Goal: Task Accomplishment & Management: Use online tool/utility

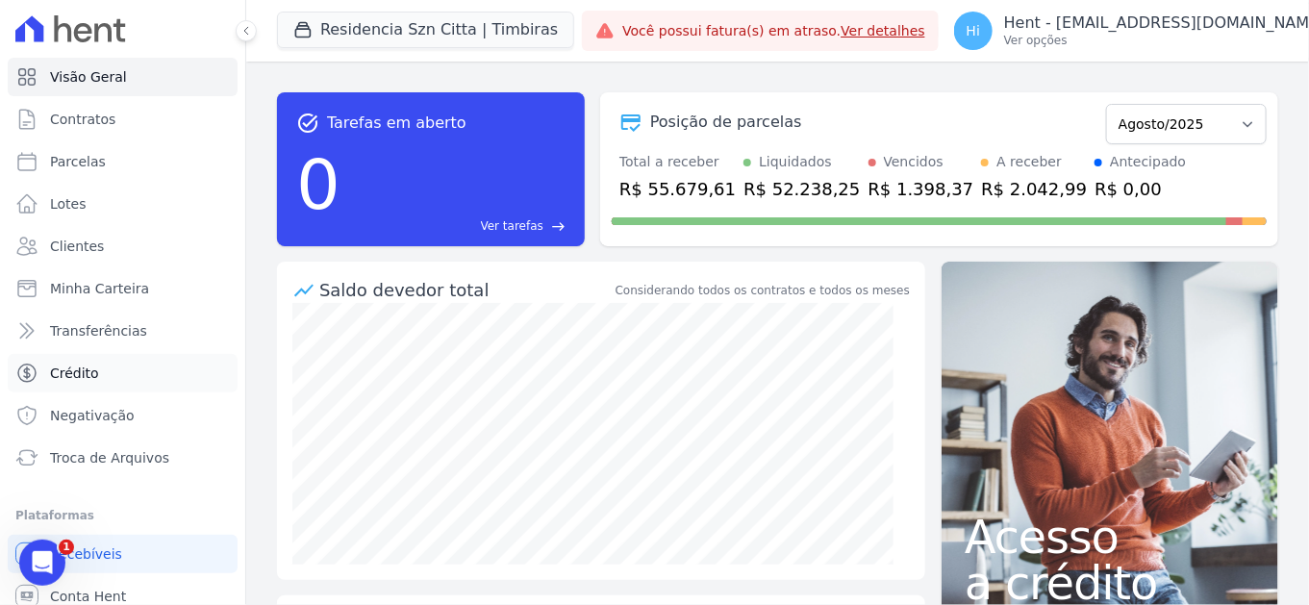
scroll to position [52, 0]
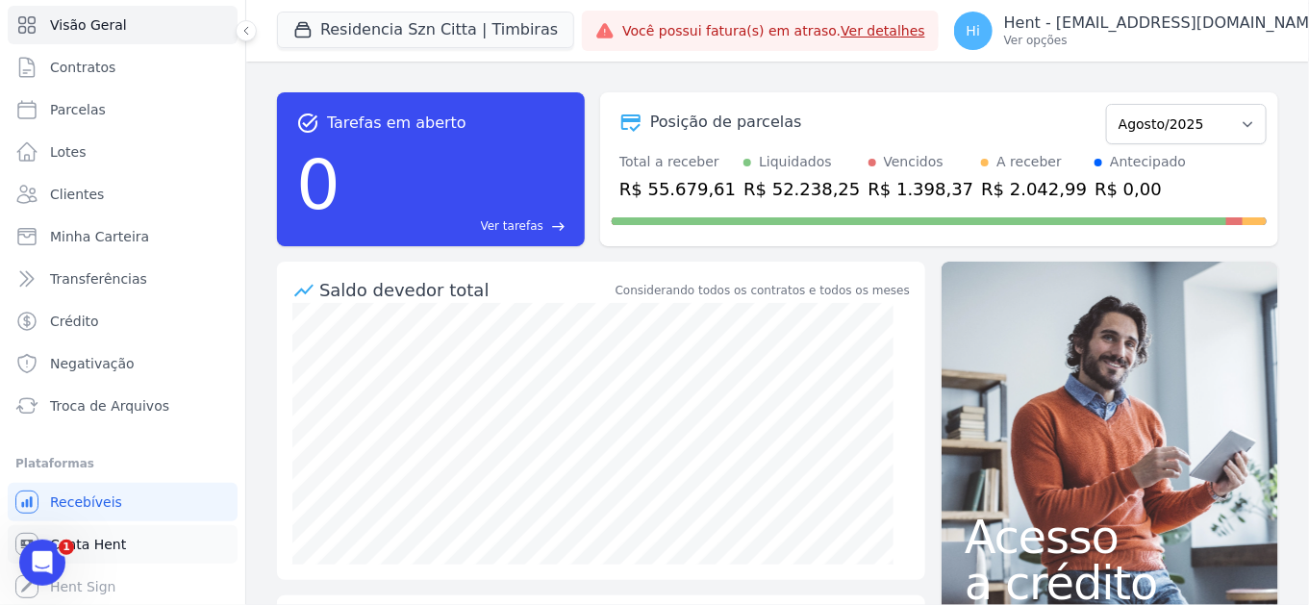
click at [123, 545] on link "Conta Hent" at bounding box center [123, 544] width 230 height 38
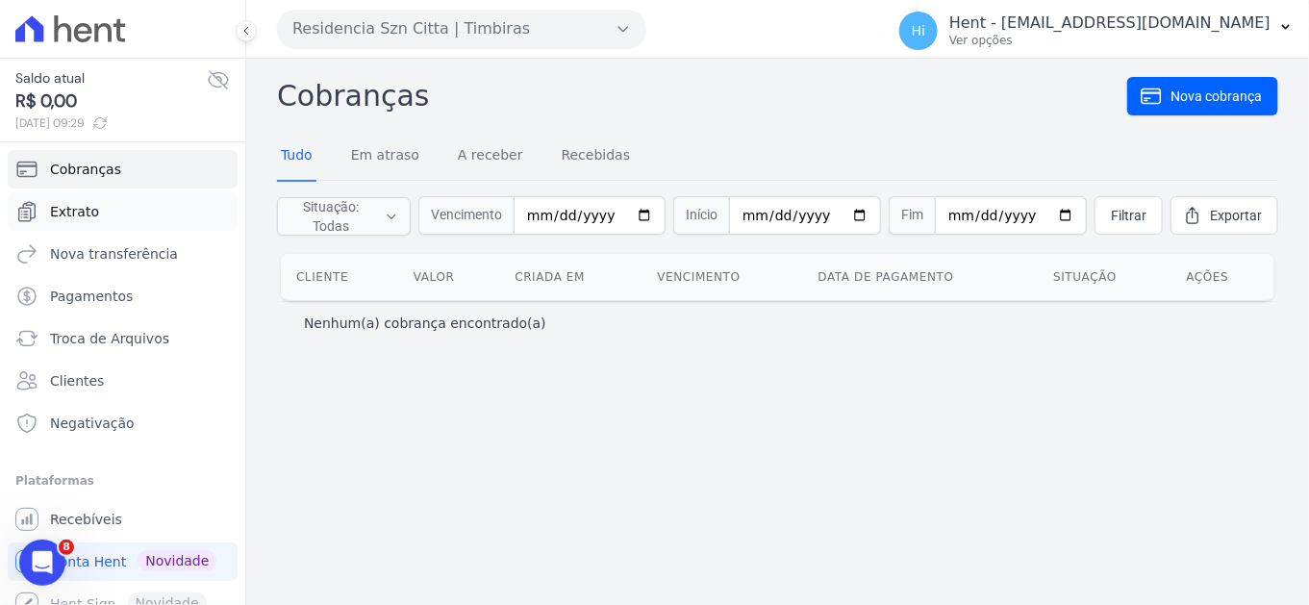
click at [127, 203] on link "Extrato" at bounding box center [123, 211] width 230 height 38
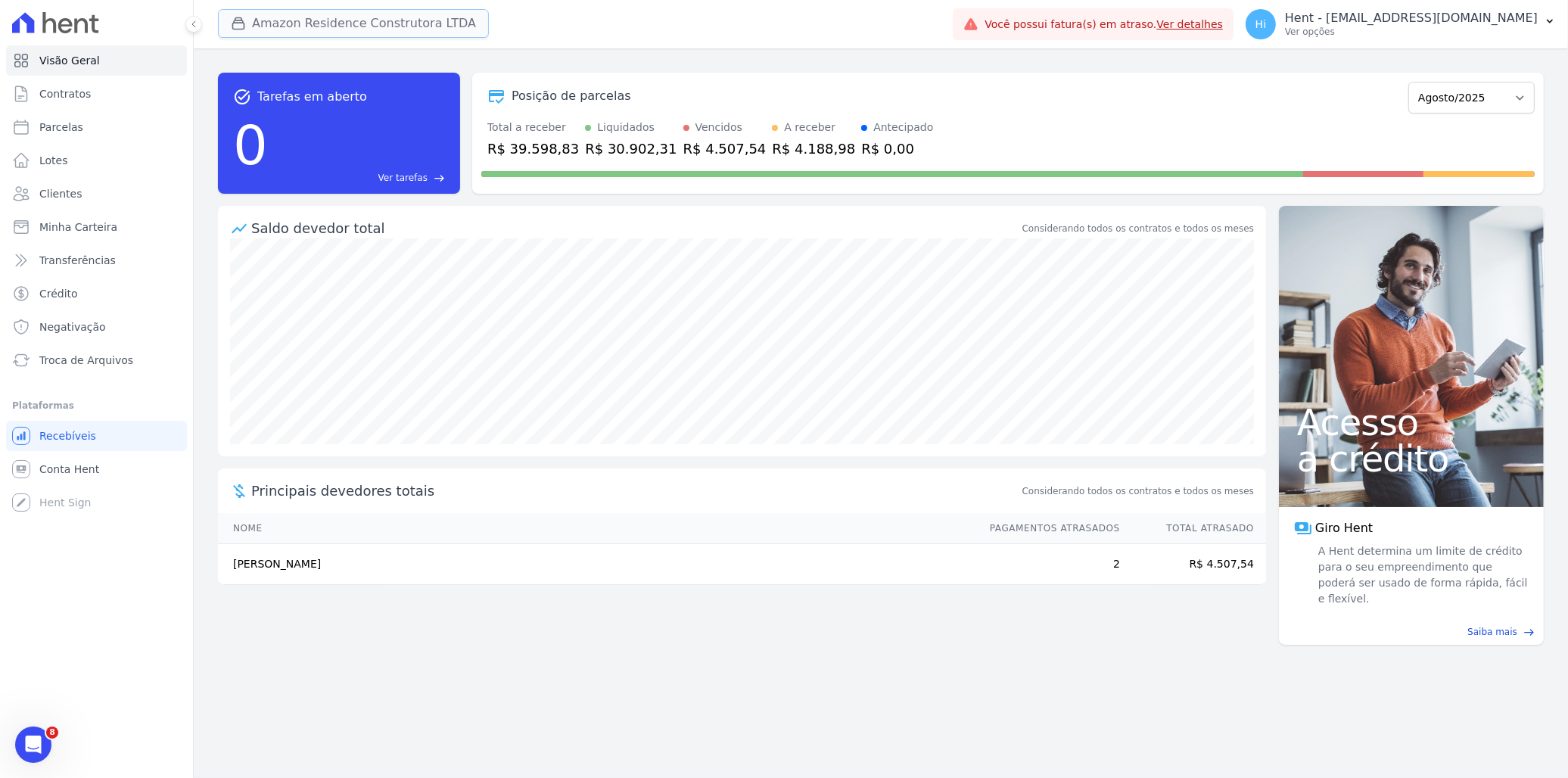
click at [336, 19] on button "Amazon Residence Construtora LTDA" at bounding box center [353, 24] width 271 height 29
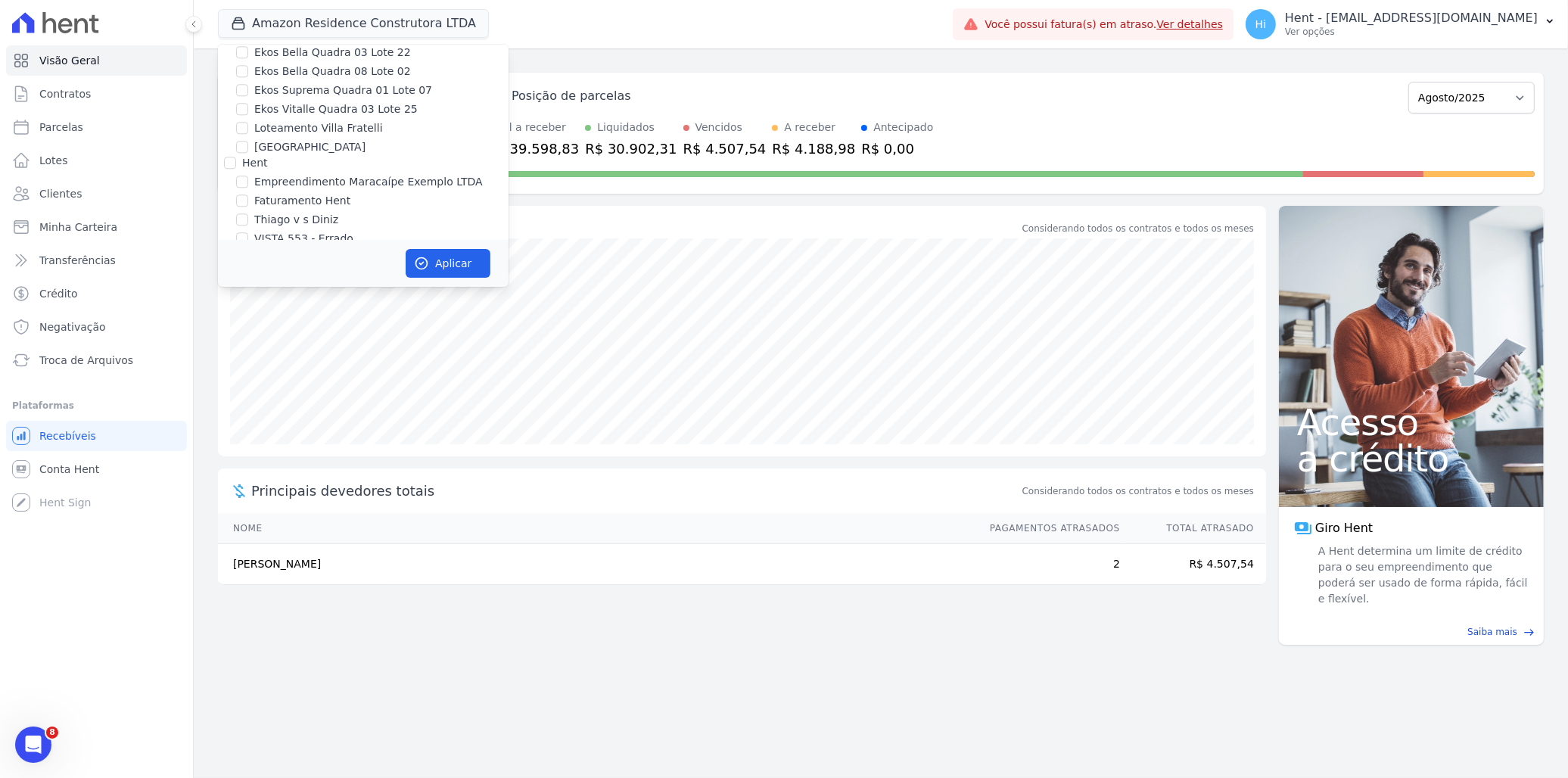
scroll to position [5455, 0]
click at [271, 267] on label "Promoval" at bounding box center [267, 273] width 50 height 12
click at [236, 267] on input "Promoval" at bounding box center [230, 273] width 12 height 12
checkbox input "true"
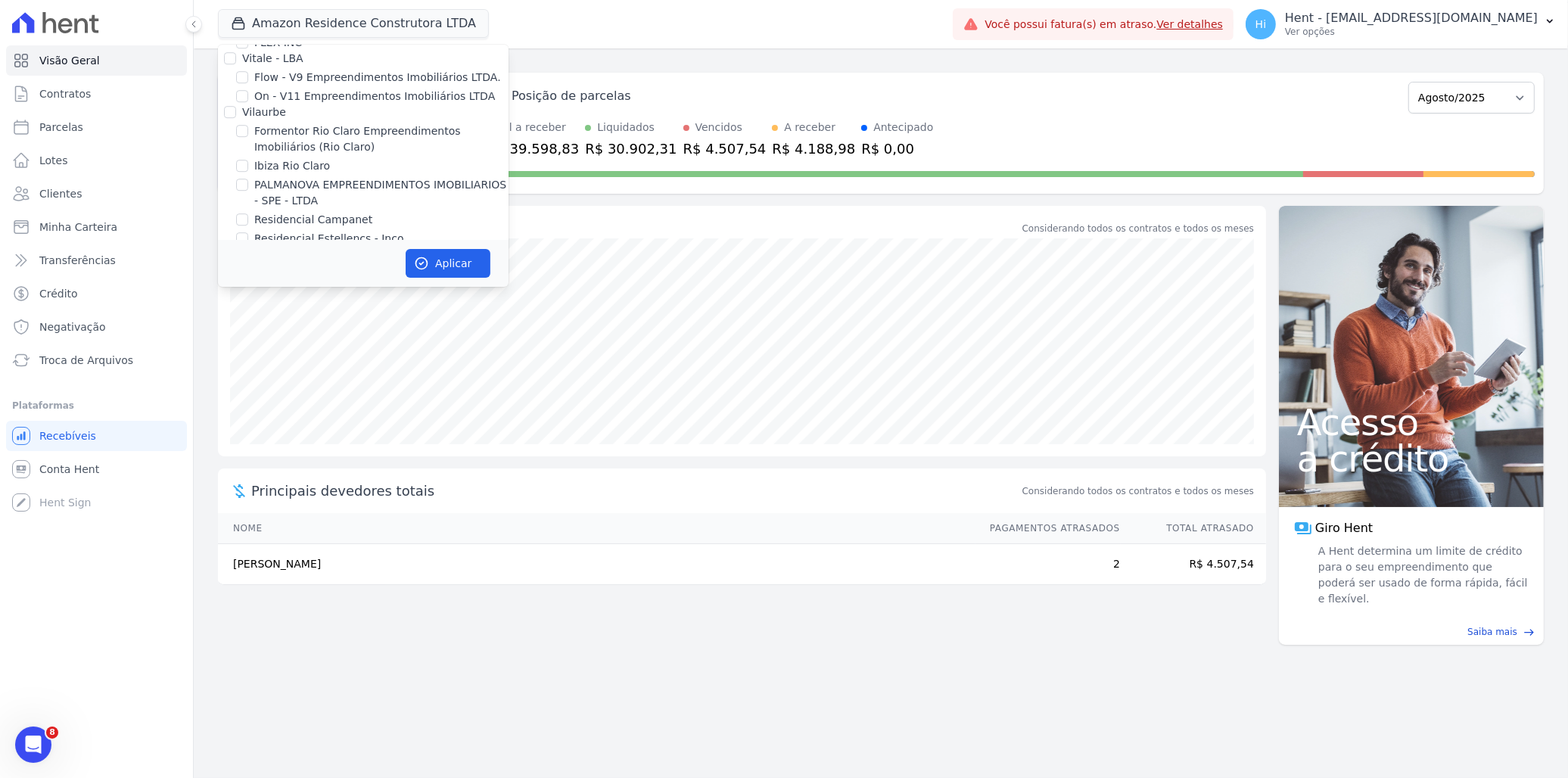
checkbox input "true"
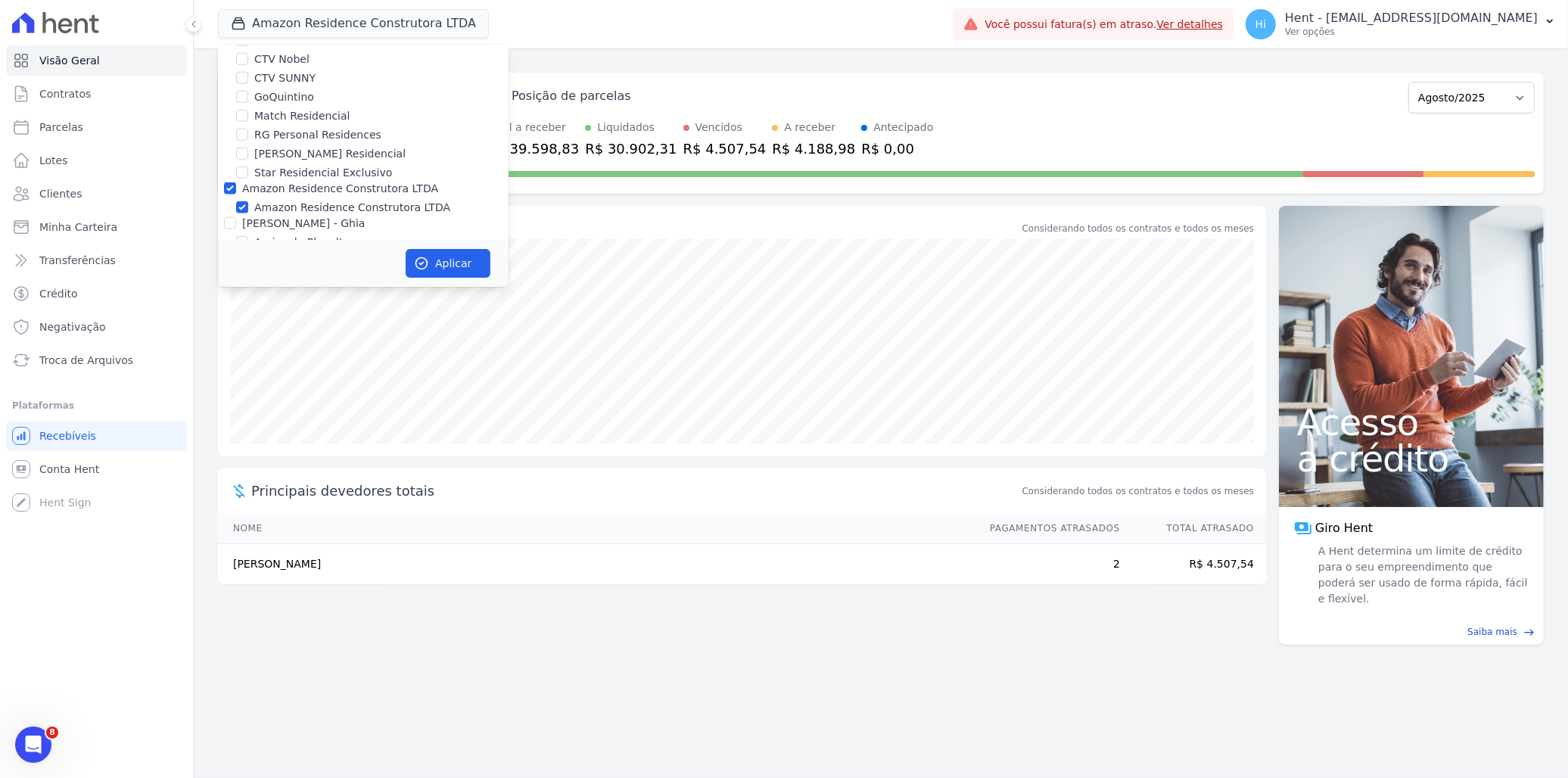
scroll to position [1934, 0]
click at [337, 201] on label "Amazon Residence Construtora LTDA" at bounding box center [352, 209] width 196 height 16
click at [249, 203] on input "Amazon Residence Construtora LTDA" at bounding box center [242, 208] width 12 height 12
checkbox input "false"
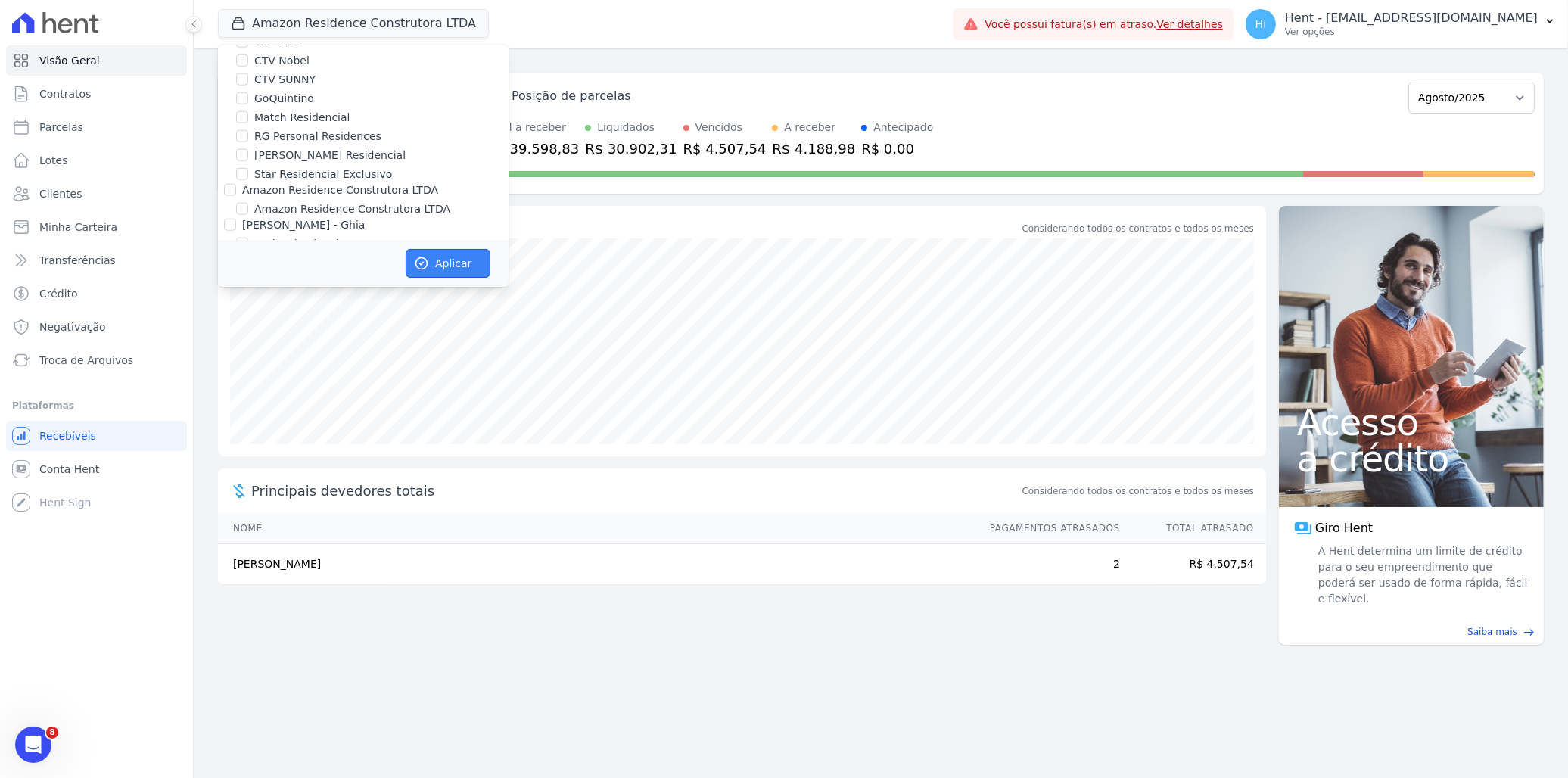
click at [437, 254] on button "Aplicar" at bounding box center [448, 263] width 85 height 29
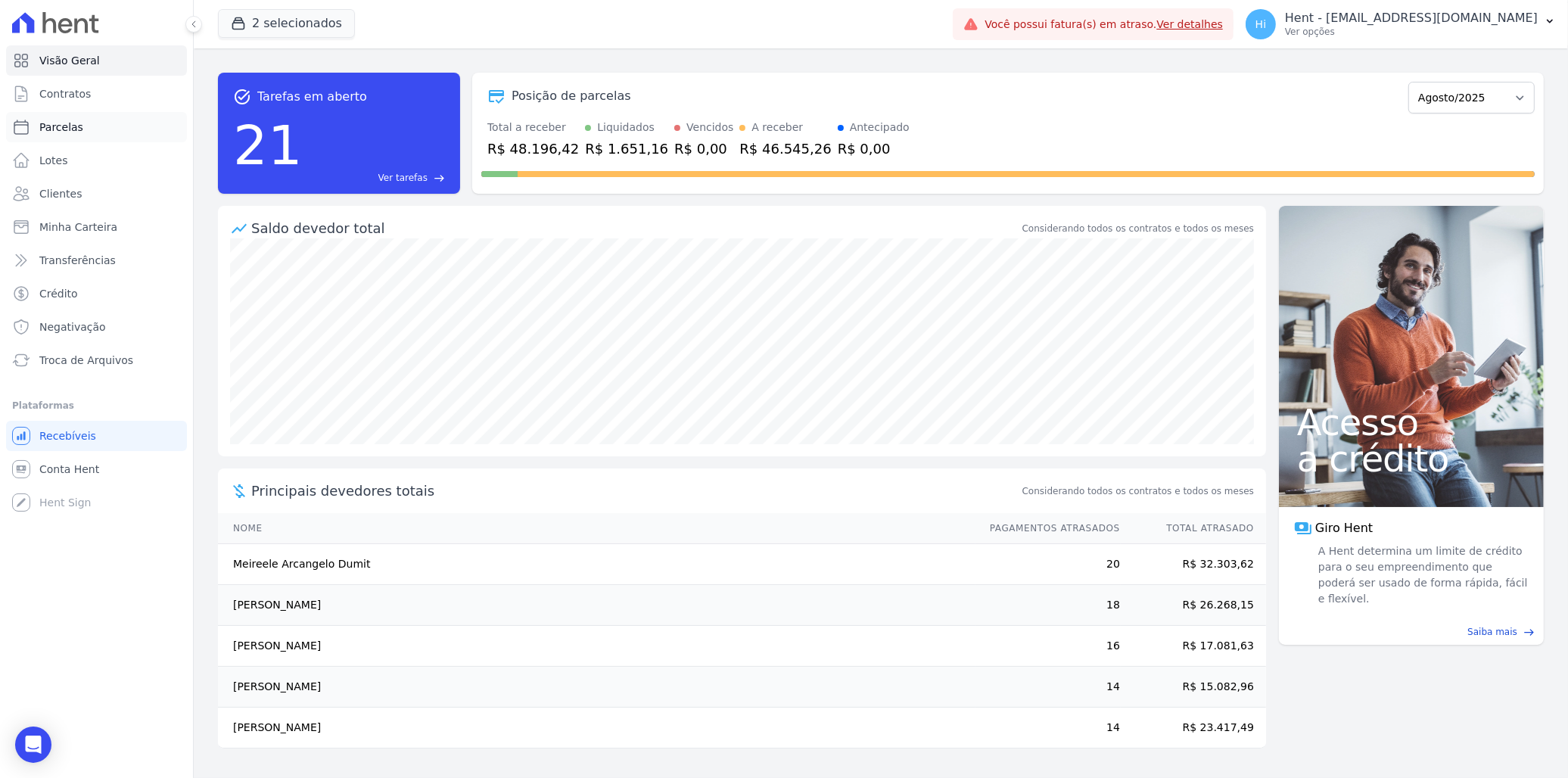
click at [42, 131] on span "Parcelas" at bounding box center [61, 127] width 44 height 15
select select
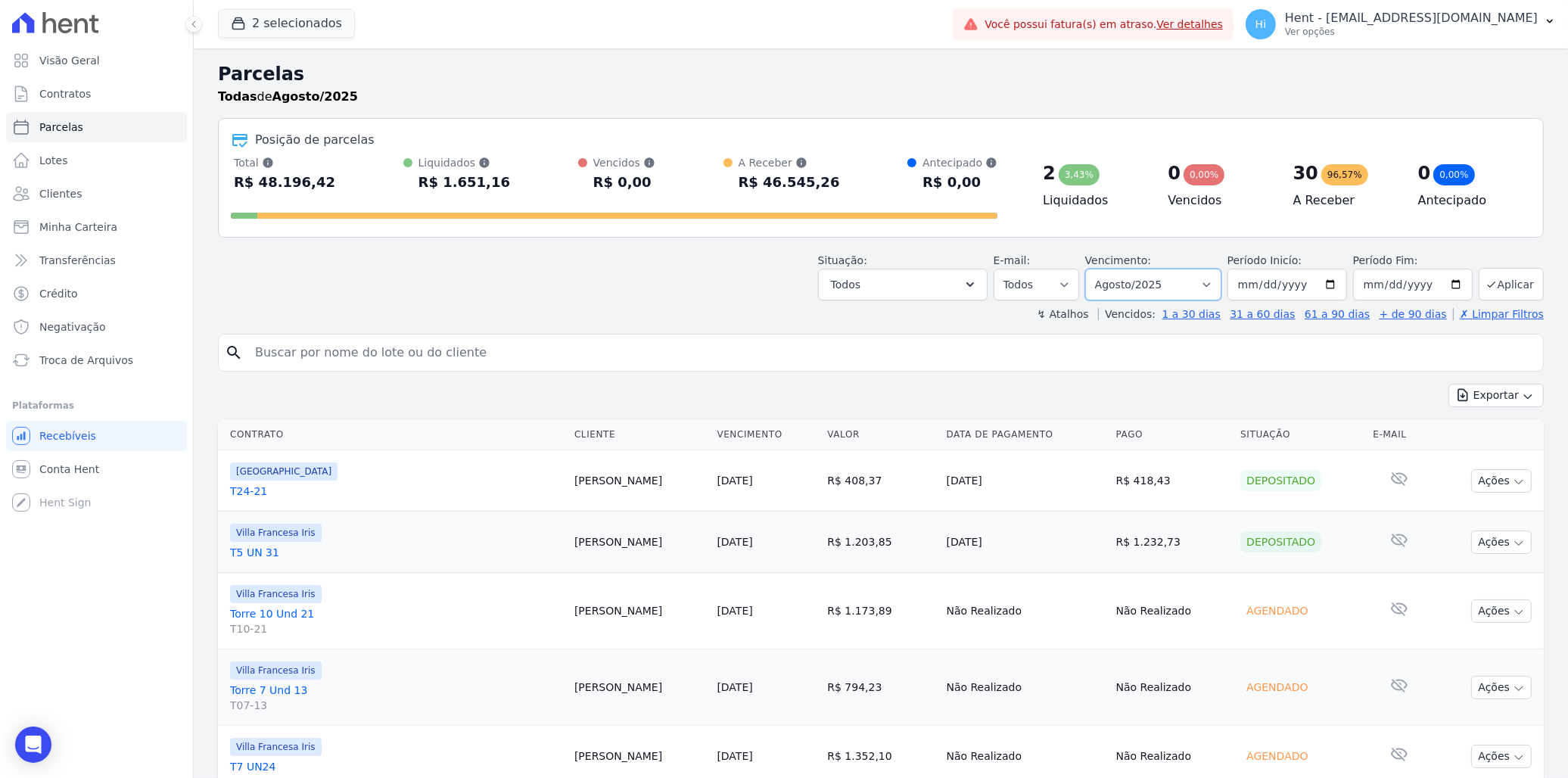
click at [1029, 276] on select "Filtrar por período ──────── Todos os meses Março/2024 Abril/2024 Maio/2024 Jun…" at bounding box center [1153, 284] width 136 height 31
select select "09/2025"
click at [1029, 268] on select "Filtrar por período ──────── Todos os meses Março/2024 Abril/2024 Maio/2024 Jun…" at bounding box center [1153, 284] width 136 height 31
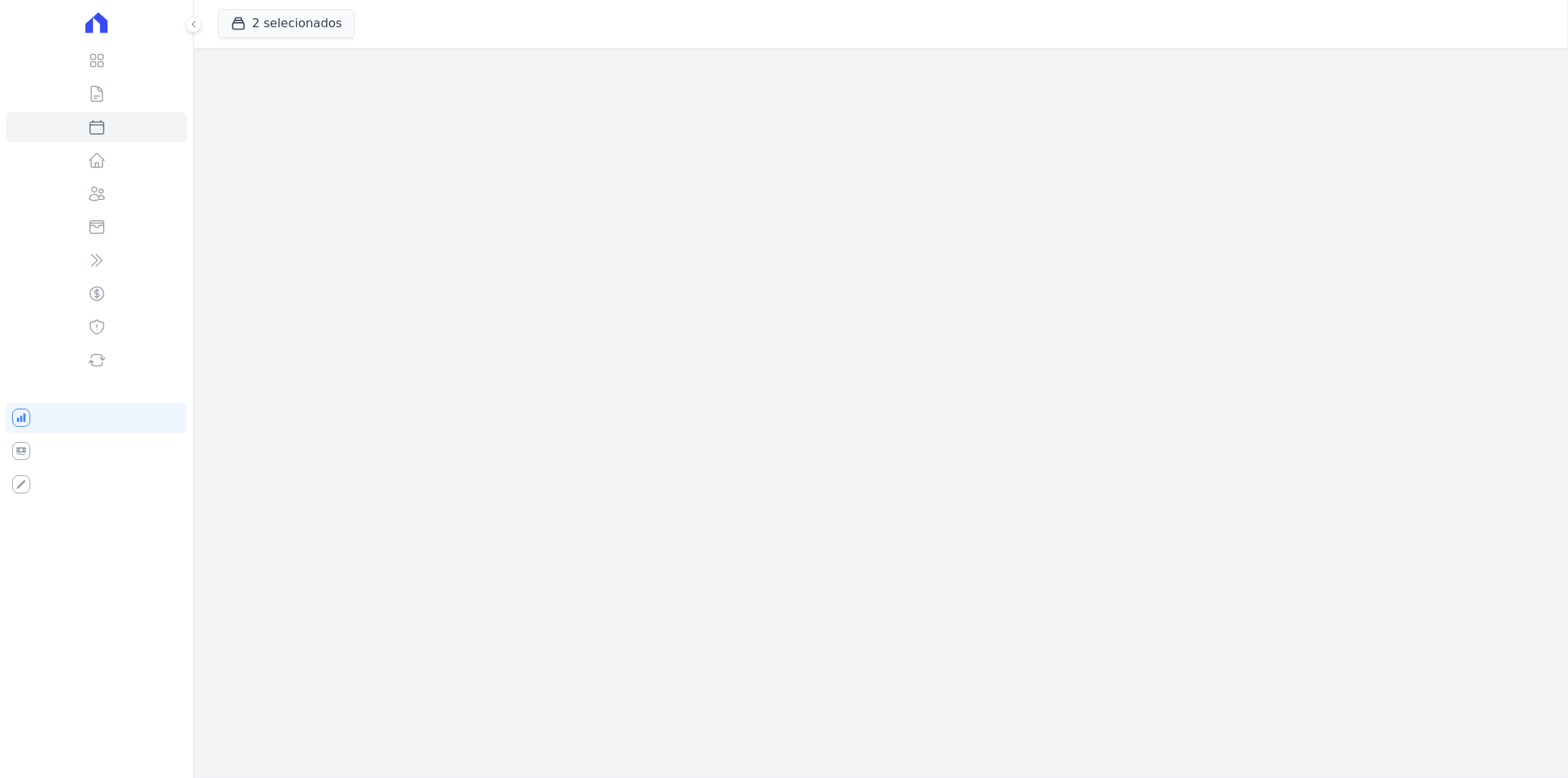
select select
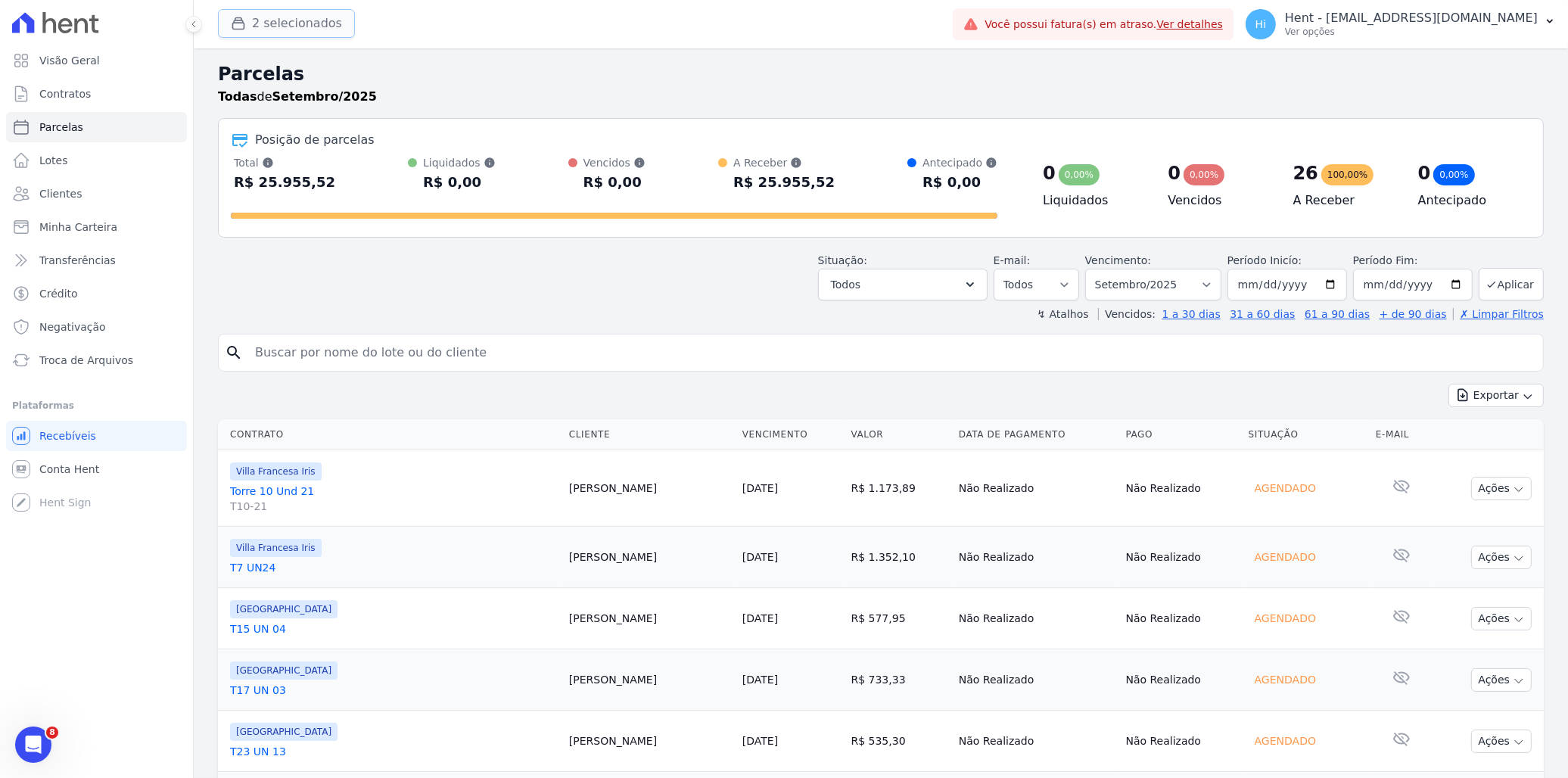
click at [301, 28] on button "2 selecionados" at bounding box center [286, 24] width 137 height 29
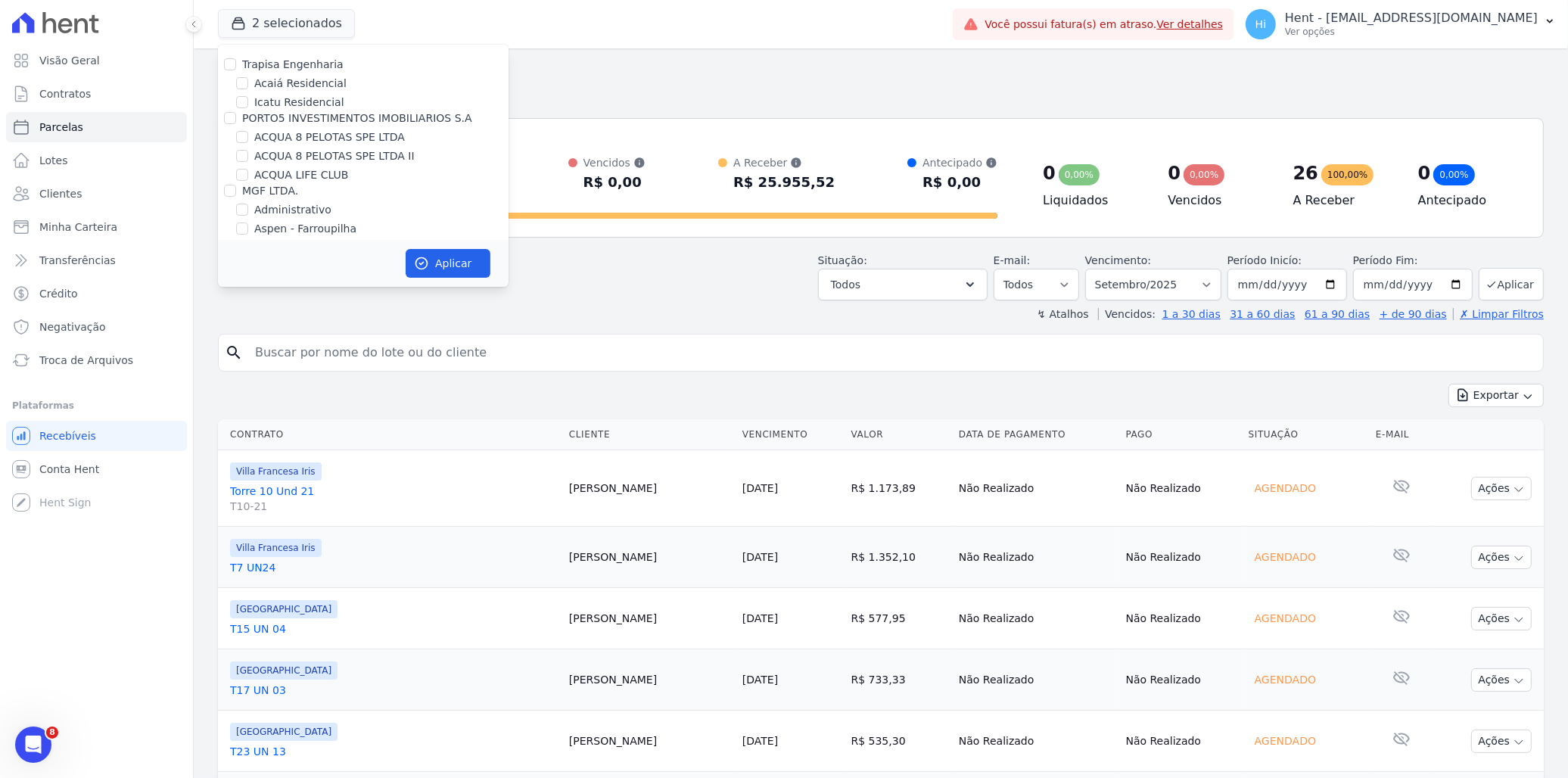
scroll to position [5455, 0]
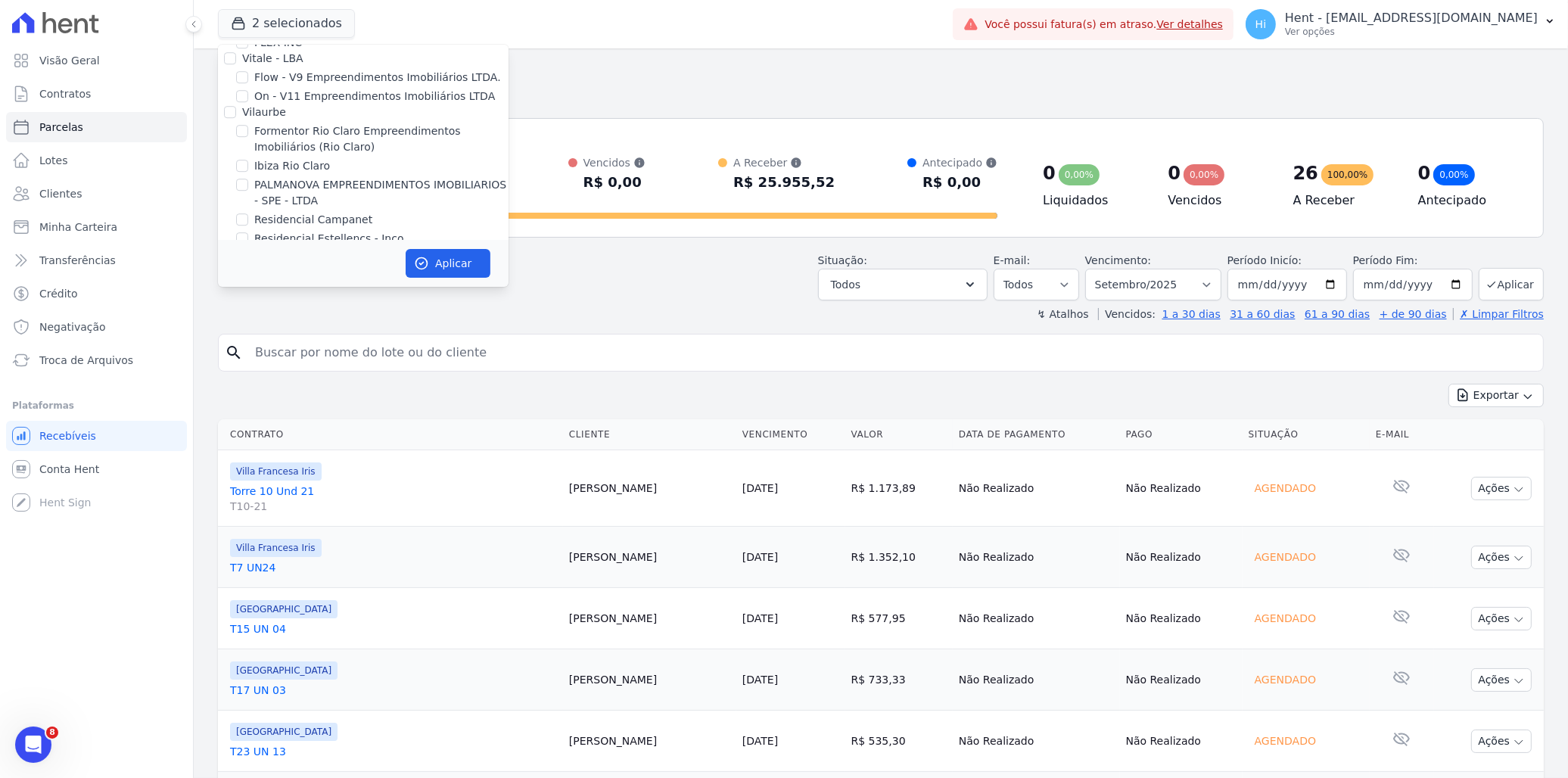
click at [680, 284] on div "Situação: Agendado Em Aberto Pago Processando Cancelado Vencido Transferindo De…" at bounding box center [880, 274] width 1326 height 53
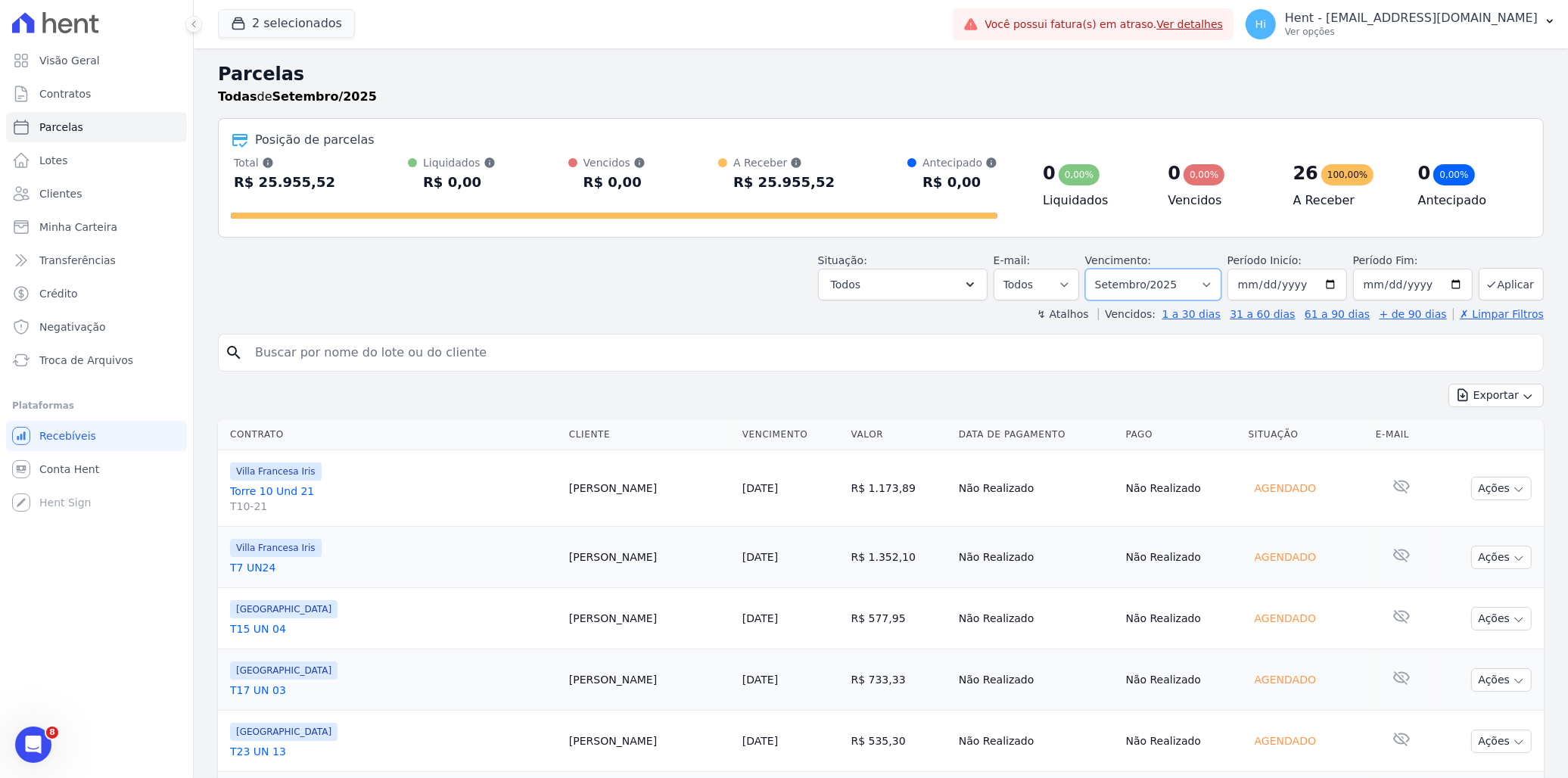
click at [1190, 291] on select "Filtrar por período ──────── Todos os meses Março/2024 Abril/2024 Maio/2024 Jun…" at bounding box center [1153, 284] width 136 height 31
click at [1332, 288] on input "2025-09-01" at bounding box center [1287, 284] width 120 height 31
click at [1329, 285] on input "2025-09-01" at bounding box center [1287, 284] width 120 height 31
type input "2025-06-01"
click at [1519, 284] on button "Aplicar" at bounding box center [1511, 284] width 65 height 32
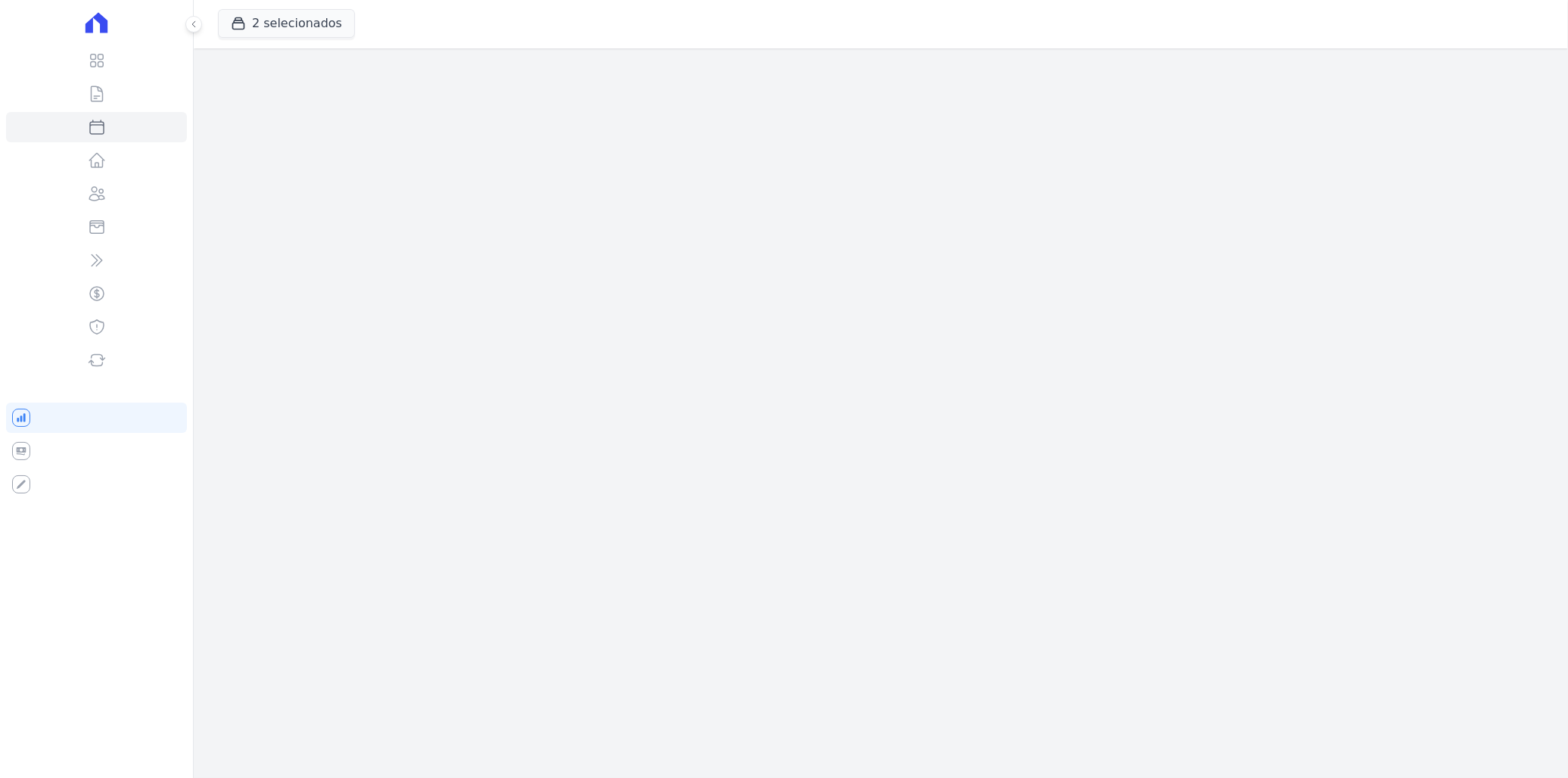
select select
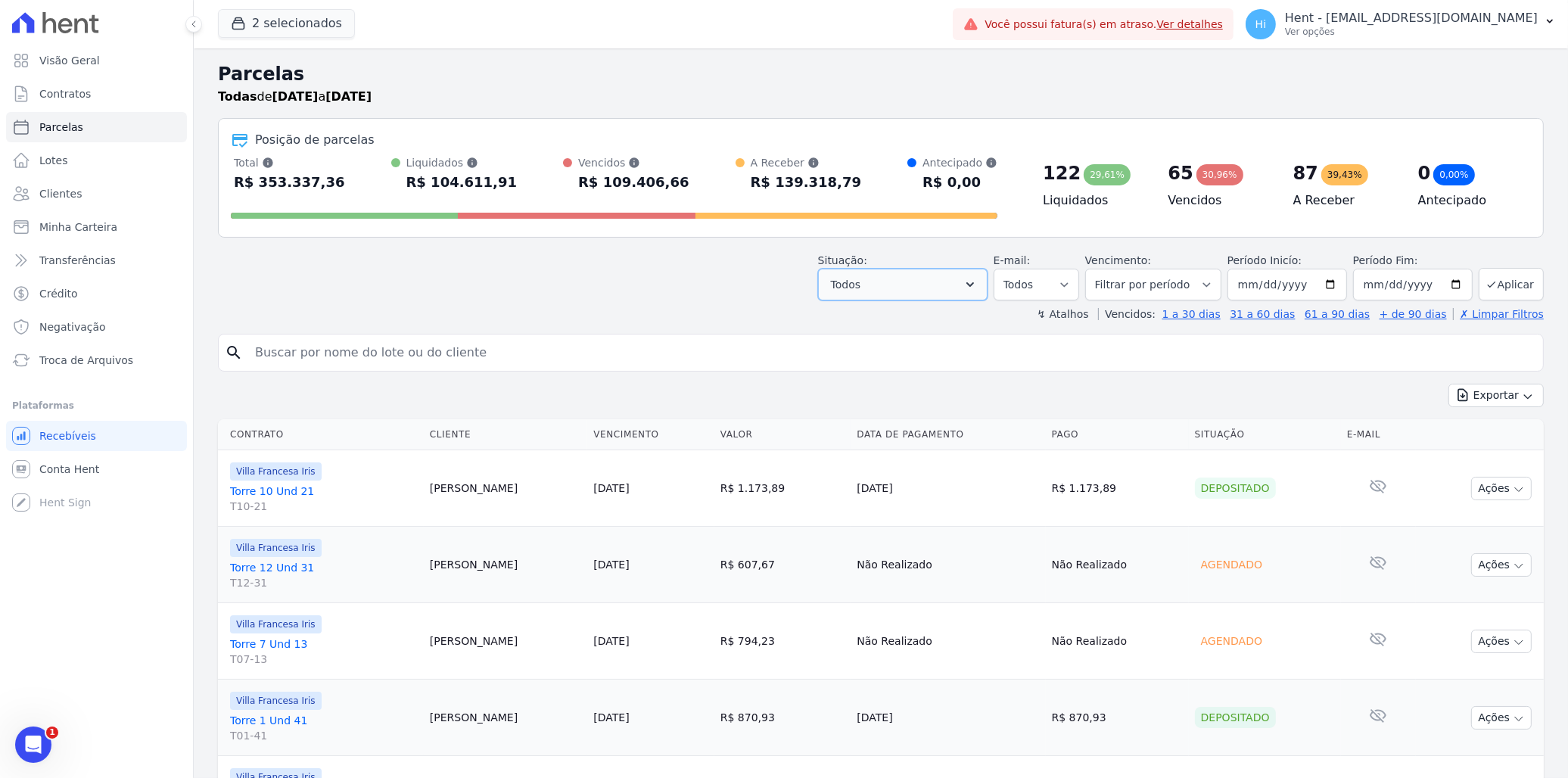
click at [956, 284] on button "Todos" at bounding box center [902, 284] width 169 height 31
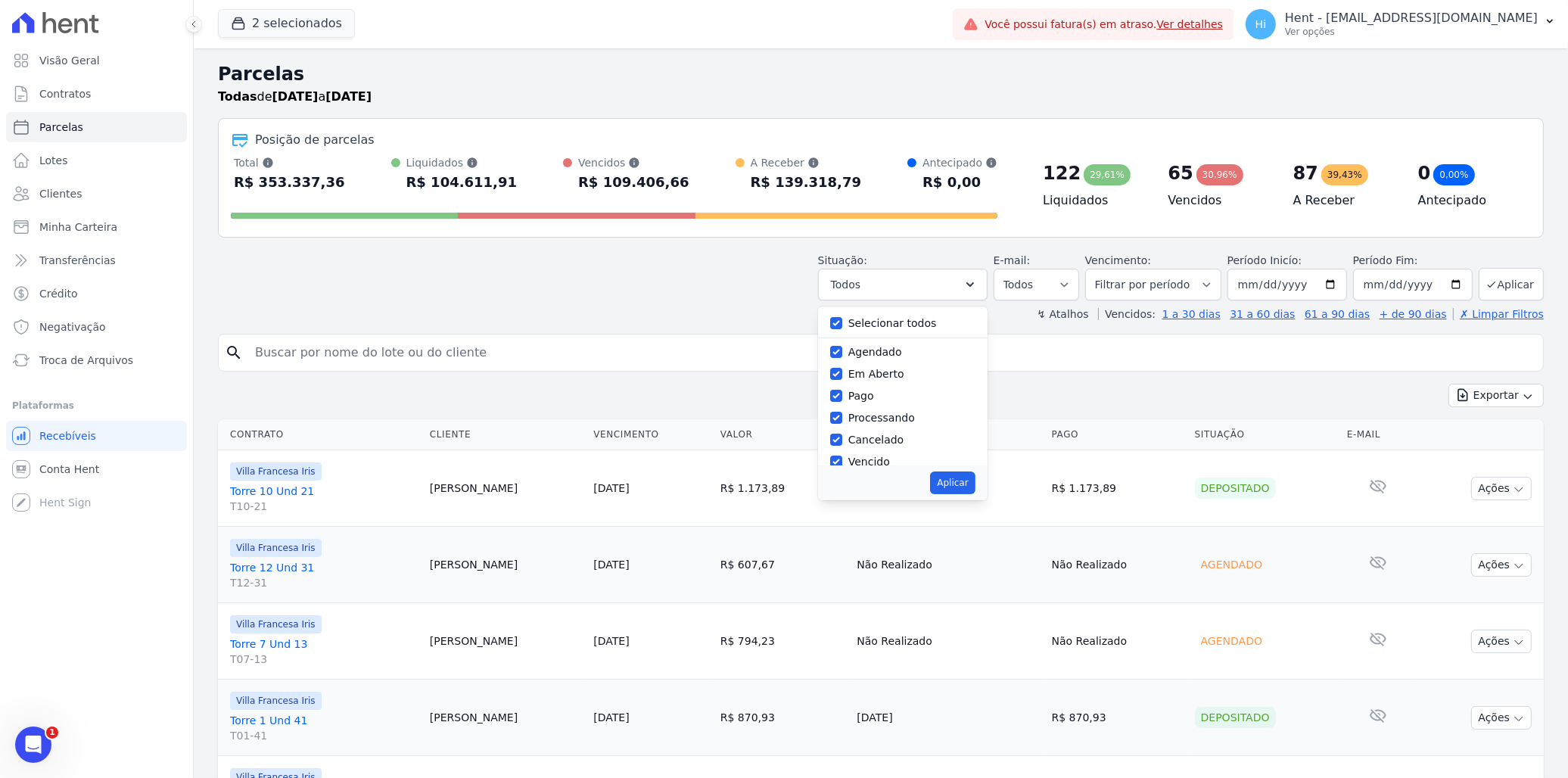
click at [888, 326] on label "Selecionar todos" at bounding box center [892, 323] width 89 height 12
click at [843, 326] on input "Selecionar todos" at bounding box center [836, 323] width 12 height 12
checkbox input "false"
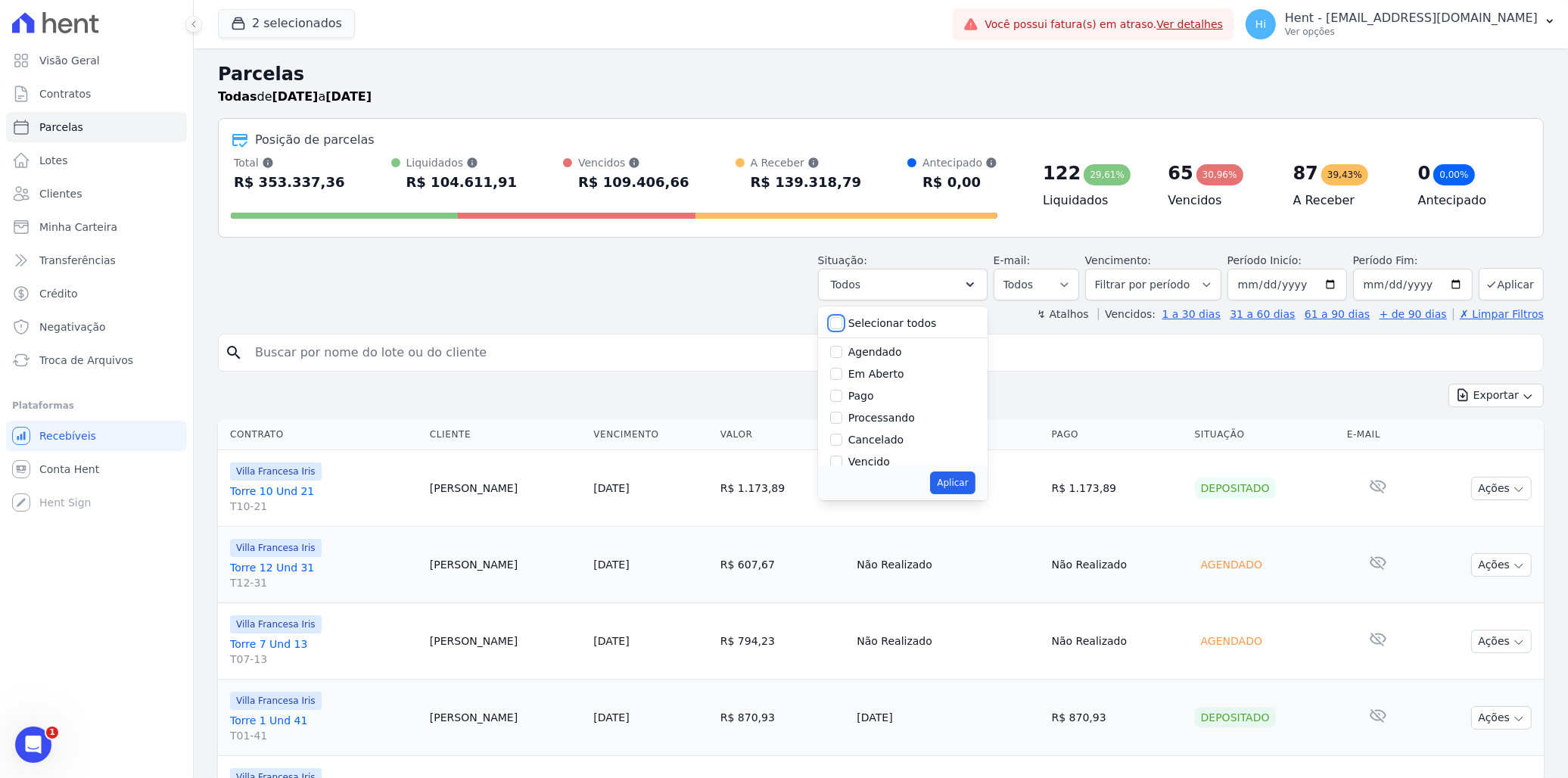
checkbox input "false"
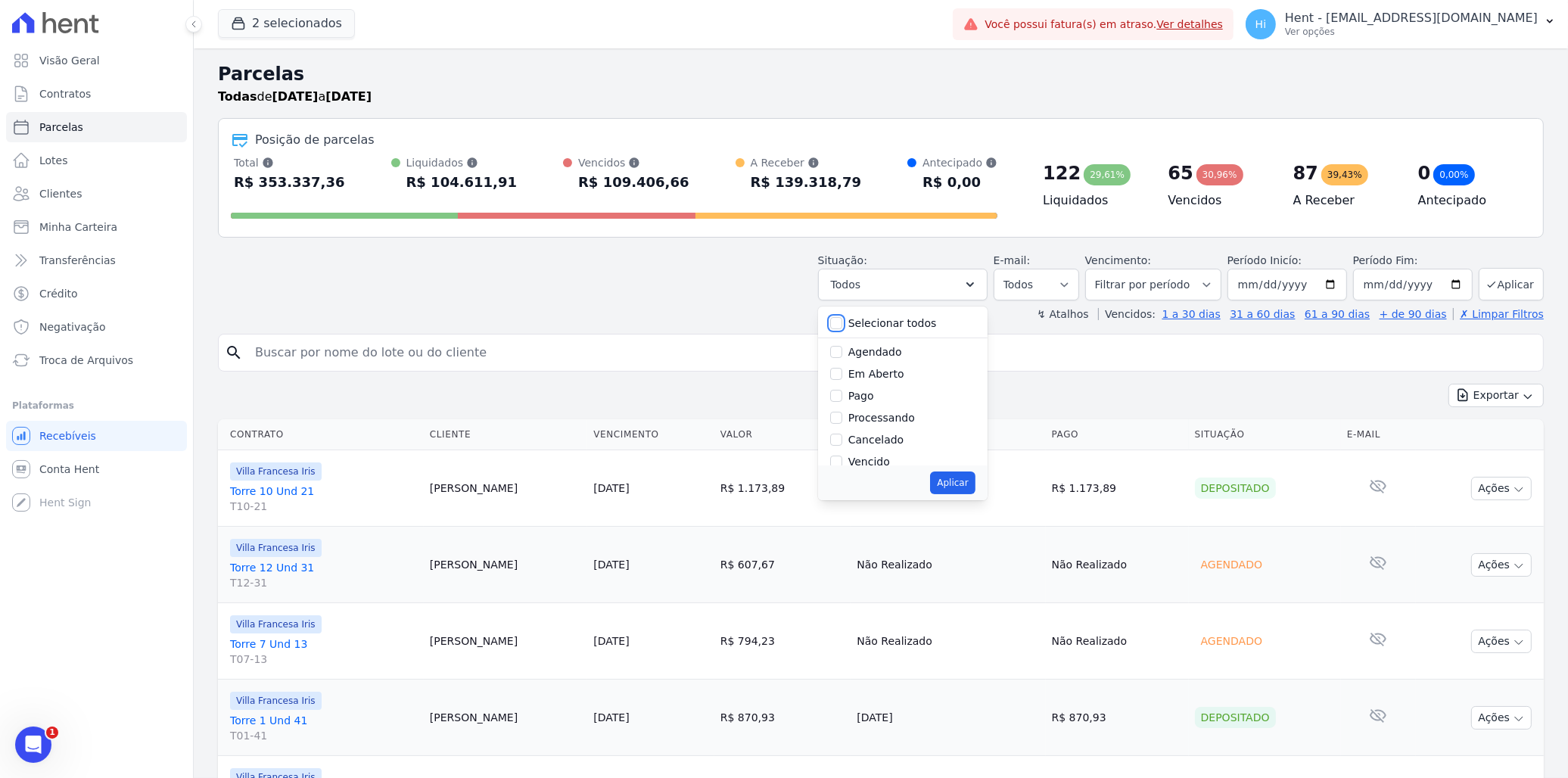
checkbox input "false"
click at [882, 346] on label "Agendado" at bounding box center [875, 352] width 53 height 12
click at [843, 346] on input "Agendado" at bounding box center [836, 352] width 12 height 12
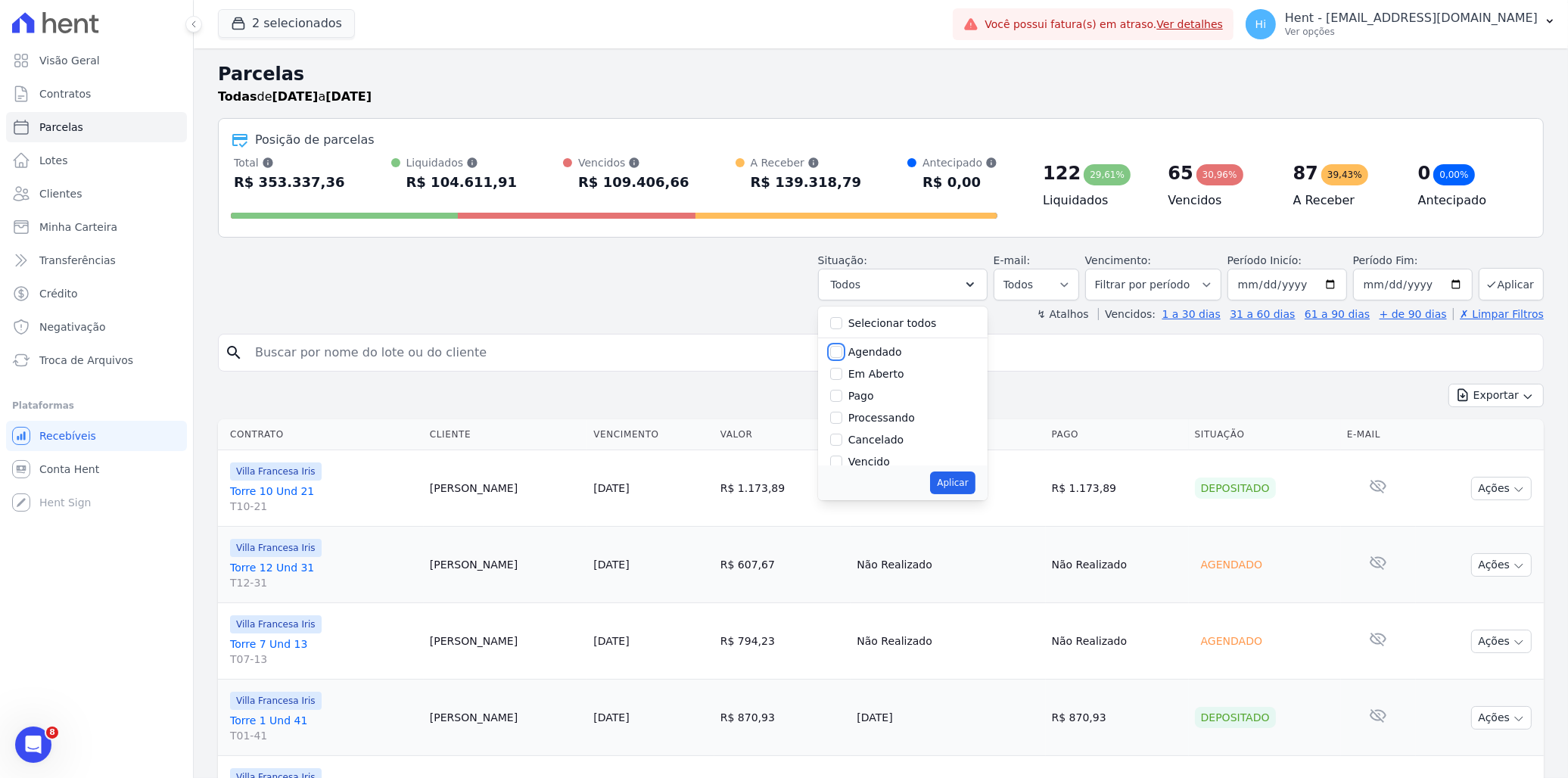
checkbox input "true"
click at [955, 487] on button "Aplicar" at bounding box center [952, 482] width 45 height 23
select select "scheduled"
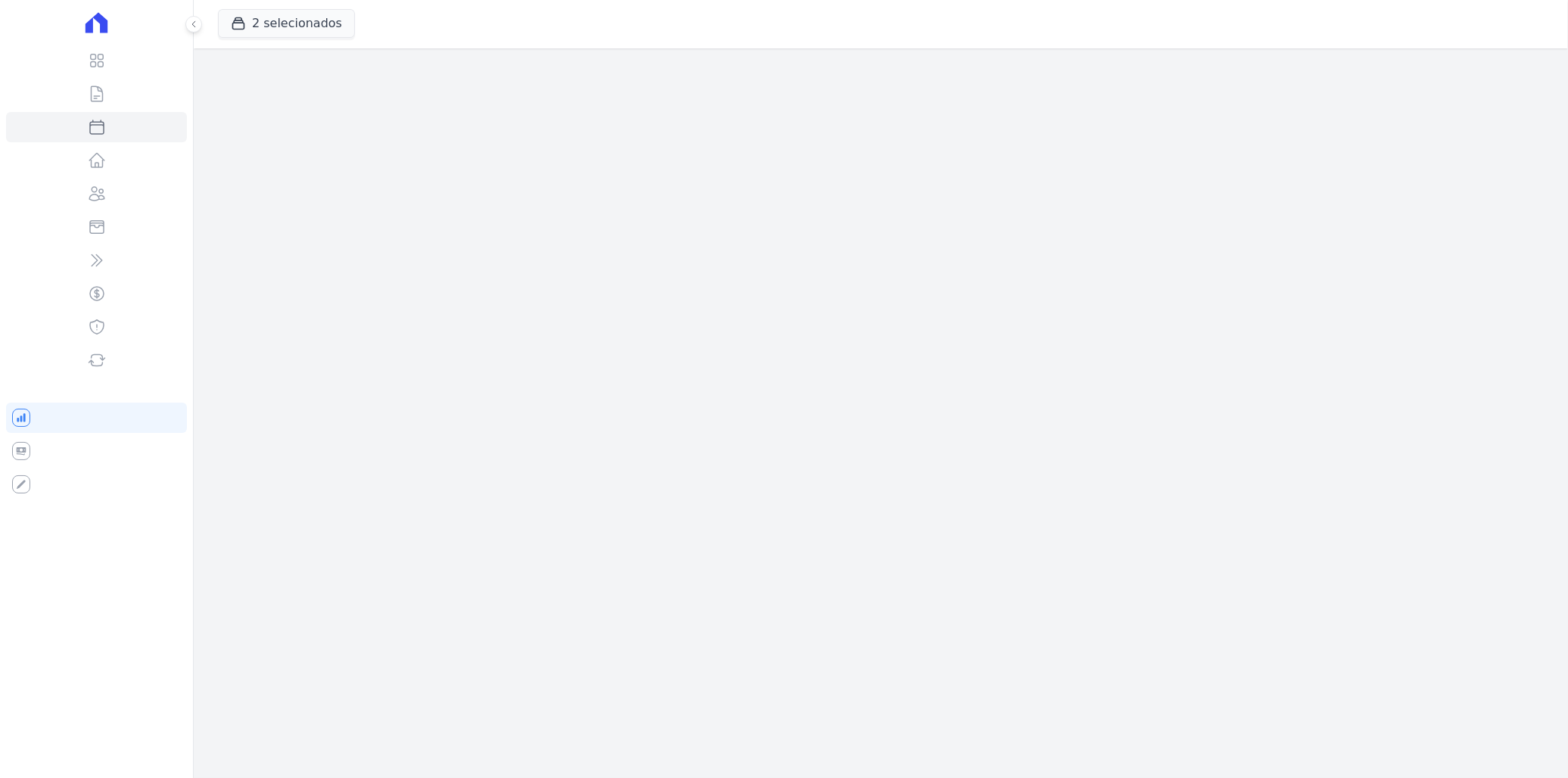
select select
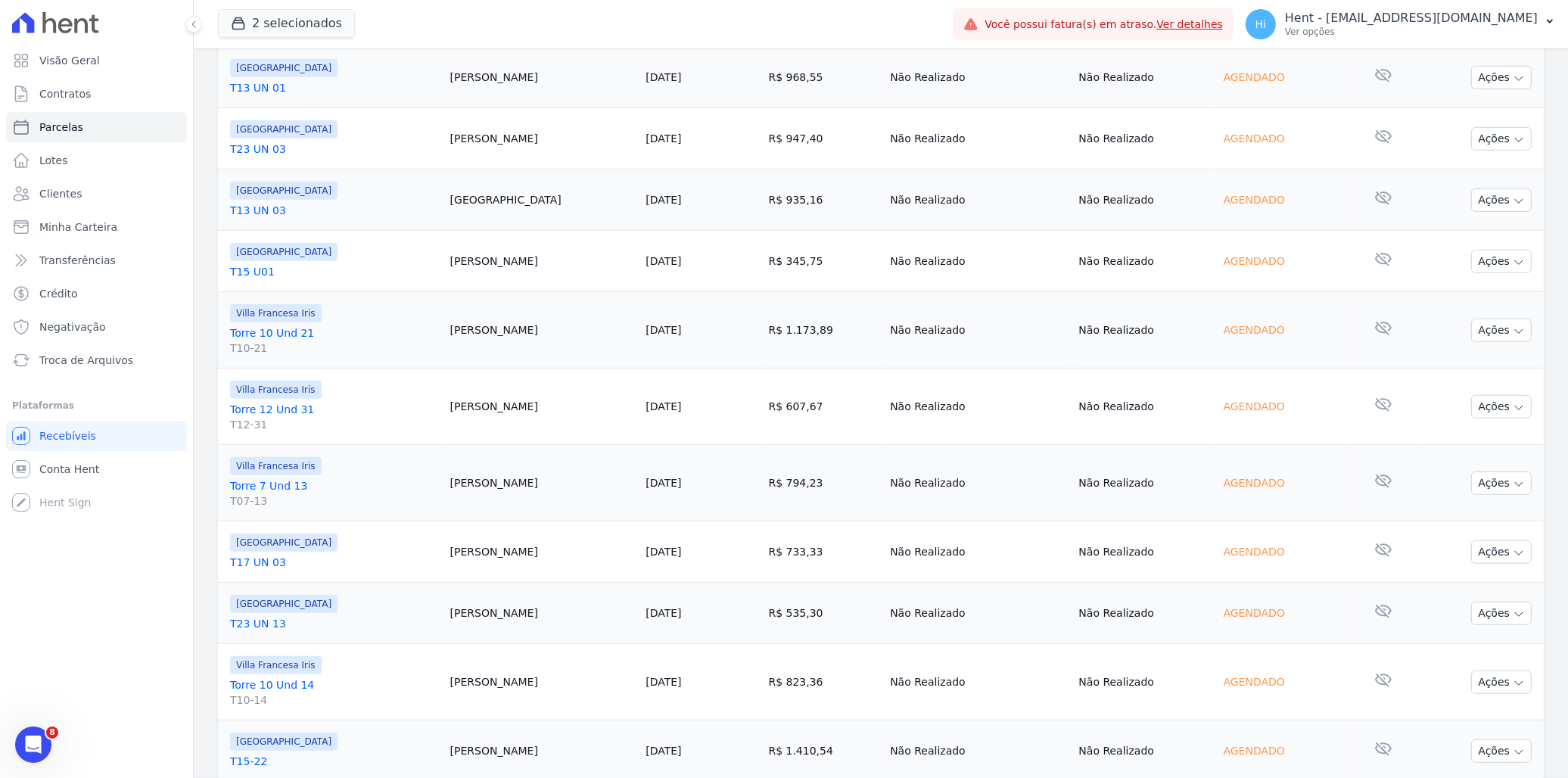
scroll to position [1249, 0]
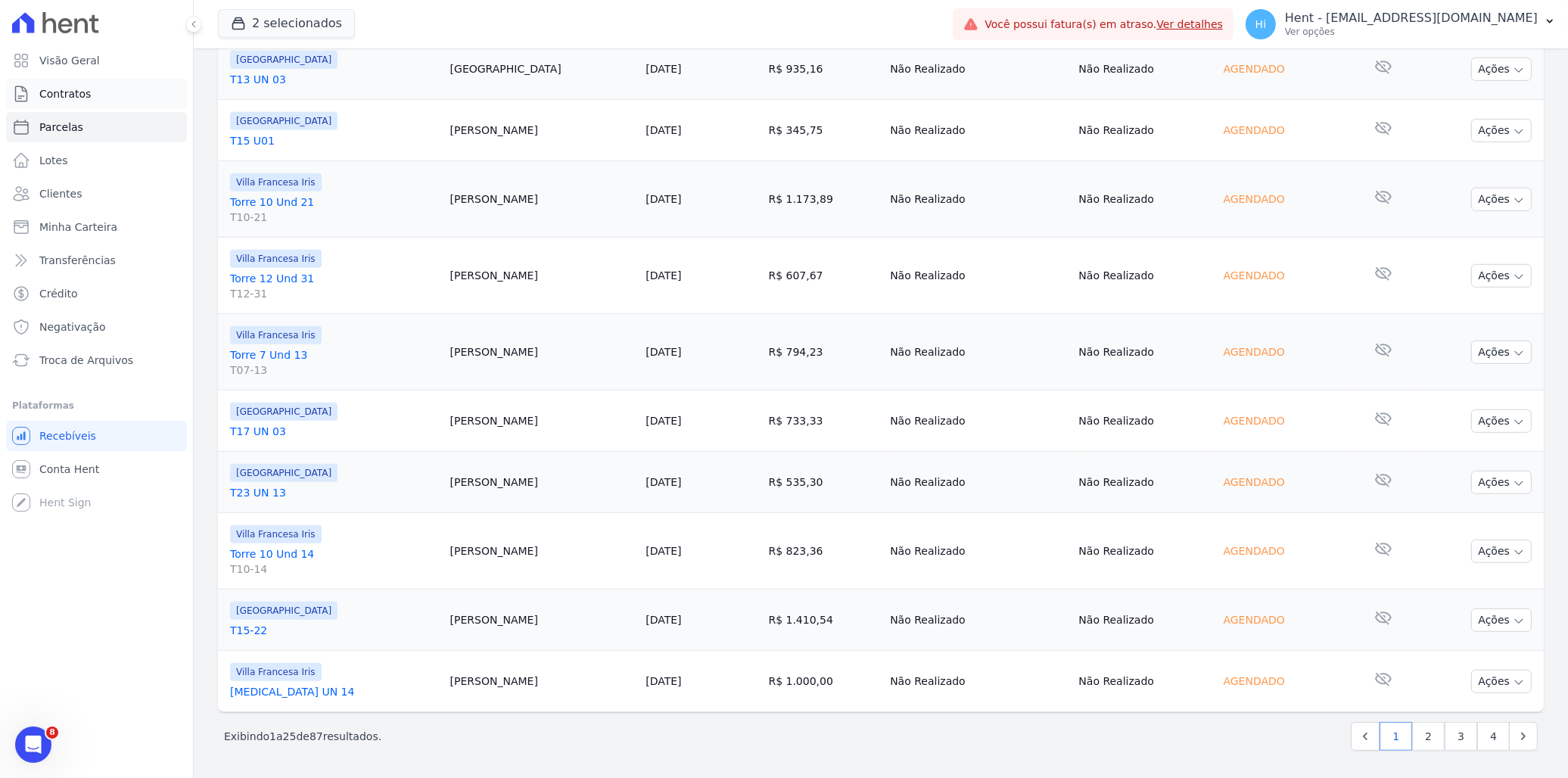
click at [73, 95] on span "Contratos" at bounding box center [65, 94] width 51 height 15
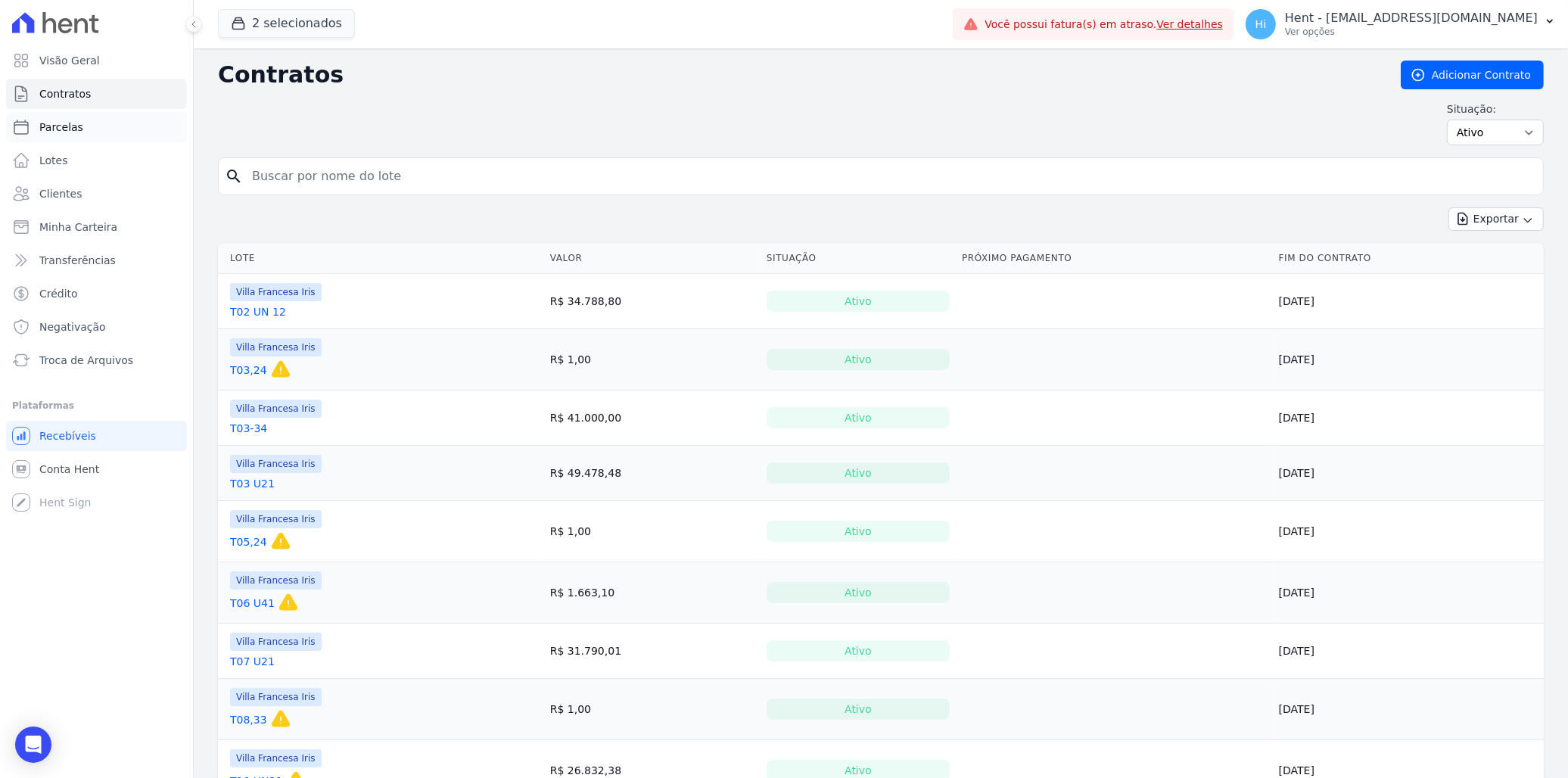
click at [58, 127] on span "Parcelas" at bounding box center [61, 127] width 44 height 15
select select
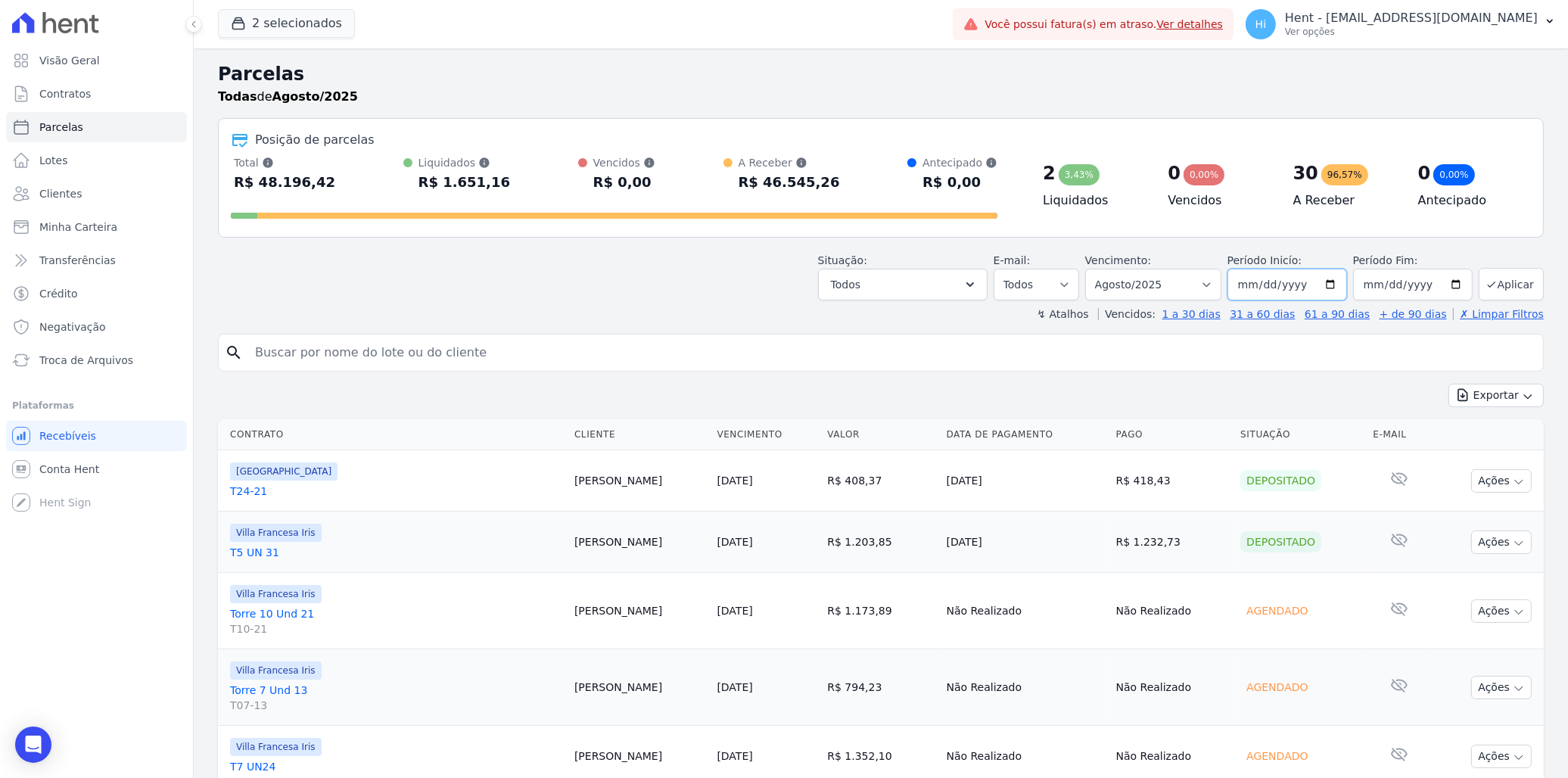
click at [1325, 282] on input "2025-08-01" at bounding box center [1287, 284] width 120 height 31
type input "2025-06-01"
click at [1494, 289] on button "Aplicar" at bounding box center [1511, 284] width 65 height 32
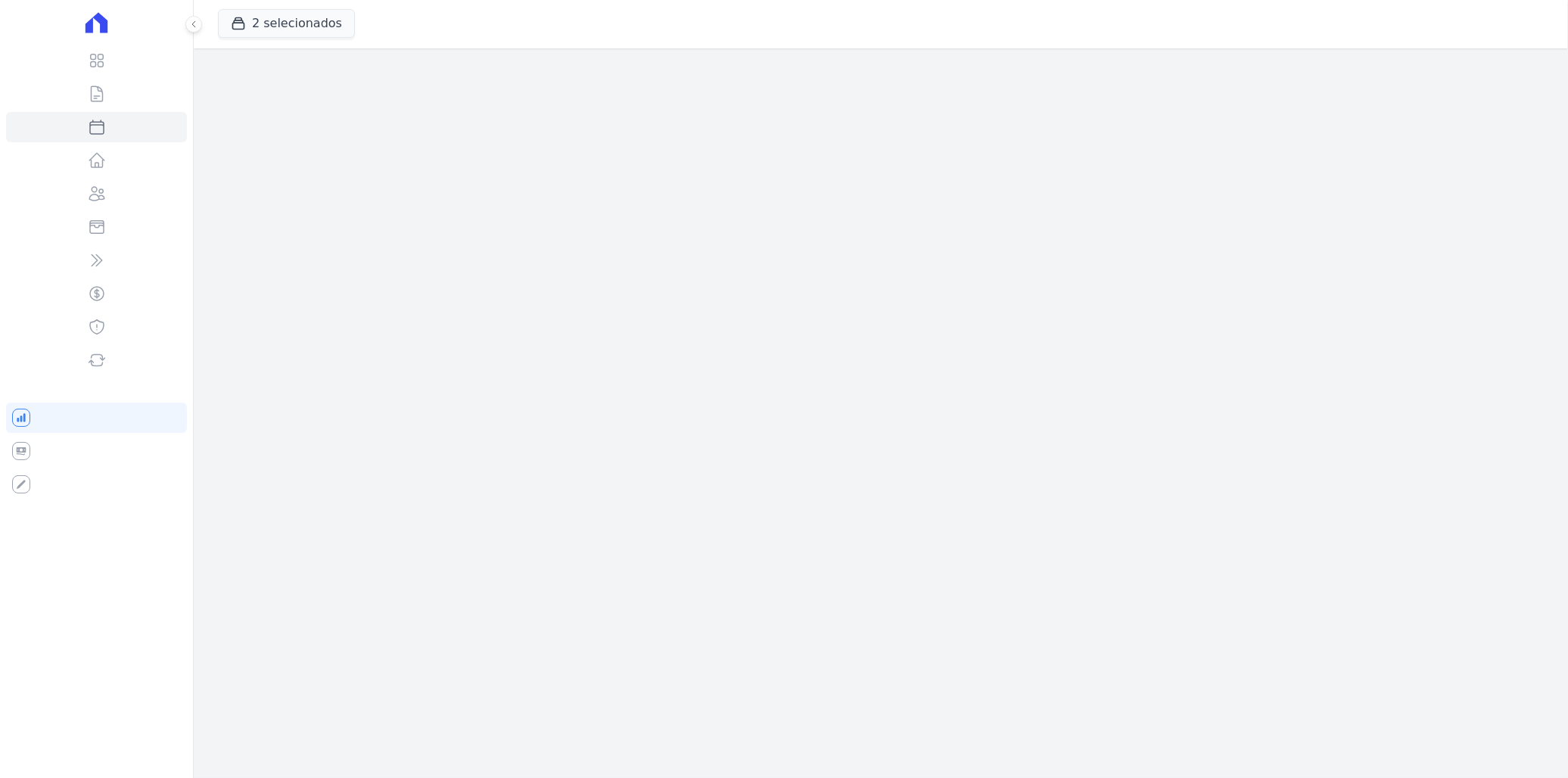
select select
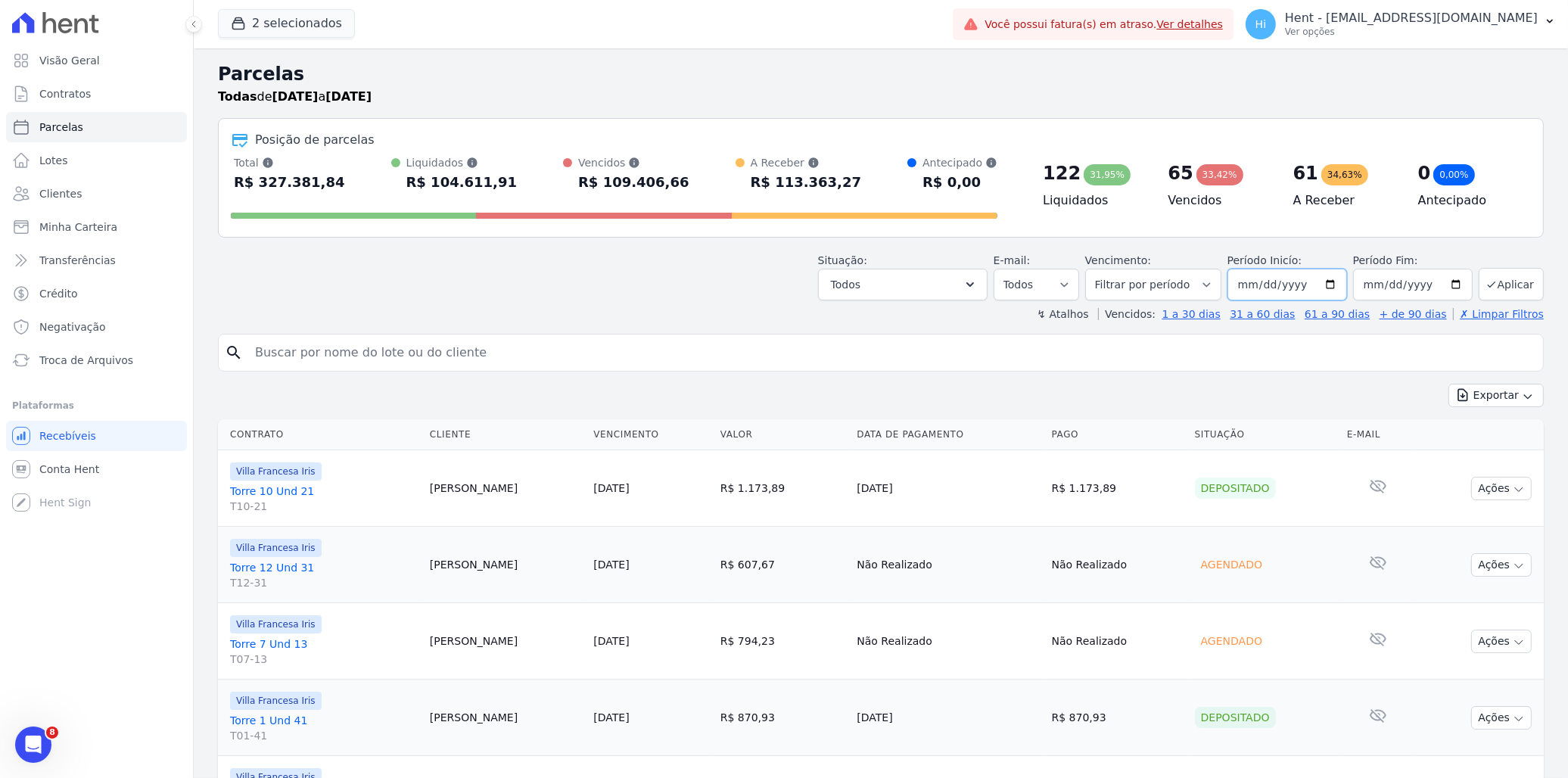
click at [1330, 280] on input "[DATE]" at bounding box center [1287, 284] width 120 height 31
type input "[DATE]"
click at [1502, 281] on button "Aplicar" at bounding box center [1511, 284] width 65 height 32
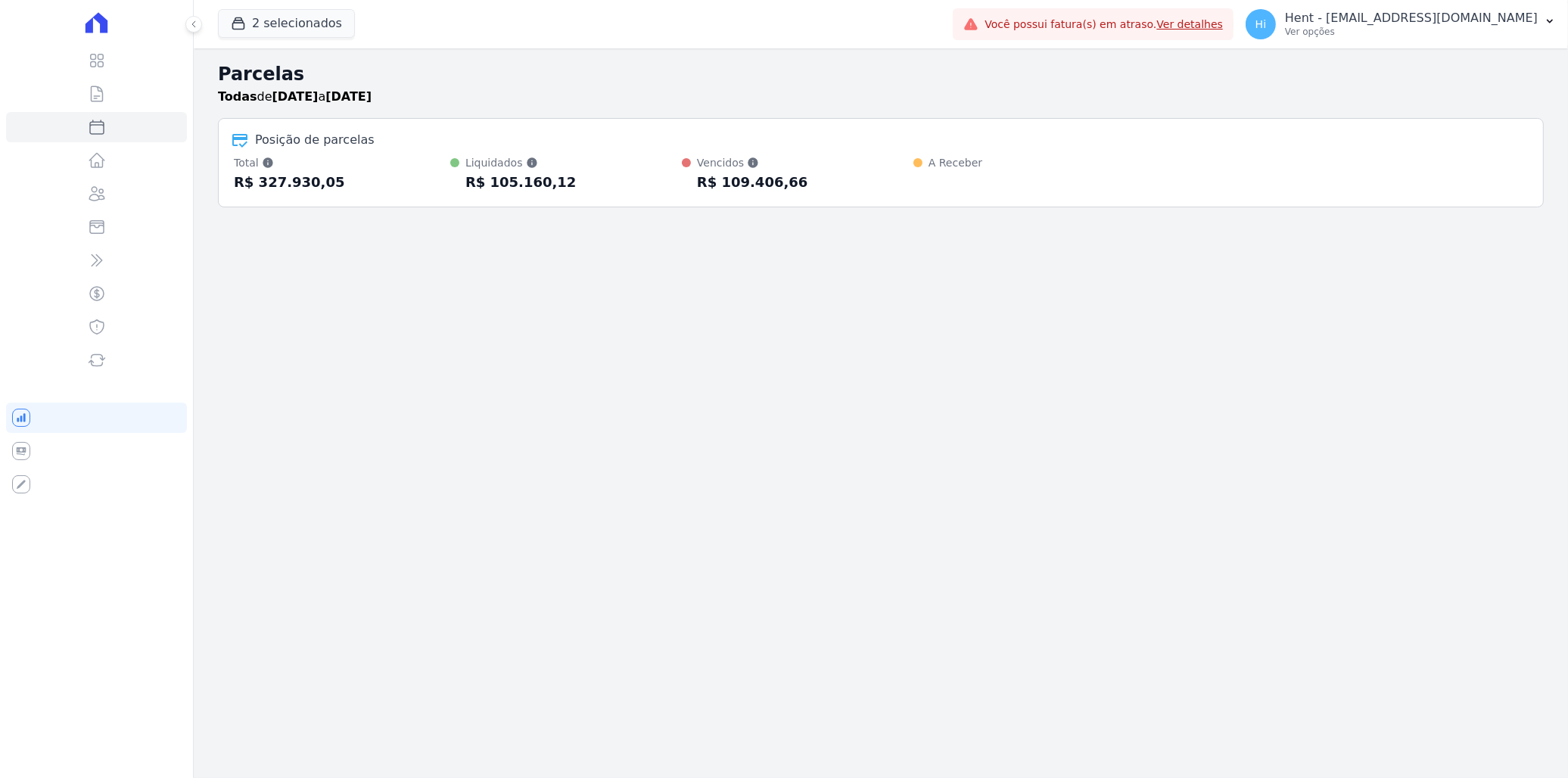
select select
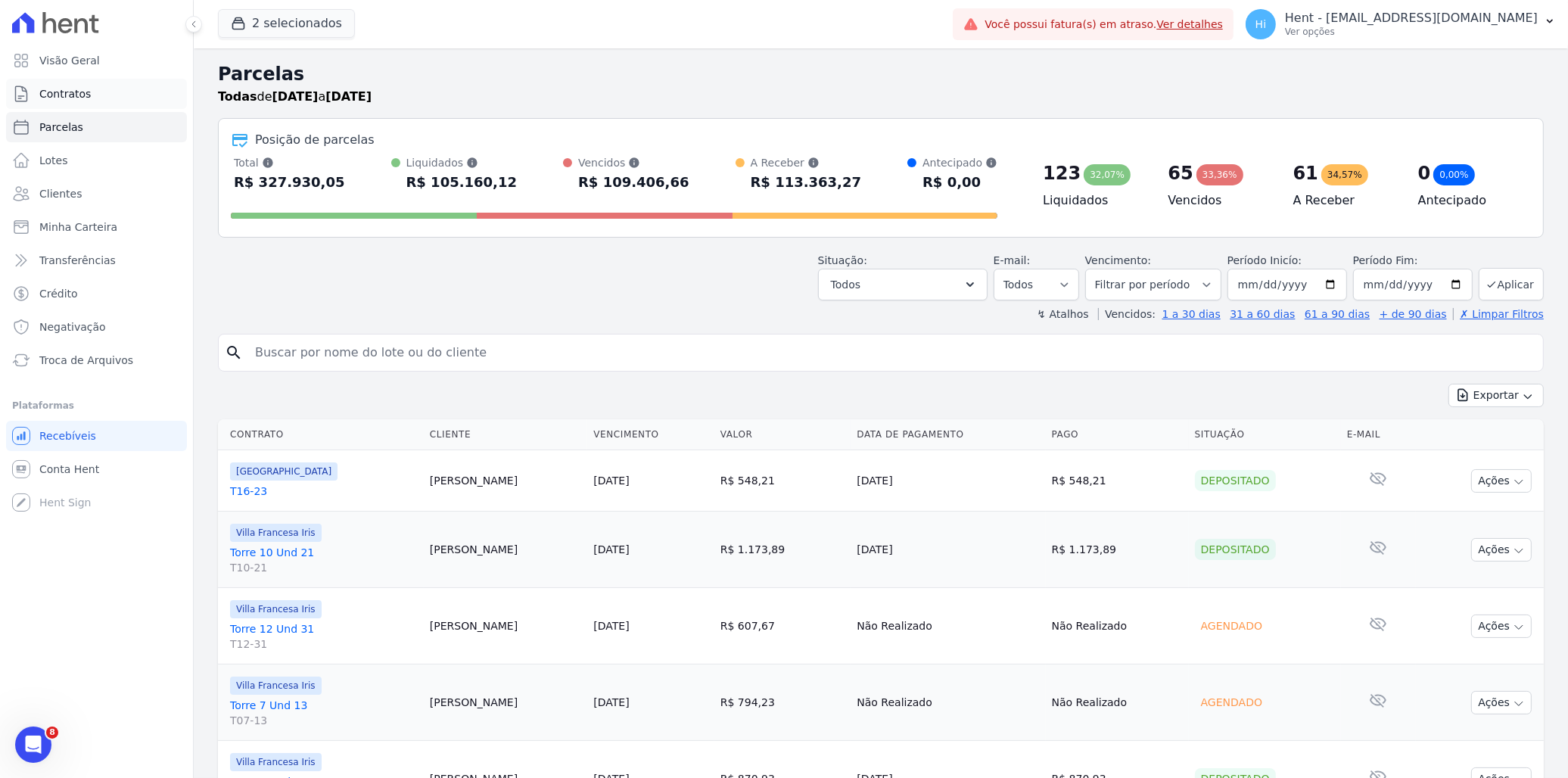
click at [73, 92] on span "Contratos" at bounding box center [65, 94] width 51 height 15
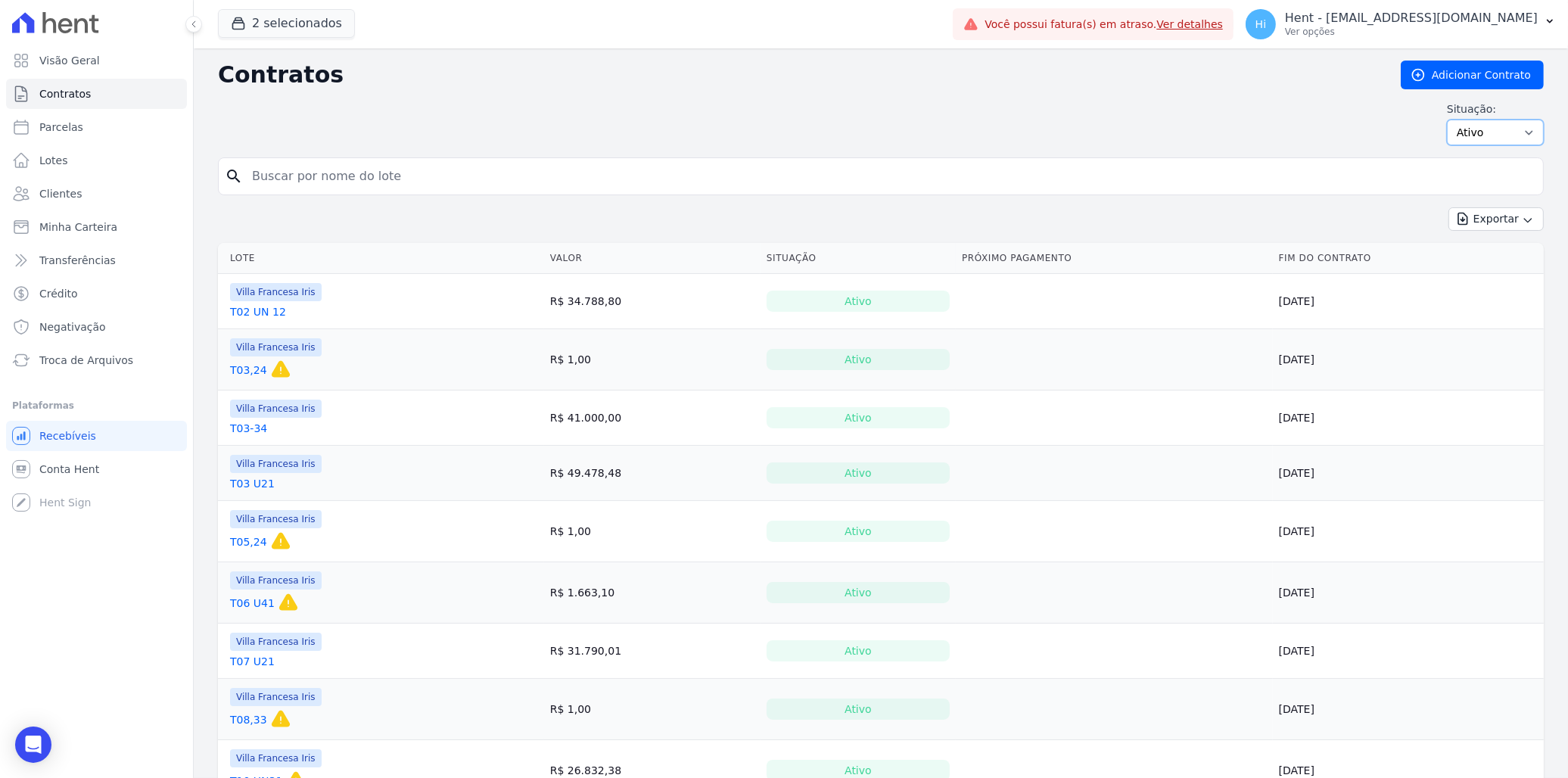
click at [1489, 137] on select "Ativo Todos Pausado Distratado Rascunho Expirado Encerrado" at bounding box center [1495, 132] width 97 height 26
click at [954, 171] on input "search" at bounding box center [890, 176] width 1294 height 30
click at [71, 131] on span "Parcelas" at bounding box center [61, 127] width 44 height 15
select select
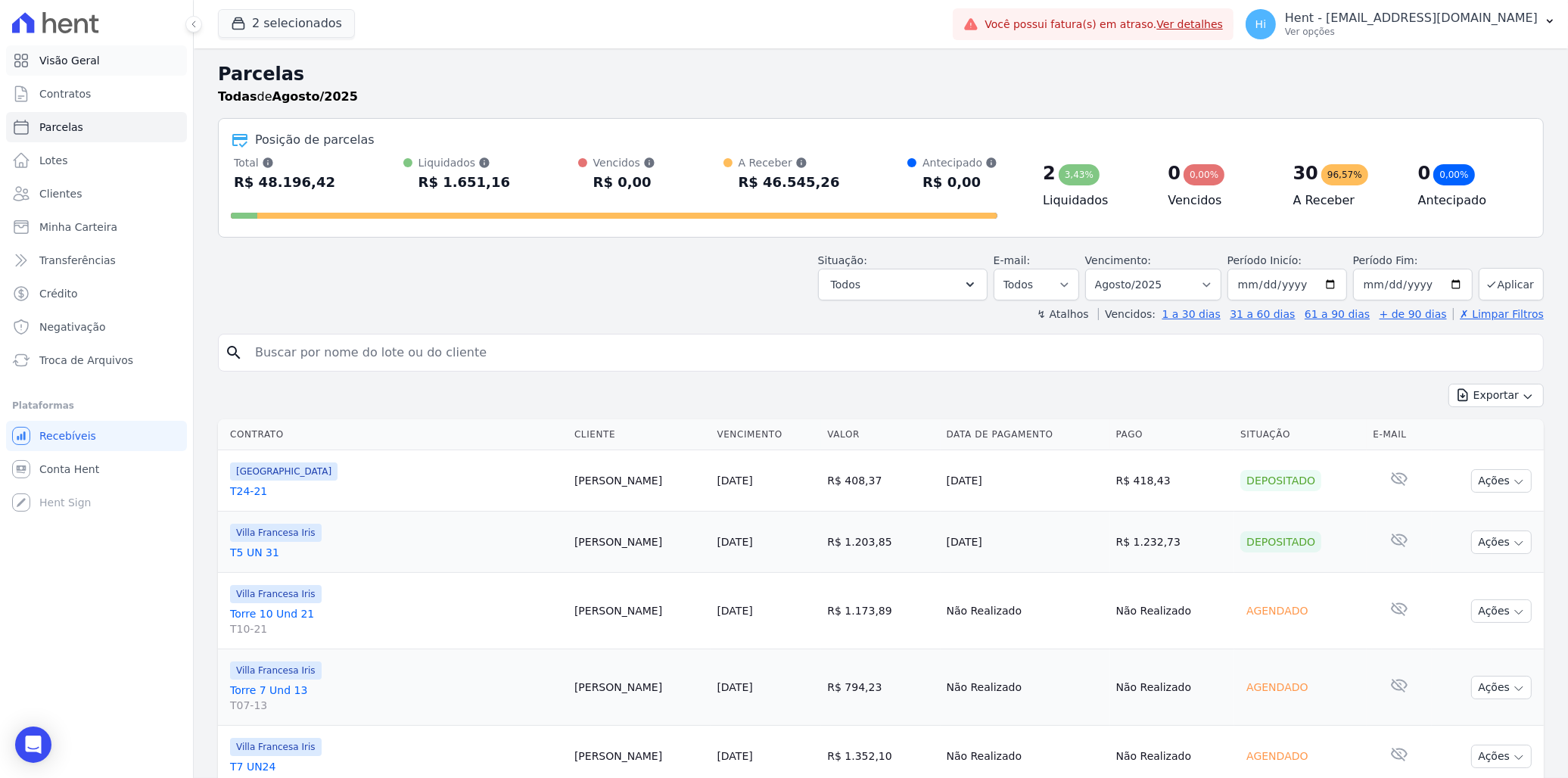
click at [84, 57] on span "Visão Geral" at bounding box center [69, 60] width 61 height 15
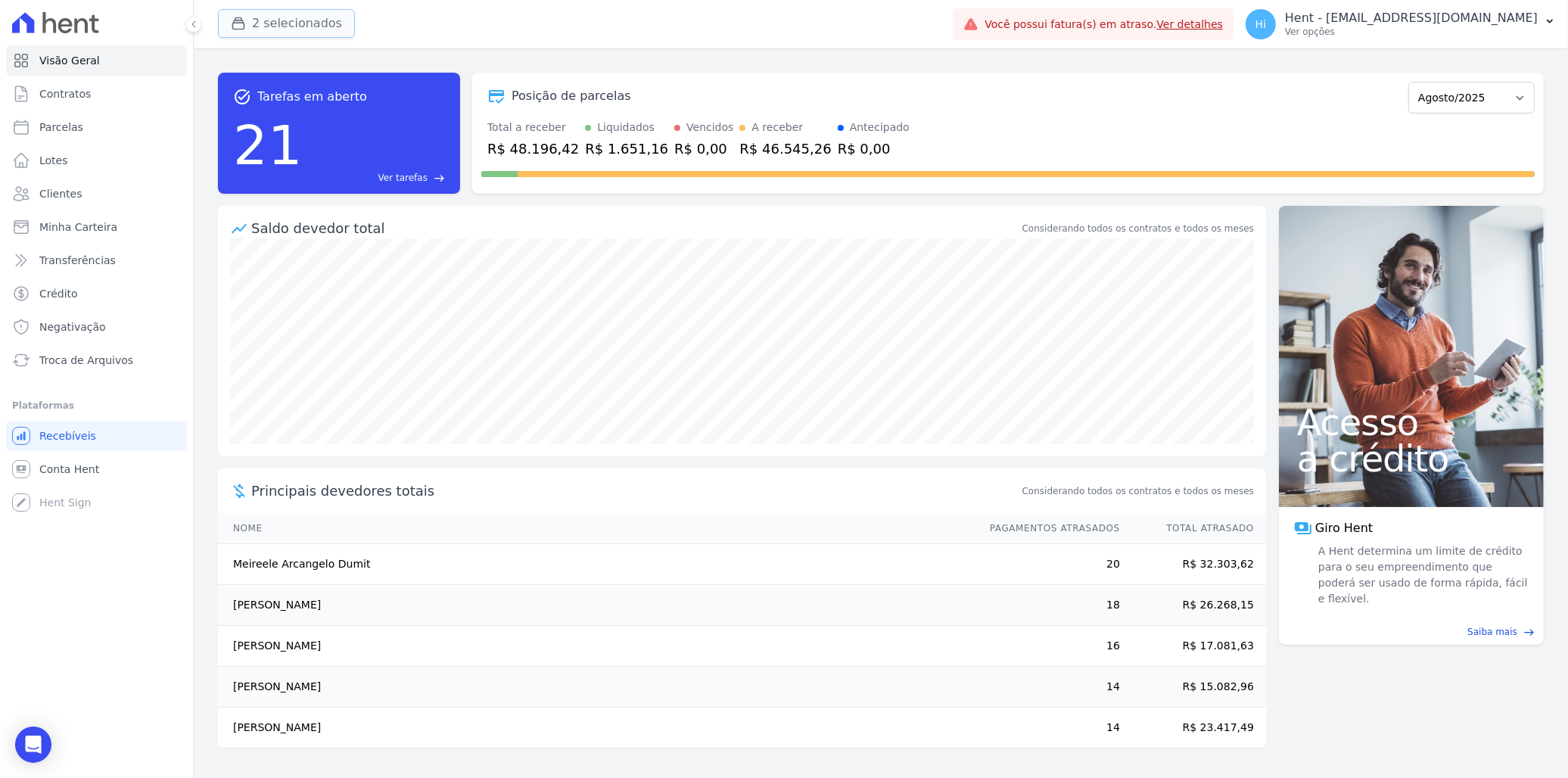
click at [286, 17] on button "2 selecionados" at bounding box center [286, 24] width 137 height 29
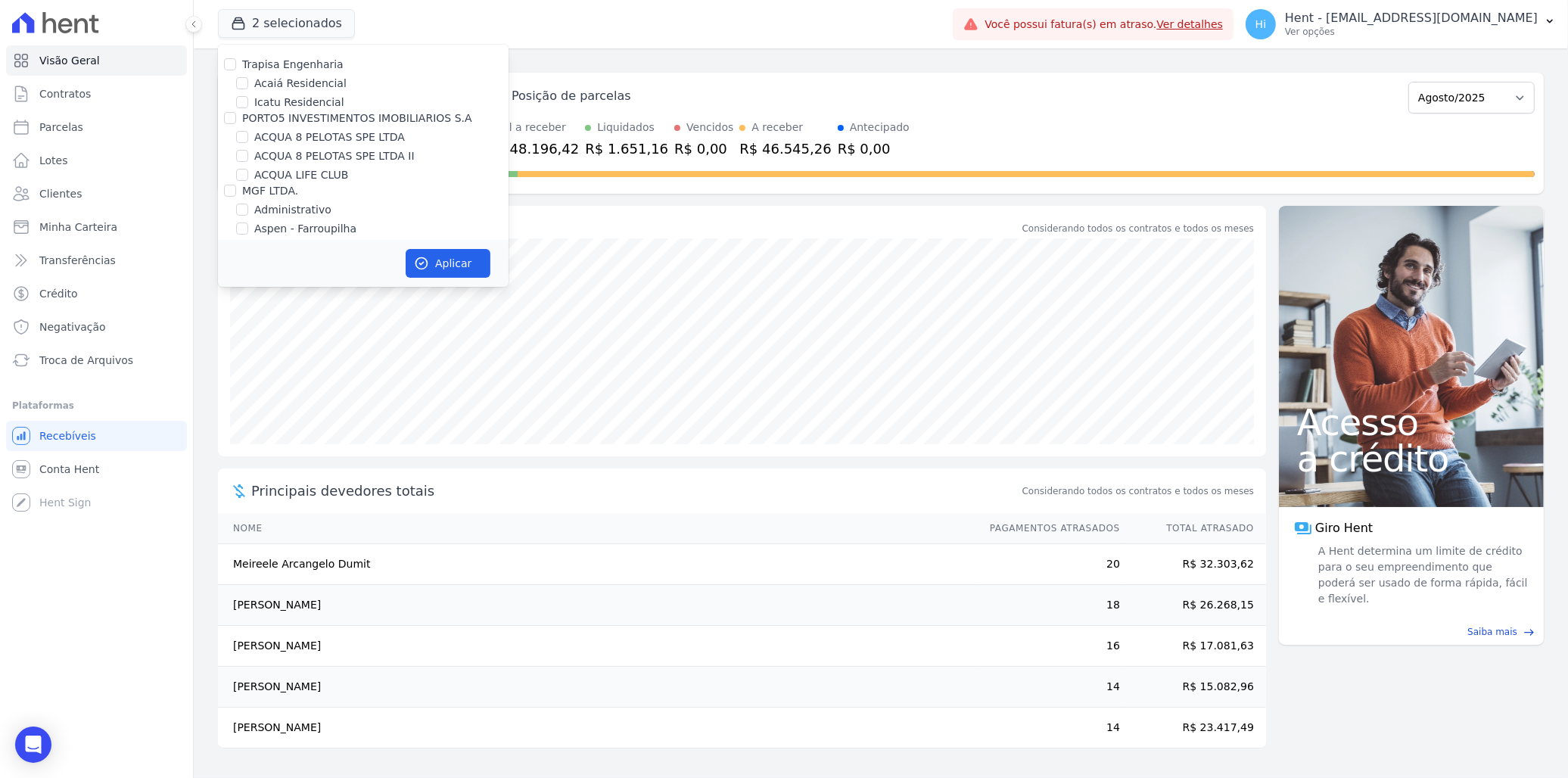
click at [422, 17] on div "2 selecionados Trapisa Engenharia Acaiá Residencial Icatu Residencial PORTO5 IN…" at bounding box center [582, 24] width 729 height 50
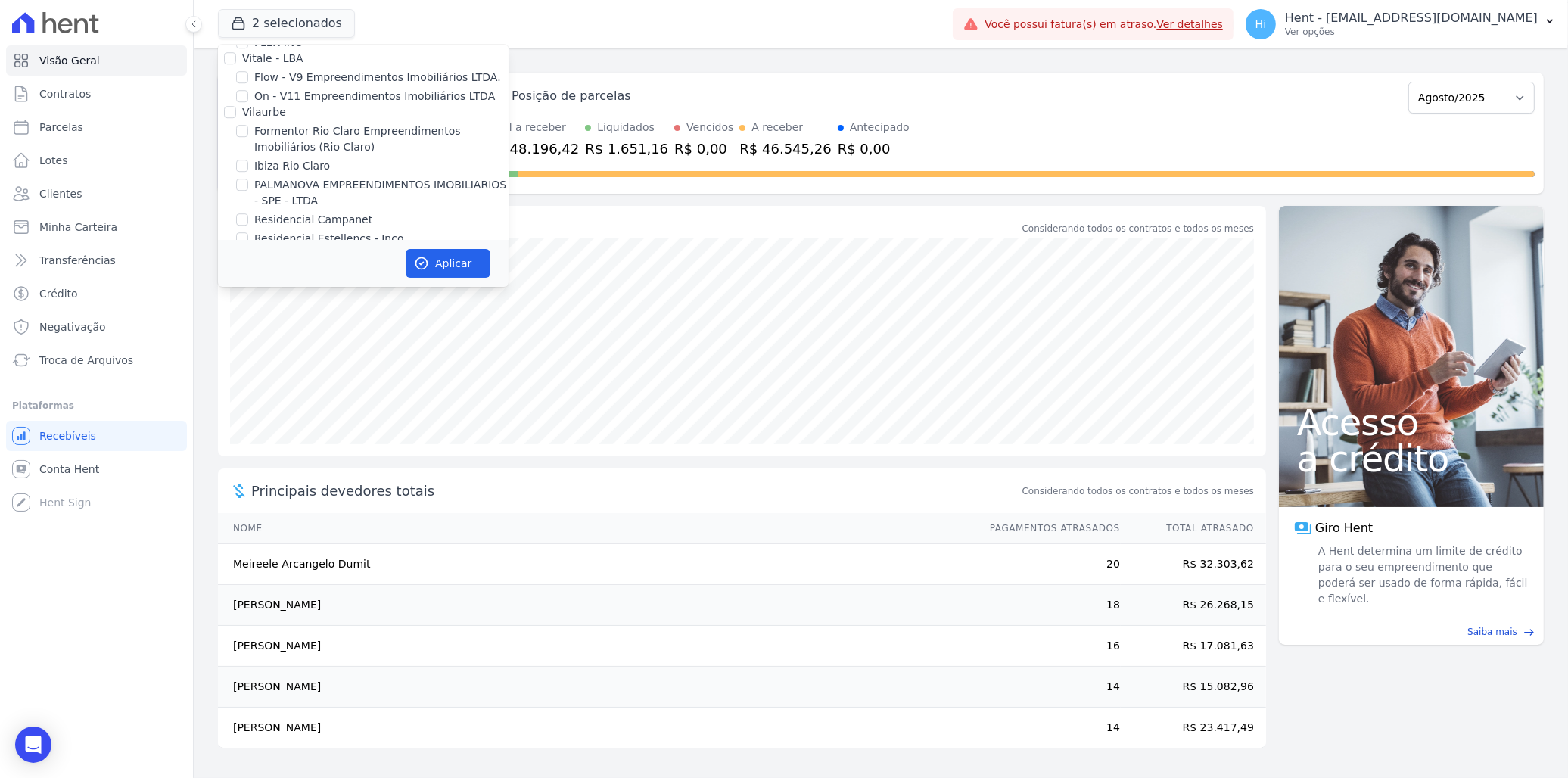
scroll to position [2823, 0]
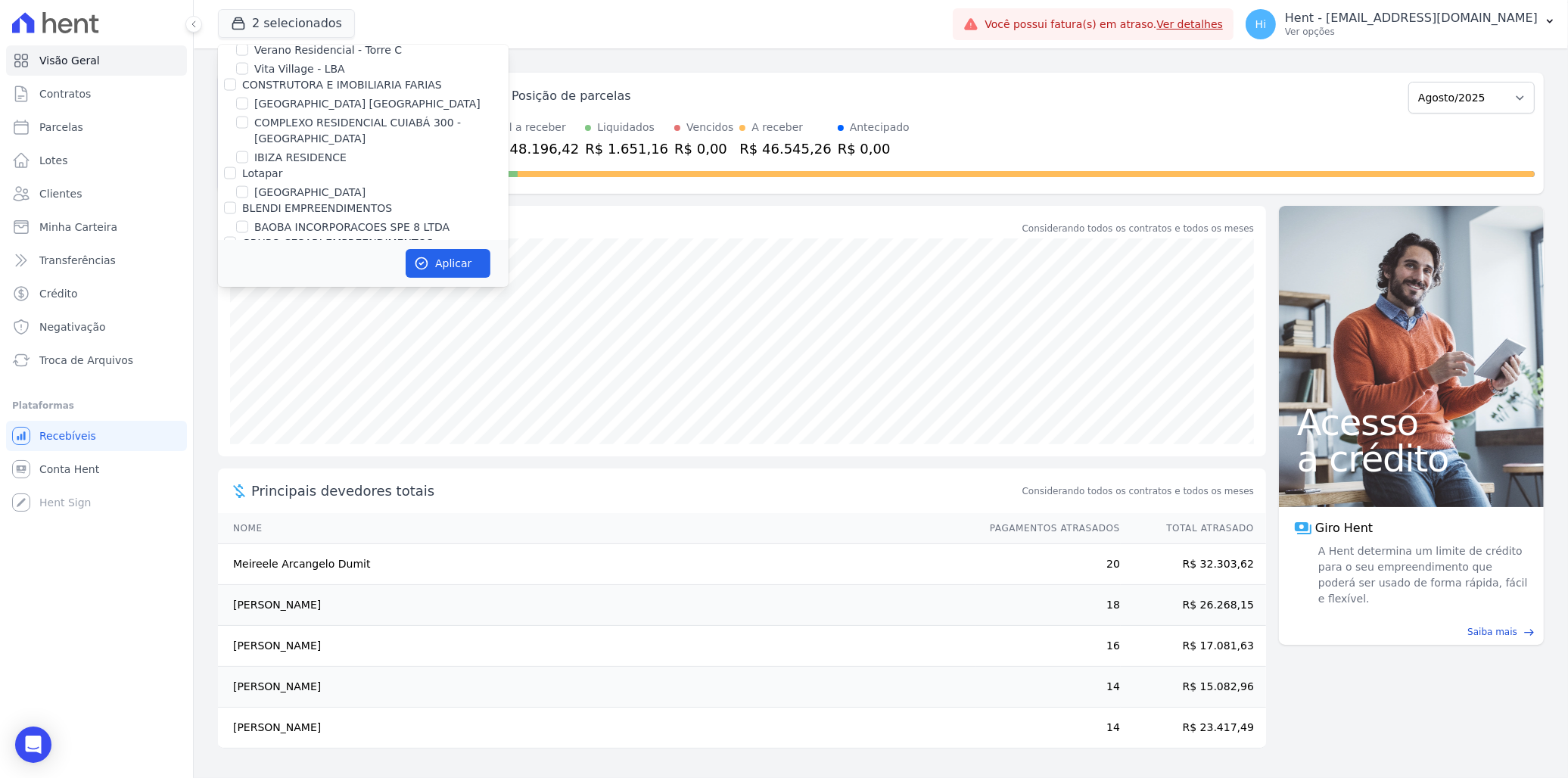
click at [312, 219] on label "BAOBA INCORPORACOES SPE 8 LTDA" at bounding box center [352, 227] width 195 height 16
click at [249, 221] on input "BAOBA INCORPORACOES SPE 8 LTDA" at bounding box center [242, 227] width 12 height 12
checkbox input "true"
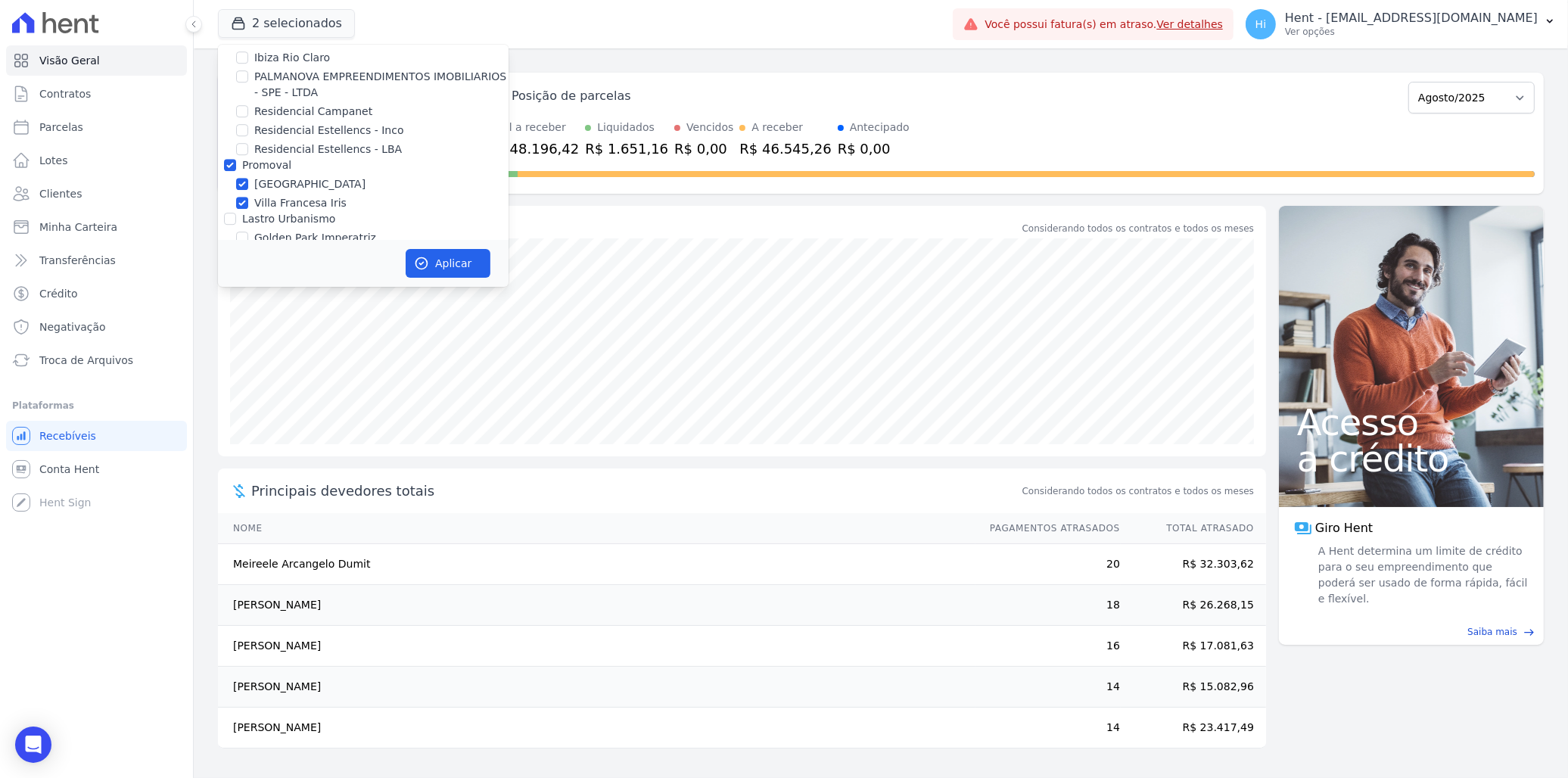
scroll to position [5539, 0]
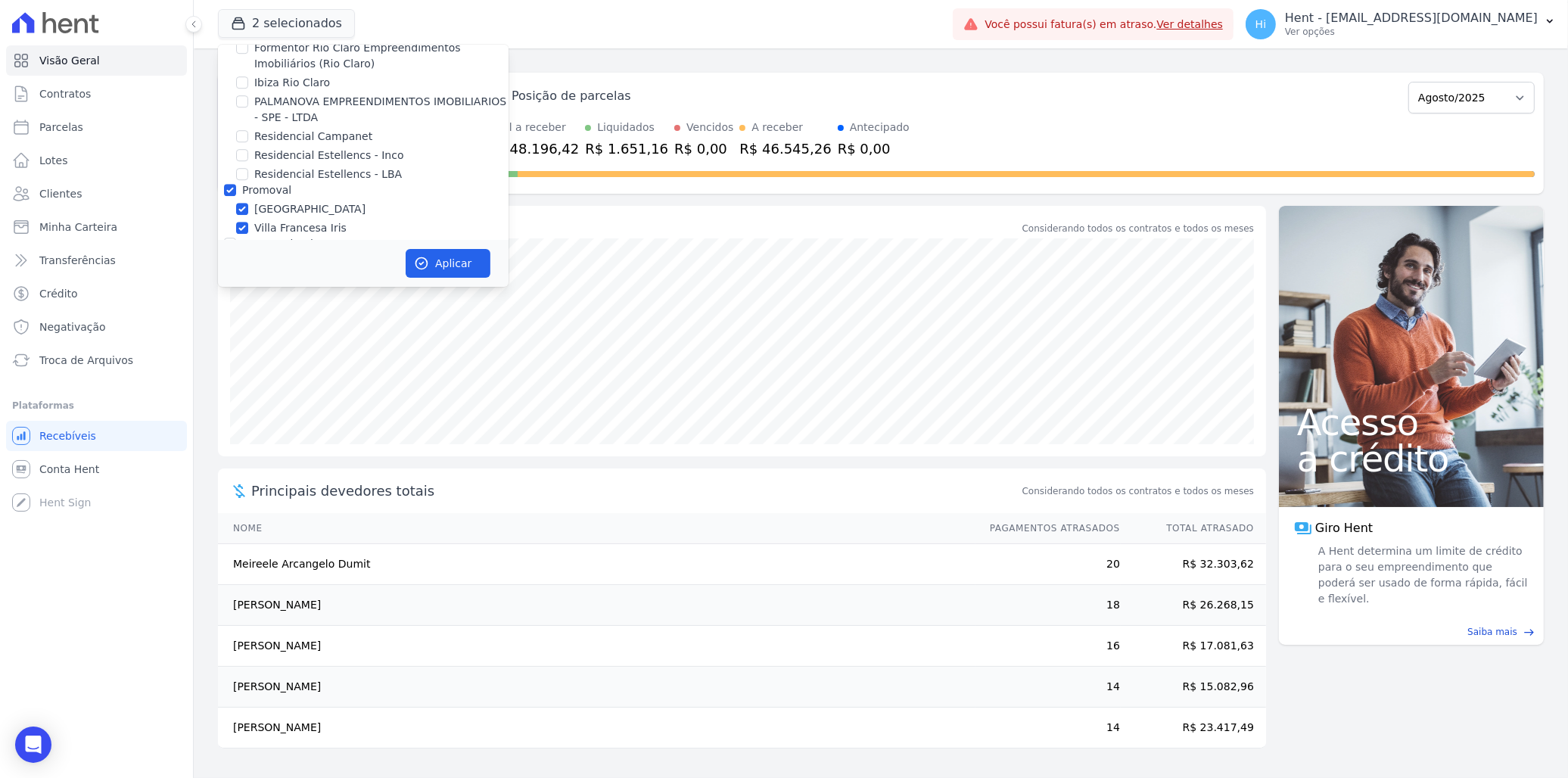
click at [236, 183] on div "Promoval" at bounding box center [363, 190] width 290 height 16
click at [228, 184] on input "Promoval" at bounding box center [230, 190] width 12 height 12
checkbox input "false"
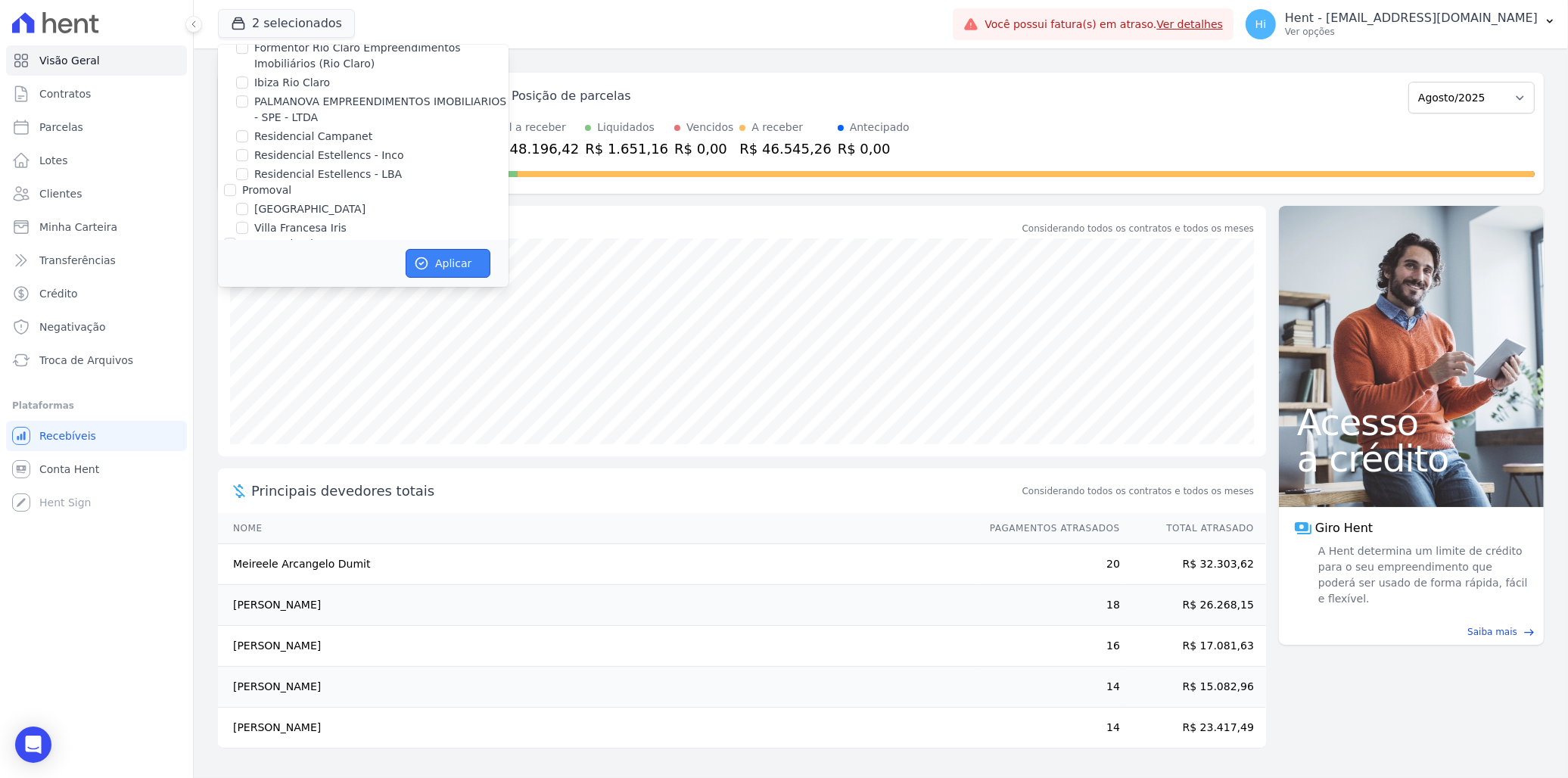
click at [447, 260] on button "Aplicar" at bounding box center [448, 263] width 85 height 29
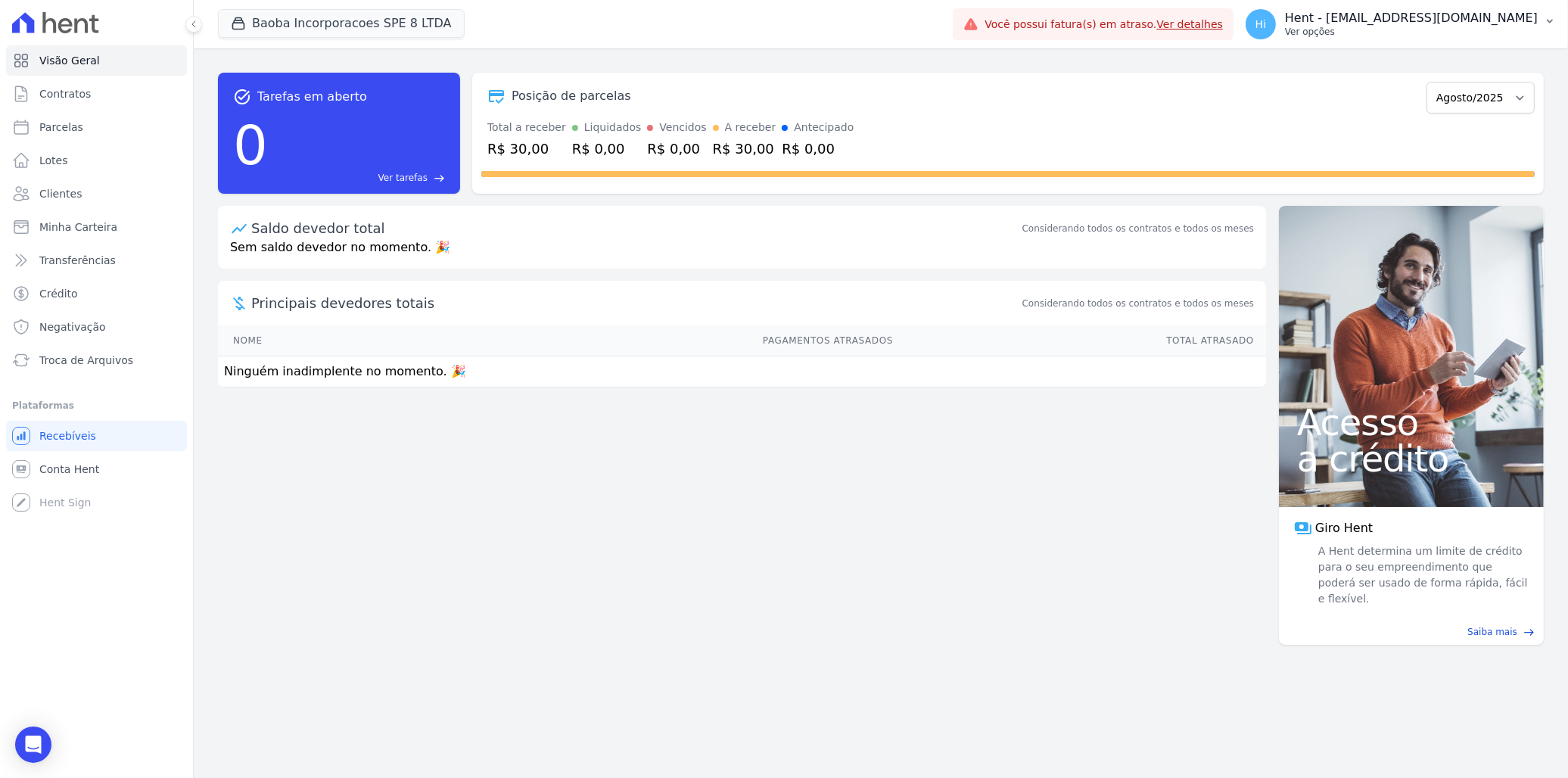
click at [1424, 30] on p "Ver opções" at bounding box center [1411, 31] width 253 height 12
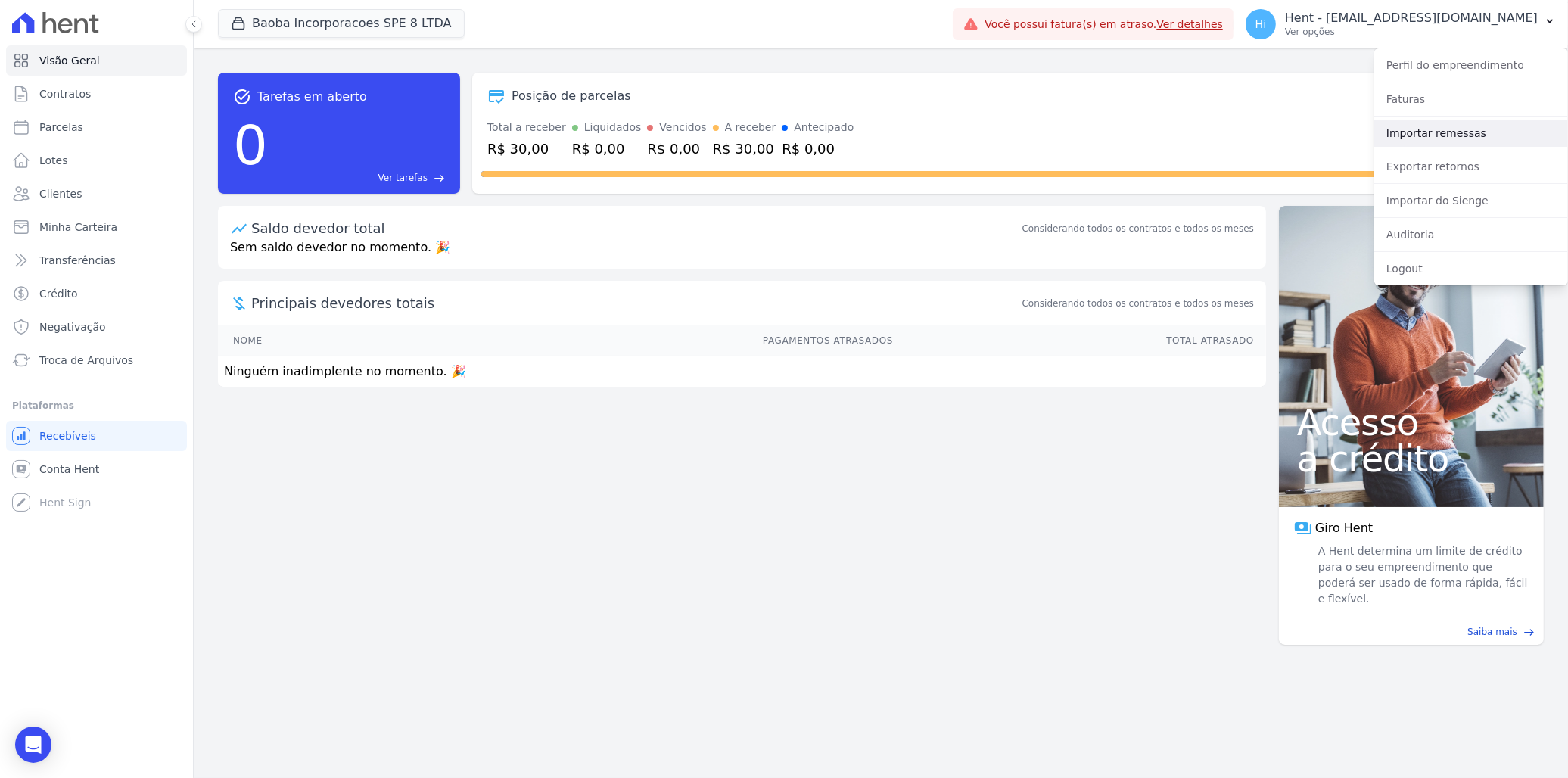
click at [1474, 129] on link "Importar remessas" at bounding box center [1471, 133] width 194 height 28
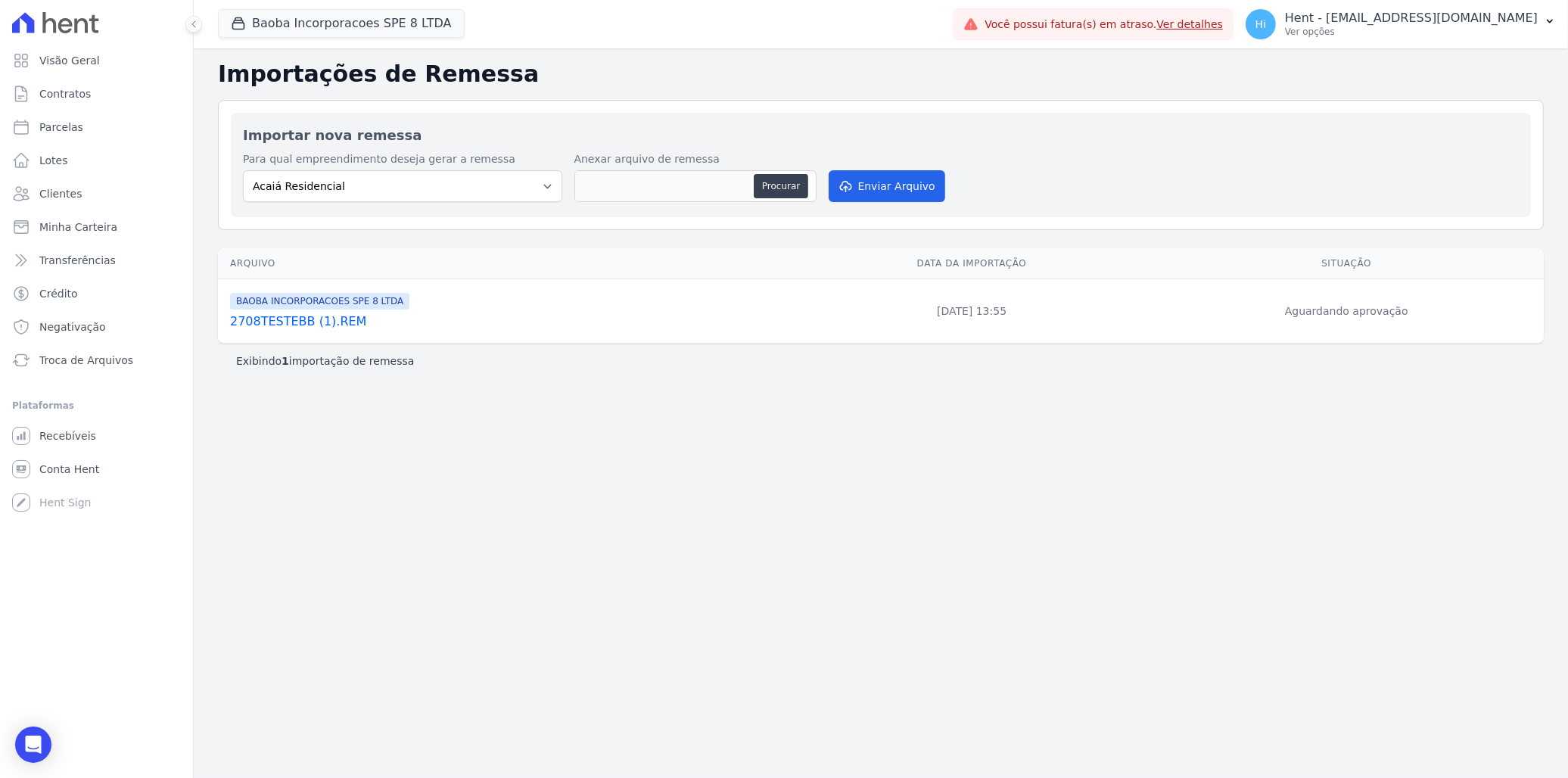
click at [315, 321] on link "2708TESTEBB (1).REM" at bounding box center [509, 321] width 559 height 18
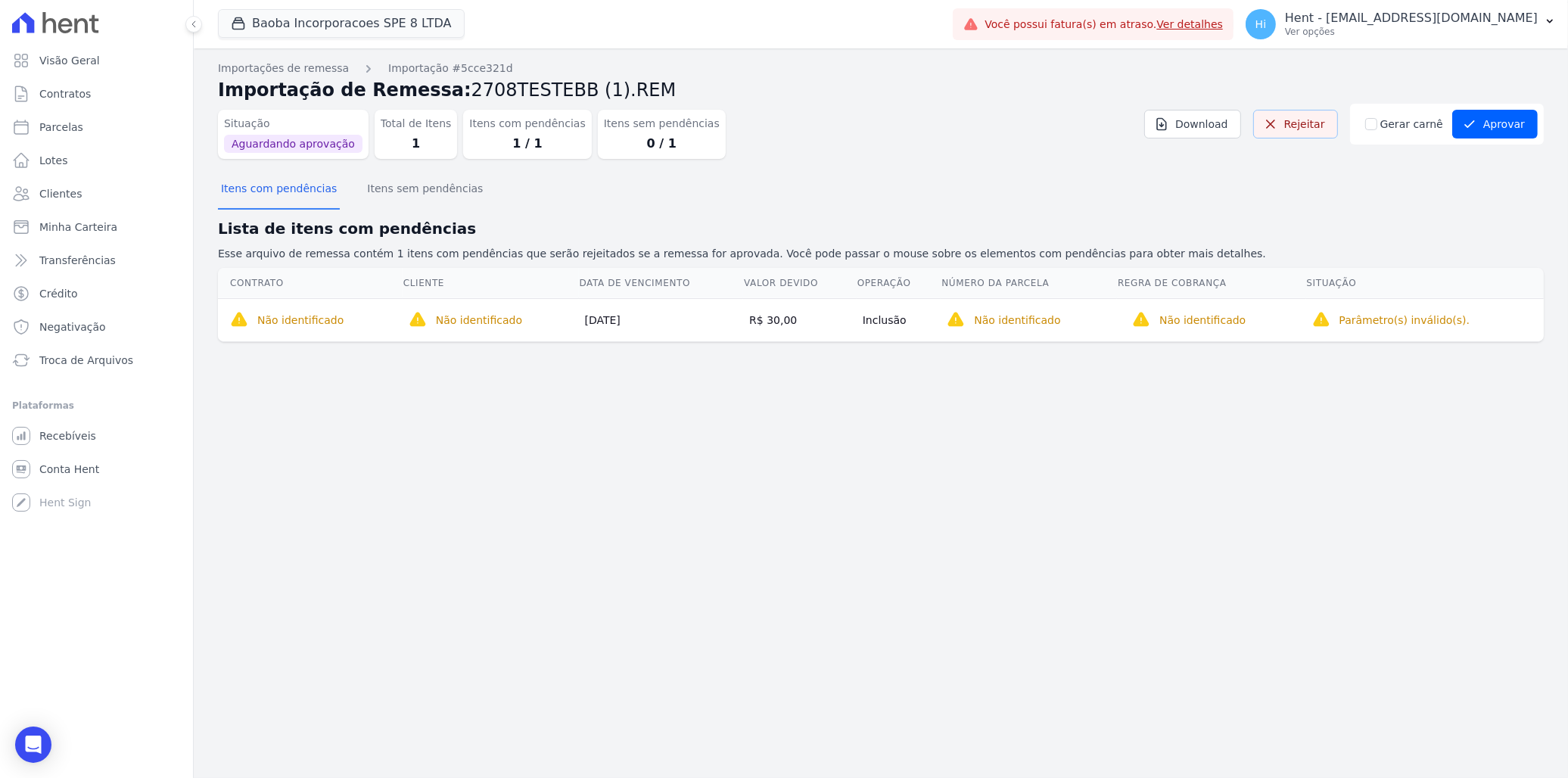
click at [1301, 127] on link "Rejeitar" at bounding box center [1296, 124] width 85 height 29
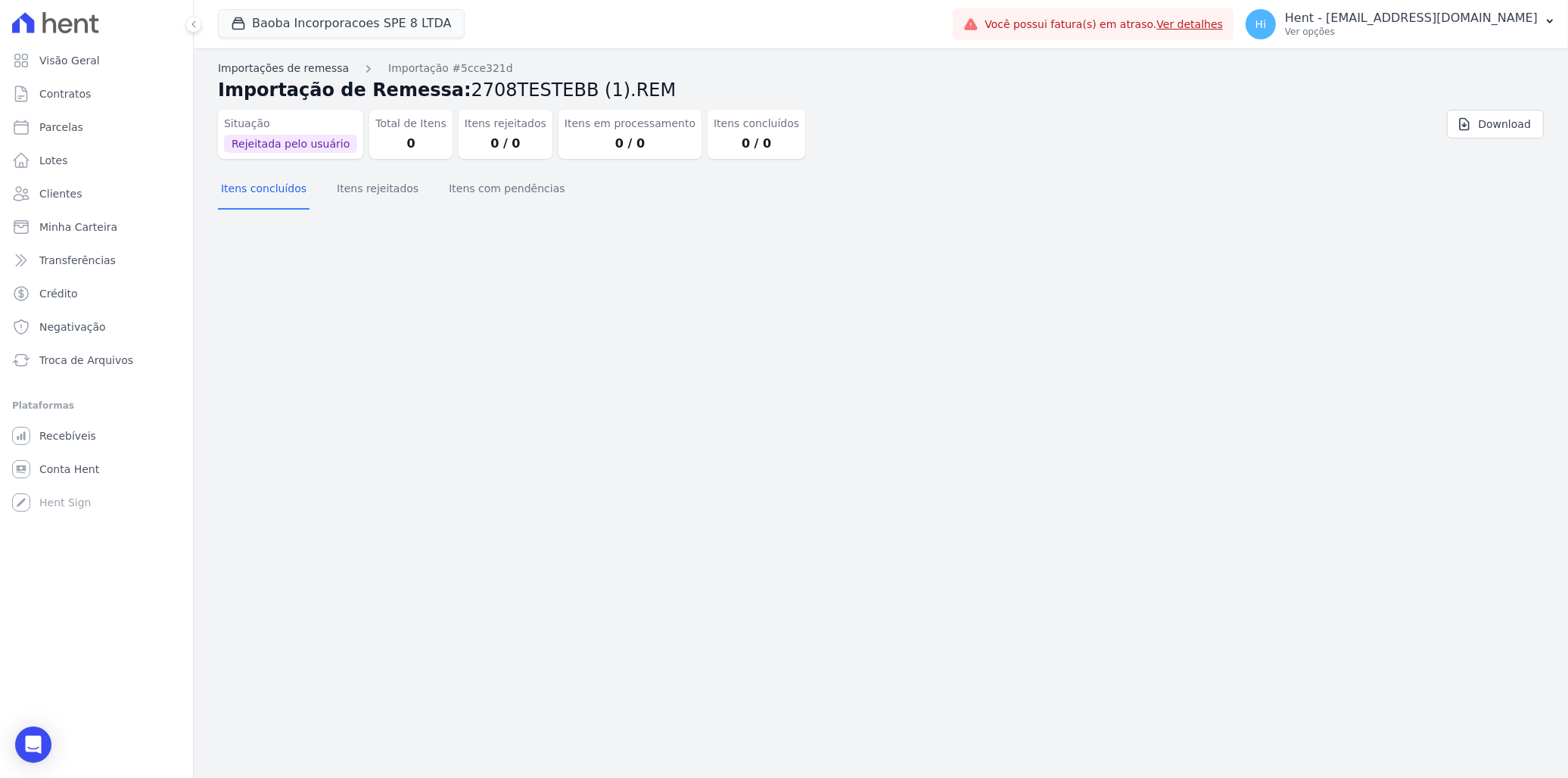
click at [293, 69] on link "Importações de remessa" at bounding box center [283, 68] width 131 height 16
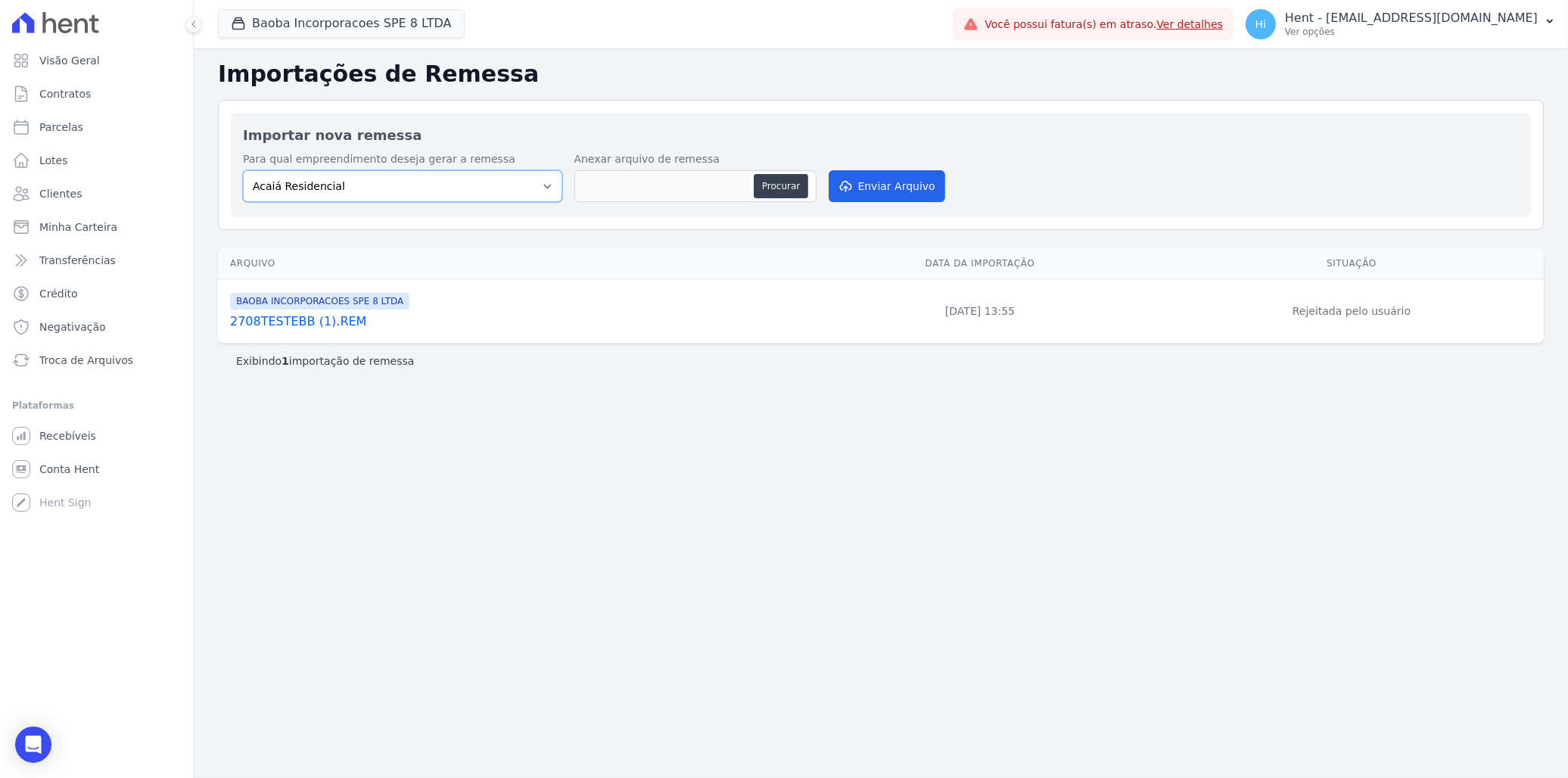
click at [487, 186] on select "Acaiá Residencial ACQUA 8 PELOTAS SPE LTDA II Administrativo AGILE ELOI MENDES …" at bounding box center [403, 186] width 319 height 31
select select "7d42f1f7-3183-4eec-adfe-050d42369d66"
click at [243, 170] on select "Acaiá Residencial ACQUA 8 PELOTAS SPE LTDA II Administrativo AGILE ELOI MENDES …" at bounding box center [403, 186] width 319 height 31
click at [775, 180] on button "Procurar" at bounding box center [780, 186] width 54 height 24
type input "2808.rem"
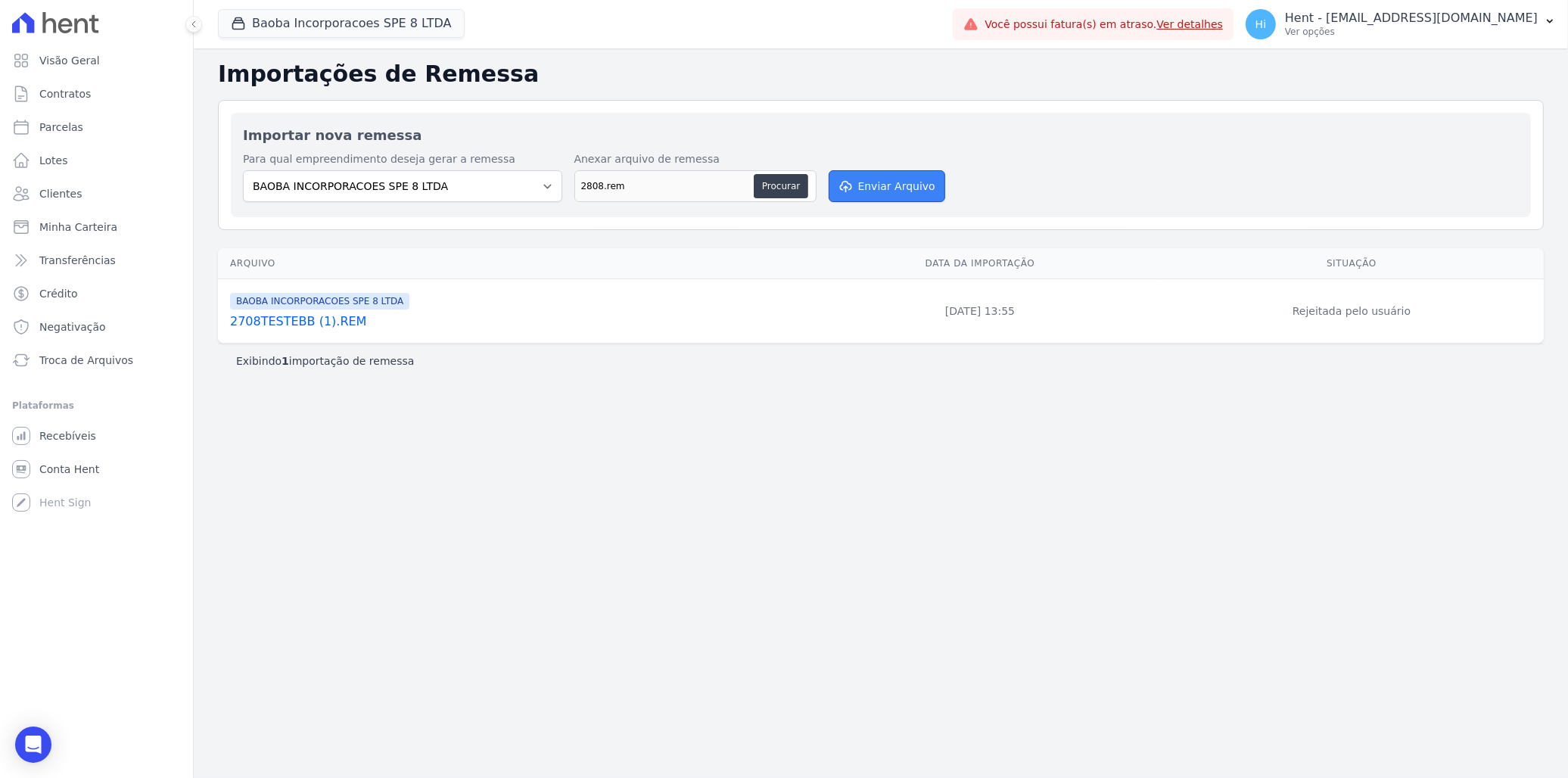
click at [890, 187] on button "Enviar Arquivo" at bounding box center [887, 186] width 116 height 31
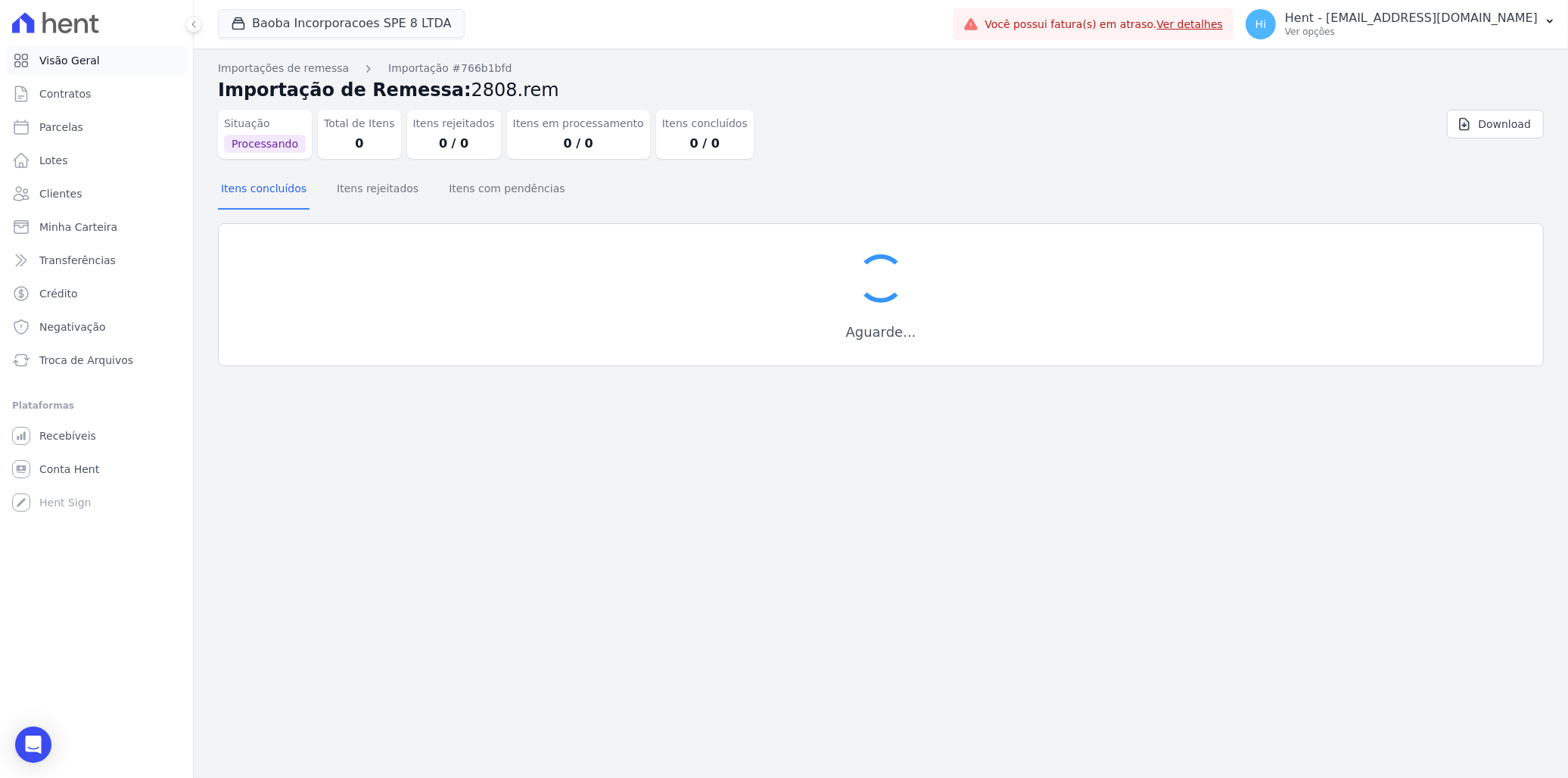
click at [101, 59] on link "Visão Geral" at bounding box center [97, 61] width 181 height 30
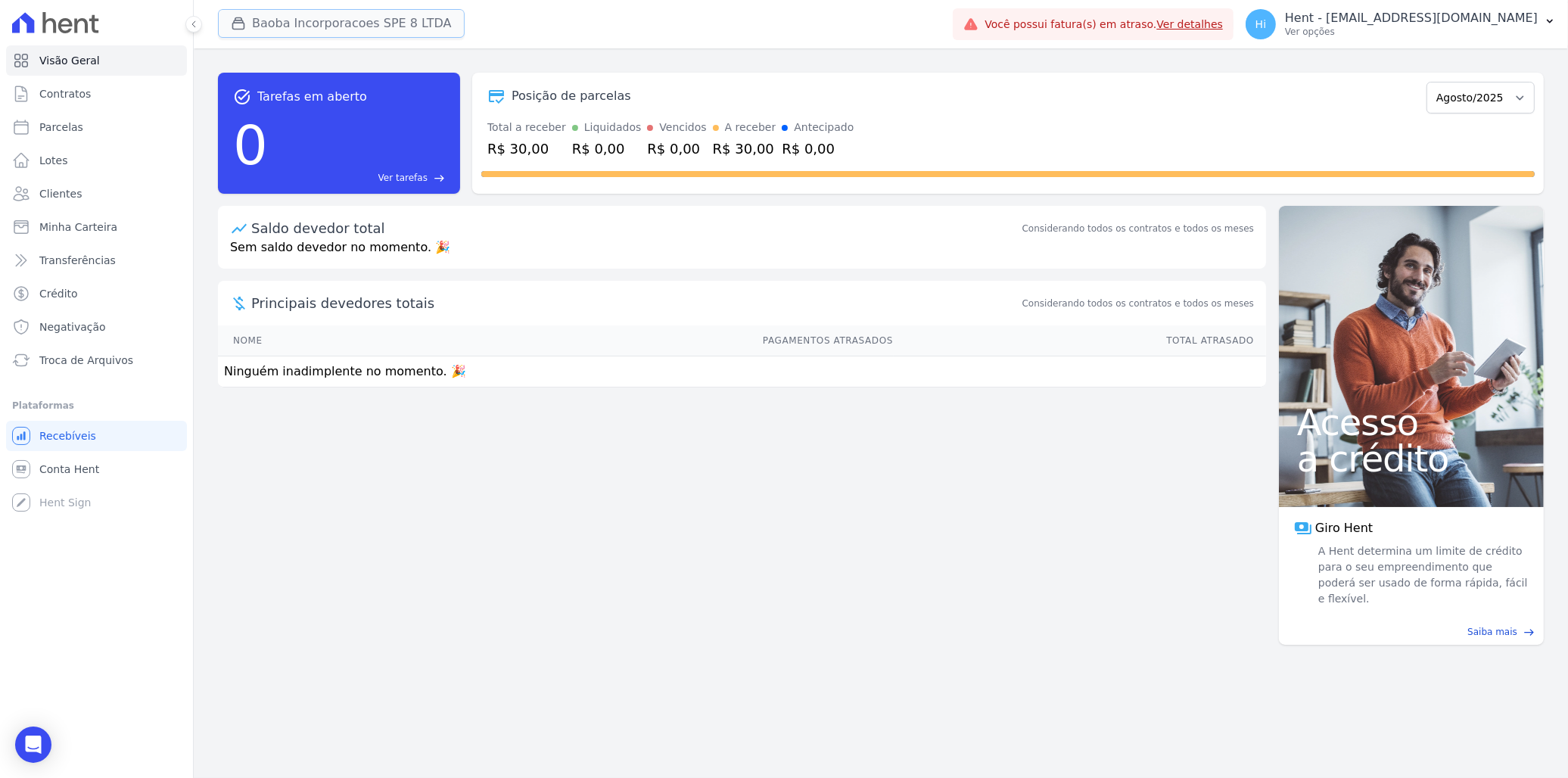
click at [352, 25] on button "Baoba Incorporacoes SPE 8 LTDA" at bounding box center [341, 24] width 247 height 29
click at [367, 27] on button "Baoba Incorporacoes SPE 8 LTDA" at bounding box center [341, 24] width 247 height 29
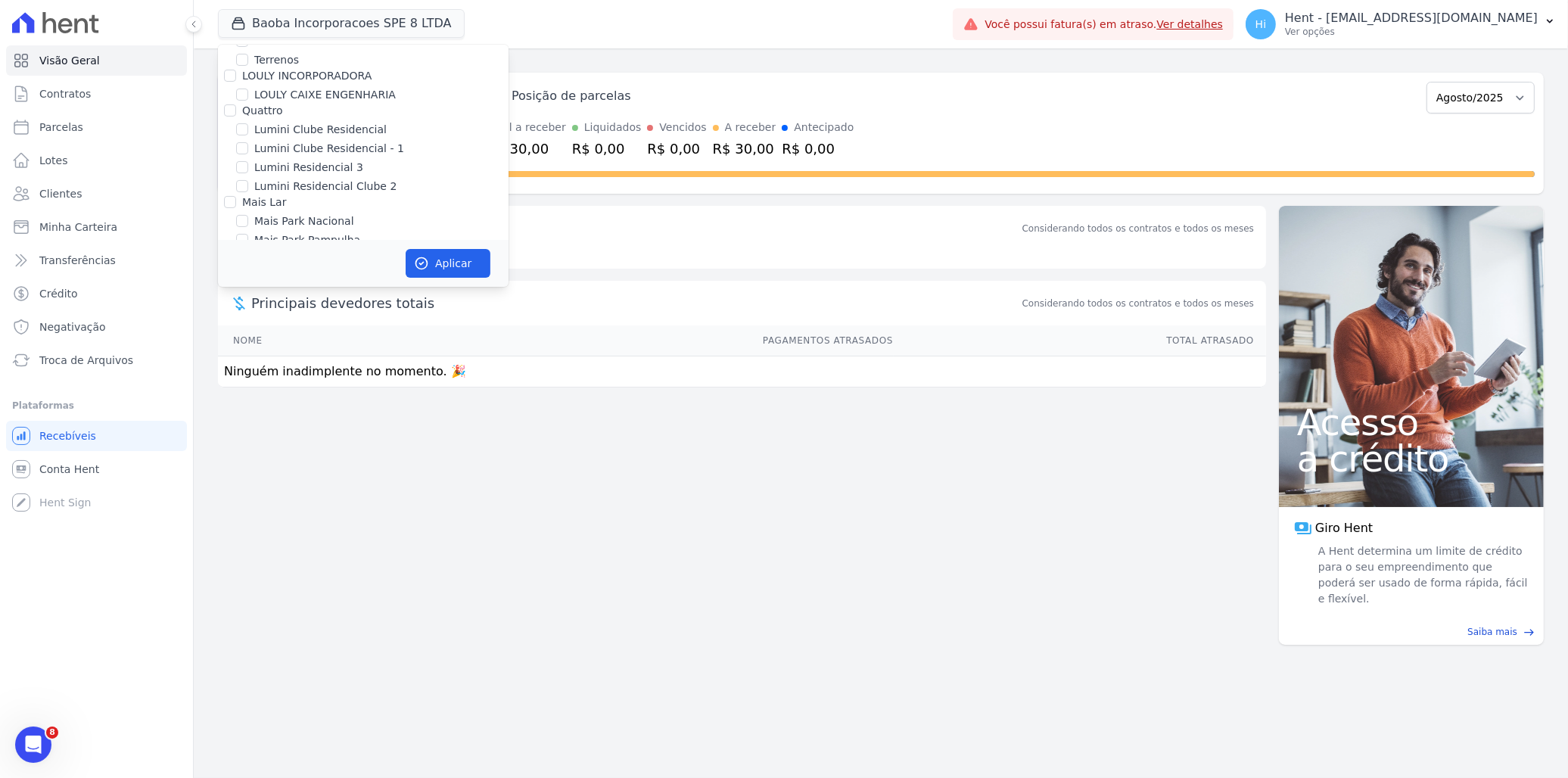
scroll to position [7374, 0]
click at [297, 354] on label "[GEOGRAPHIC_DATA]" at bounding box center [309, 362] width 111 height 16
click at [249, 356] on input "[GEOGRAPHIC_DATA]" at bounding box center [242, 361] width 12 height 12
checkbox input "true"
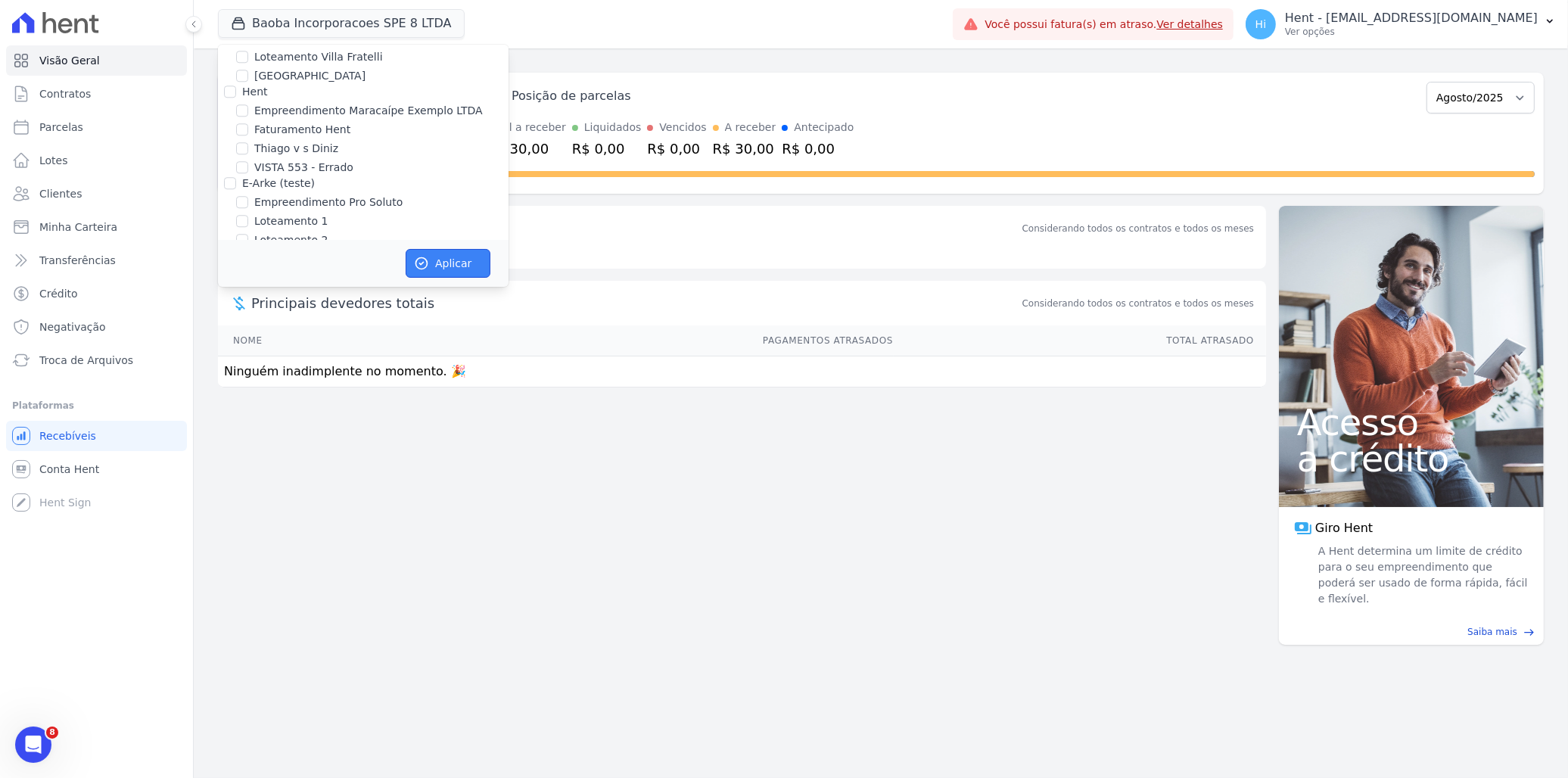
click at [432, 260] on button "Aplicar" at bounding box center [448, 263] width 85 height 29
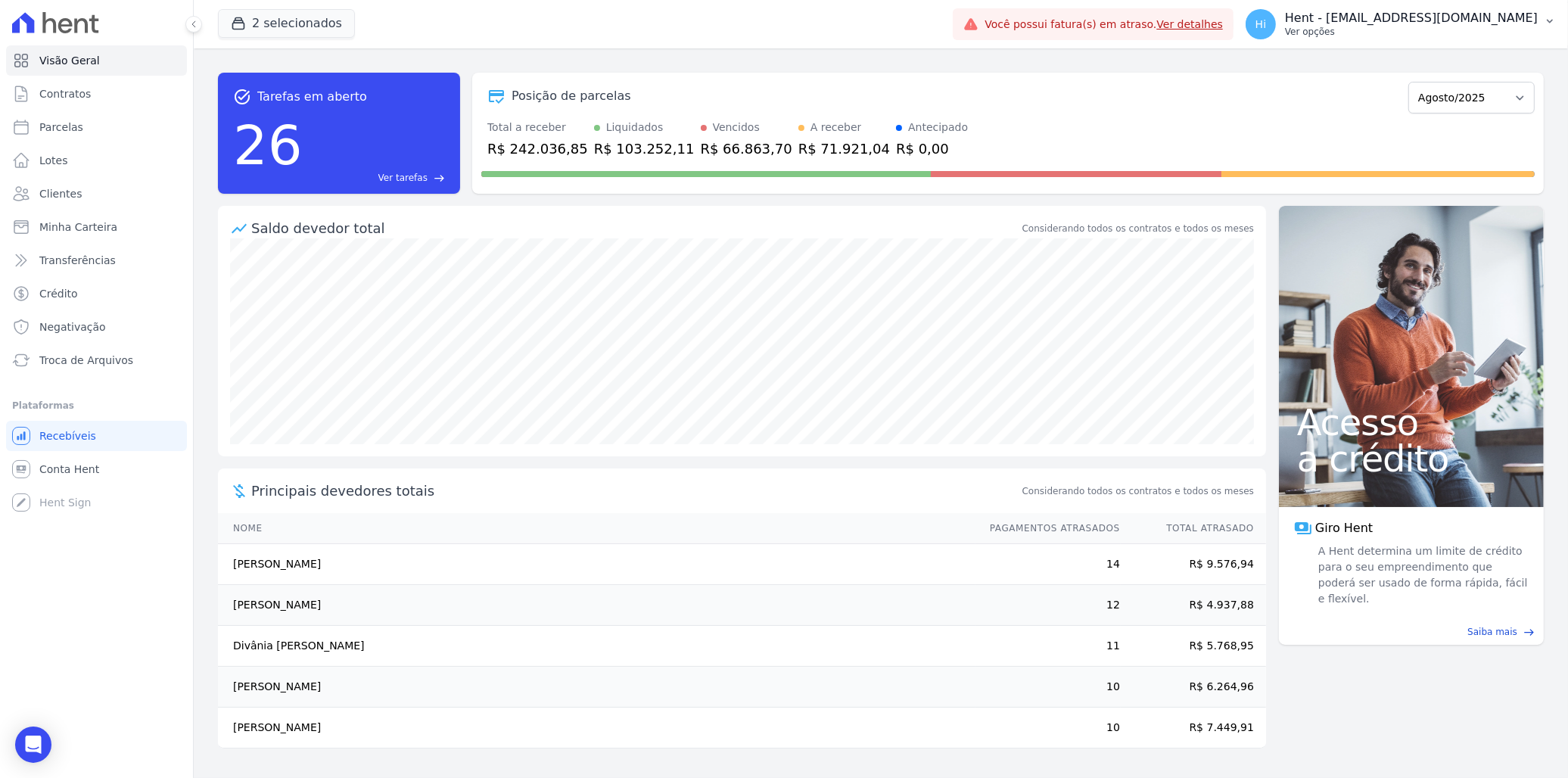
click at [1427, 18] on p "Hent - [EMAIL_ADDRESS][DOMAIN_NAME]" at bounding box center [1411, 17] width 253 height 15
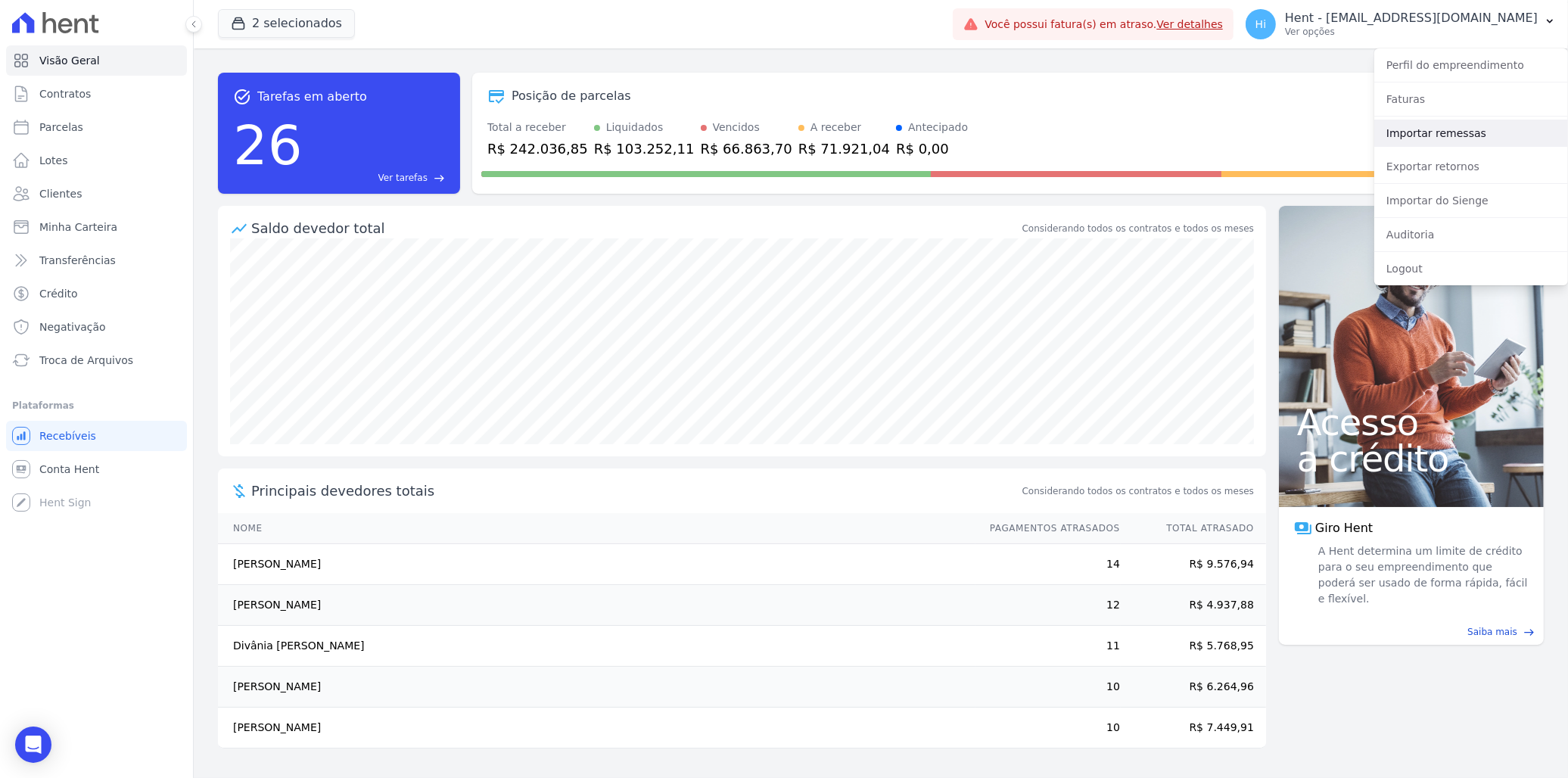
click at [1442, 126] on link "Importar remessas" at bounding box center [1471, 133] width 194 height 28
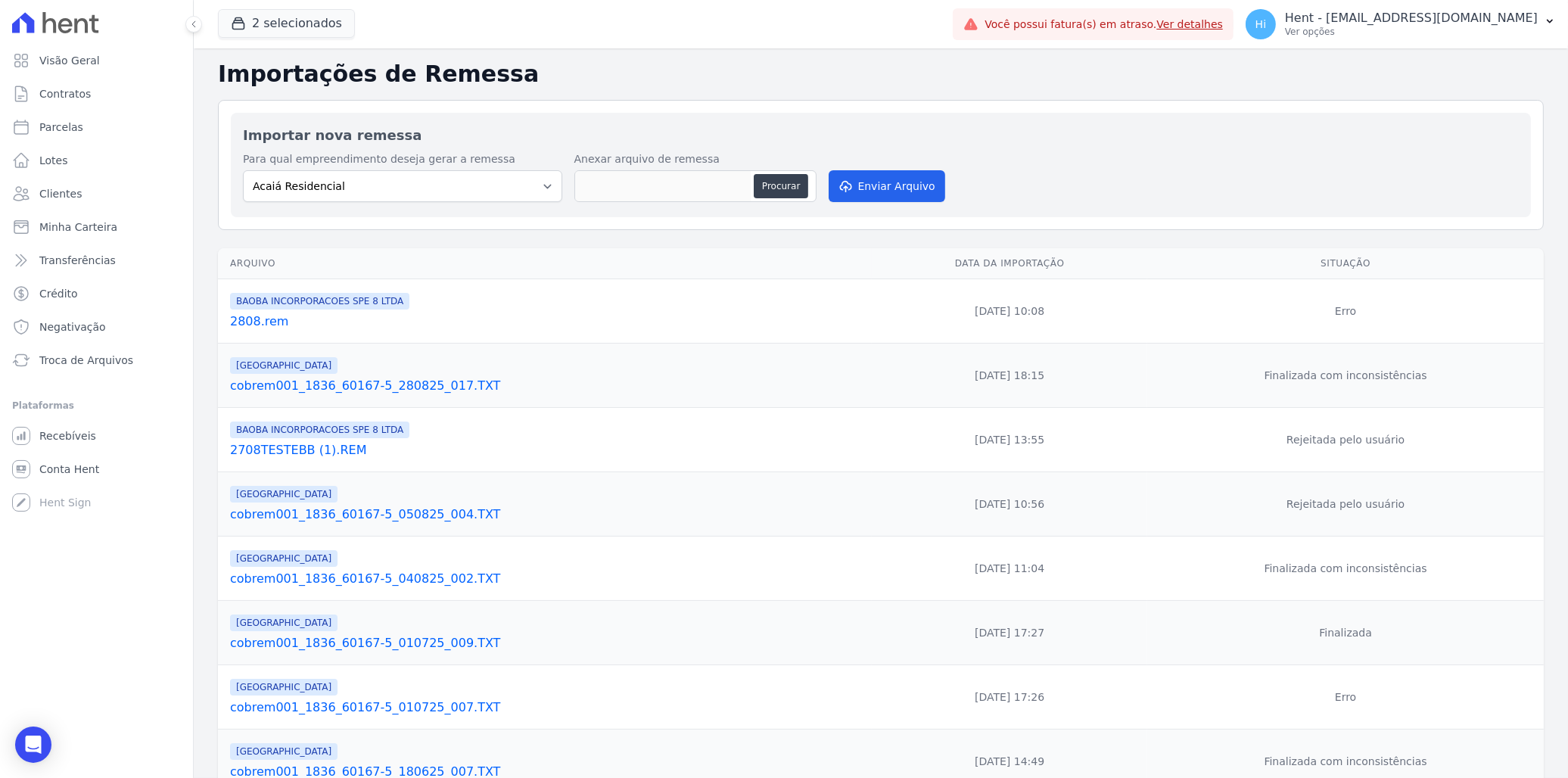
click at [397, 386] on link "cobrem001_1836_60167-5_280825_017.TXT" at bounding box center [548, 385] width 636 height 18
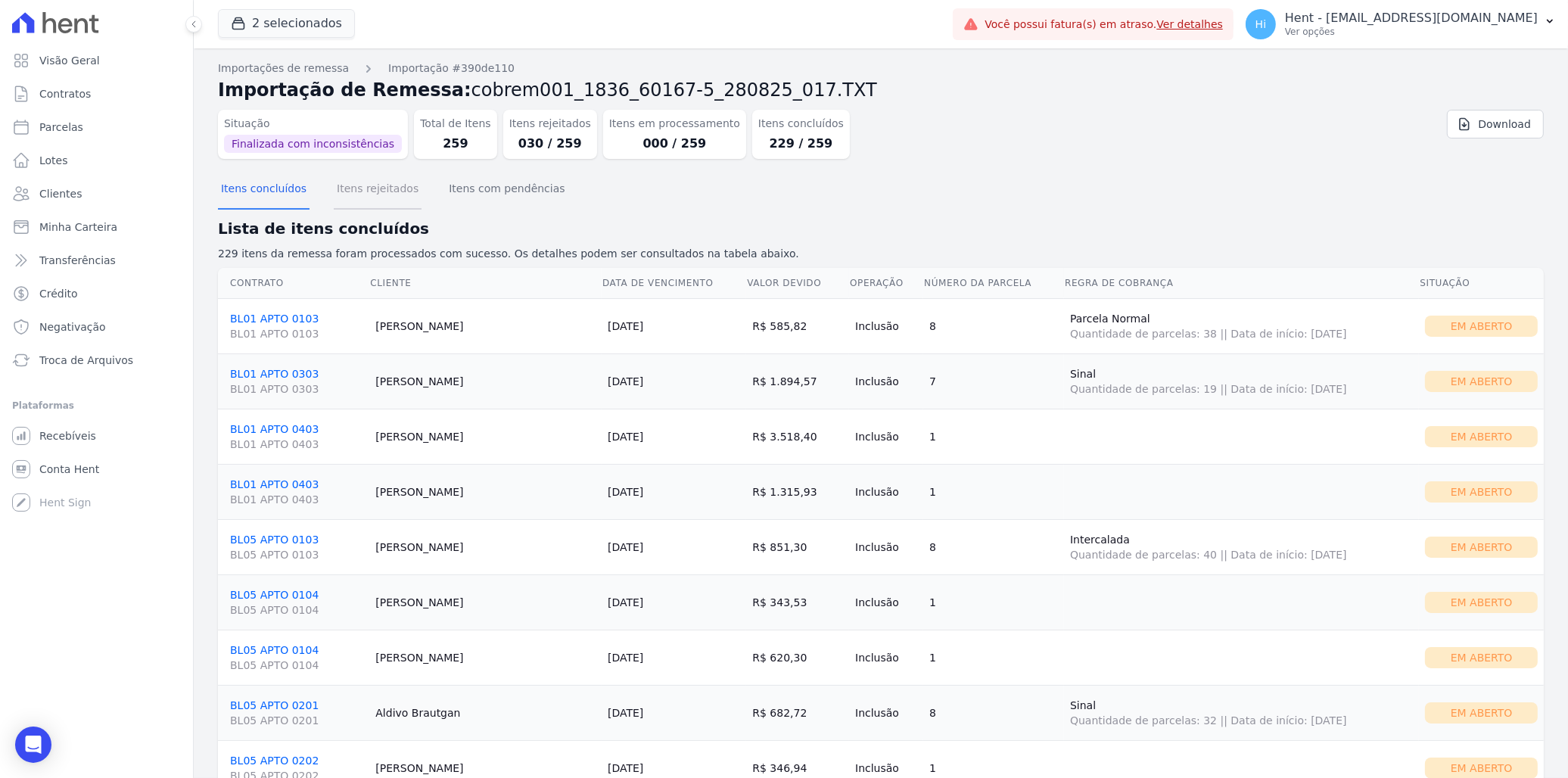
click at [386, 190] on button "Itens rejeitados" at bounding box center [378, 190] width 88 height 39
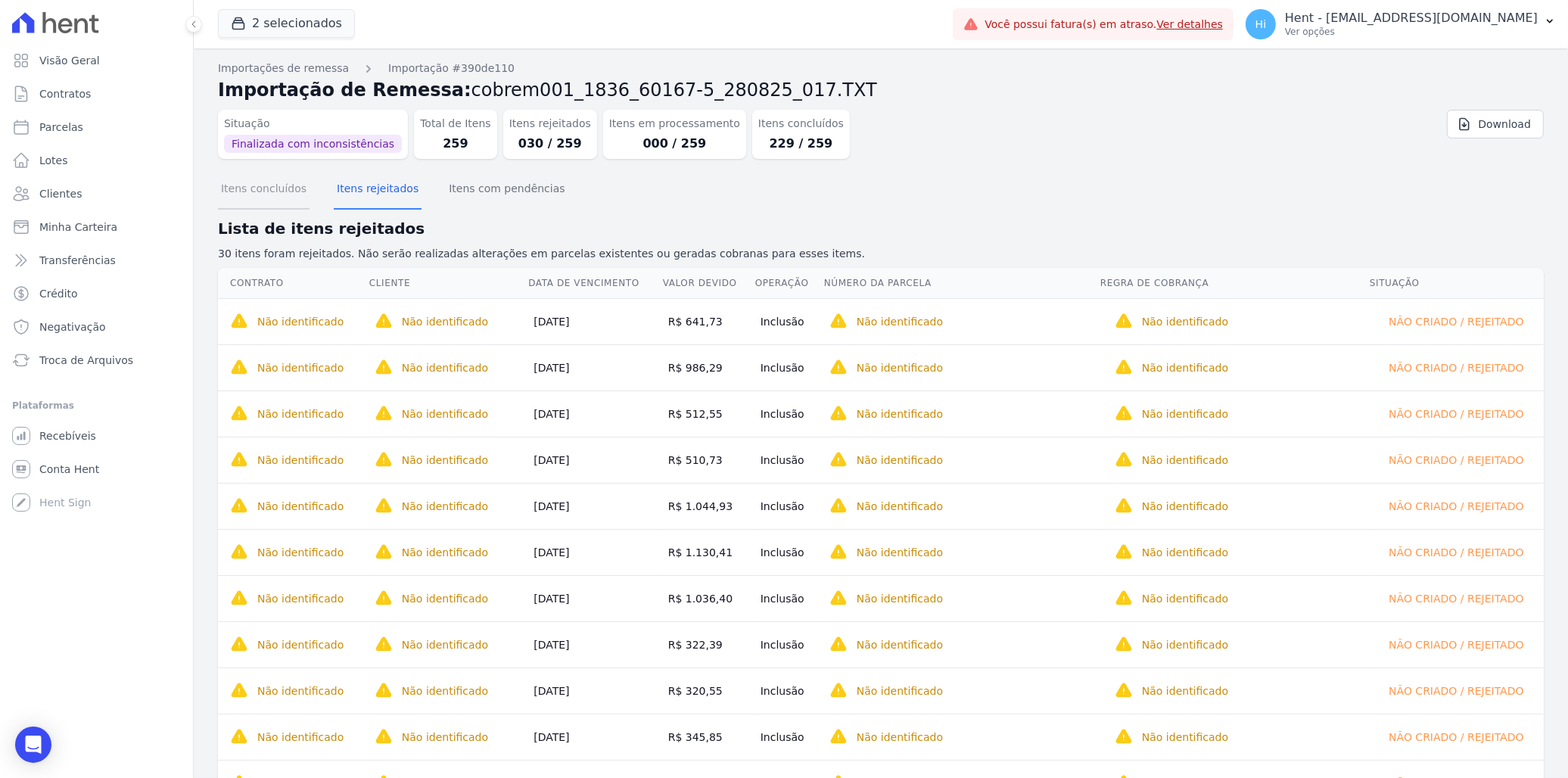
click at [263, 194] on button "Itens concluídos" at bounding box center [264, 190] width 91 height 39
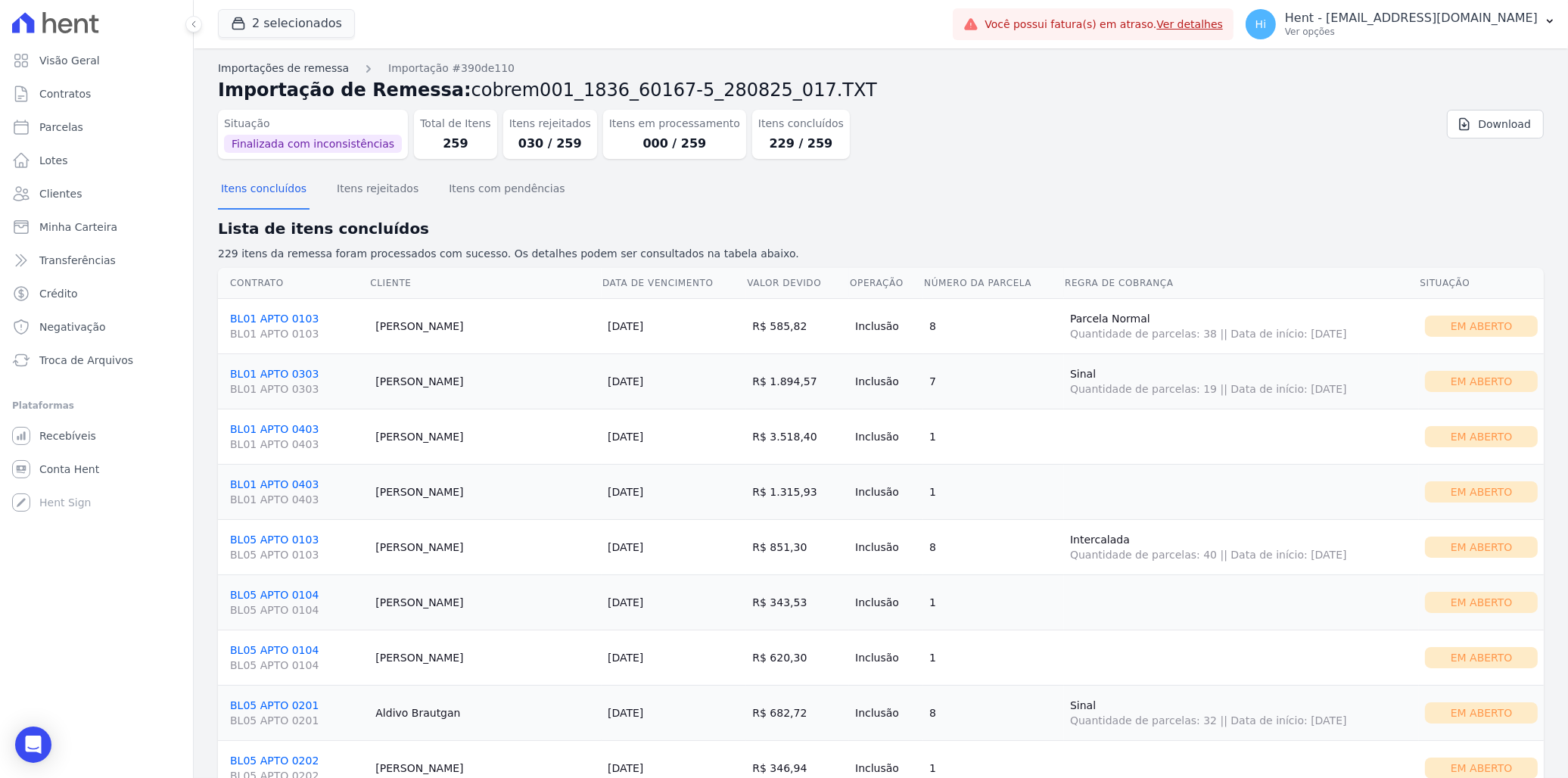
click at [293, 71] on link "Importações de remessa" at bounding box center [283, 68] width 131 height 16
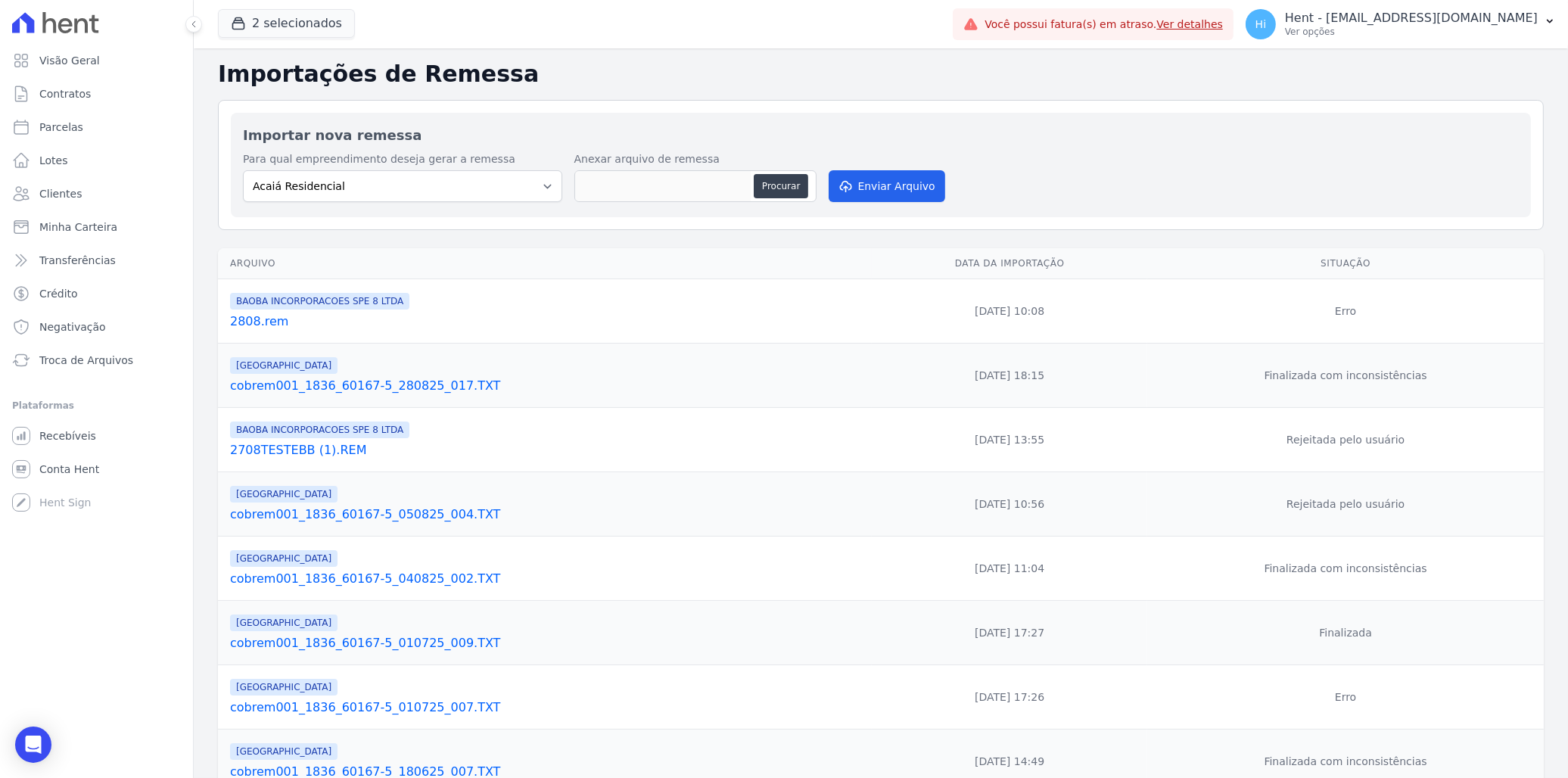
click at [265, 324] on link "2808.rem" at bounding box center [548, 321] width 636 height 18
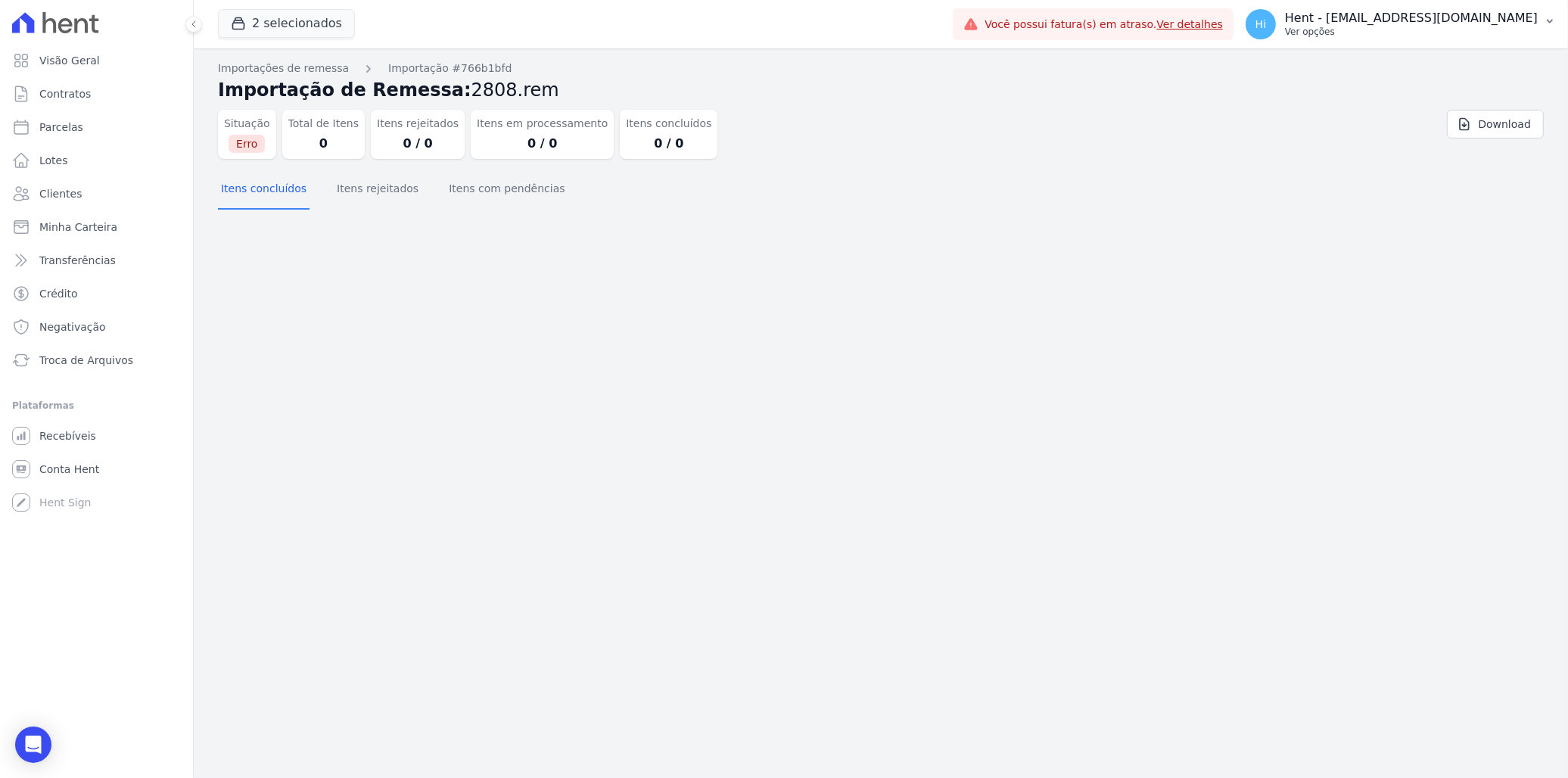
click at [1421, 36] on p "Ver opções" at bounding box center [1411, 31] width 253 height 12
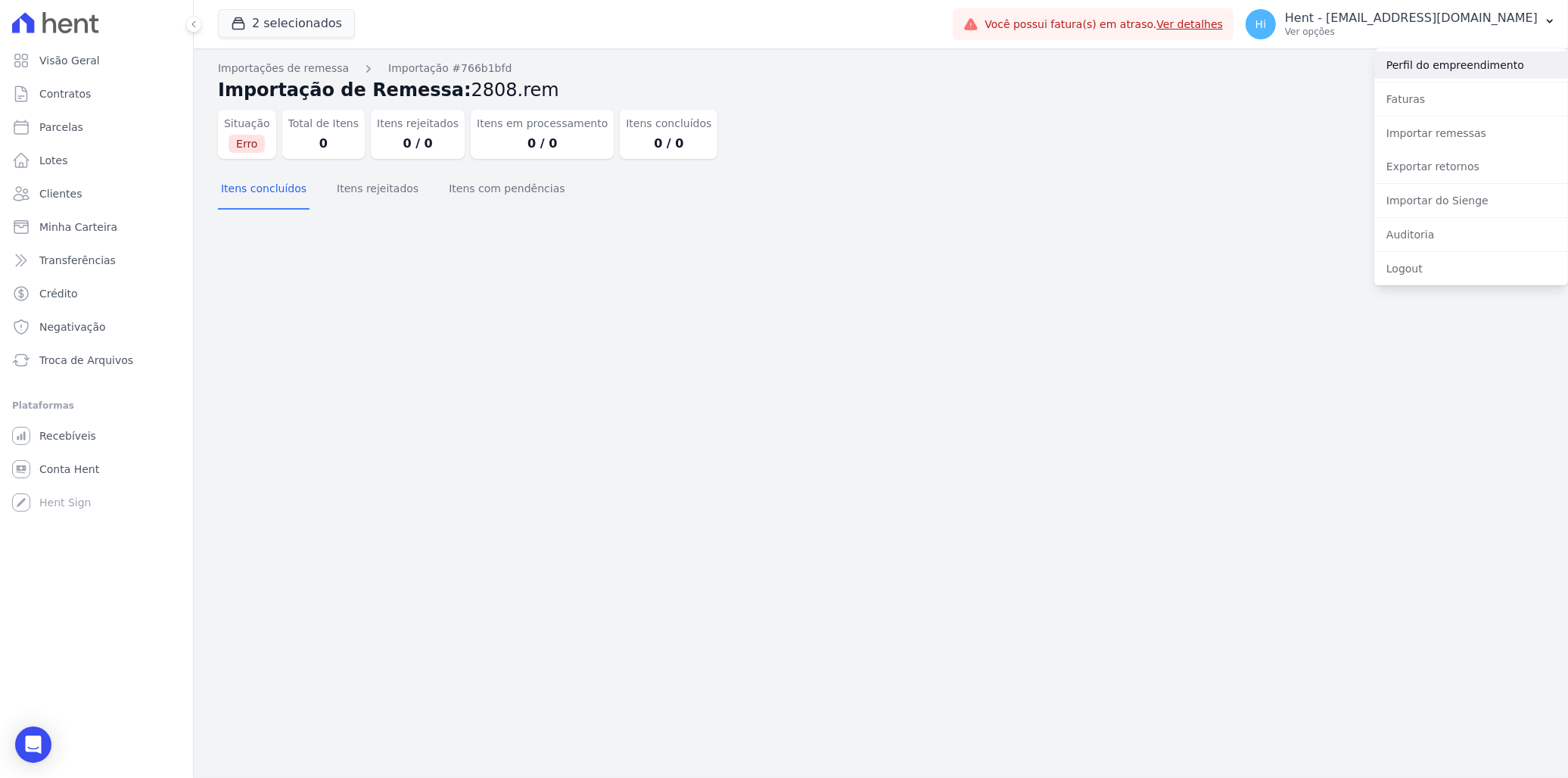
click at [1461, 65] on link "Perfil do empreendimento" at bounding box center [1471, 65] width 194 height 28
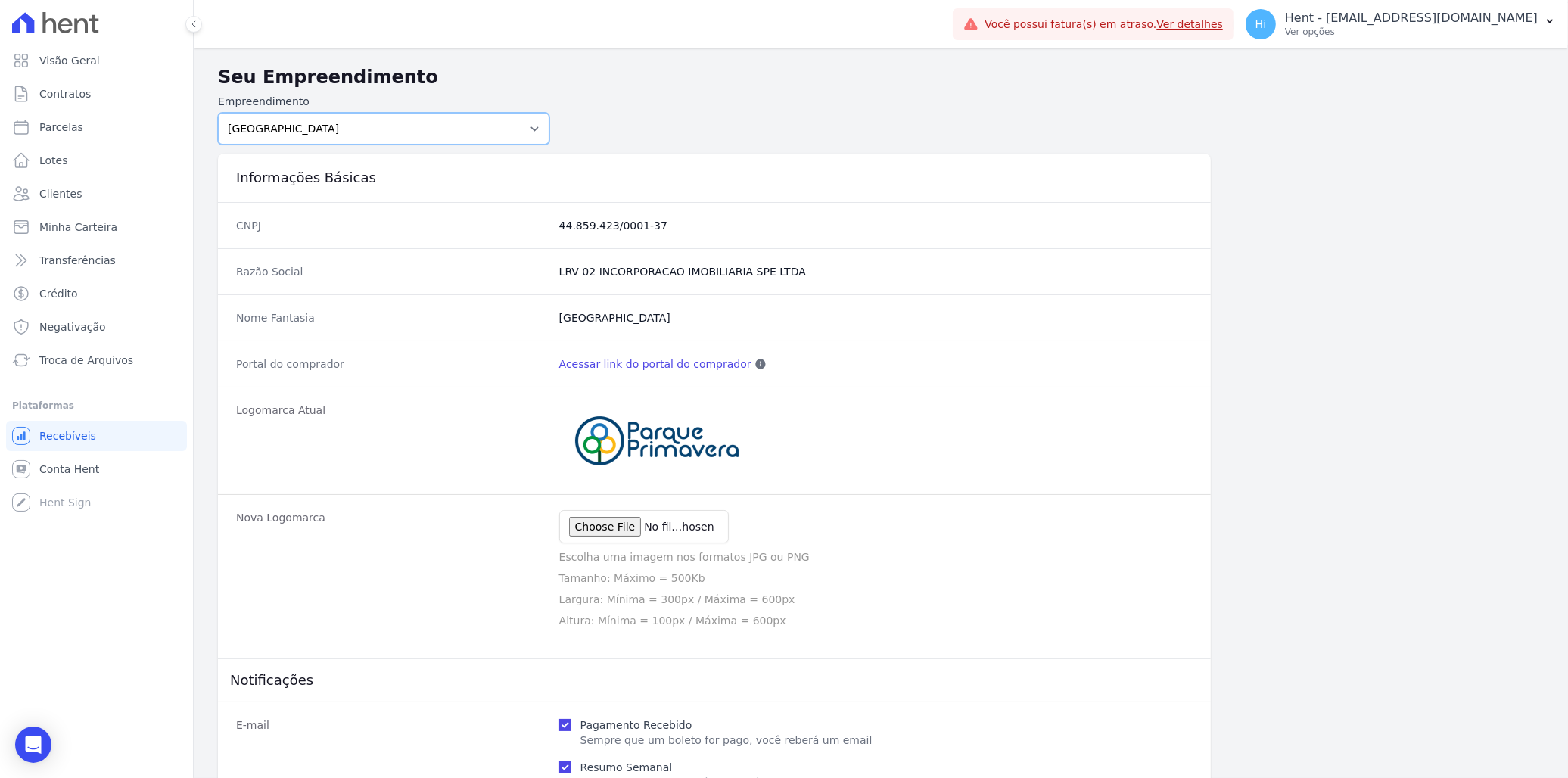
click at [424, 119] on select "Acaiá Residencial ACQUA 8 PELOTAS SPE LTDA ACQUA 8 PELOTAS SPE LTDA II ACQUA LI…" at bounding box center [383, 128] width 331 height 31
select select "72859f51-2578-4ec8-8986-0bab8f2acde0"
click at [218, 112] on select "Acaiá Residencial ACQUA 8 PELOTAS SPE LTDA ACQUA 8 PELOTAS SPE LTDA II ACQUA LI…" at bounding box center [383, 128] width 331 height 31
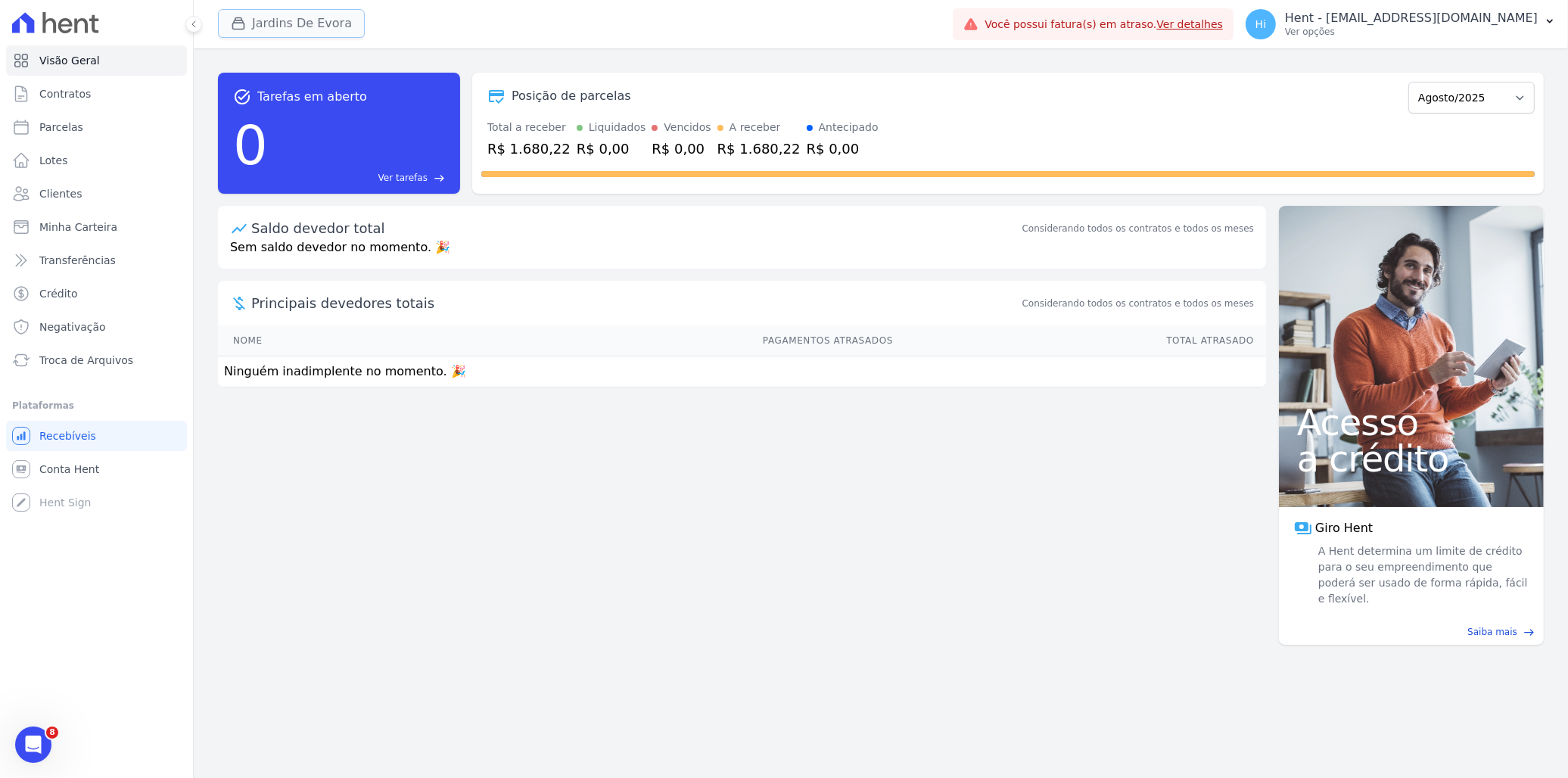
click at [272, 27] on button "Jardins De Evora" at bounding box center [291, 24] width 147 height 29
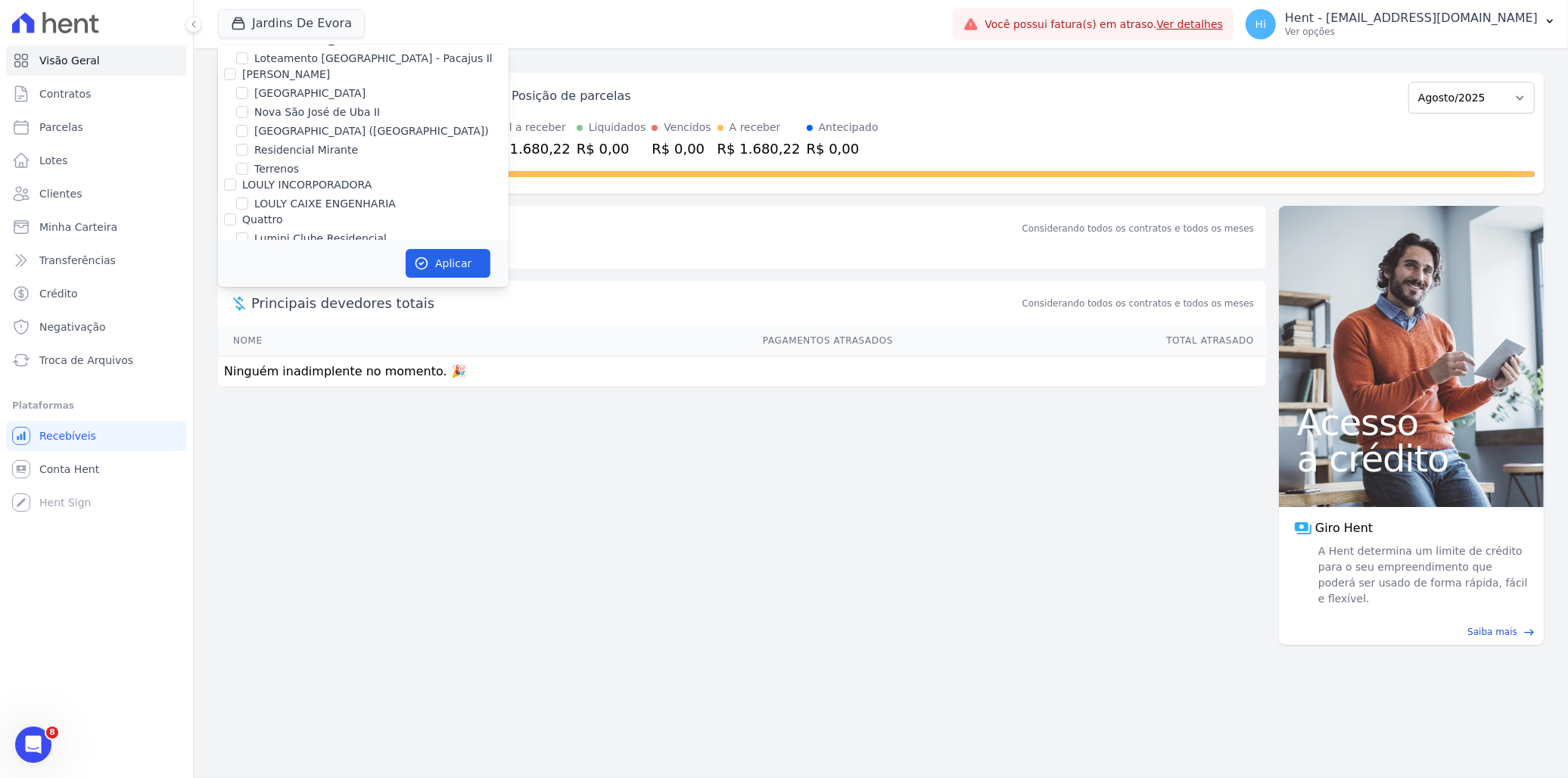
scroll to position [7374, 0]
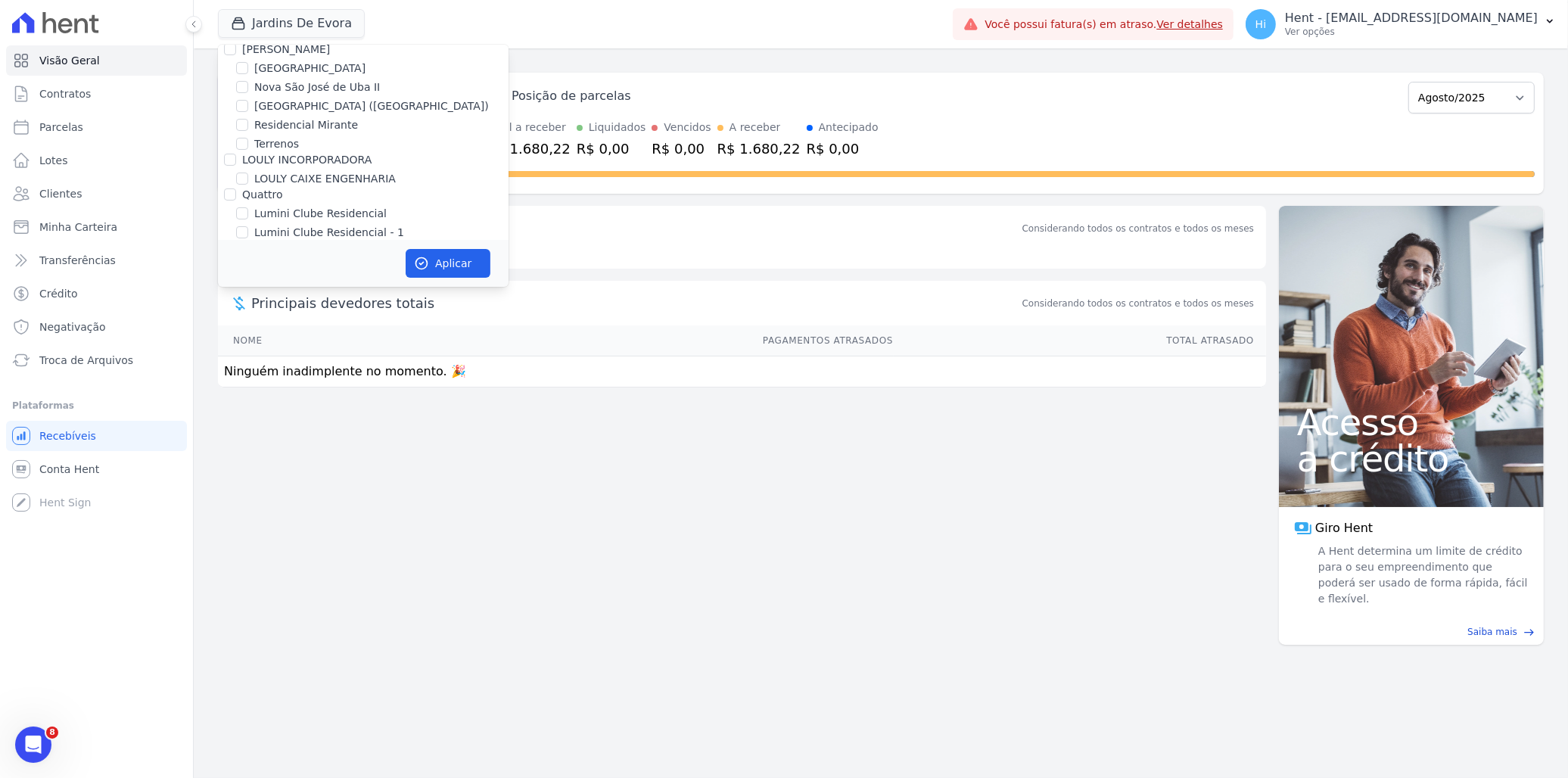
click at [297, 354] on label "[GEOGRAPHIC_DATA]" at bounding box center [309, 362] width 111 height 16
click at [249, 356] on input "[GEOGRAPHIC_DATA]" at bounding box center [242, 361] width 12 height 12
checkbox input "true"
drag, startPoint x: 509, startPoint y: 167, endPoint x: 501, endPoint y: 171, distance: 8.9
click at [506, 160] on div "Jardins De Evora Trapisa Engenharia Acaiá Residencial Icatu Residencial PORTO5 …" at bounding box center [880, 389] width 1374 height 778
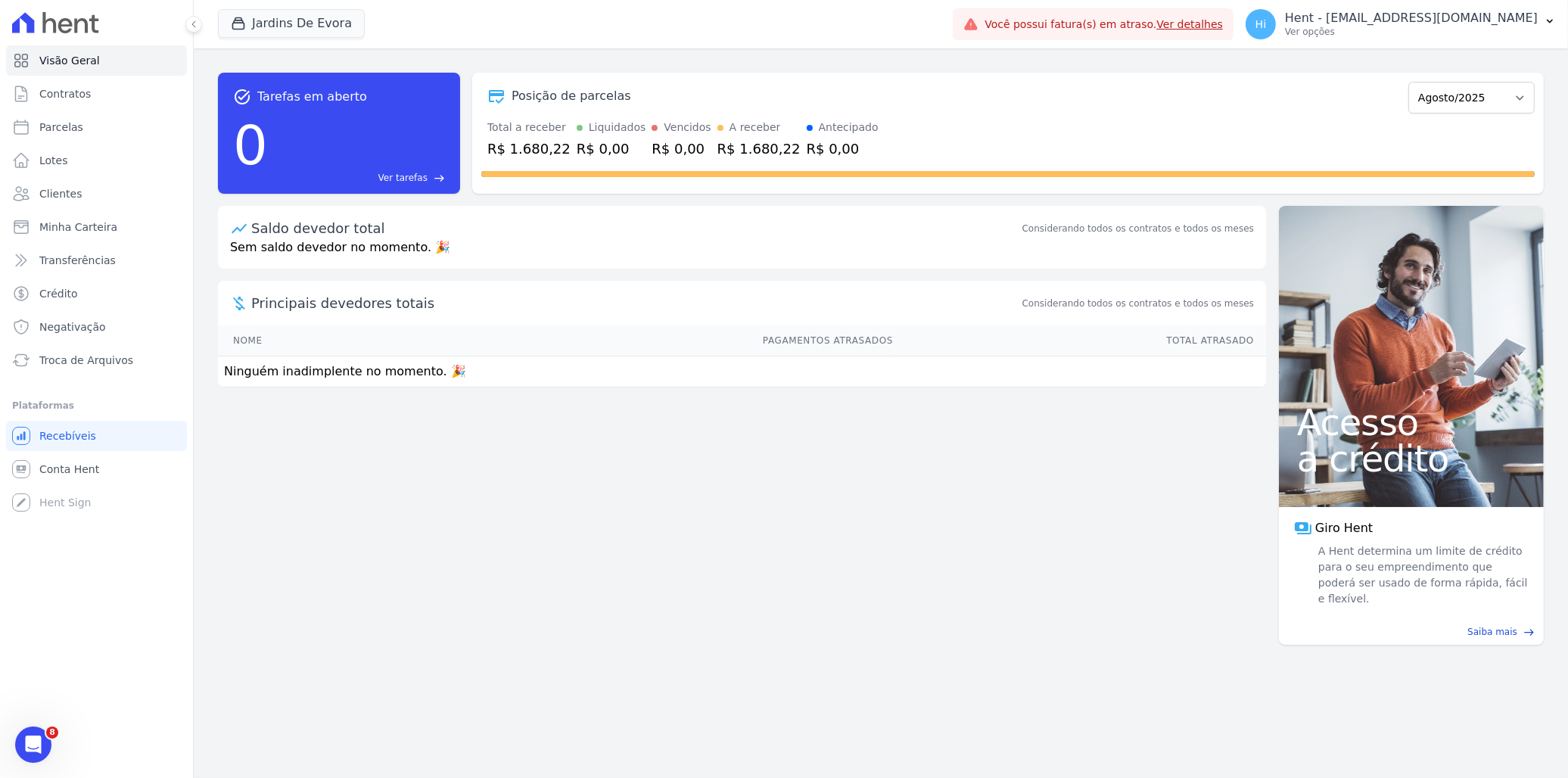
click at [501, 167] on div at bounding box center [1008, 171] width 1053 height 24
click at [297, 20] on button "Jardins De Evora" at bounding box center [291, 24] width 147 height 29
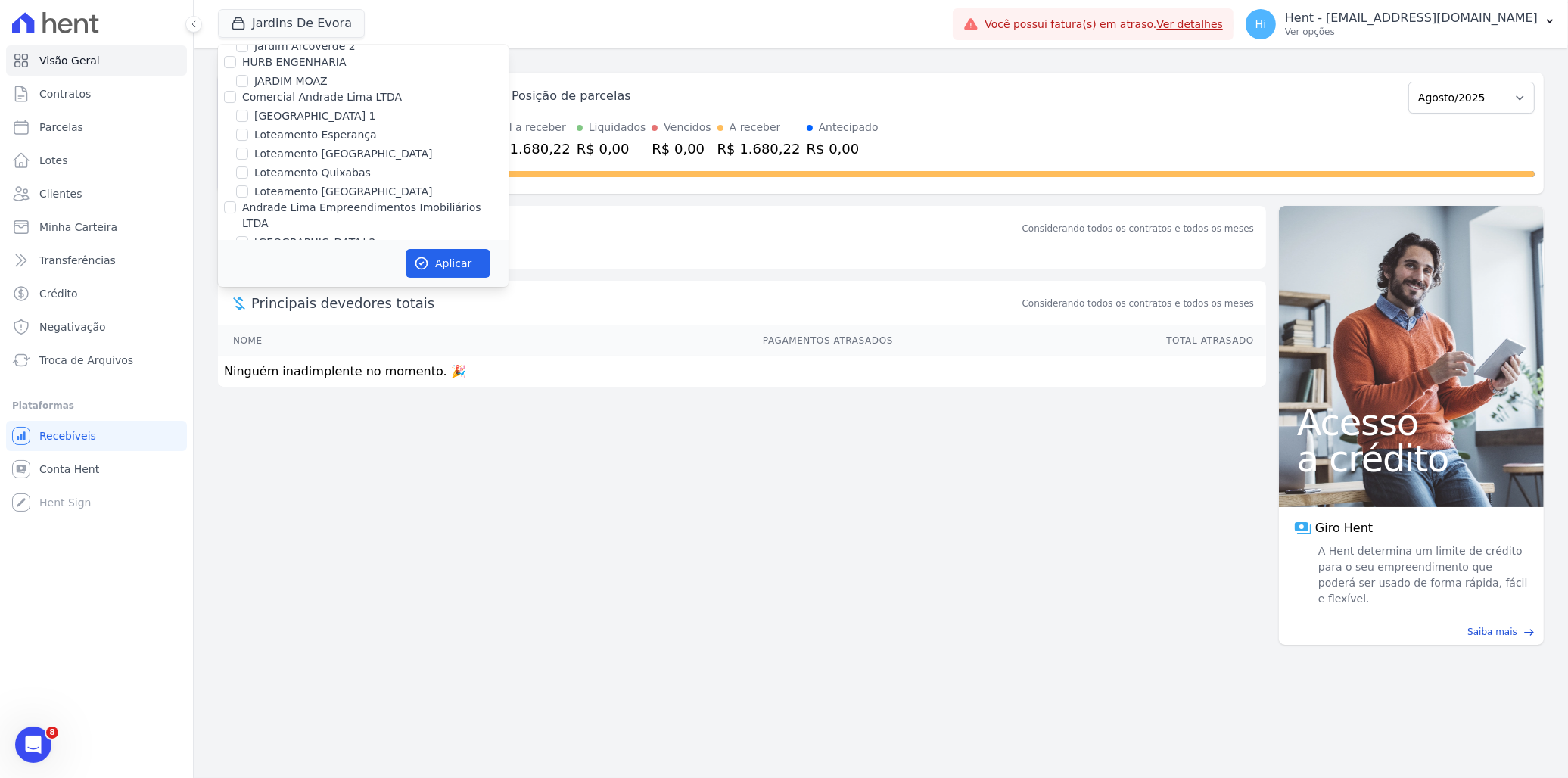
scroll to position [6477, 0]
click at [312, 319] on label "JARDINS DE EVORA" at bounding box center [304, 326] width 101 height 16
click at [249, 320] on input "JARDINS DE EVORA" at bounding box center [242, 326] width 12 height 12
checkbox input "false"
click at [442, 262] on button "Aplicar" at bounding box center [448, 263] width 85 height 29
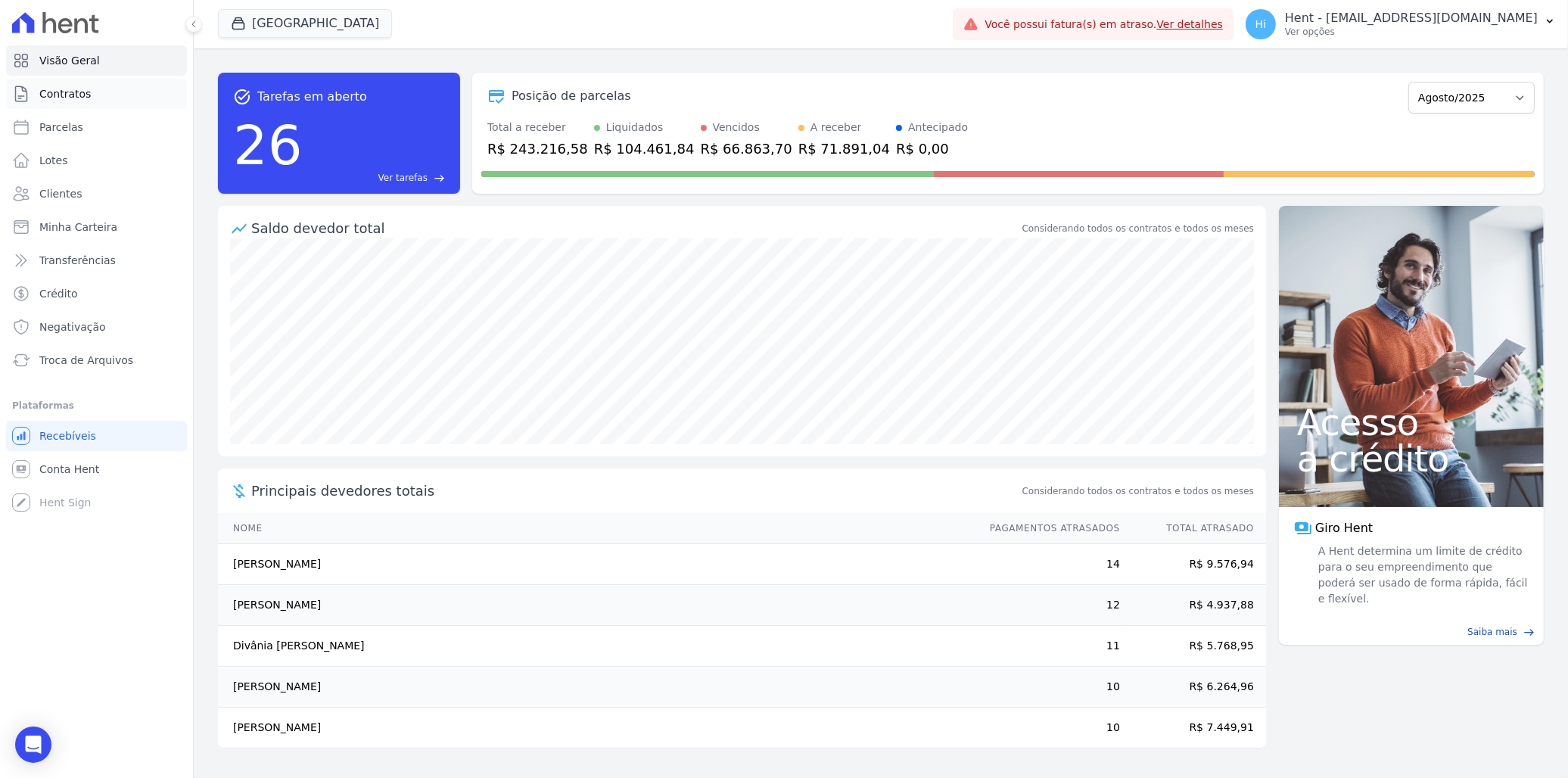
click at [65, 94] on span "Contratos" at bounding box center [65, 94] width 51 height 15
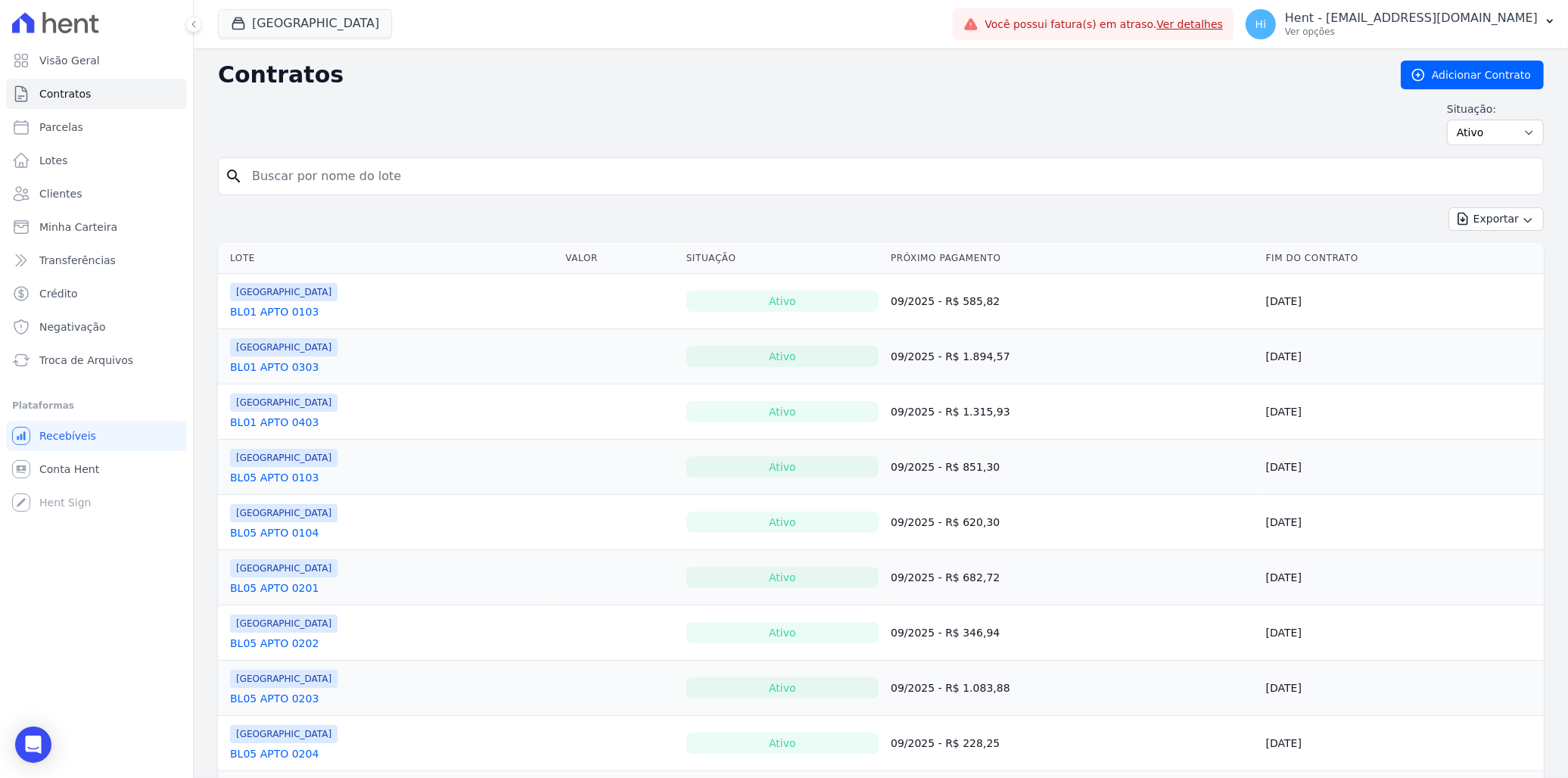
click at [276, 315] on link "BL01 APTO 0103" at bounding box center [274, 312] width 89 height 15
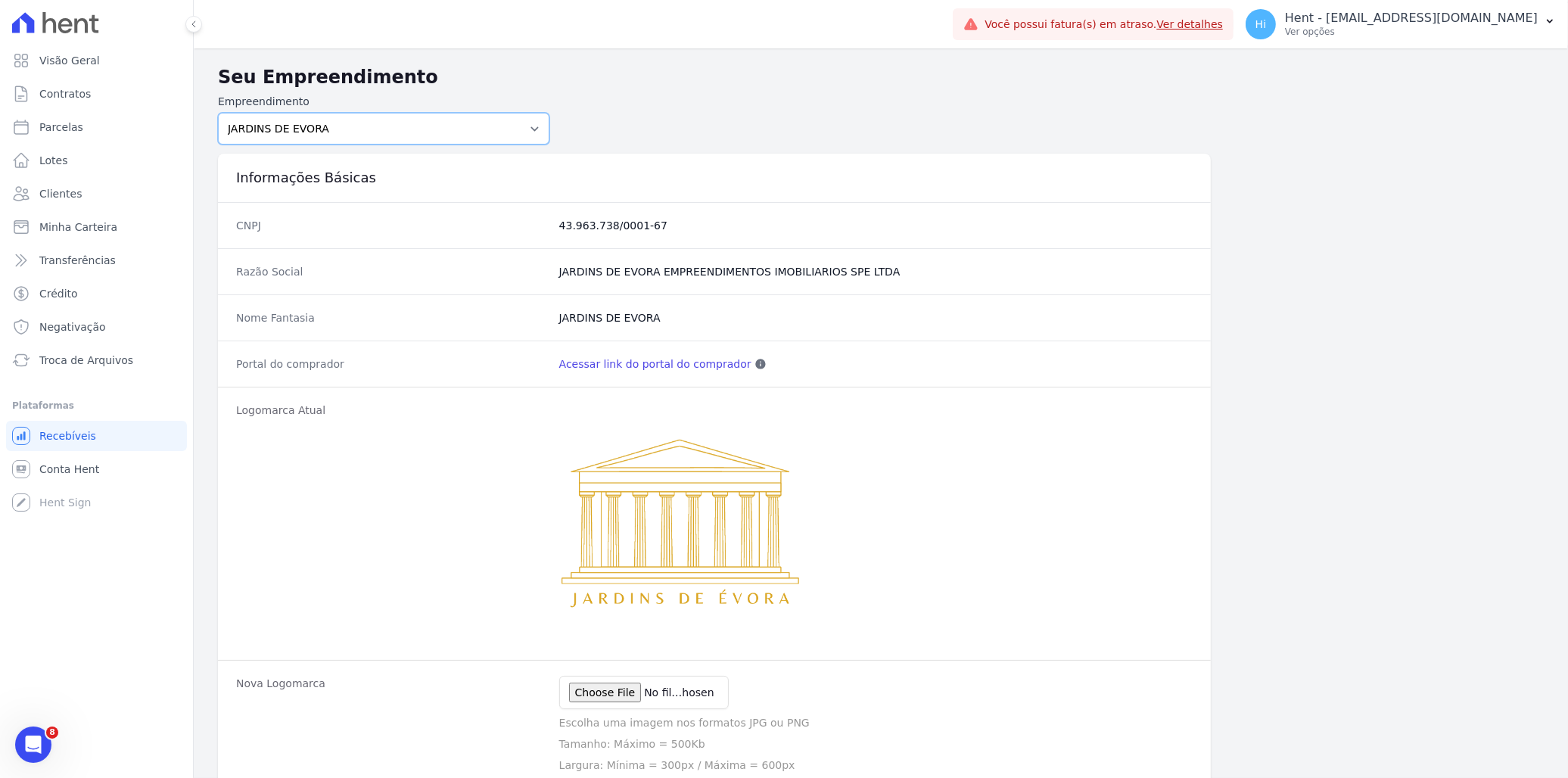
click at [470, 127] on select "Acaiá Residencial ACQUA 8 PELOTAS SPE LTDA ACQUA 8 PELOTAS SPE LTDA II ACQUA LI…" at bounding box center [383, 128] width 331 height 31
select select "bfe7885e-fa0b-4d28-958c-1934313489b3"
click at [218, 112] on select "Acaiá Residencial ACQUA 8 PELOTAS SPE LTDA ACQUA 8 PELOTAS SPE LTDA II ACQUA LI…" at bounding box center [383, 128] width 331 height 31
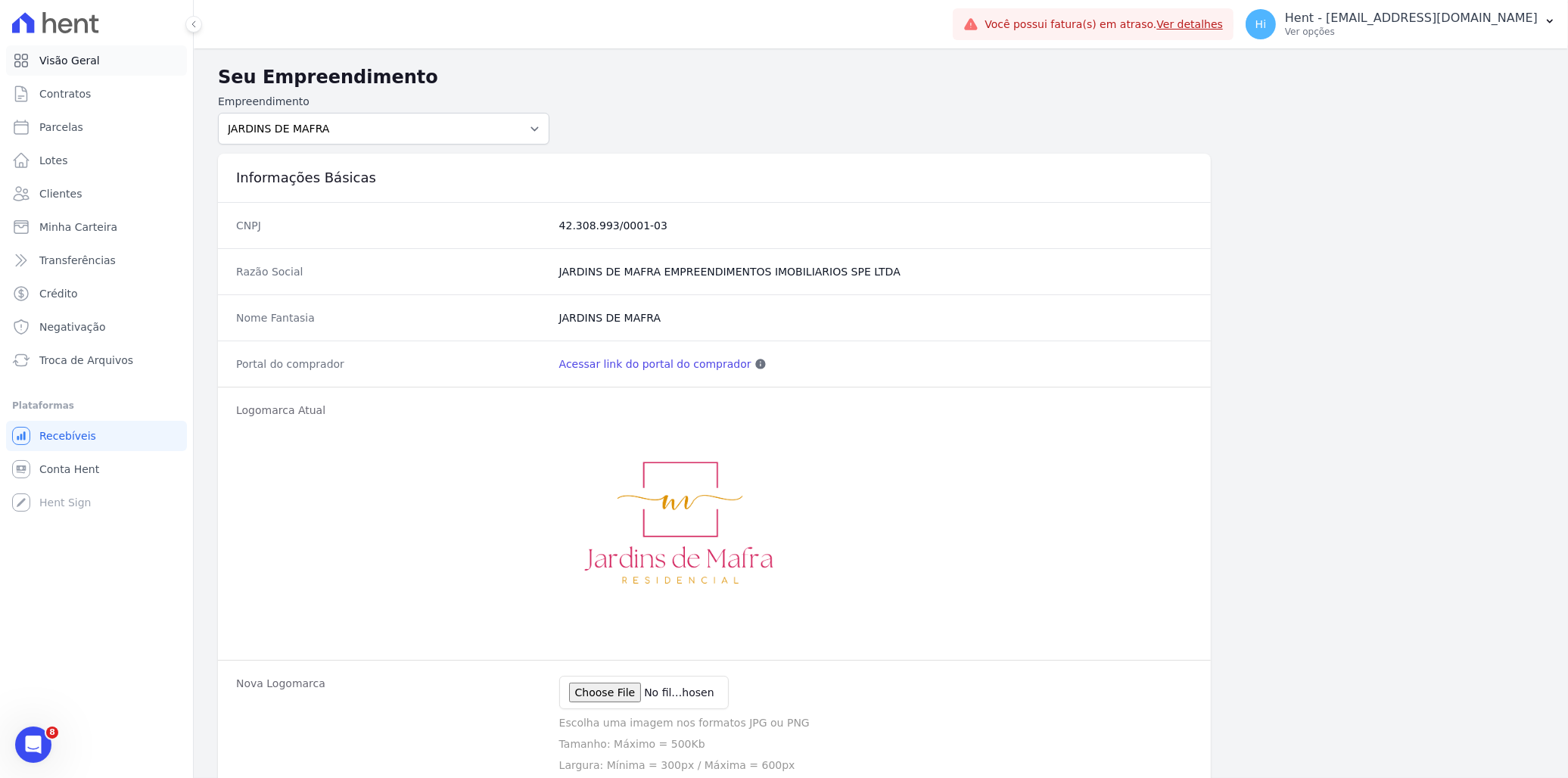
click at [99, 57] on link "Visão Geral" at bounding box center [97, 61] width 181 height 30
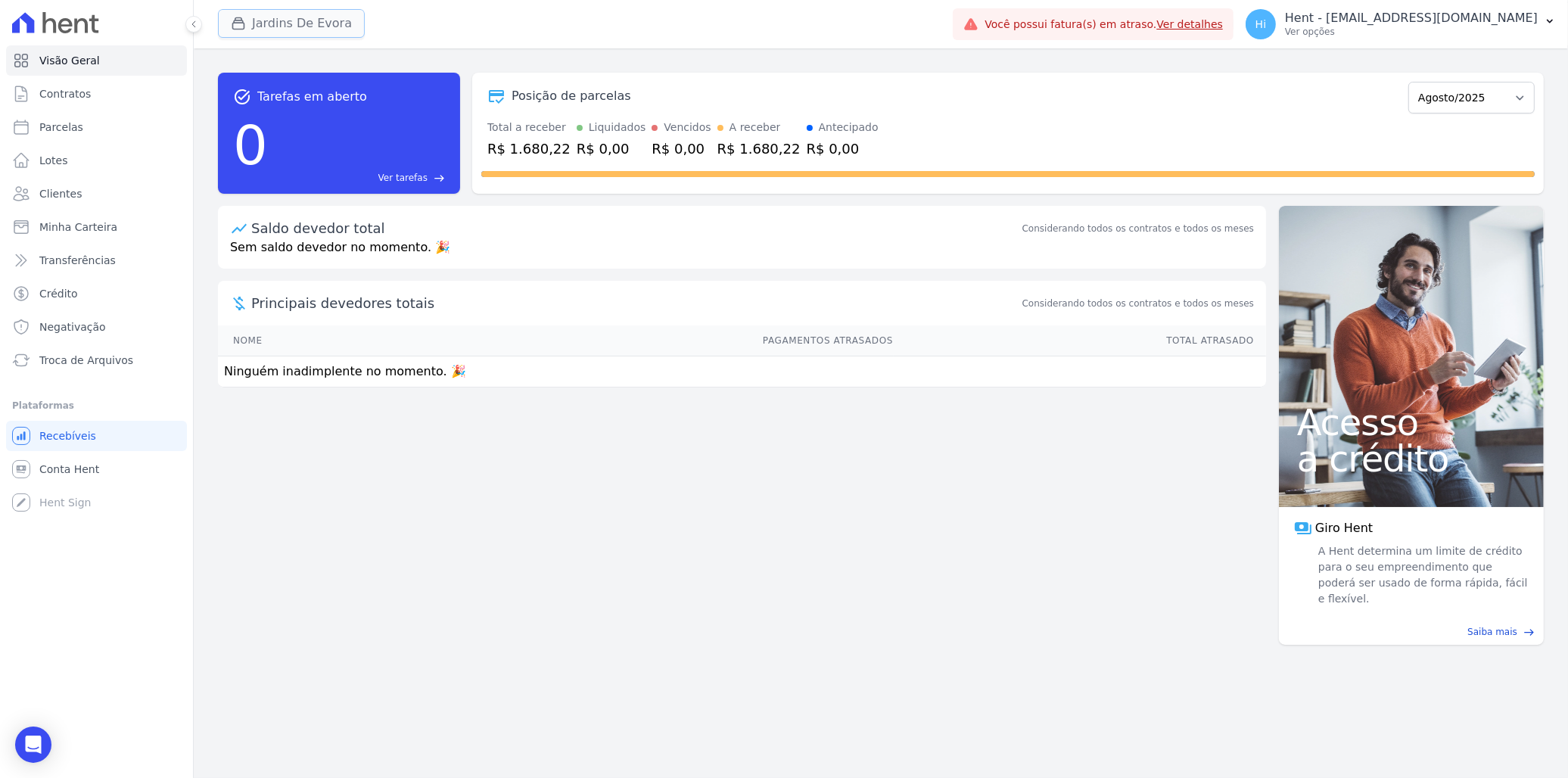
click at [291, 25] on button "Jardins De Evora" at bounding box center [291, 24] width 147 height 29
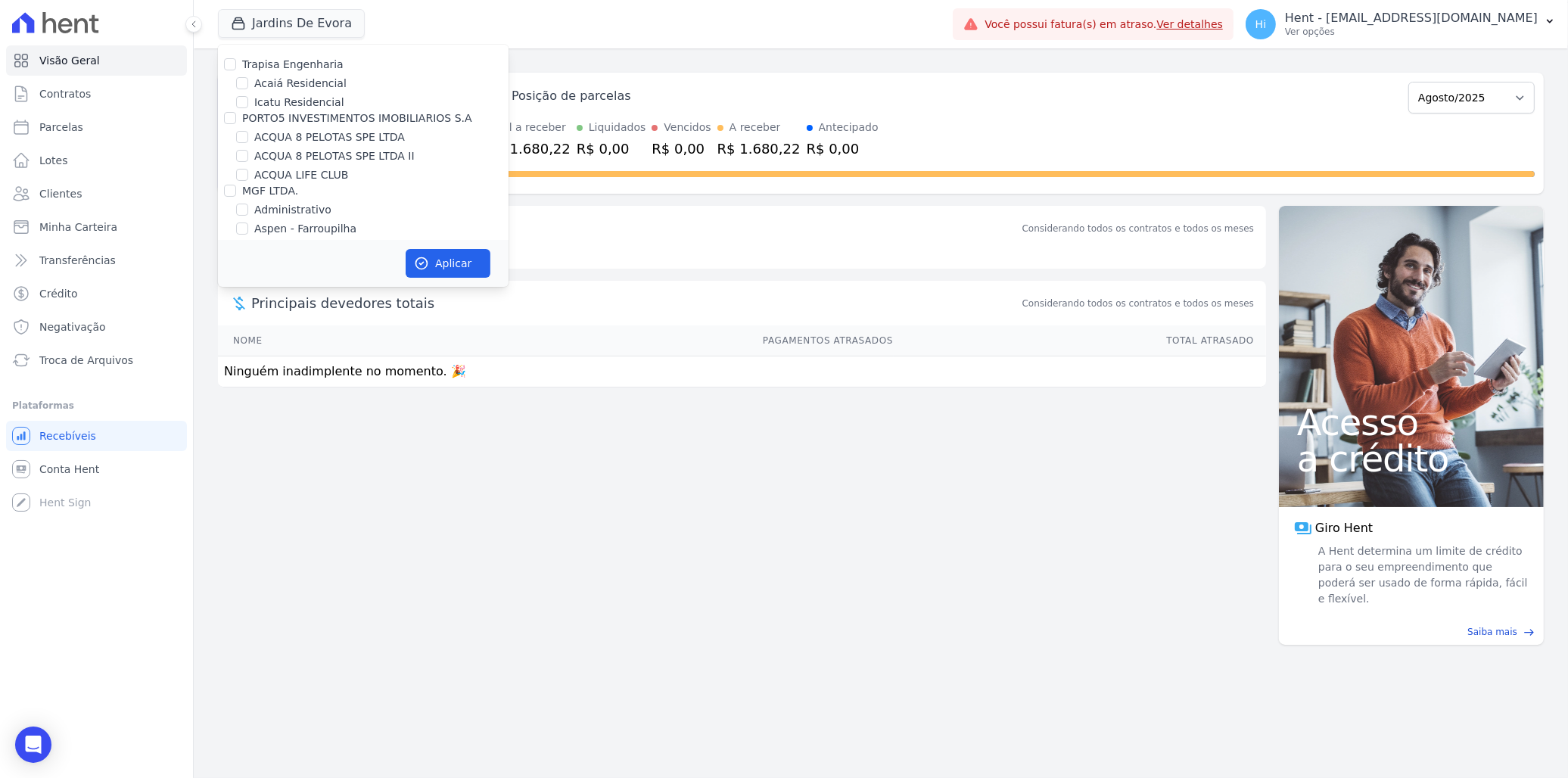
scroll to position [7290, 0]
click at [286, 318] on div "Principais devedores totais Considerando todos os contratos e todos os meses" at bounding box center [742, 303] width 1048 height 45
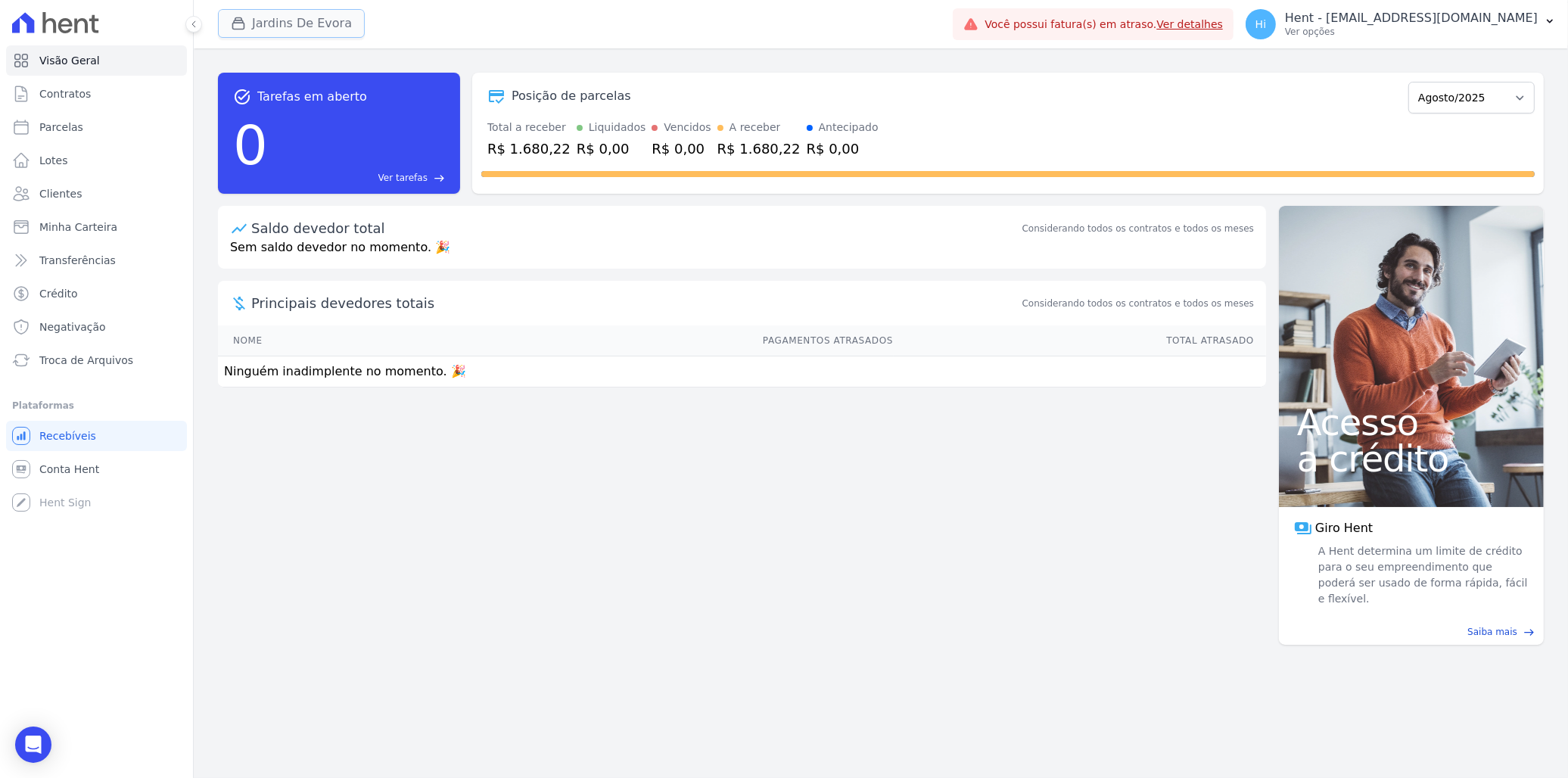
click at [301, 20] on button "Jardins De Evora" at bounding box center [291, 24] width 147 height 29
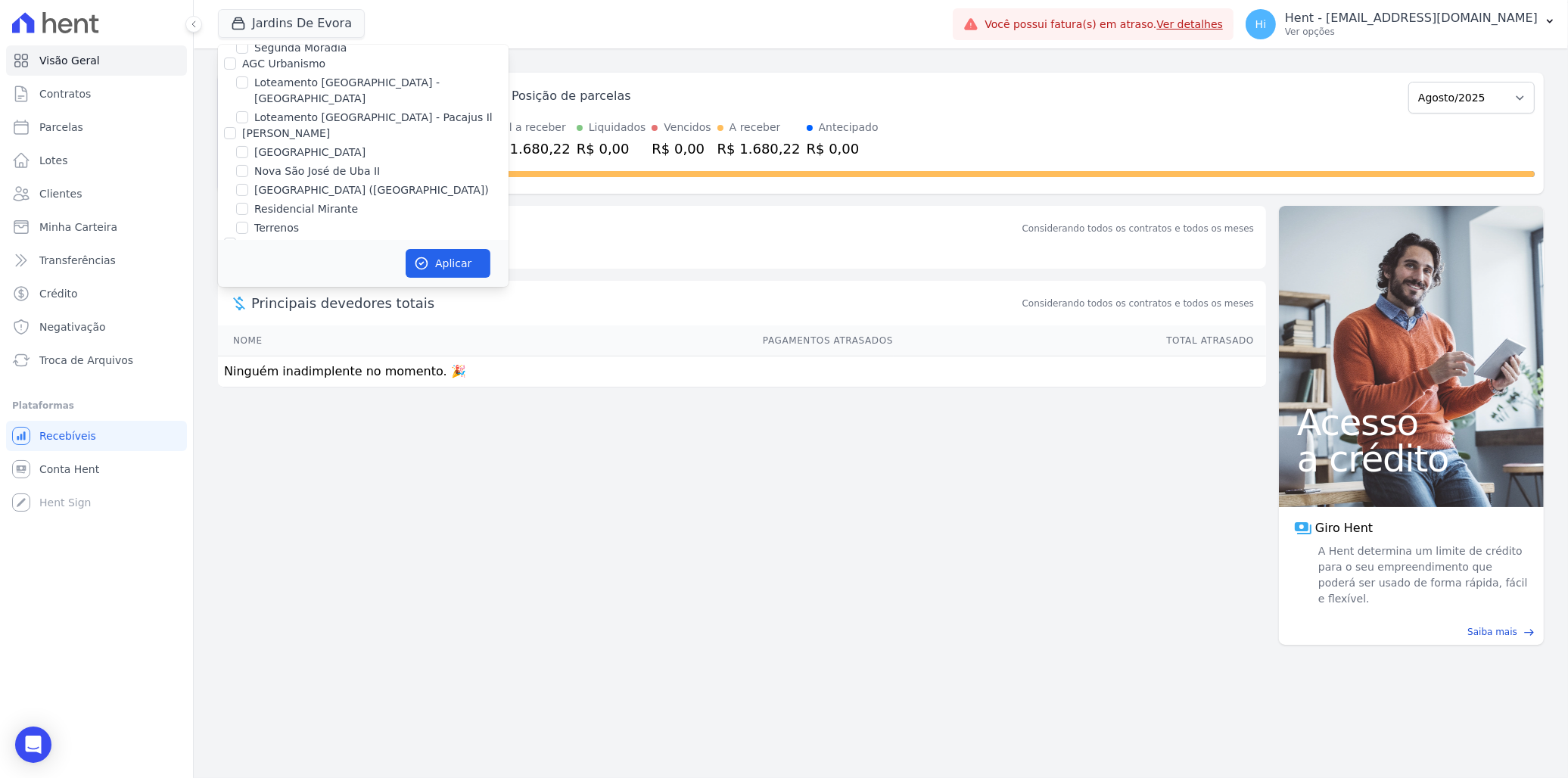
scroll to position [5455, 0]
click at [229, 267] on input "Promoval" at bounding box center [230, 273] width 12 height 12
checkbox input "true"
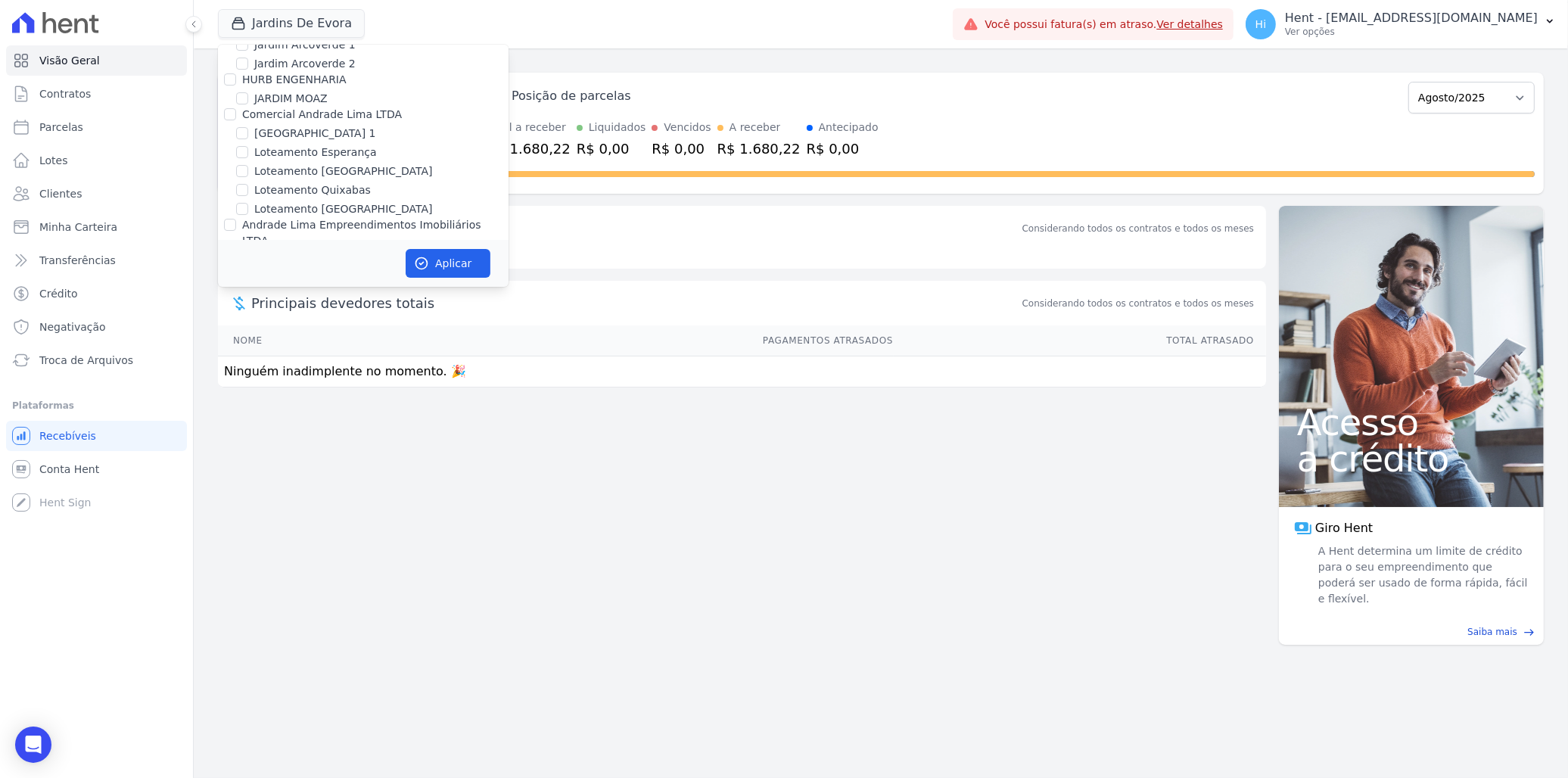
scroll to position [6521, 0]
click at [316, 275] on label "JARDINS DE EVORA" at bounding box center [304, 283] width 101 height 16
click at [249, 277] on input "JARDINS DE EVORA" at bounding box center [242, 282] width 12 height 12
checkbox input "false"
click at [434, 257] on button "Aplicar" at bounding box center [448, 263] width 85 height 29
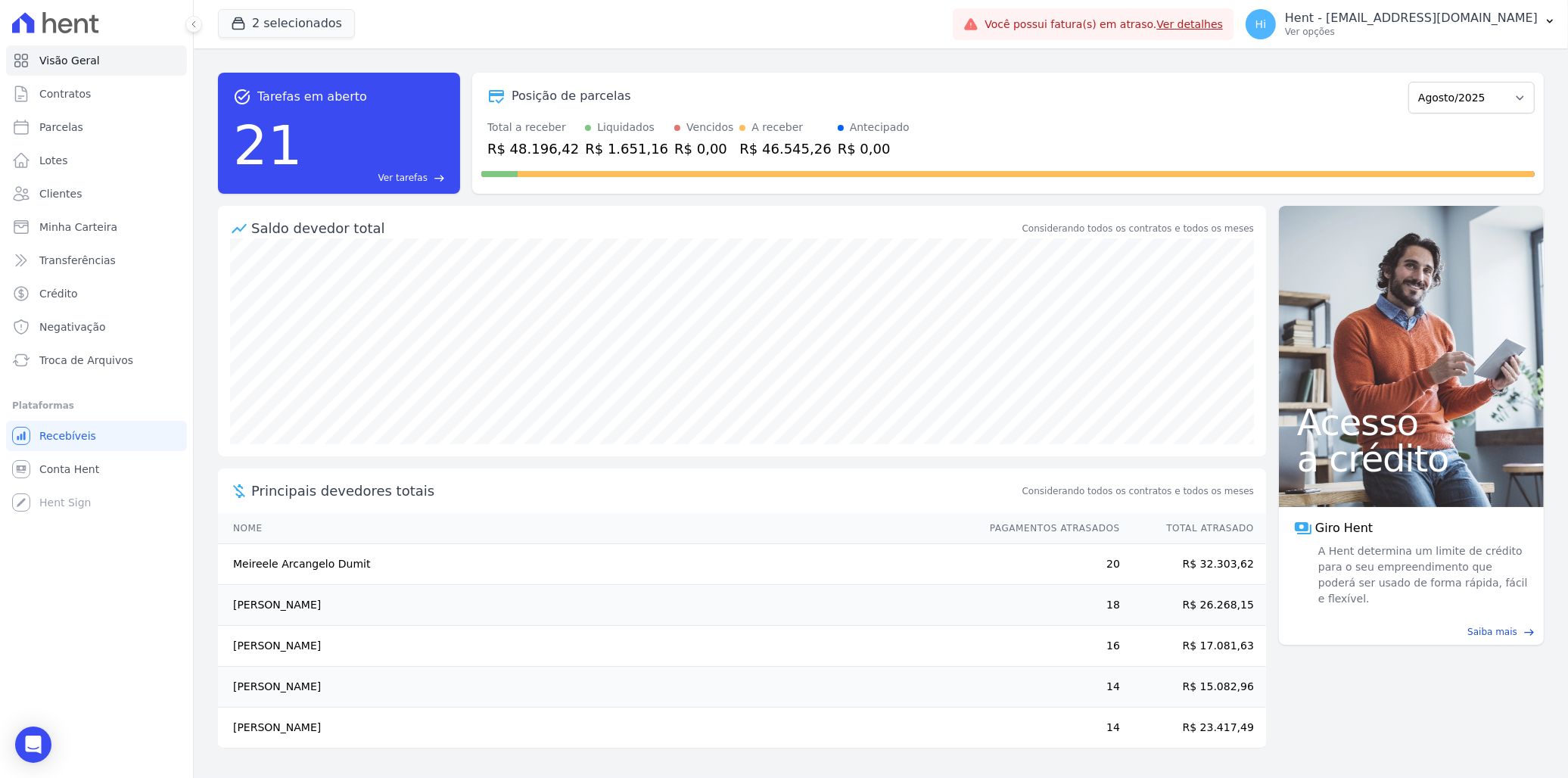
click at [241, 57] on div "task_alt Tarefas em aberto 21 Ver tarefas east Posição de parcelas Março/2024 A…" at bounding box center [880, 413] width 1374 height 729
click at [288, 24] on button "2 selecionados" at bounding box center [286, 24] width 137 height 29
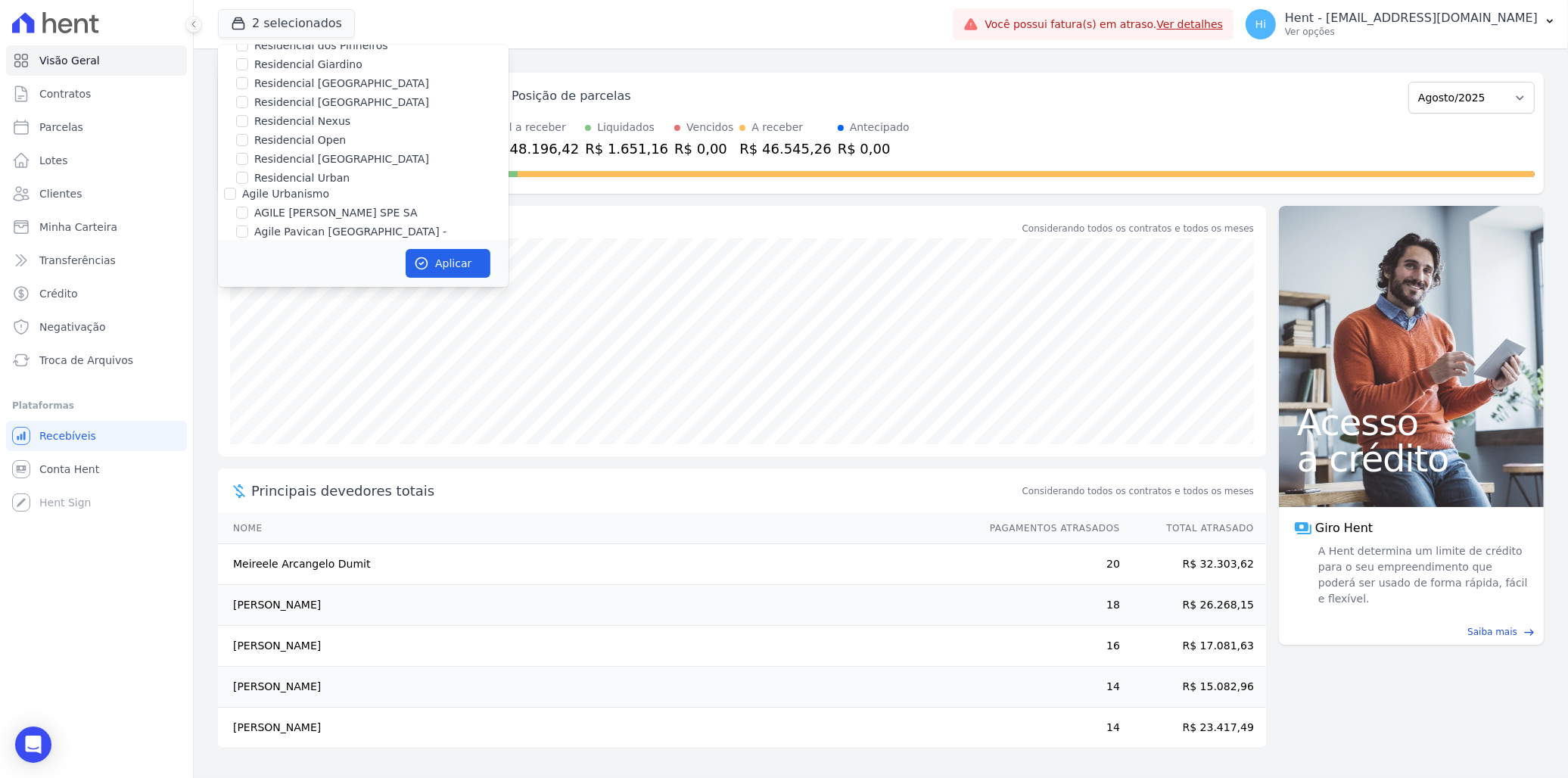
scroll to position [7290, 0]
click at [262, 364] on label "Mais Lar" at bounding box center [264, 370] width 44 height 12
click at [236, 364] on input "Mais Lar" at bounding box center [230, 370] width 12 height 12
checkbox input "true"
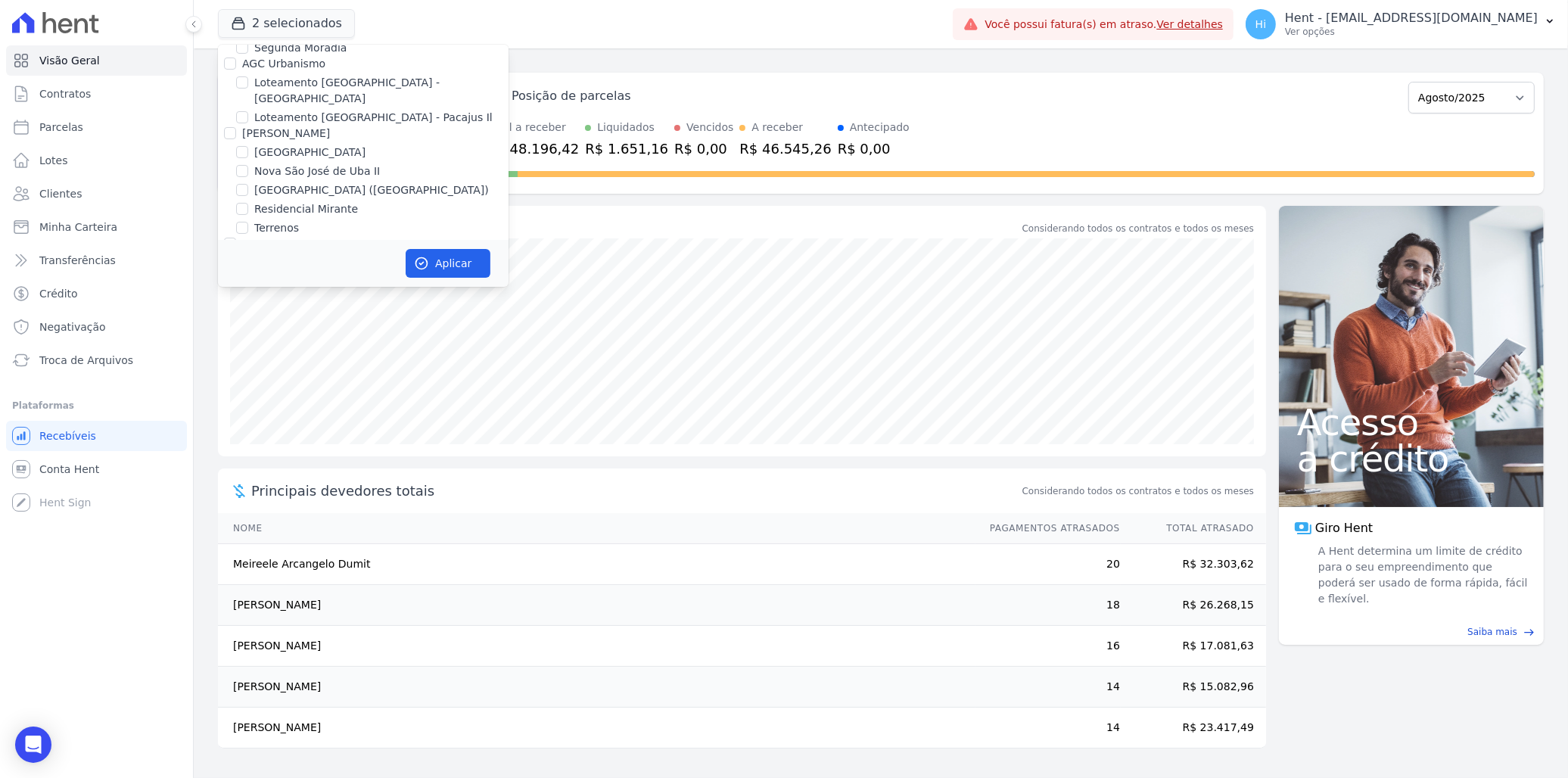
checkbox input "true"
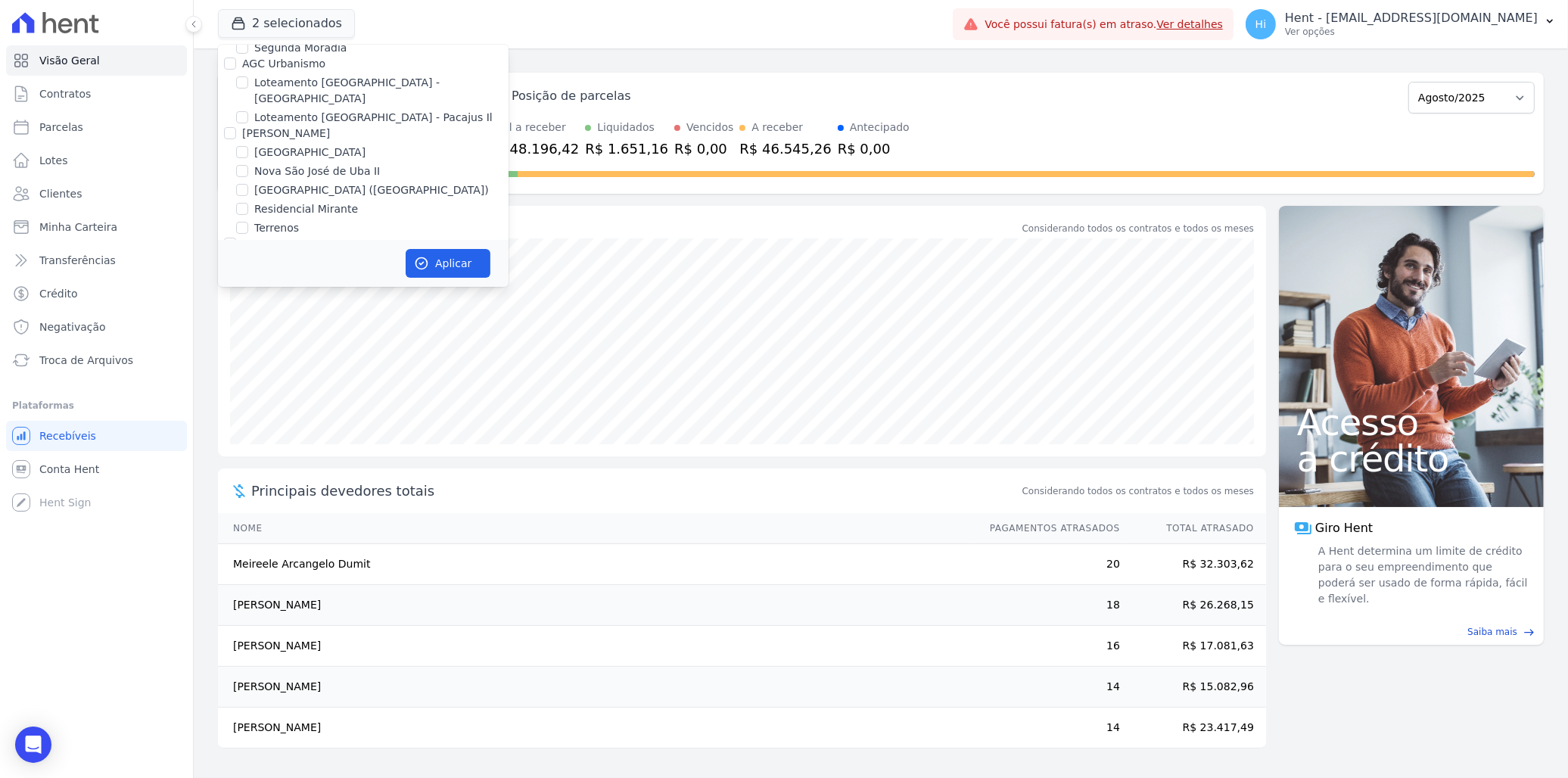
checkbox input "true"
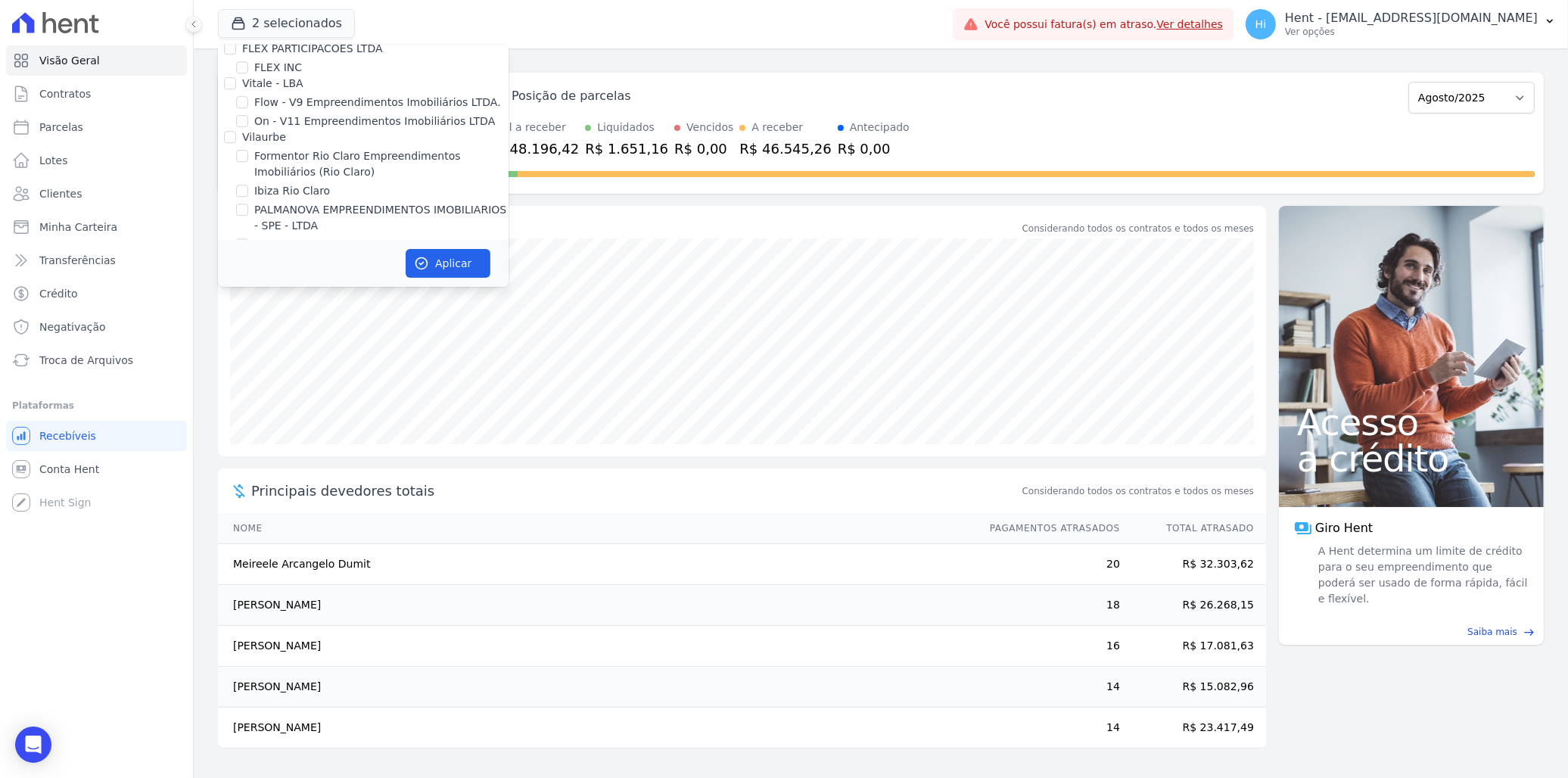
click at [251, 292] on label "Promoval" at bounding box center [267, 297] width 50 height 12
click at [236, 292] on input "Promoval" at bounding box center [230, 297] width 12 height 12
checkbox input "false"
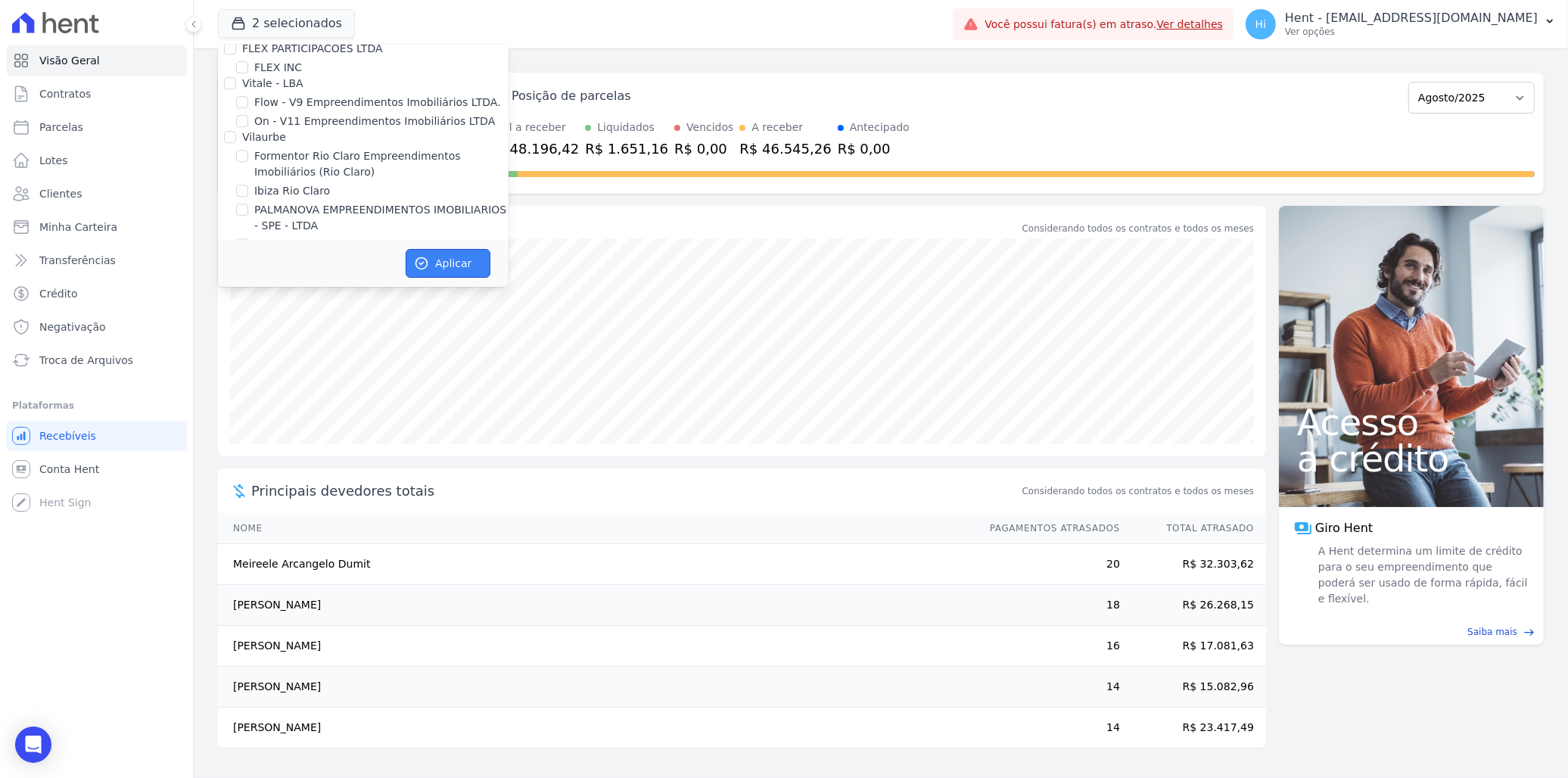
click at [439, 270] on button "Aplicar" at bounding box center [448, 263] width 85 height 29
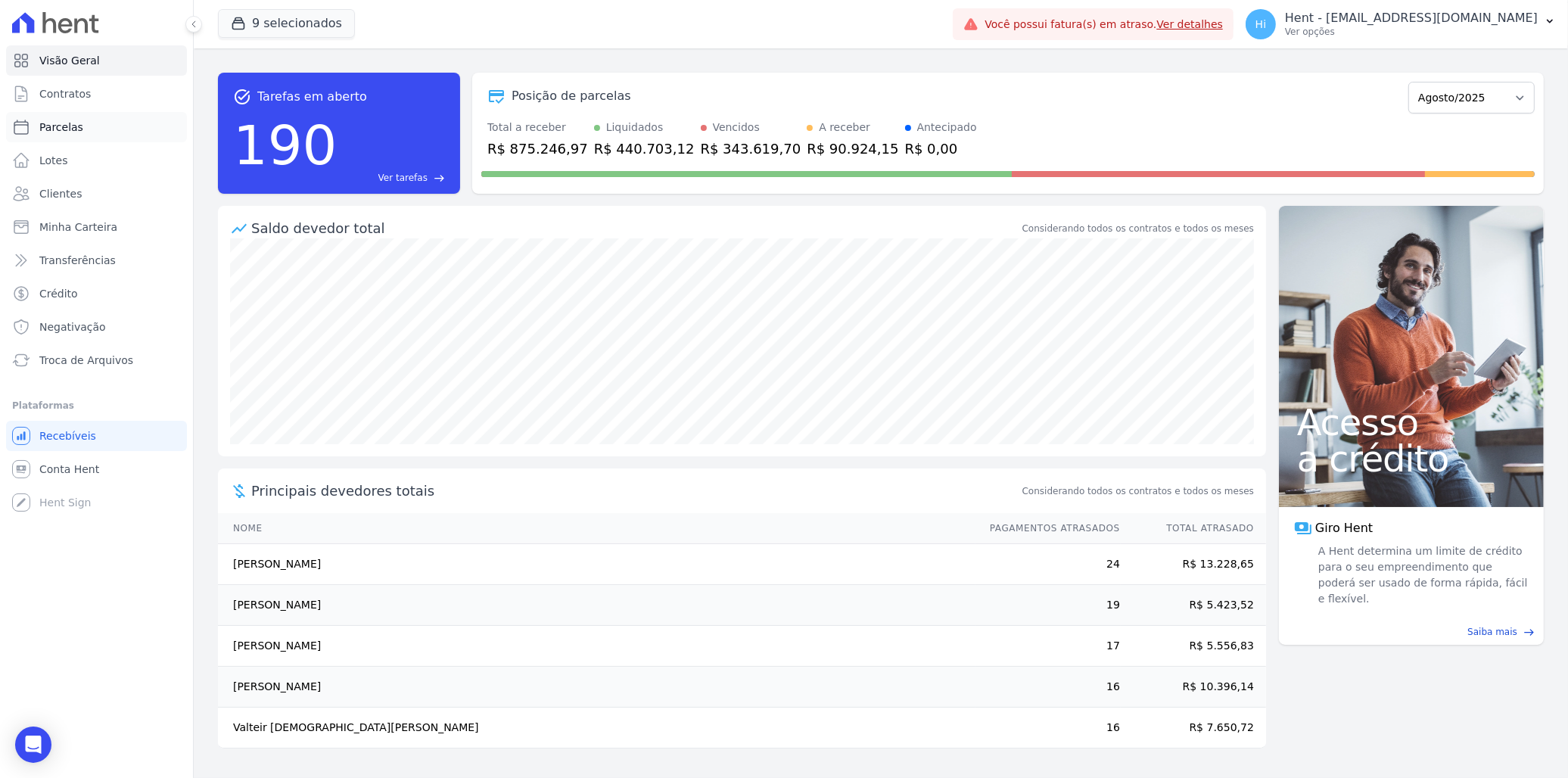
click at [90, 124] on link "Parcelas" at bounding box center [97, 127] width 181 height 30
select select
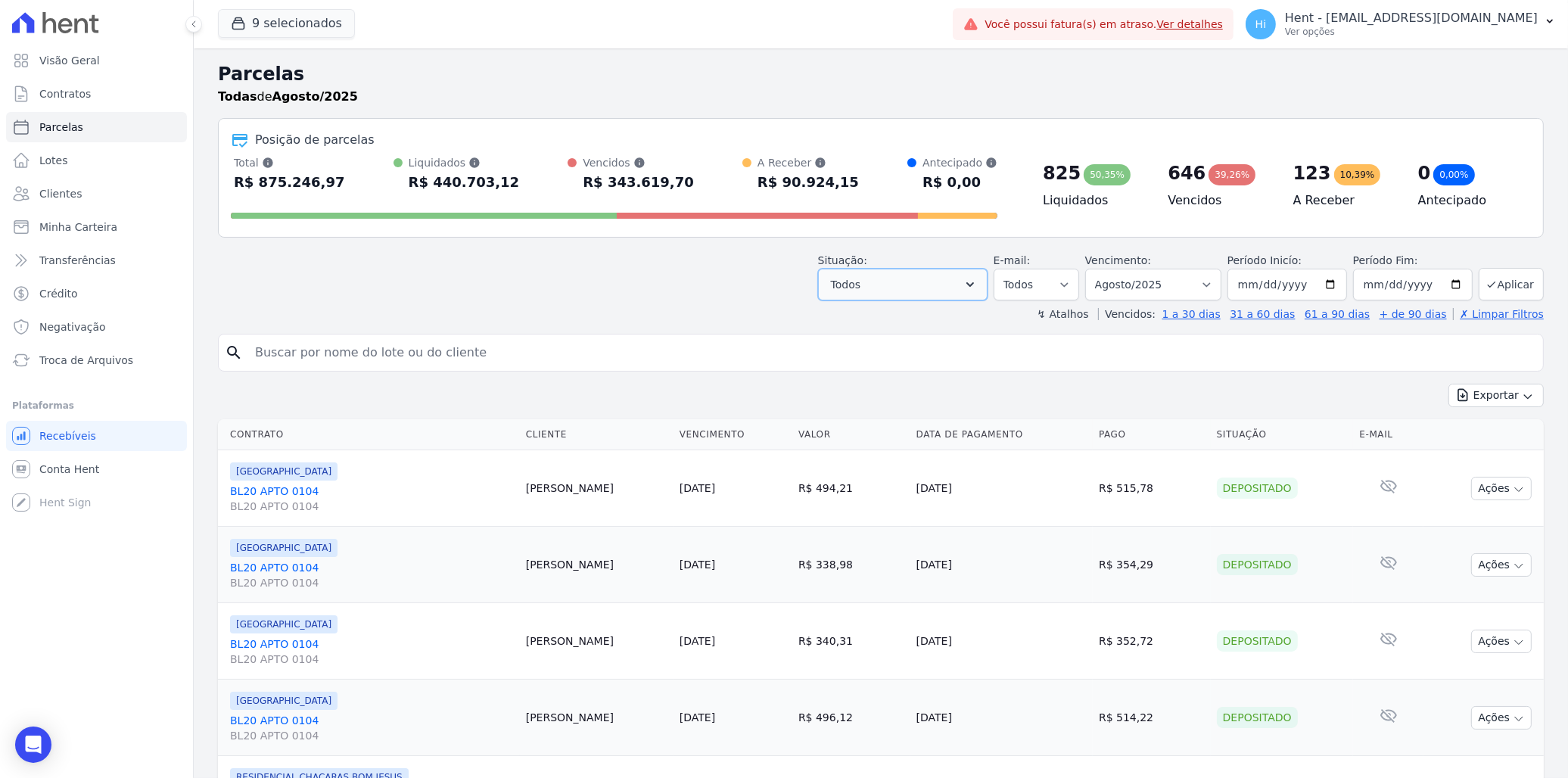
click at [967, 278] on button "Todos" at bounding box center [902, 284] width 169 height 31
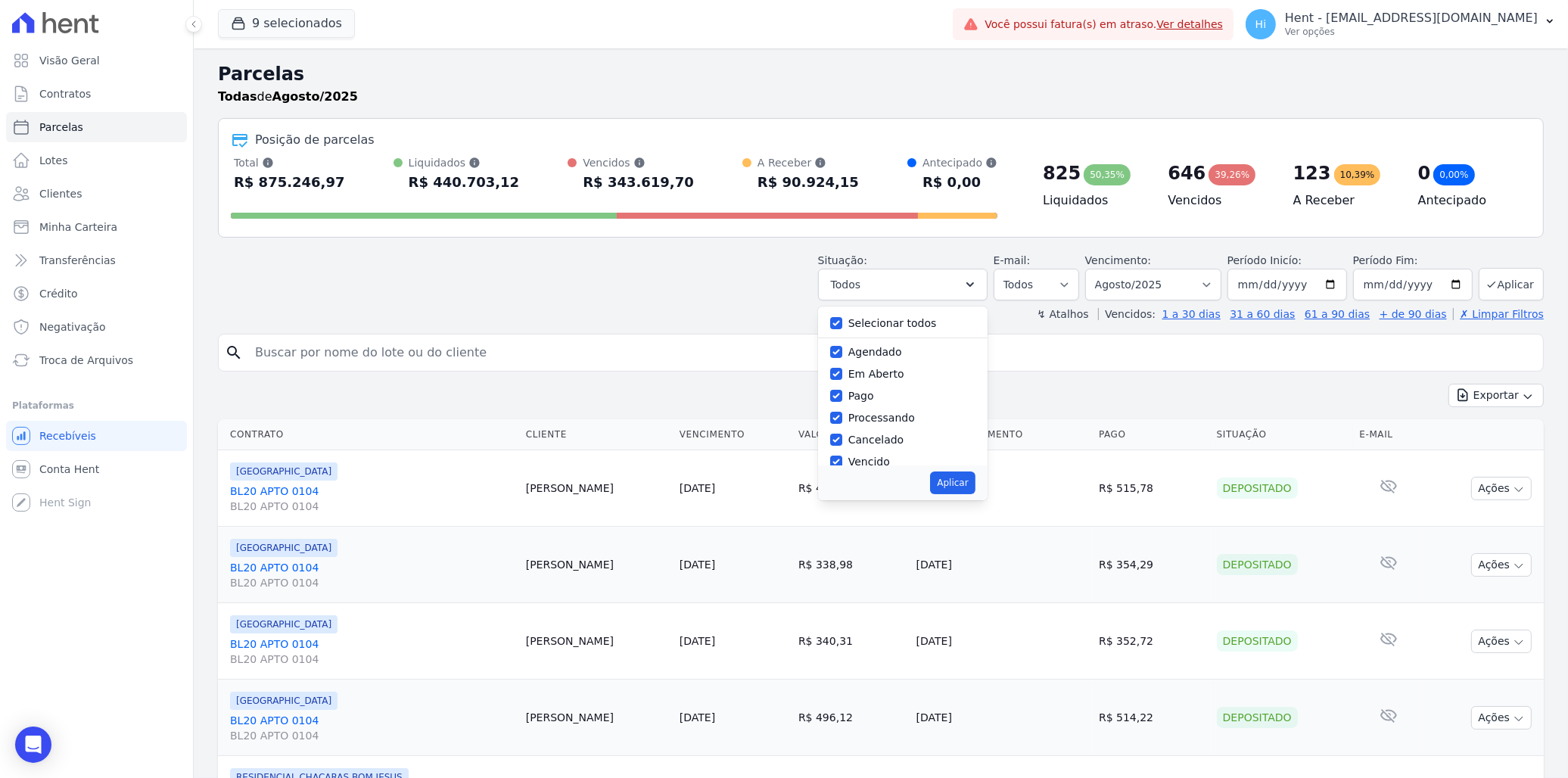
click at [884, 328] on label "Selecionar todos" at bounding box center [892, 323] width 89 height 12
click at [843, 328] on input "Selecionar todos" at bounding box center [836, 323] width 12 height 12
checkbox input "false"
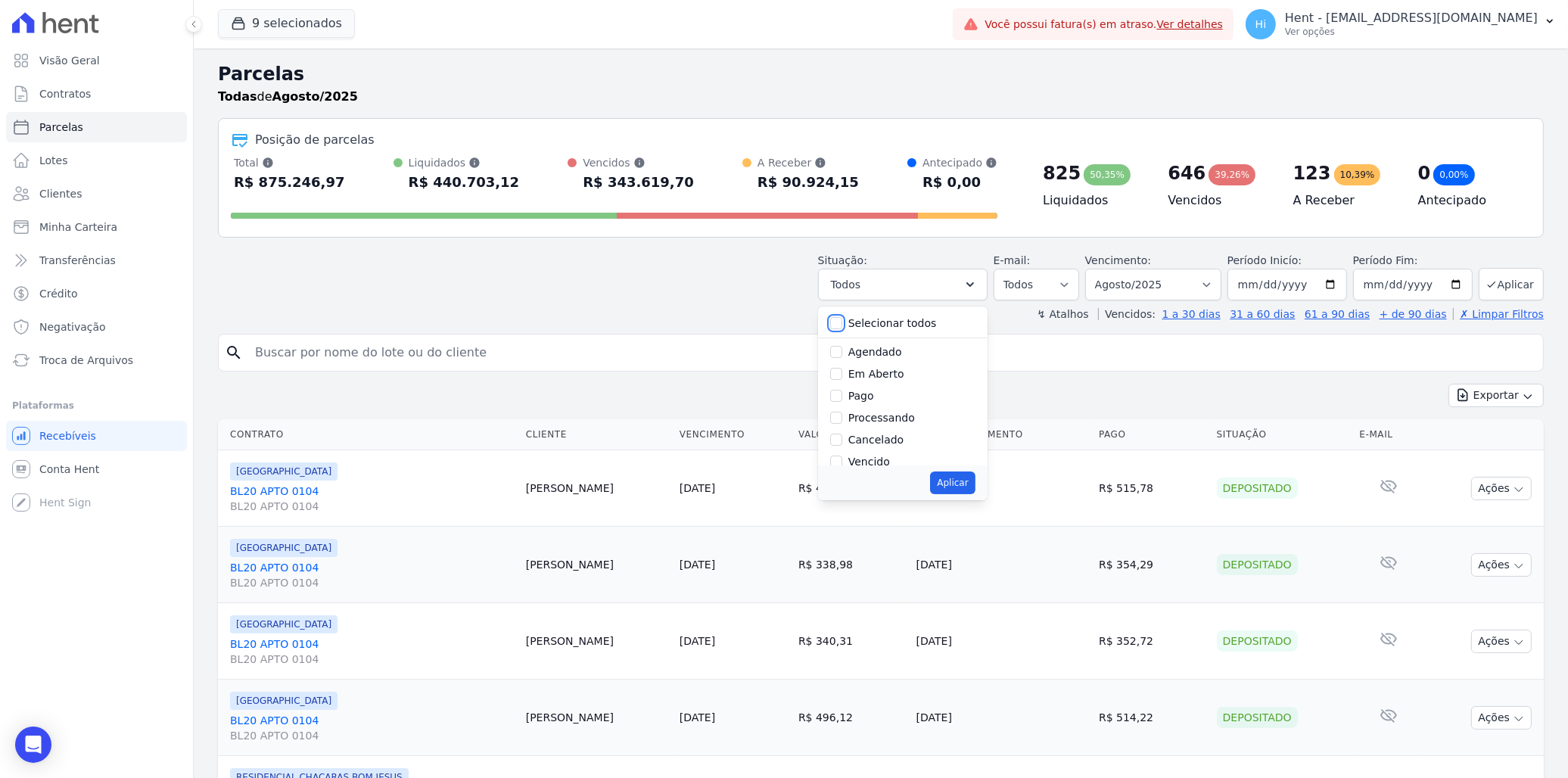
checkbox input "false"
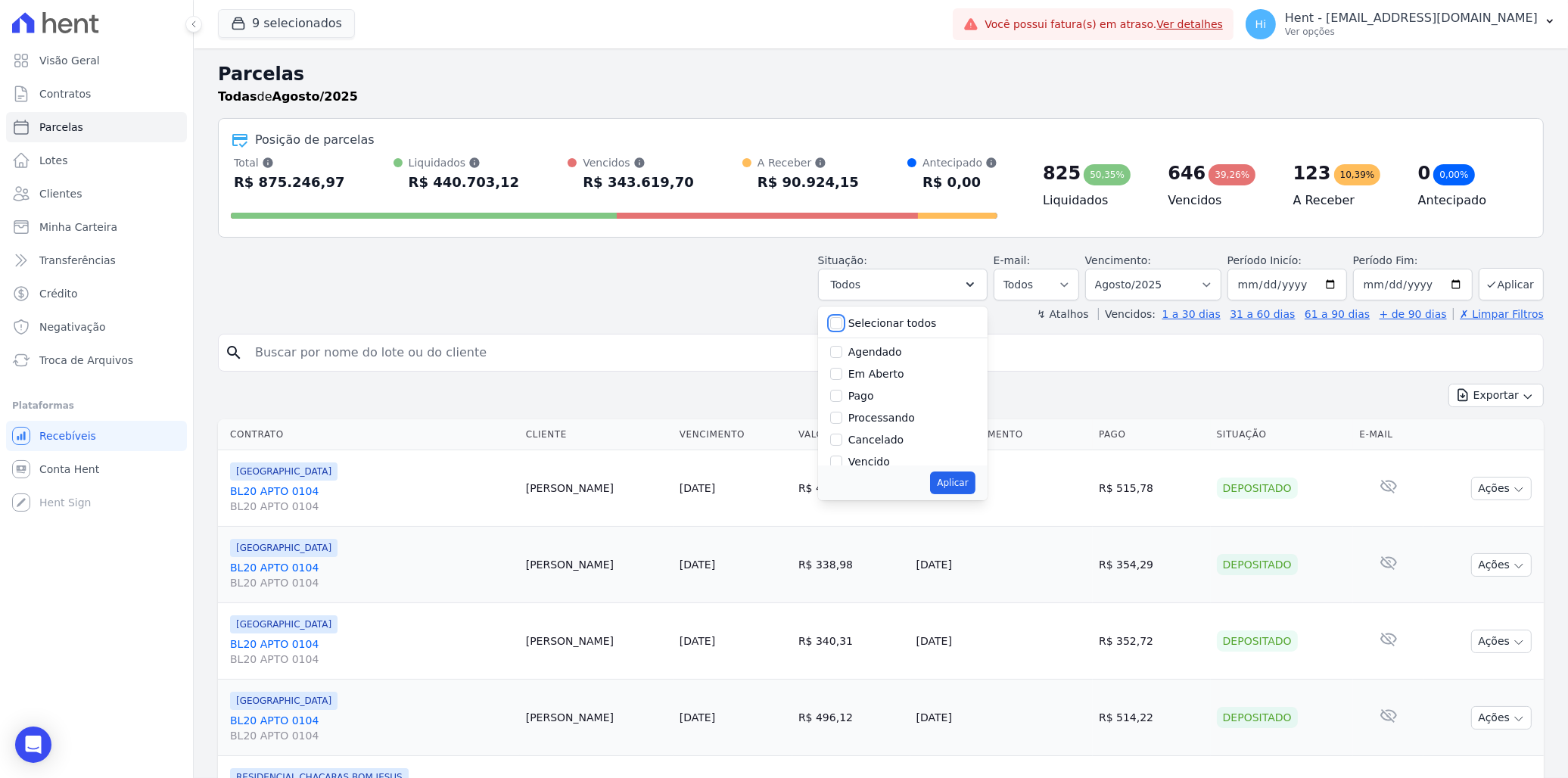
checkbox input "false"
click at [873, 350] on label "Agendado" at bounding box center [875, 352] width 53 height 12
click at [843, 350] on input "Agendado" at bounding box center [836, 352] width 12 height 12
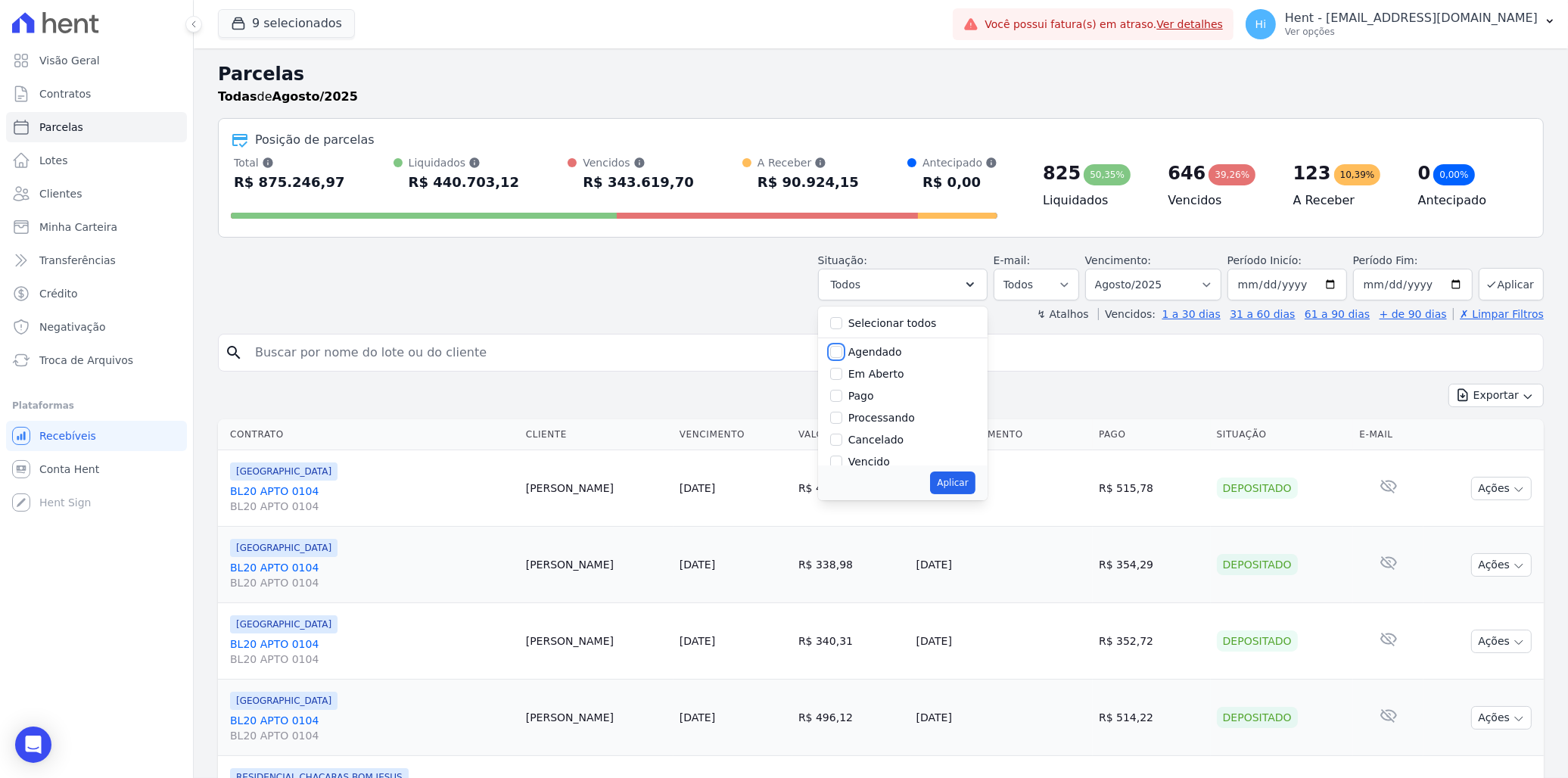
checkbox input "true"
click at [975, 477] on button "Aplicar" at bounding box center [952, 482] width 45 height 23
select select "scheduled"
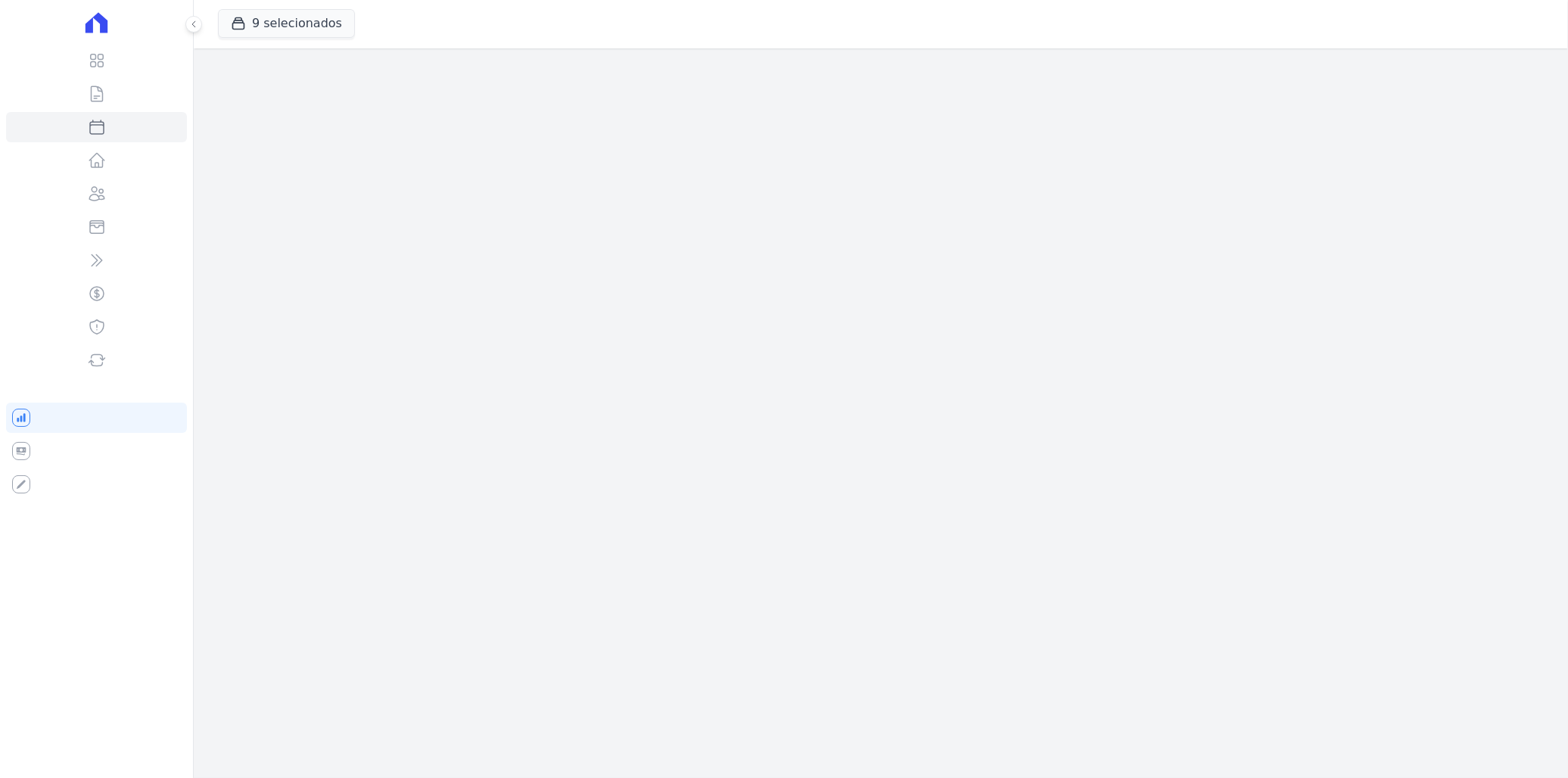
select select
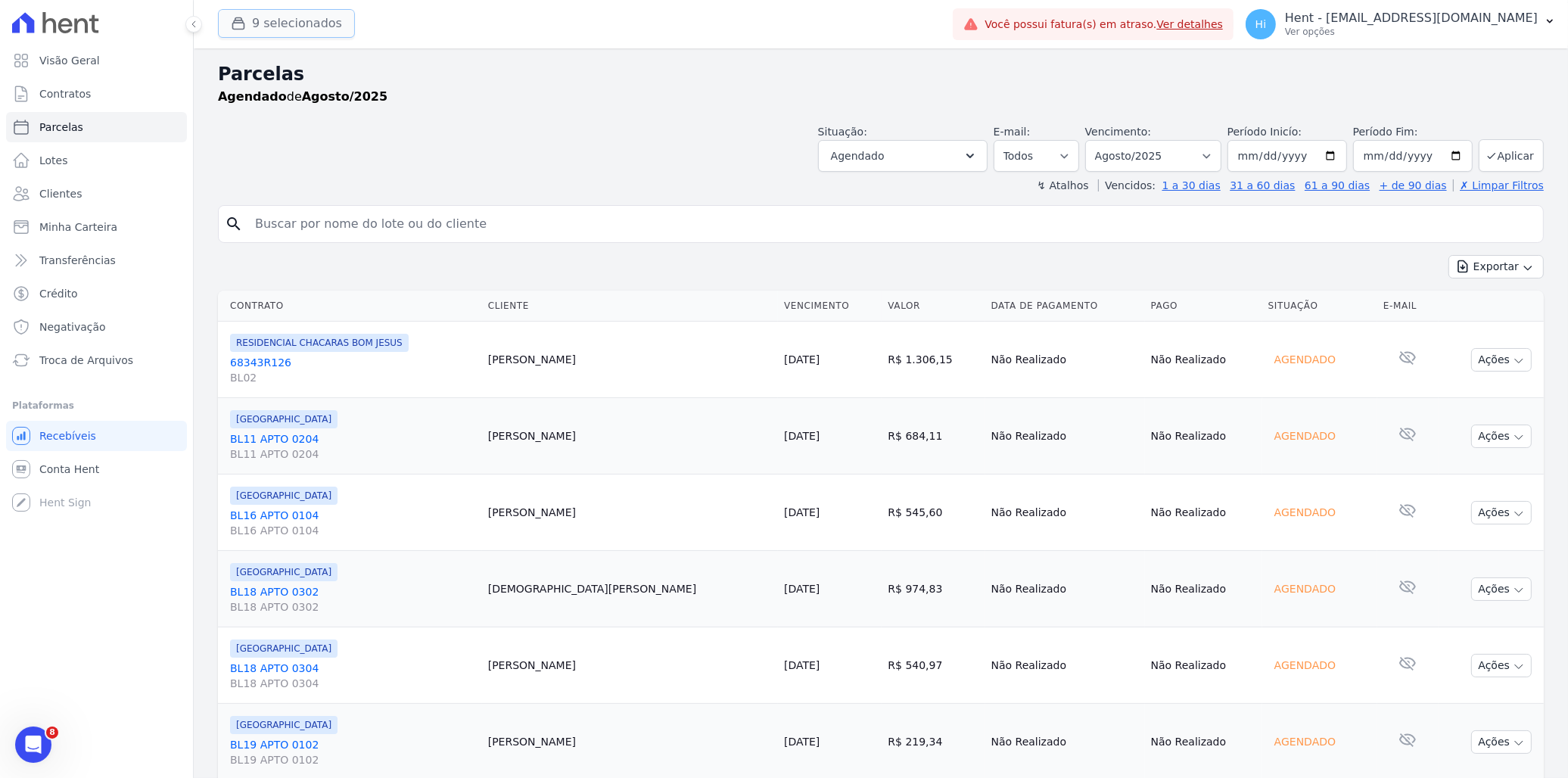
click at [300, 27] on button "9 selecionados" at bounding box center [286, 24] width 137 height 29
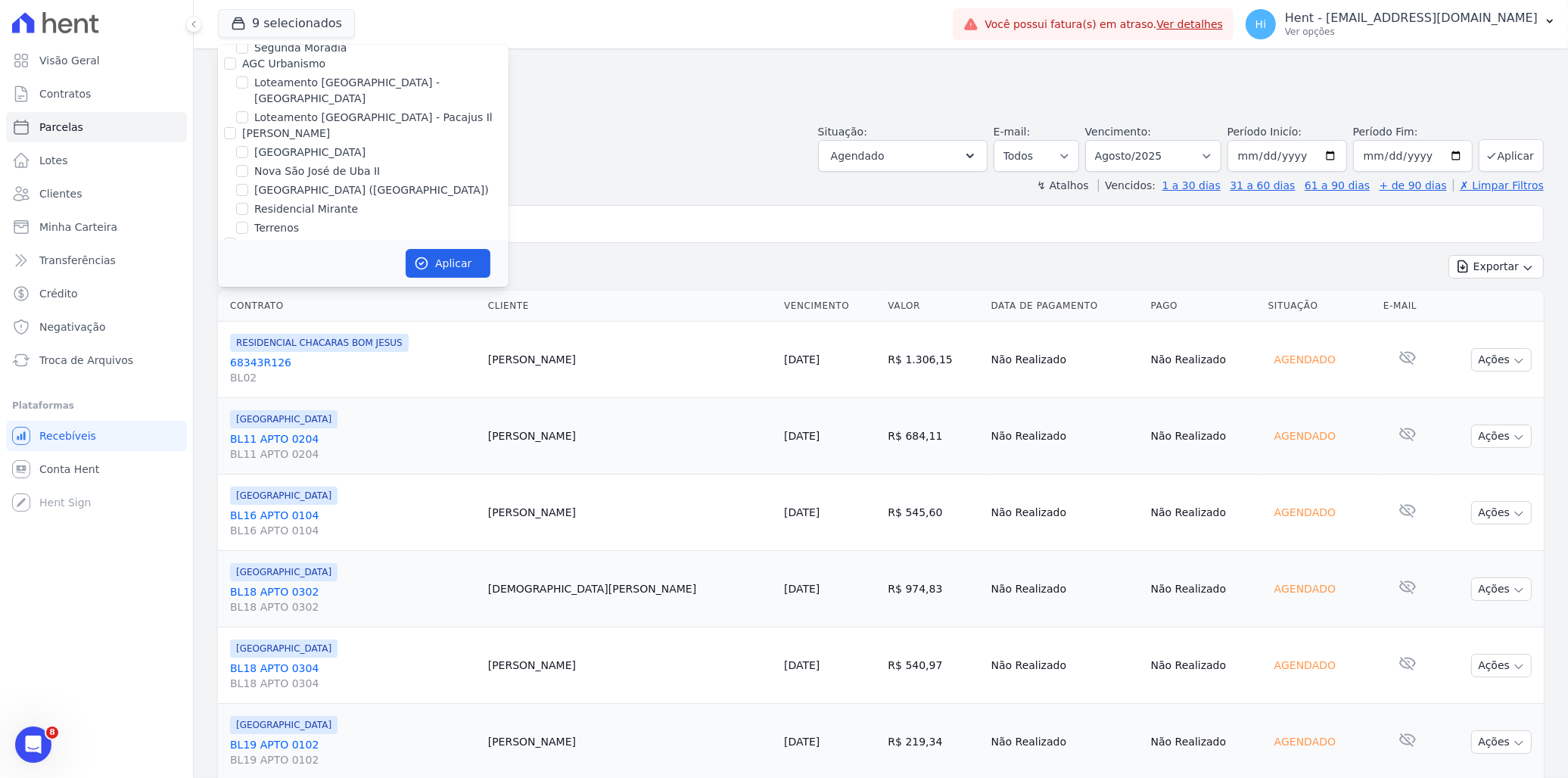
scroll to position [7374, 0]
click at [297, 354] on label "[GEOGRAPHIC_DATA]" at bounding box center [309, 362] width 111 height 16
click at [249, 356] on input "[GEOGRAPHIC_DATA]" at bounding box center [242, 361] width 12 height 12
checkbox input "false"
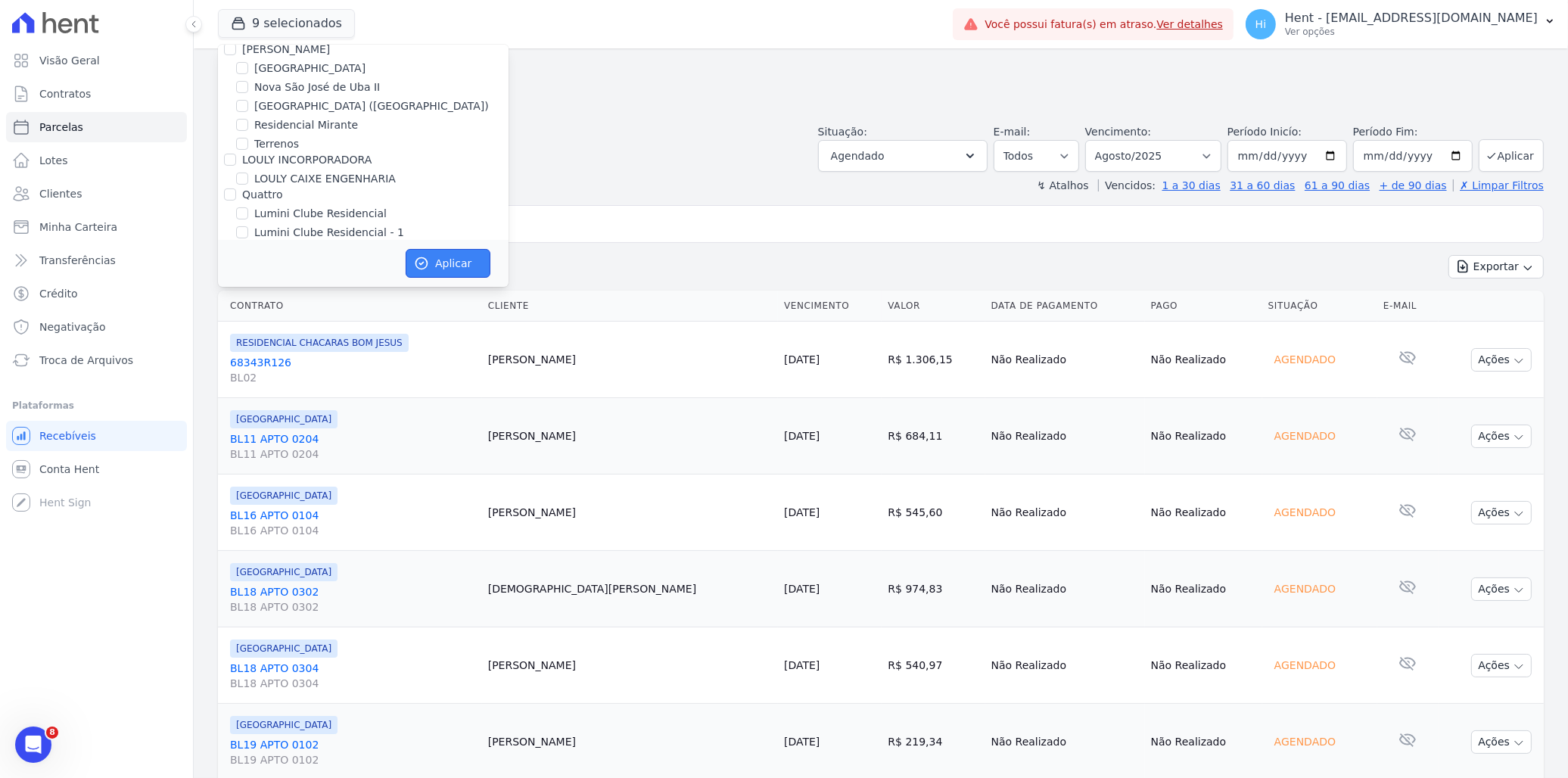
click at [452, 264] on button "Aplicar" at bounding box center [448, 263] width 85 height 29
select select
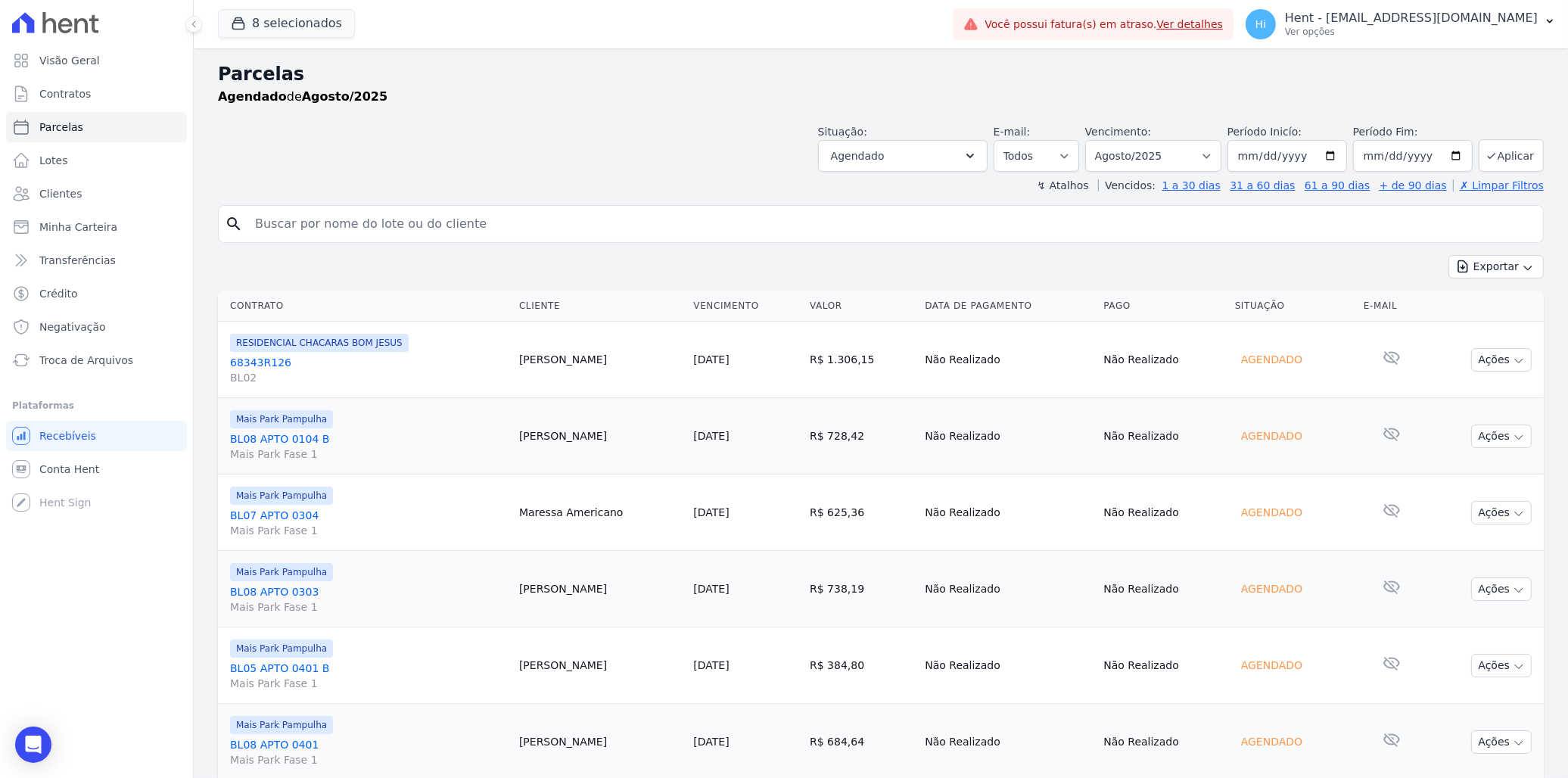
scroll to position [0, 0]
click at [316, 29] on button "8 selecionados" at bounding box center [286, 24] width 137 height 29
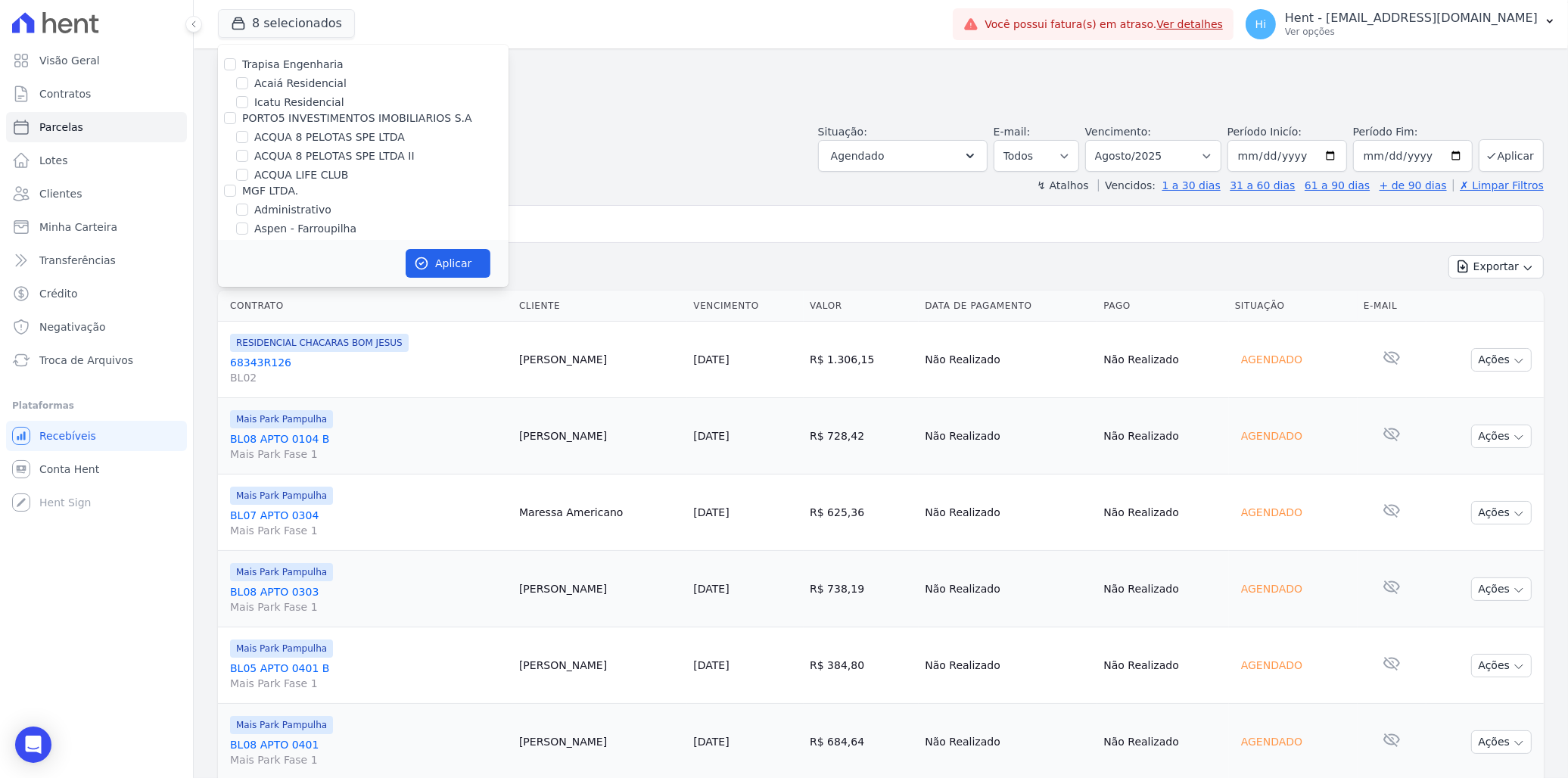
scroll to position [7290, 0]
click at [285, 438] on label "[GEOGRAPHIC_DATA]" at bounding box center [309, 446] width 111 height 16
click at [249, 440] on input "[GEOGRAPHIC_DATA]" at bounding box center [242, 445] width 12 height 12
checkbox input "true"
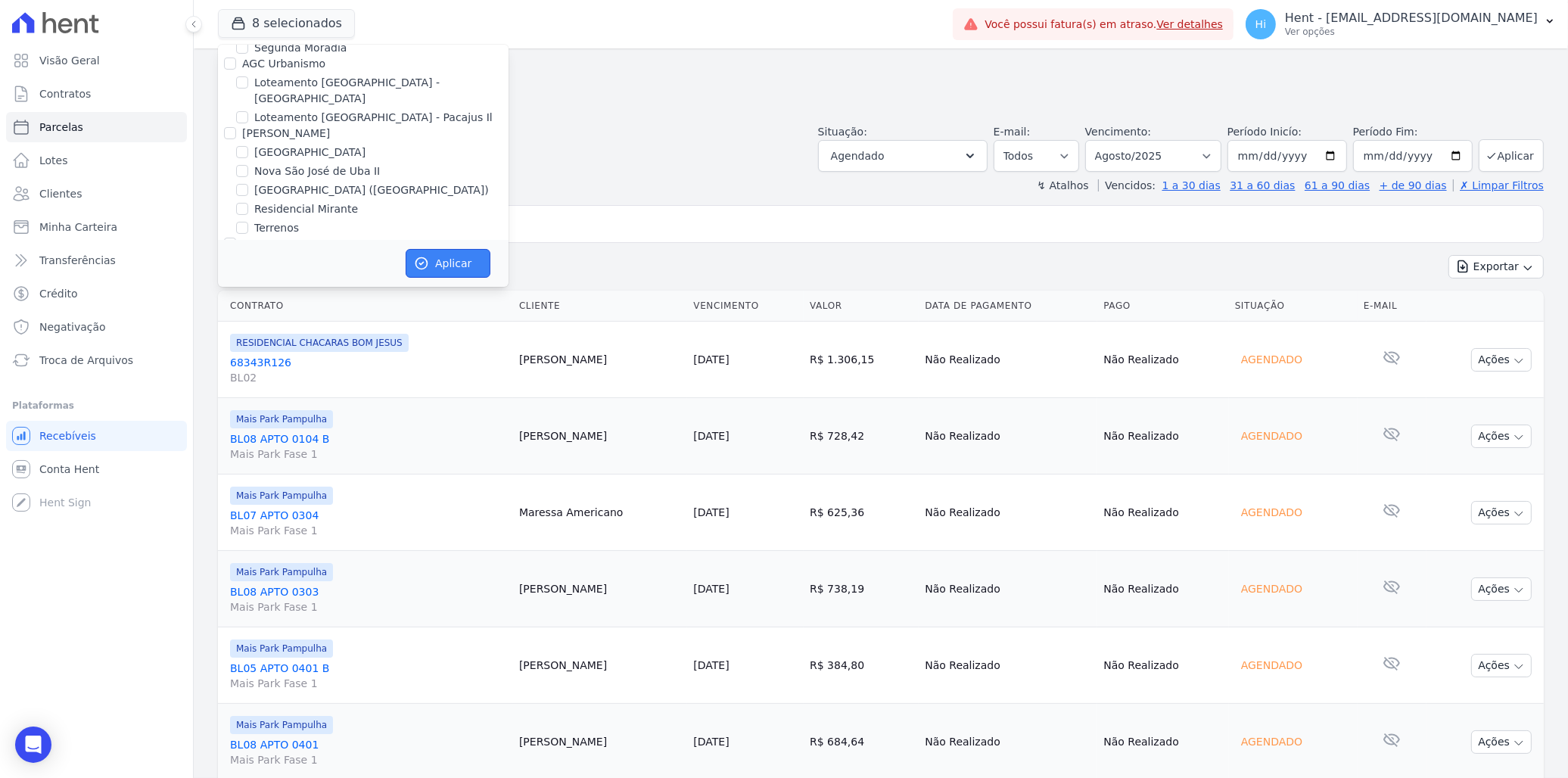
click at [459, 250] on button "Aplicar" at bounding box center [448, 263] width 85 height 29
select select
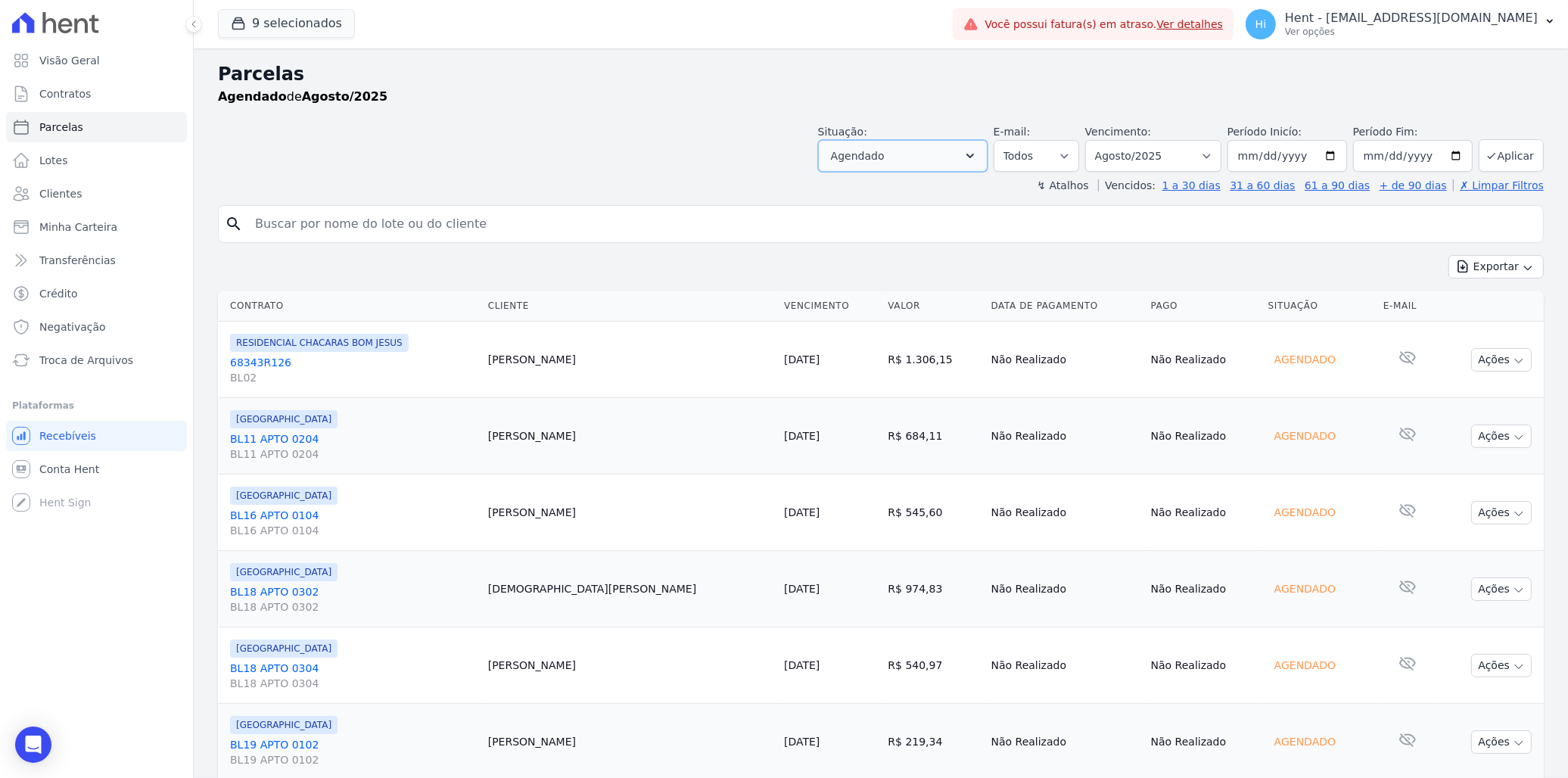
click at [924, 160] on button "Agendado" at bounding box center [902, 156] width 169 height 31
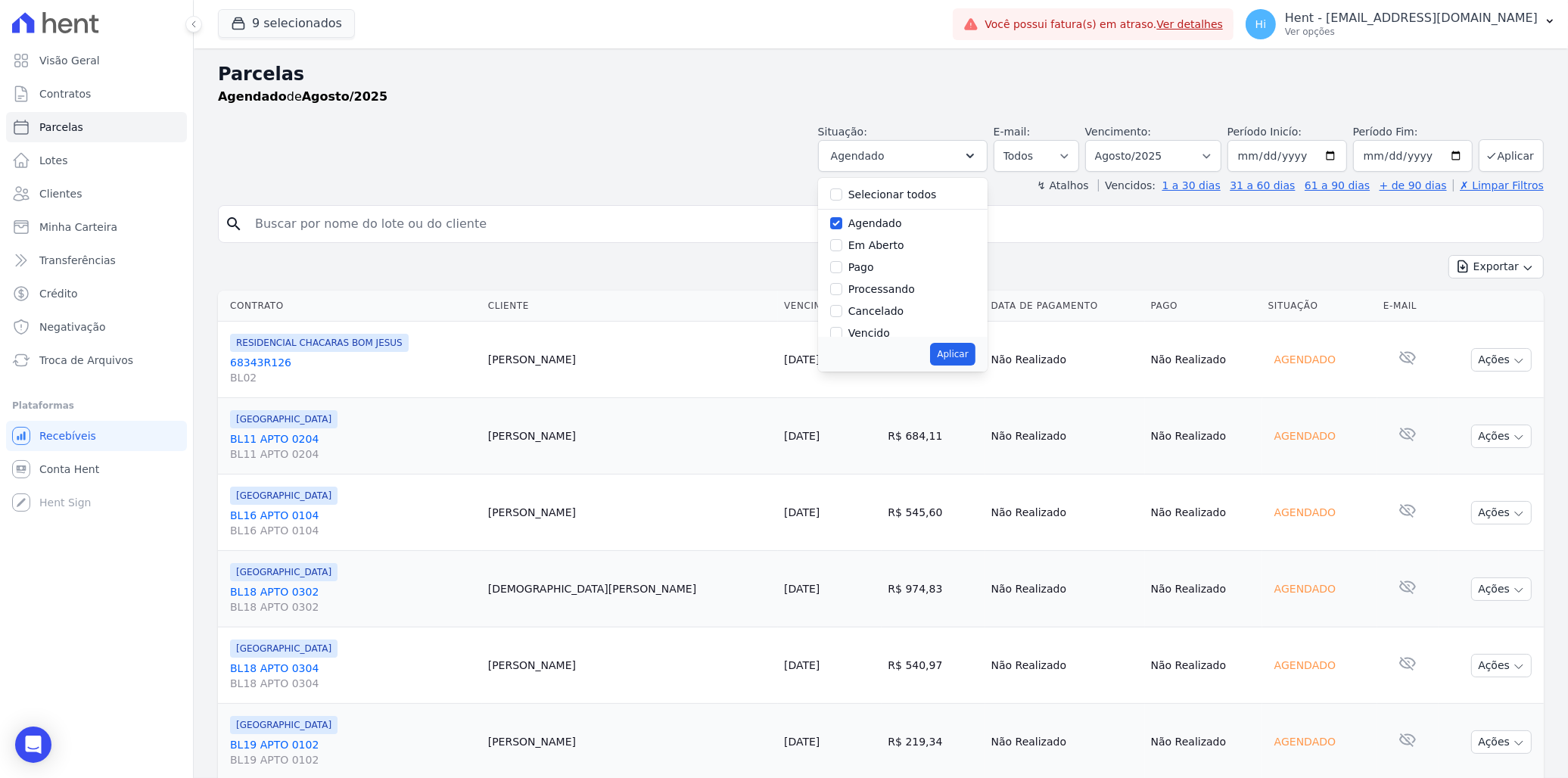
click at [856, 223] on div "Agendado" at bounding box center [902, 223] width 146 height 22
click at [843, 221] on input "Agendado" at bounding box center [836, 223] width 12 height 12
checkbox input "false"
click at [871, 246] on label "Em Aberto" at bounding box center [876, 245] width 56 height 12
click at [843, 246] on input "Em Aberto" at bounding box center [836, 245] width 12 height 12
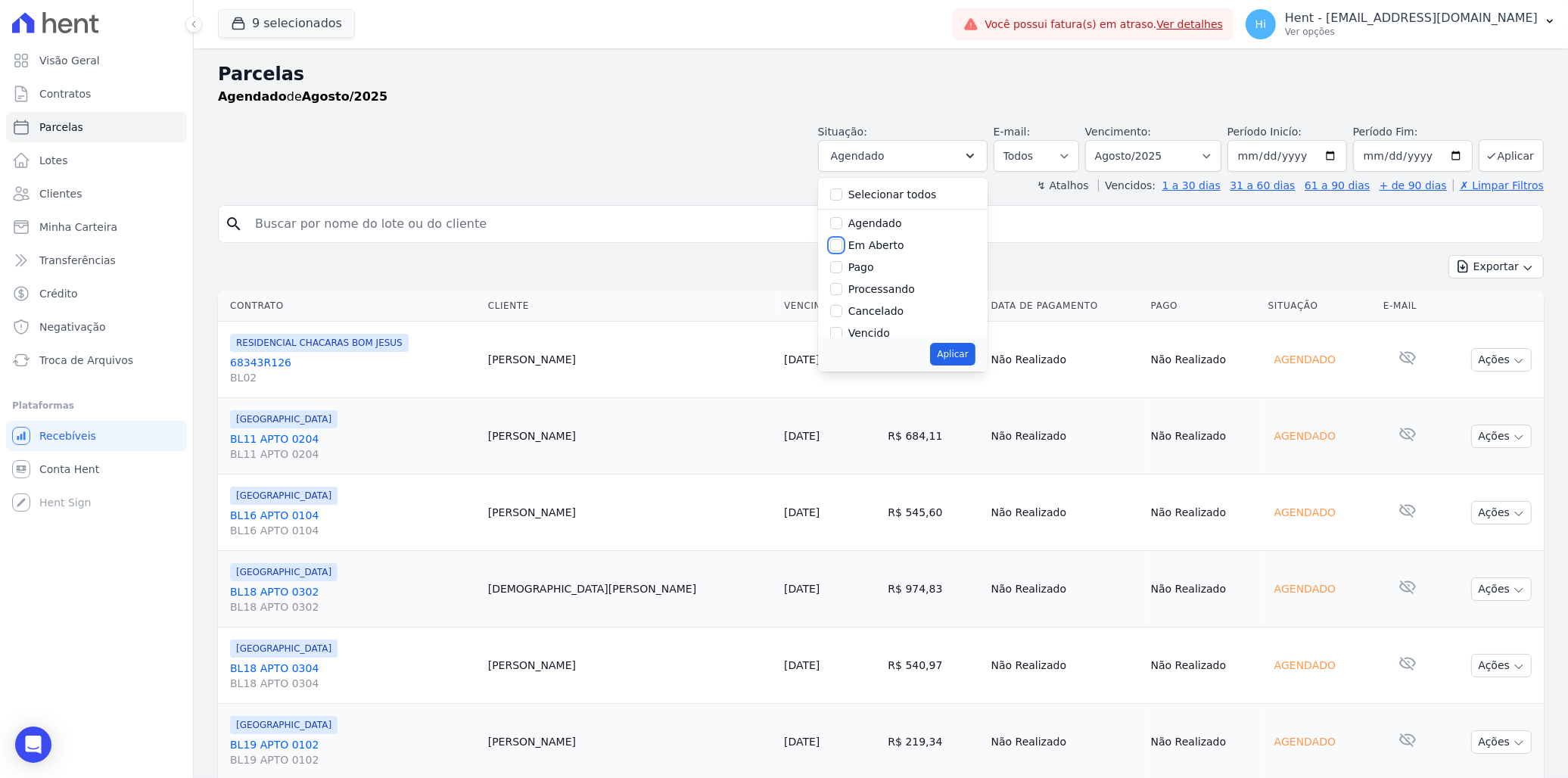
checkbox input "true"
click at [886, 330] on label "Vencido" at bounding box center [869, 333] width 42 height 12
click at [843, 330] on input "Vencido" at bounding box center [836, 333] width 12 height 12
checkbox input "true"
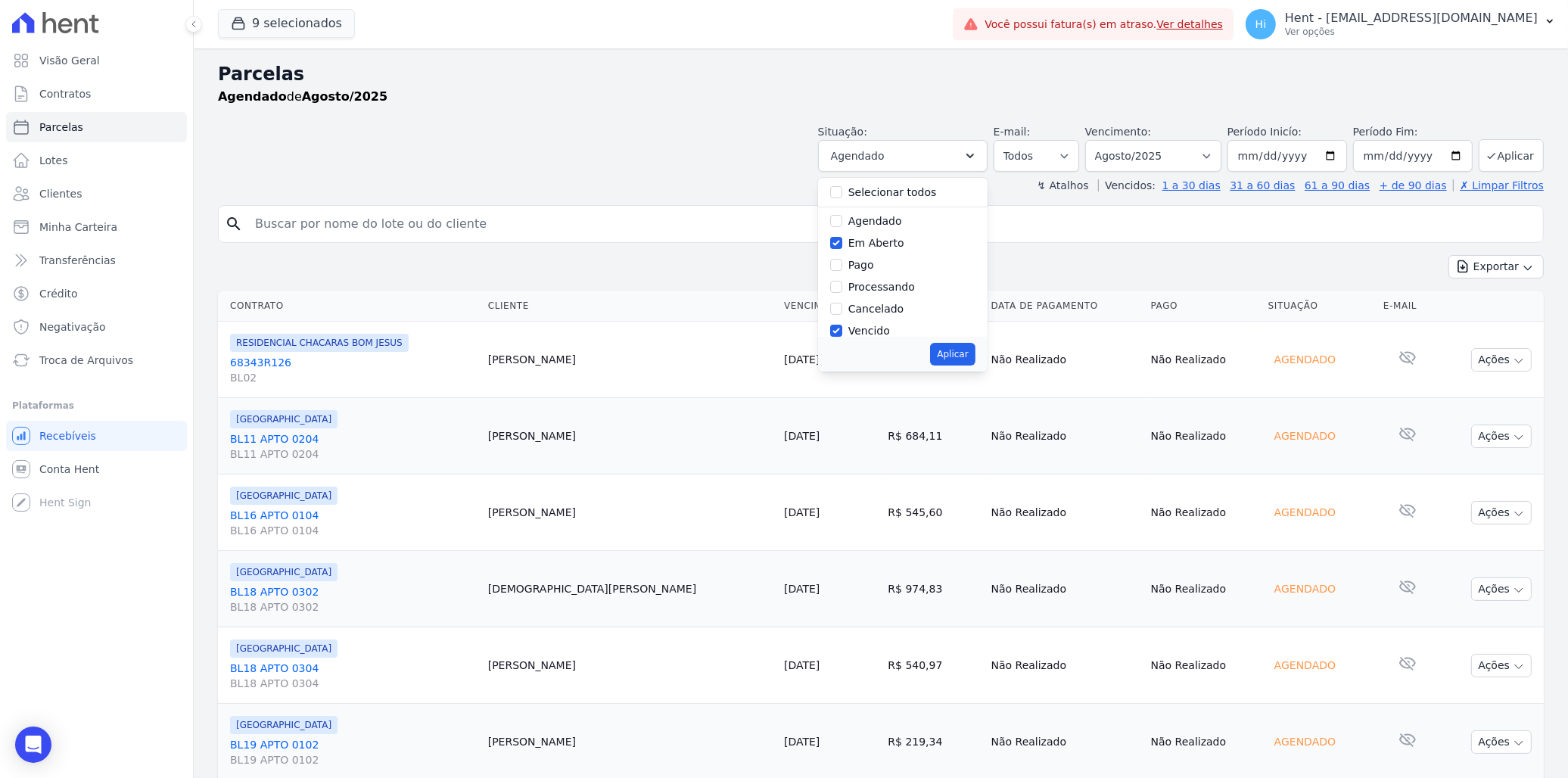
click at [864, 239] on label "Em Aberto" at bounding box center [876, 242] width 56 height 12
click at [843, 239] on input "Em Aberto" at bounding box center [836, 242] width 12 height 12
checkbox input "false"
click at [964, 356] on button "Aplicar" at bounding box center [952, 354] width 45 height 23
select select "overdue"
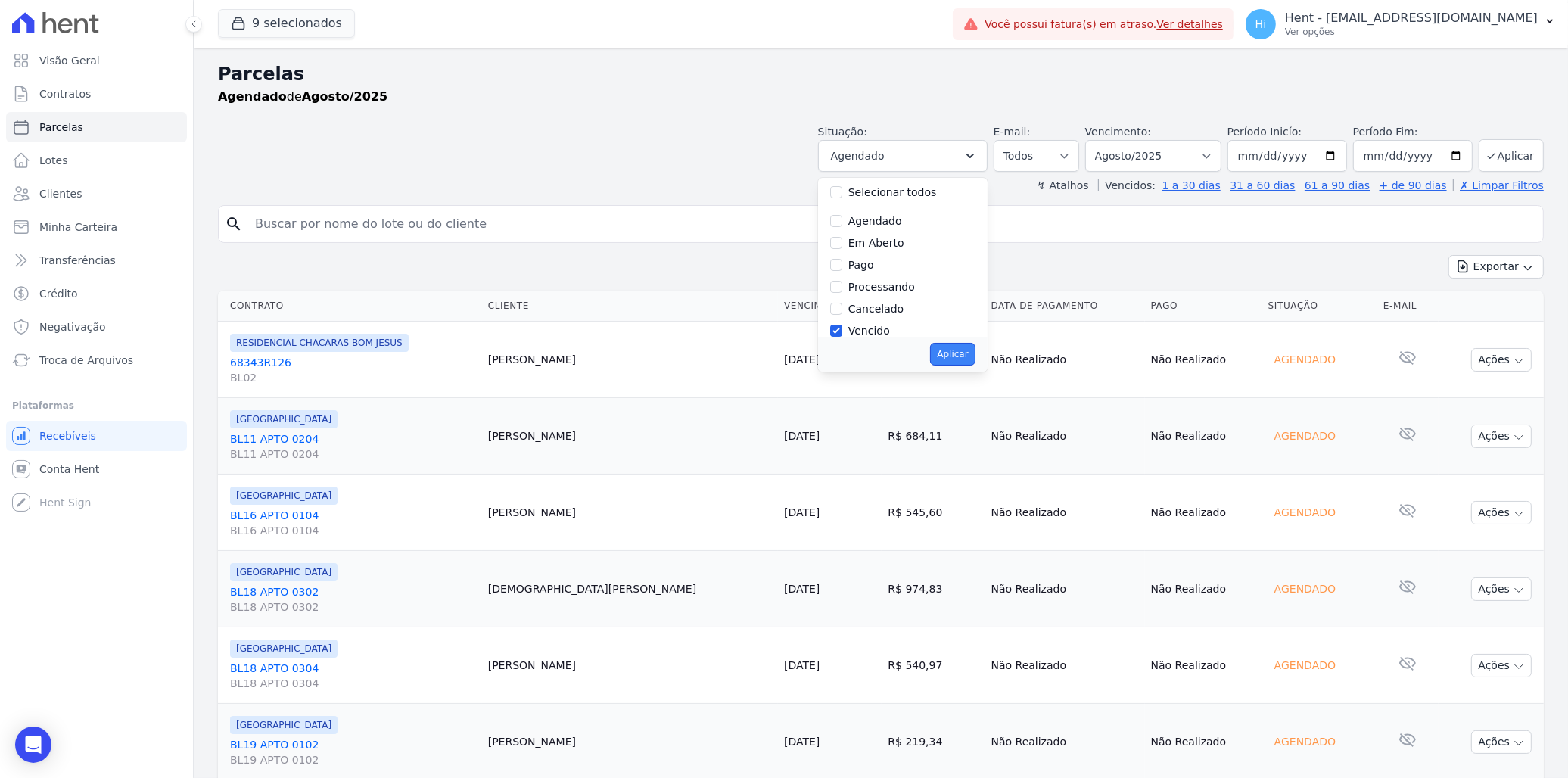
scroll to position [29, 0]
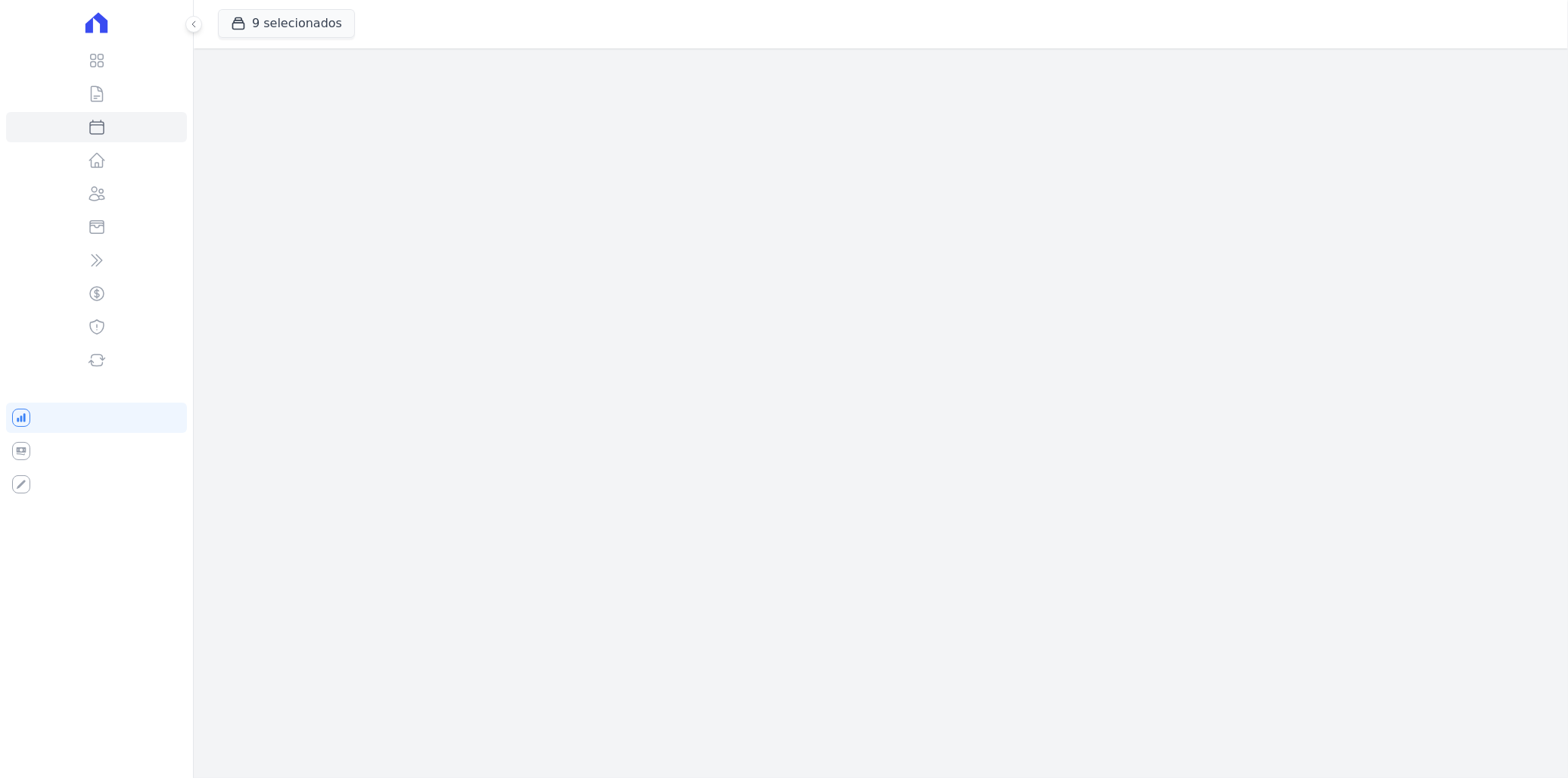
select select
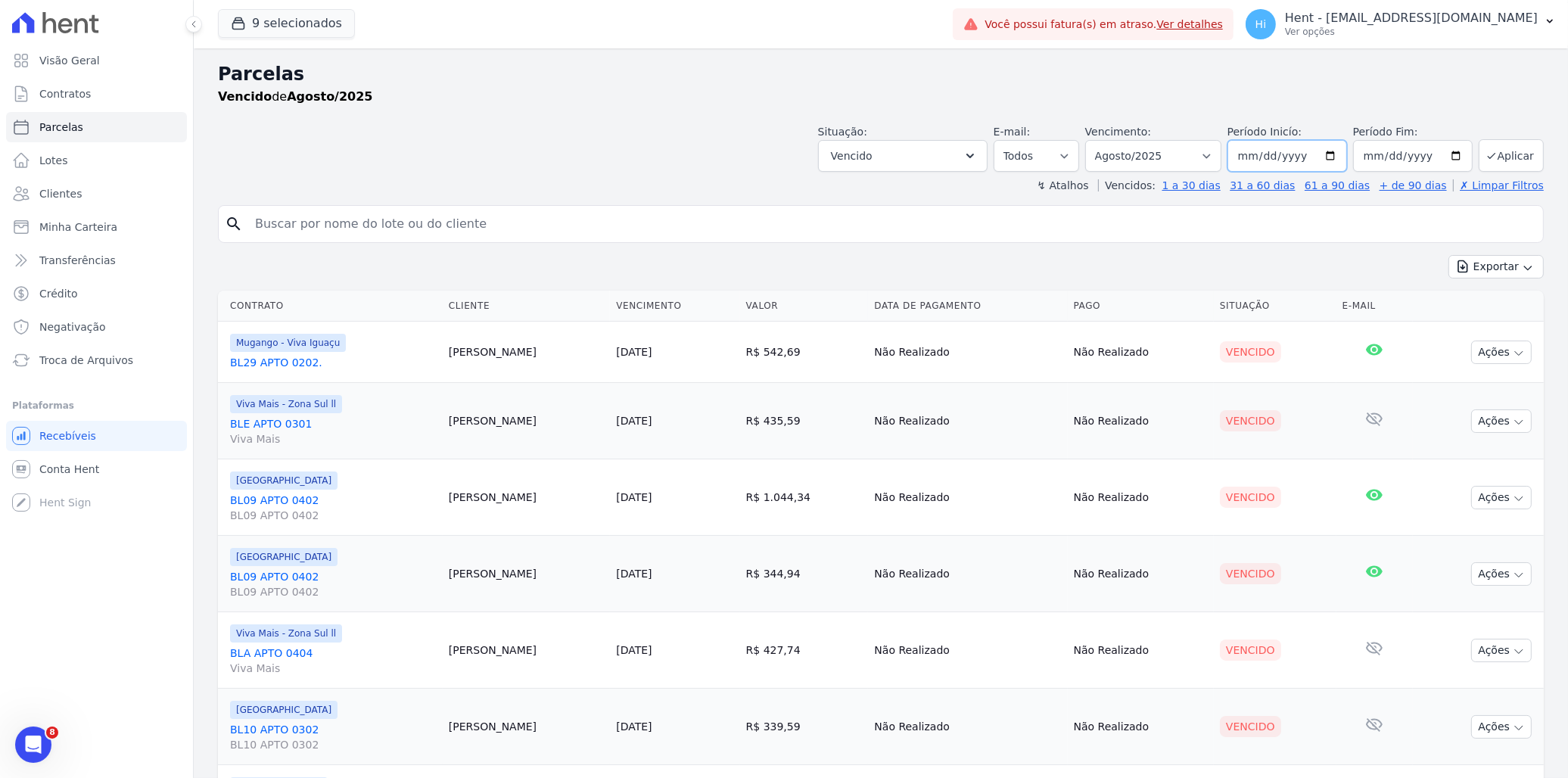
click at [1330, 157] on input "2025-08-01" at bounding box center [1287, 156] width 120 height 31
type input "[DATE]"
click at [1485, 156] on icon "submit" at bounding box center [1491, 155] width 12 height 12
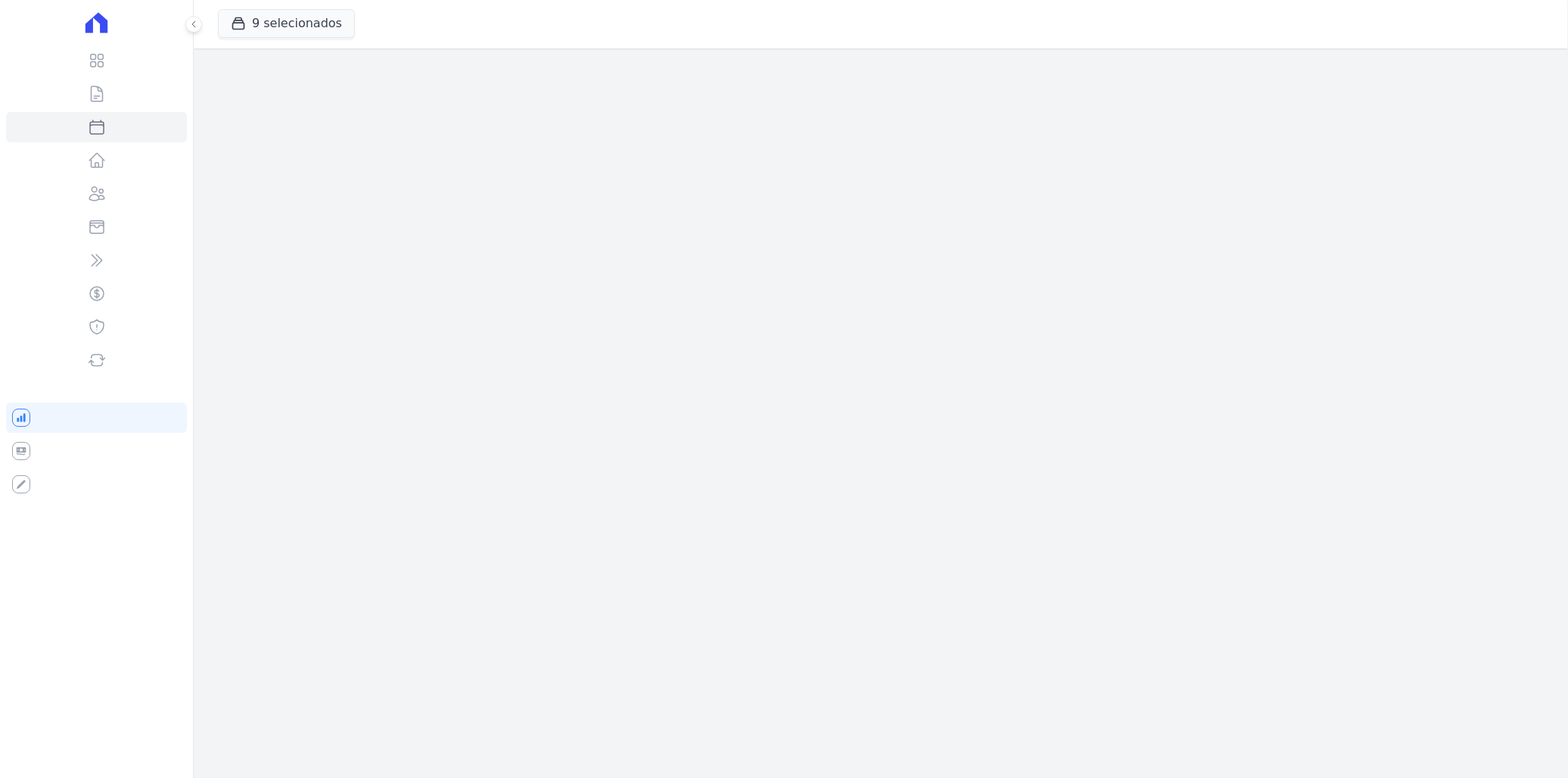
select select
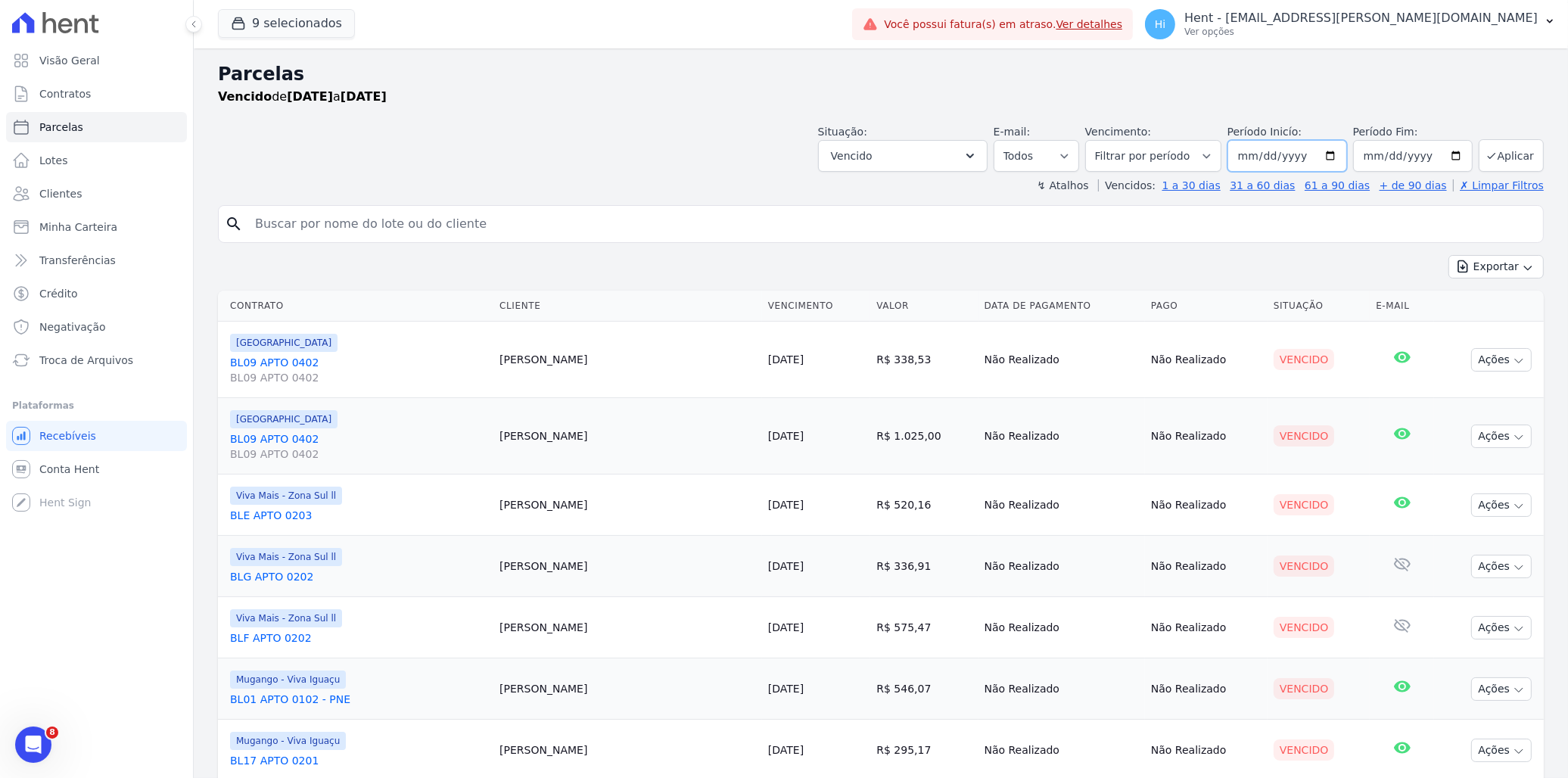
click at [1329, 154] on input "[DATE]" at bounding box center [1287, 156] width 120 height 31
type input "[DATE]"
click at [1485, 146] on button "Aplicar" at bounding box center [1511, 155] width 65 height 32
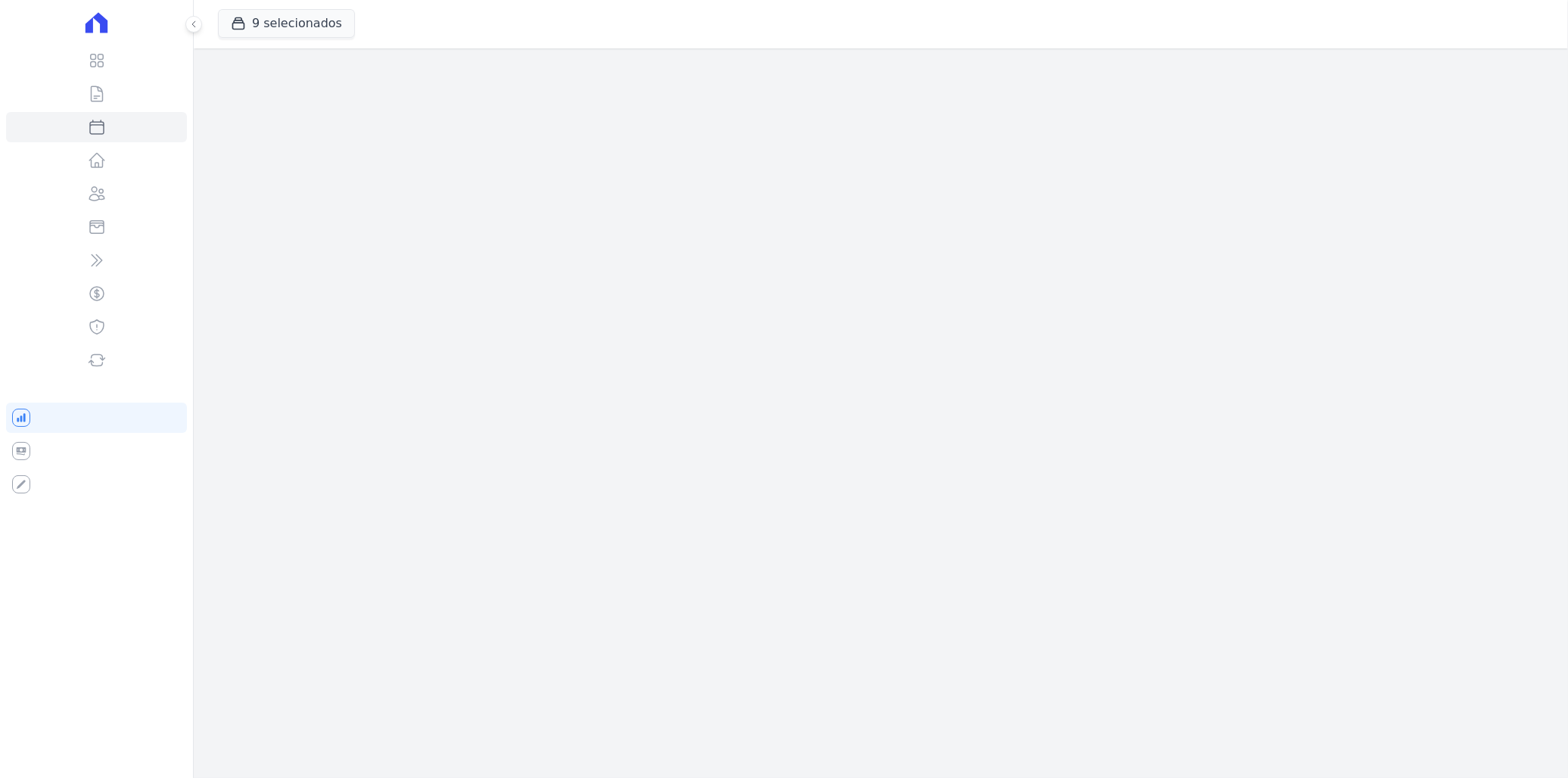
select select
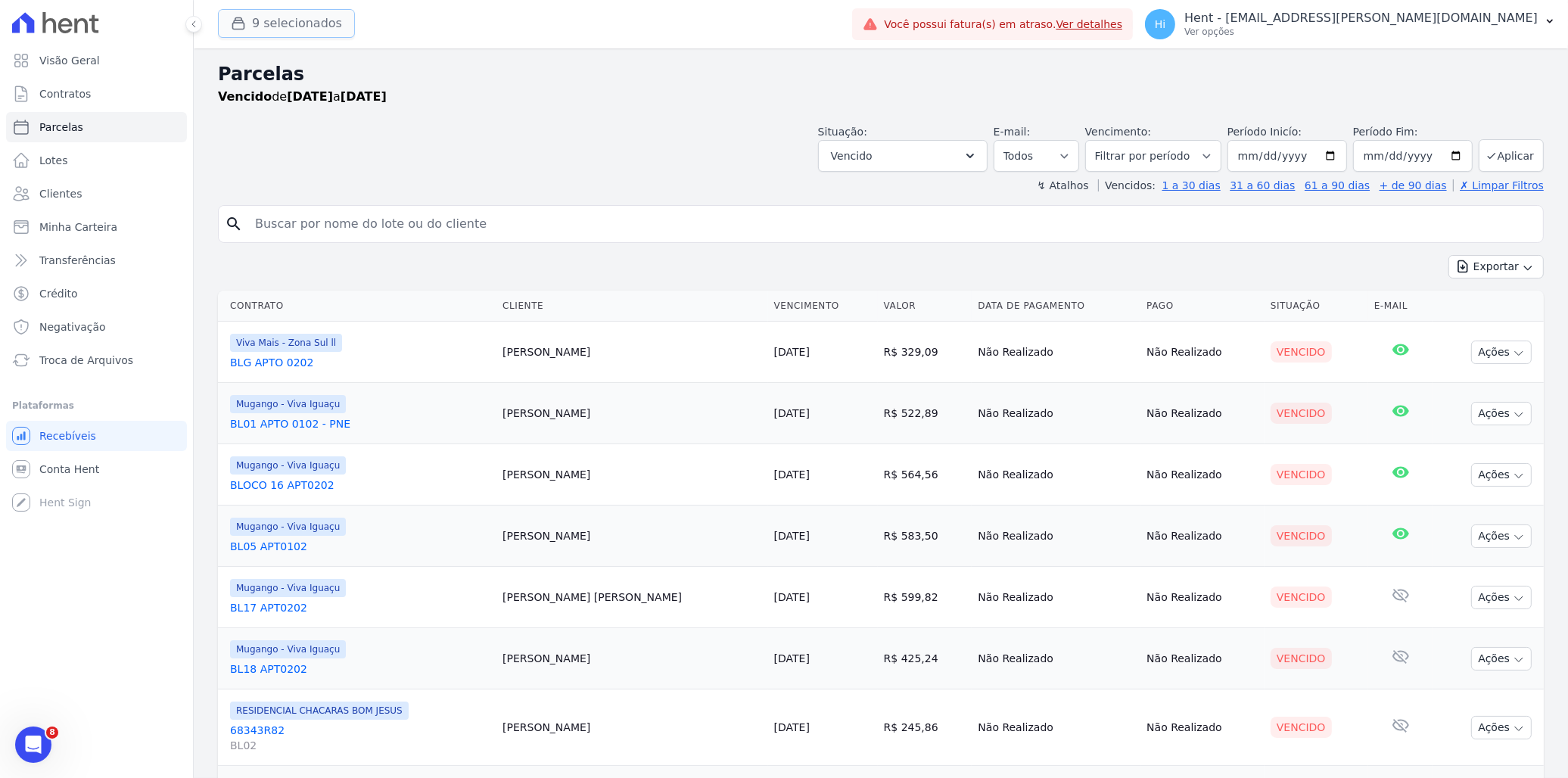
click at [297, 15] on button "9 selecionados" at bounding box center [286, 24] width 137 height 29
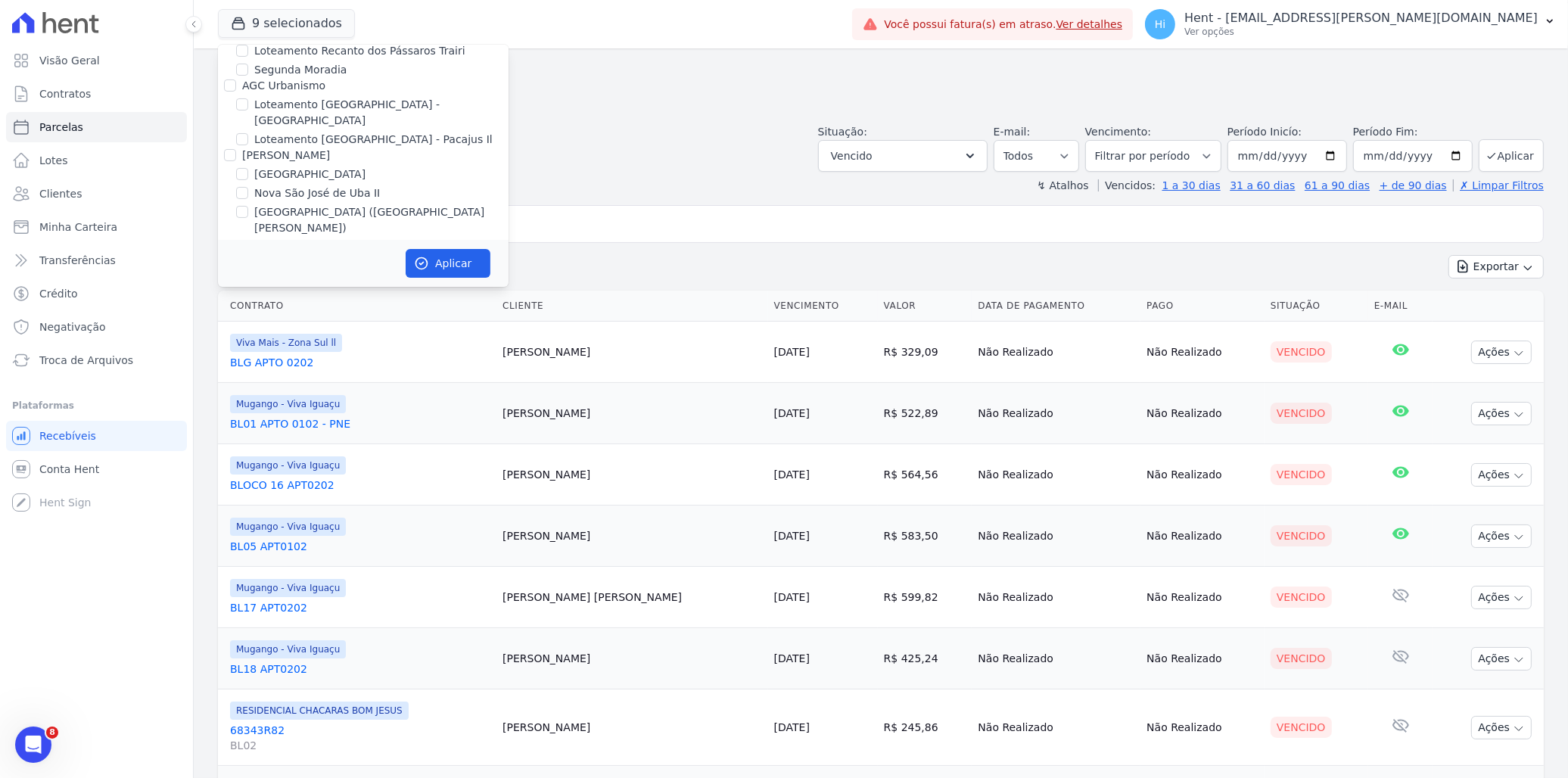
scroll to position [7374, 0]
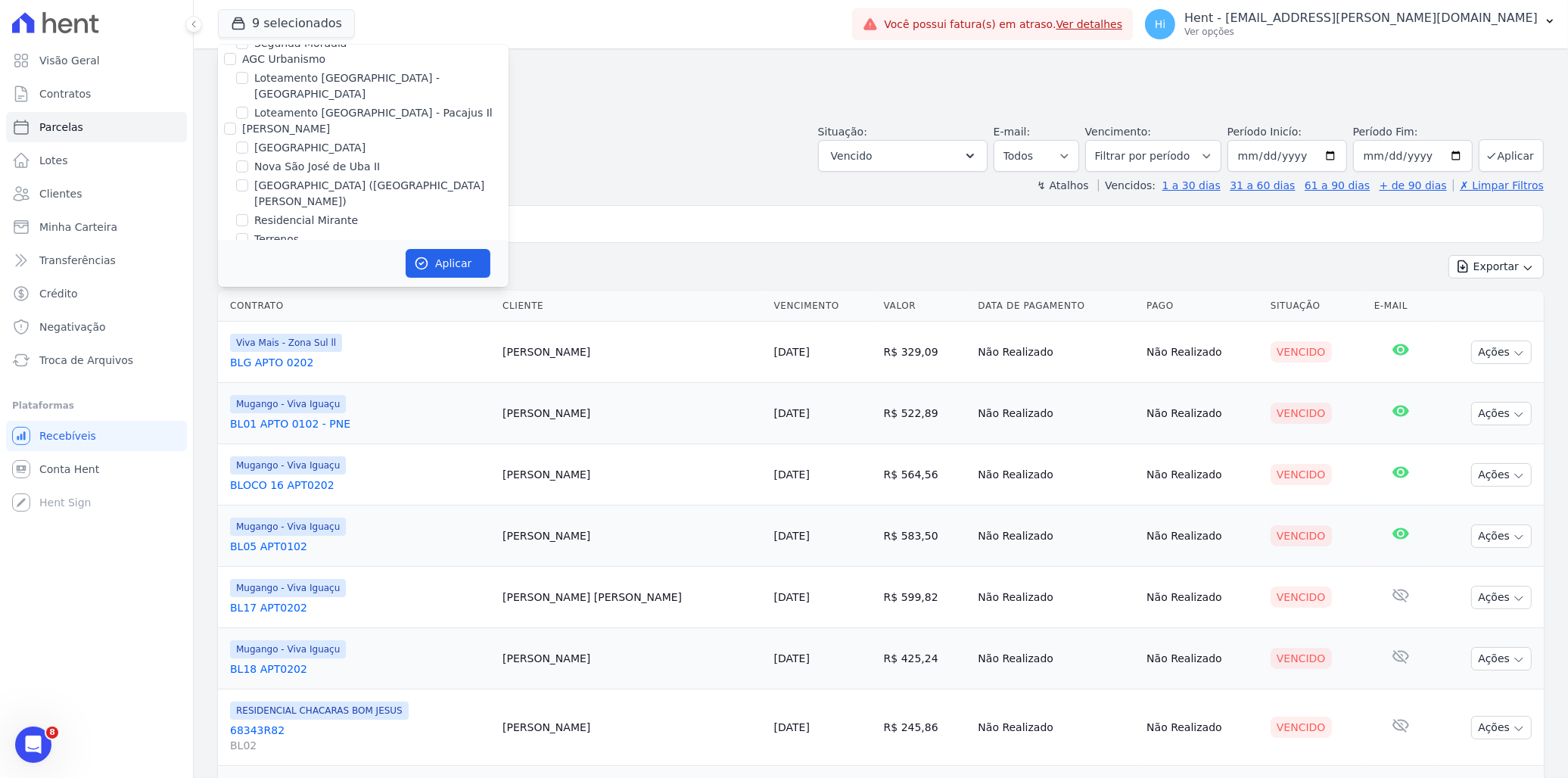
click at [251, 375] on label "Mais Lar" at bounding box center [264, 381] width 44 height 12
click at [236, 375] on input "Mais Lar" at bounding box center [230, 381] width 12 height 12
checkbox input "false"
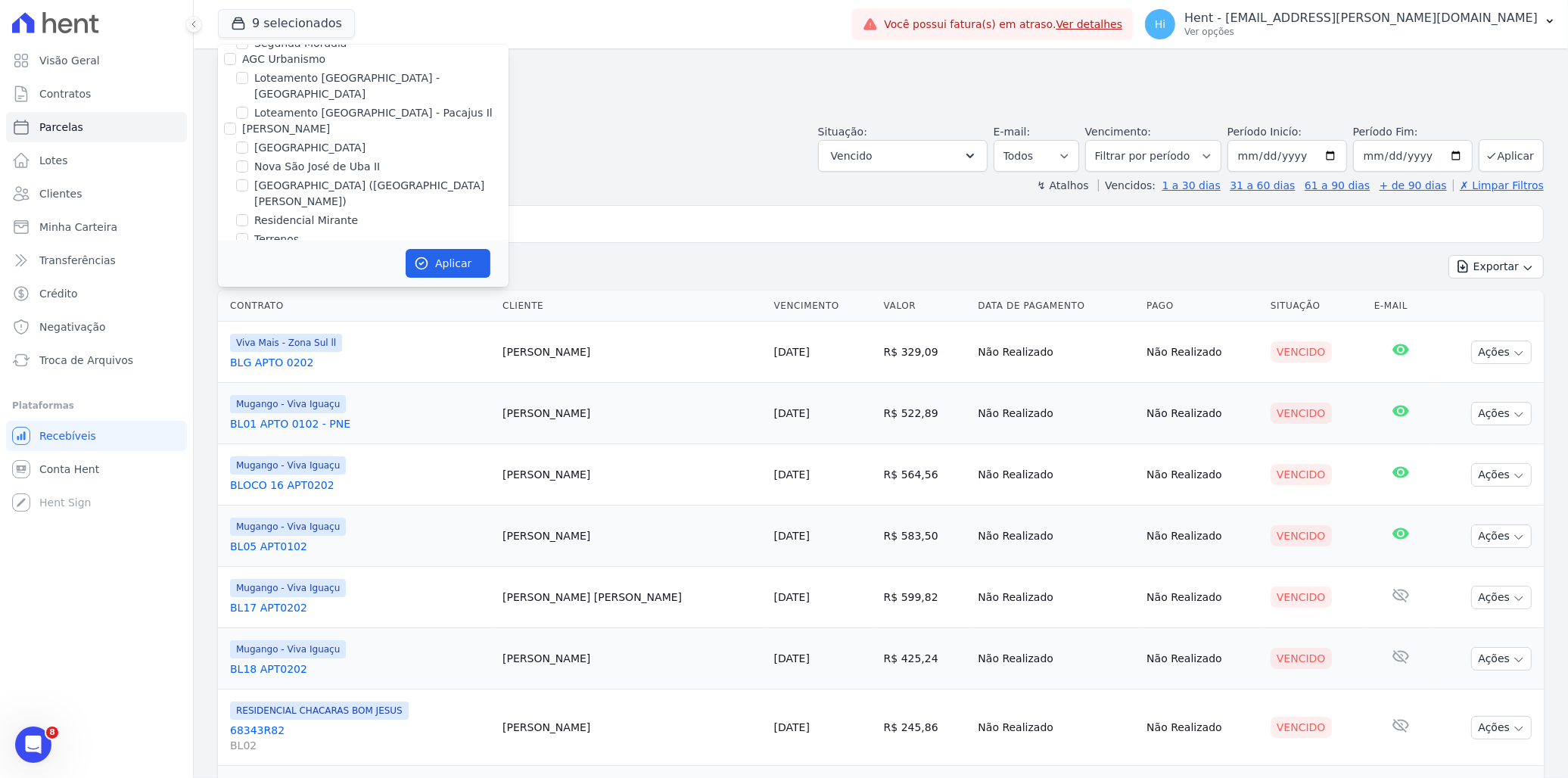
checkbox input "false"
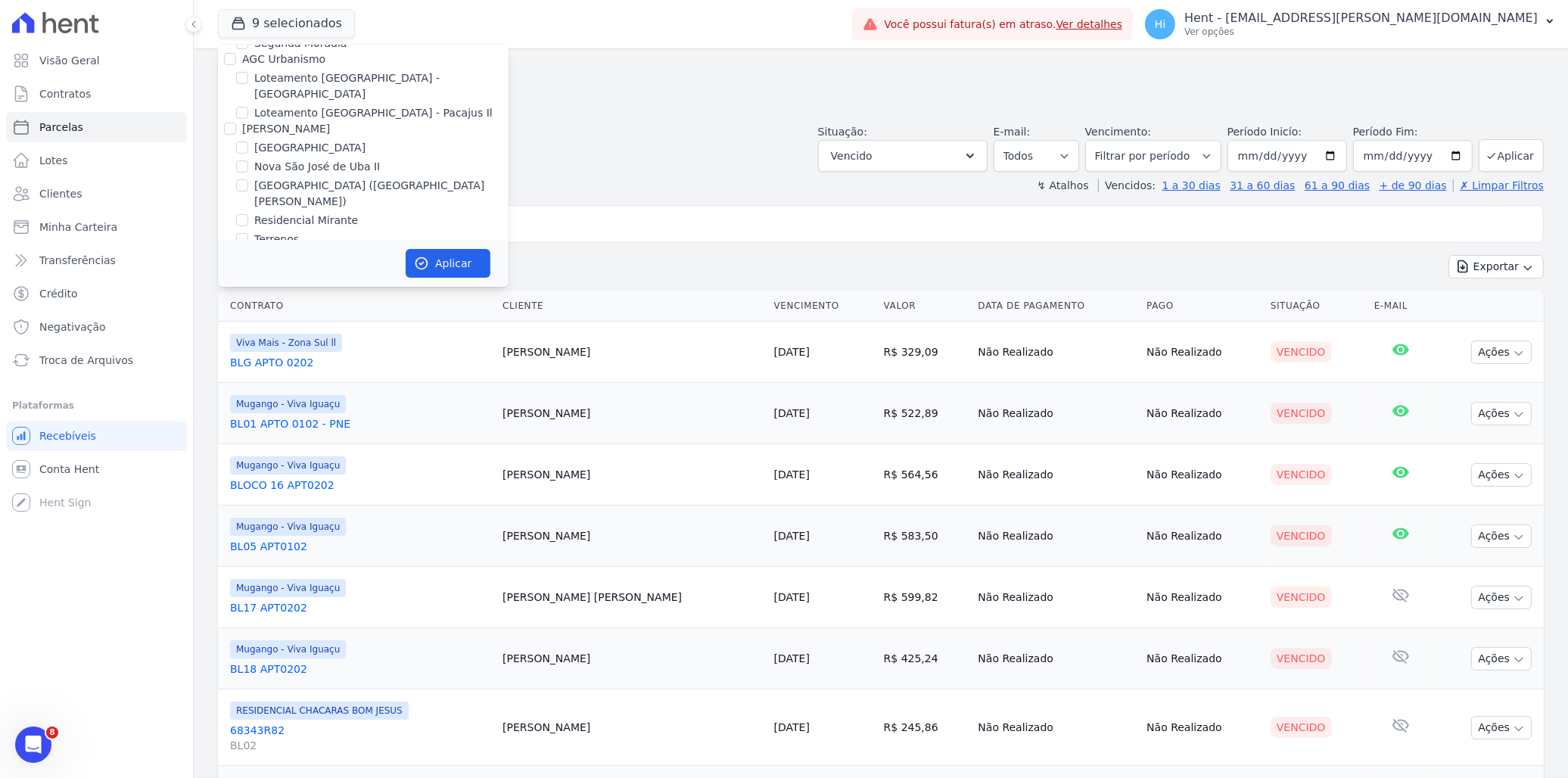
checkbox input "false"
click at [310, 430] on label "Mugango - Viva Iguaçu" at bounding box center [315, 438] width 121 height 16
click at [249, 432] on input "Mugango - Viva Iguaçu" at bounding box center [242, 437] width 12 height 12
checkbox input "true"
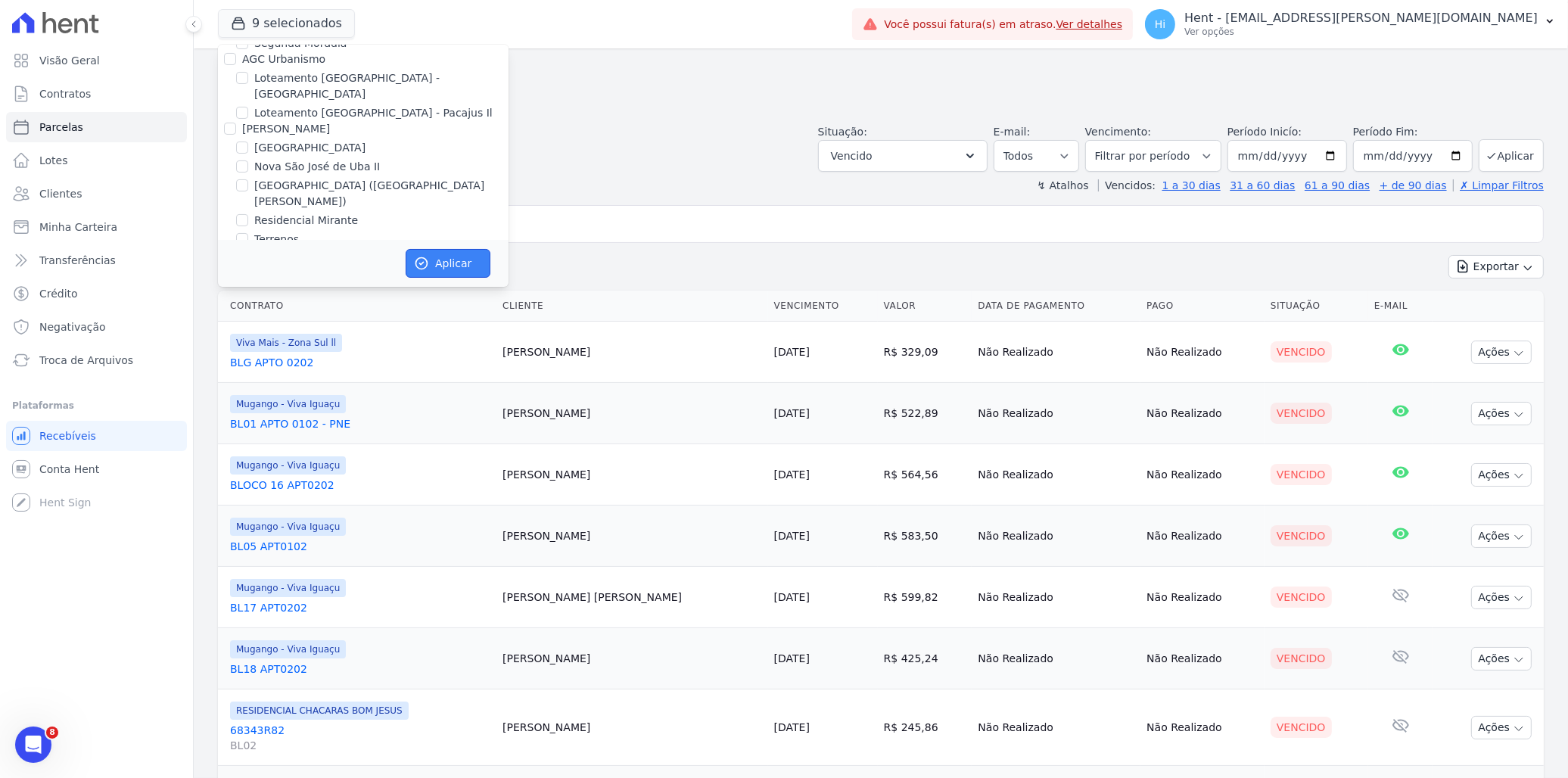
click at [440, 260] on button "Aplicar" at bounding box center [448, 263] width 85 height 29
select select
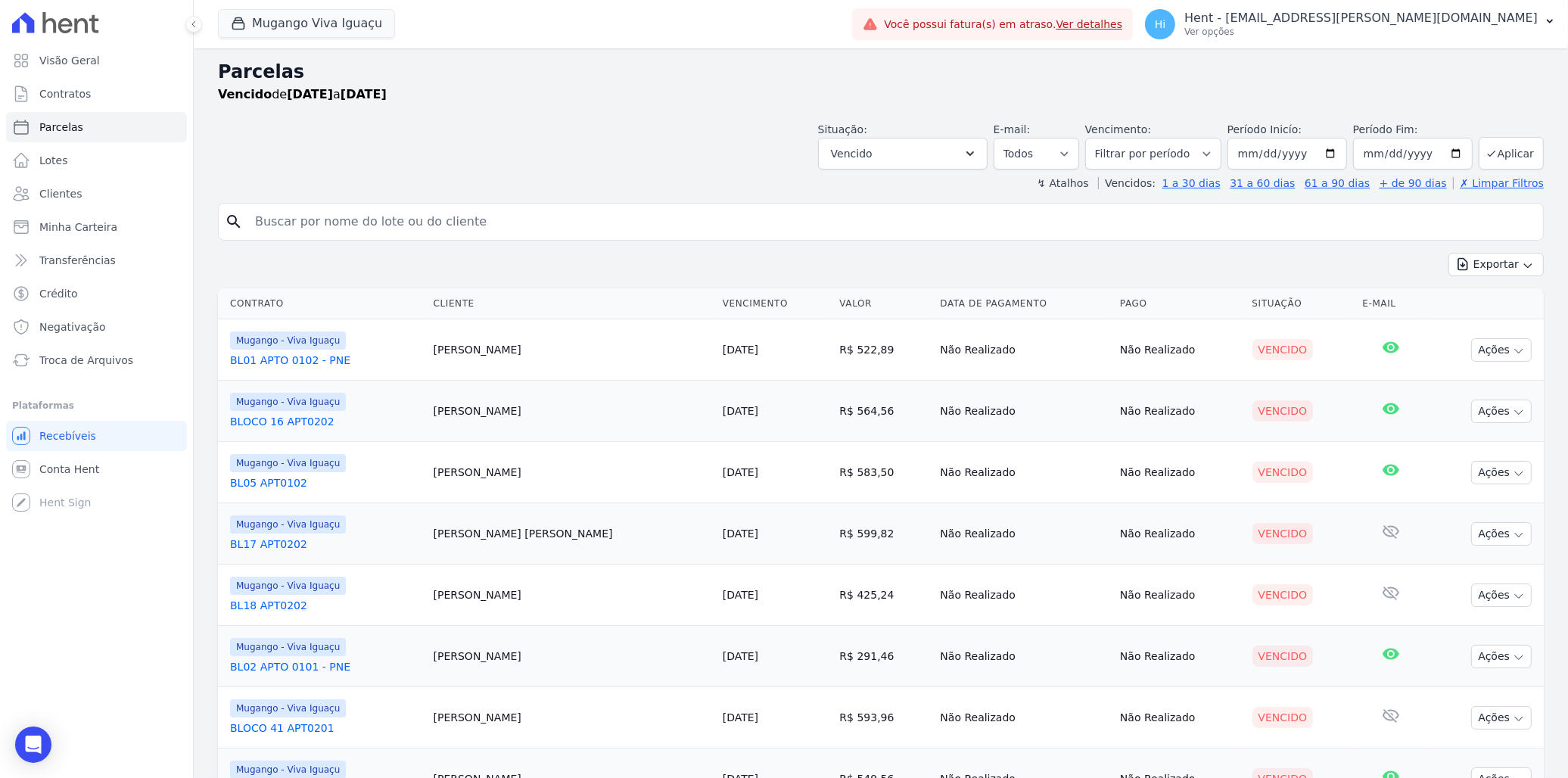
scroll to position [0, 0]
click at [95, 57] on link "Visão Geral" at bounding box center [97, 61] width 181 height 30
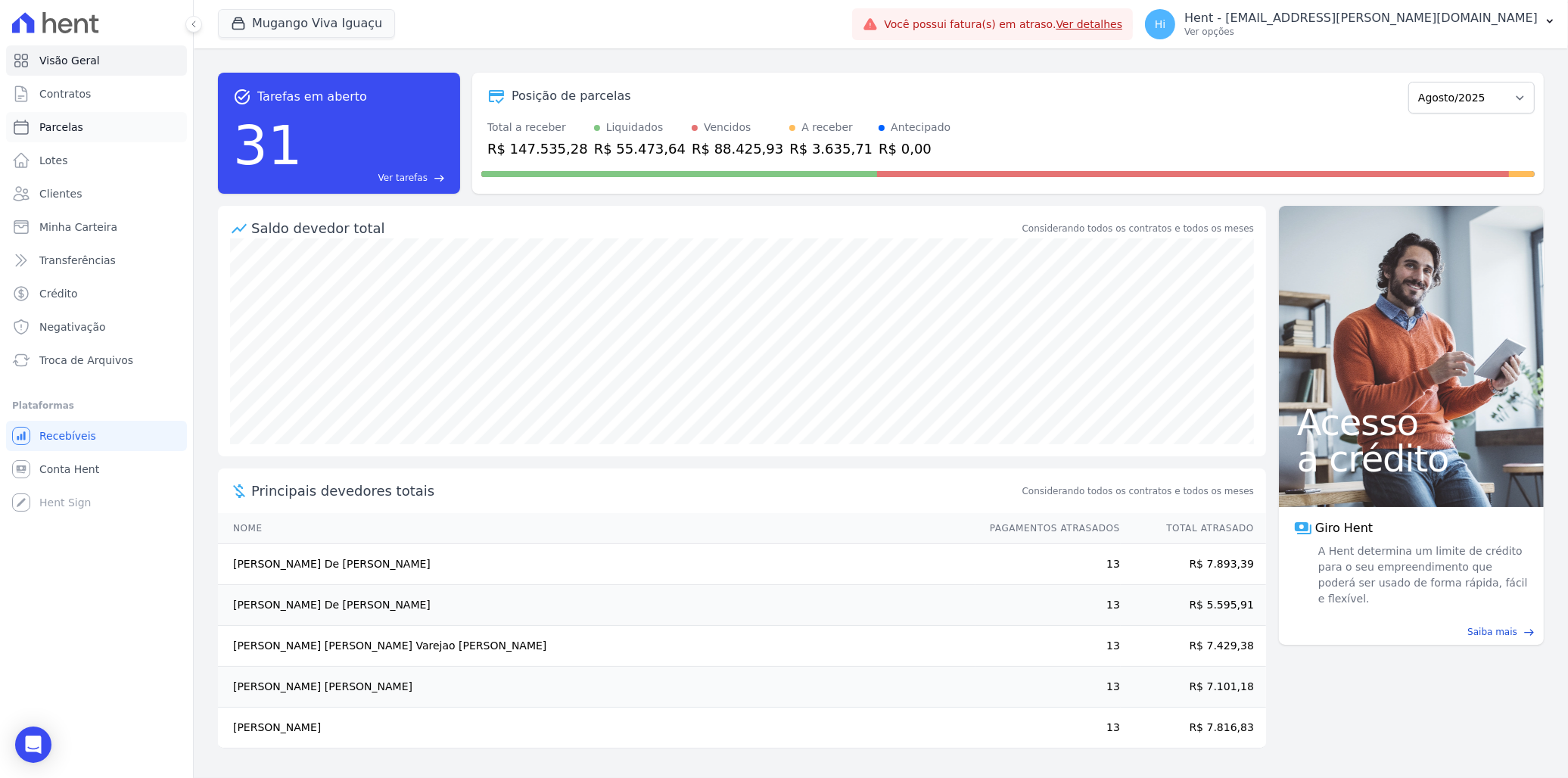
click at [68, 124] on span "Parcelas" at bounding box center [61, 127] width 44 height 15
select select
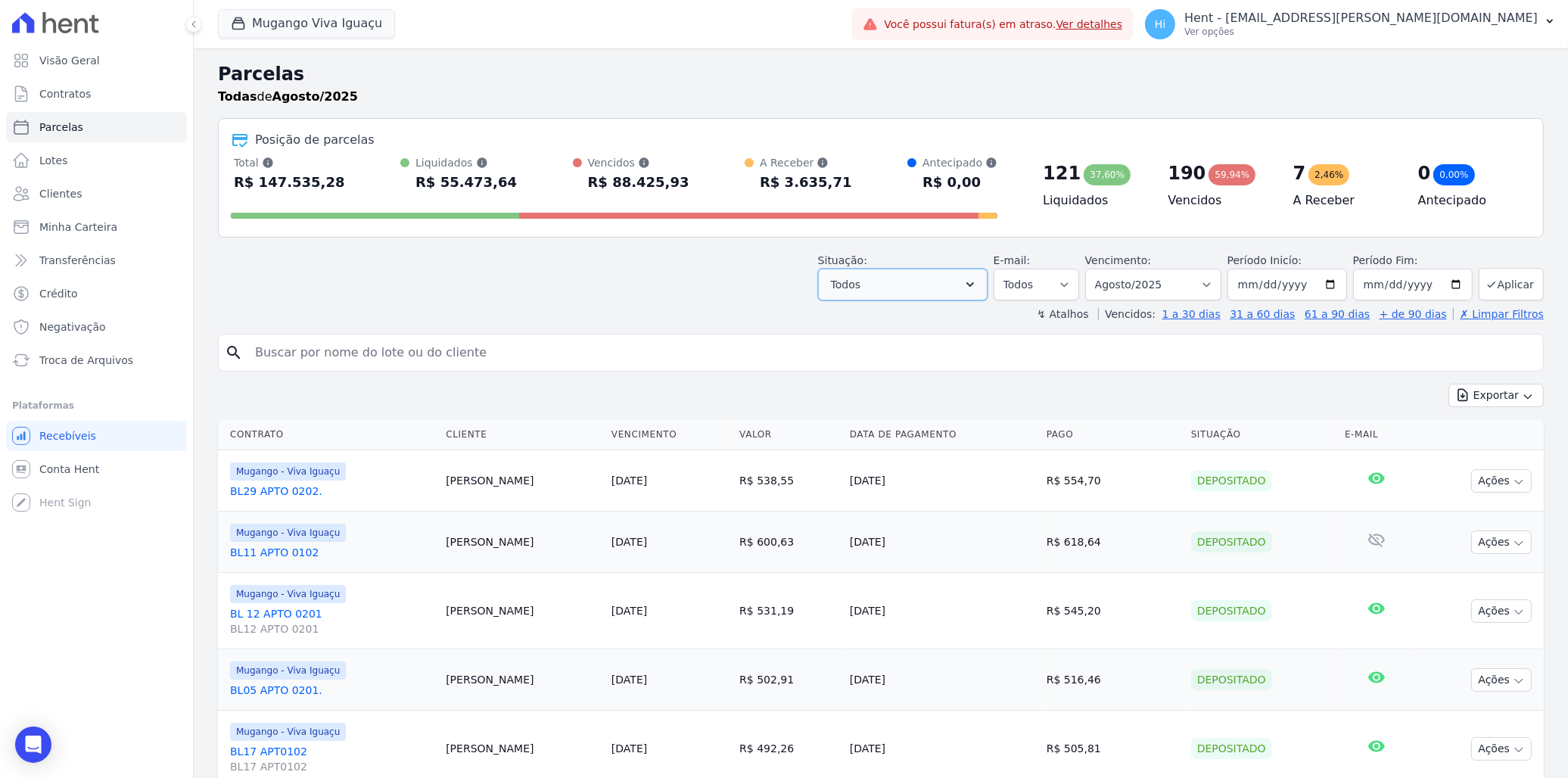
click at [978, 288] on icon "button" at bounding box center [970, 284] width 15 height 15
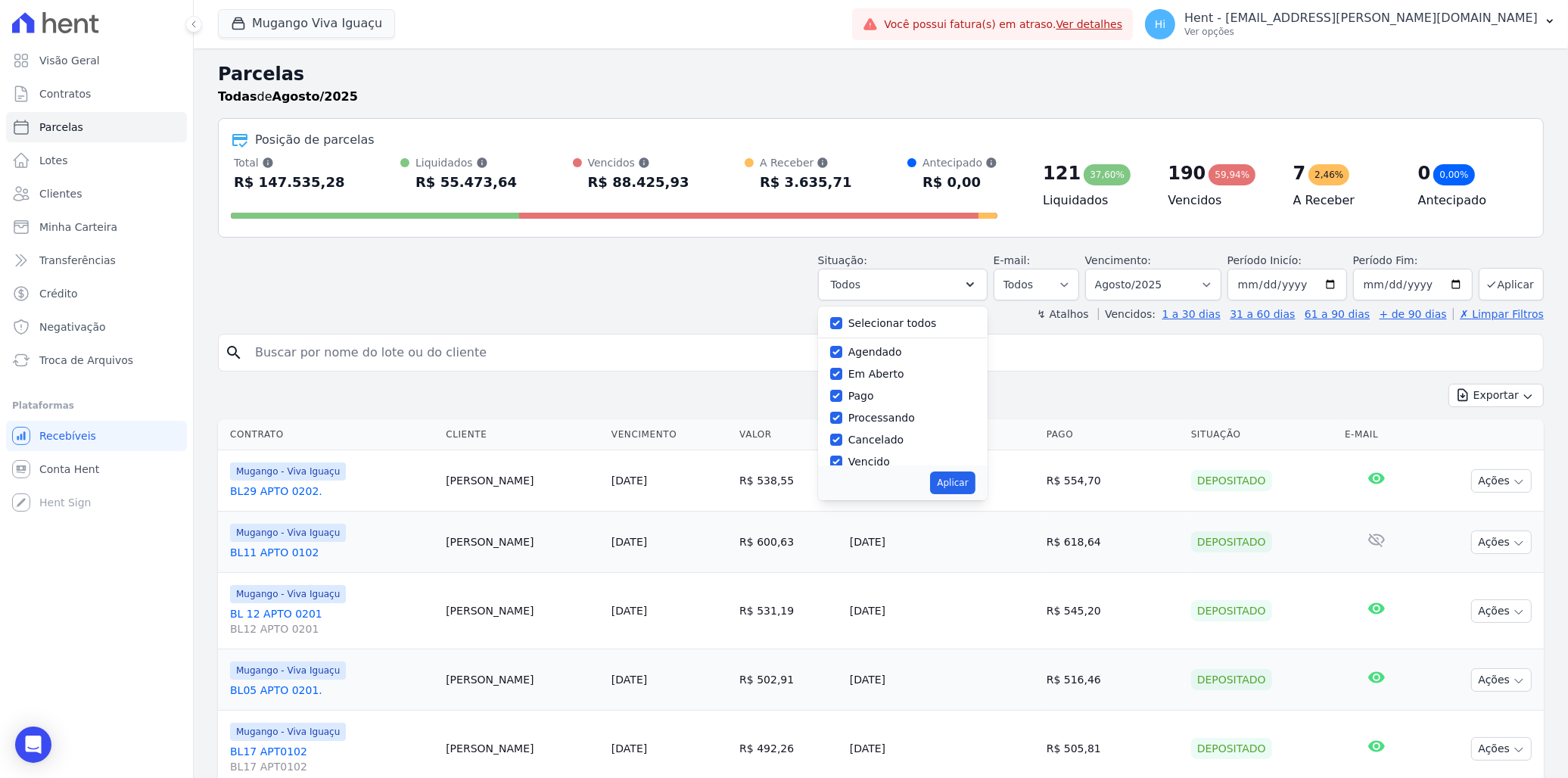
click at [878, 329] on label "Selecionar todos" at bounding box center [892, 323] width 89 height 12
click at [843, 329] on input "Selecionar todos" at bounding box center [836, 323] width 12 height 12
checkbox input "false"
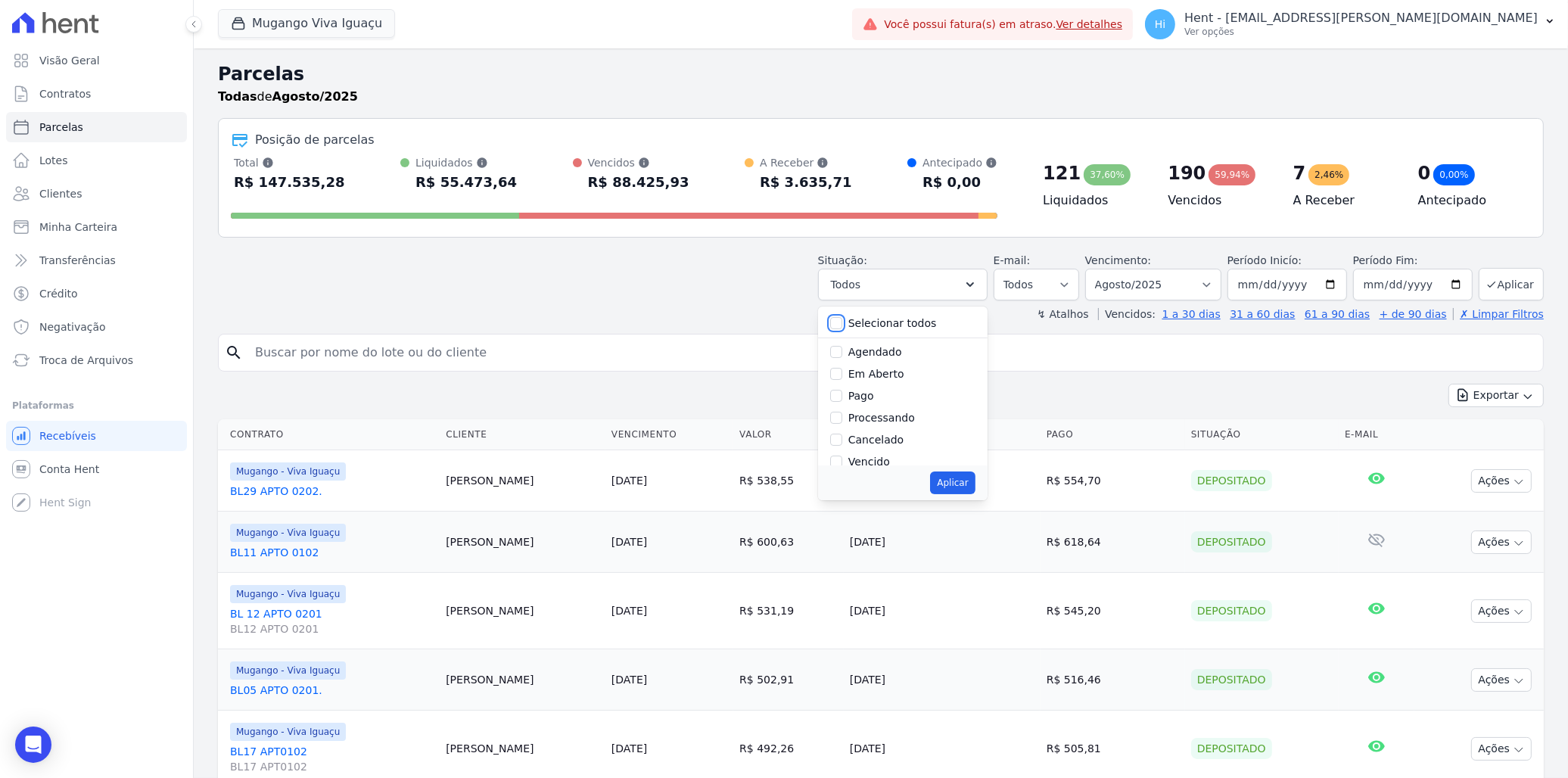
checkbox input "false"
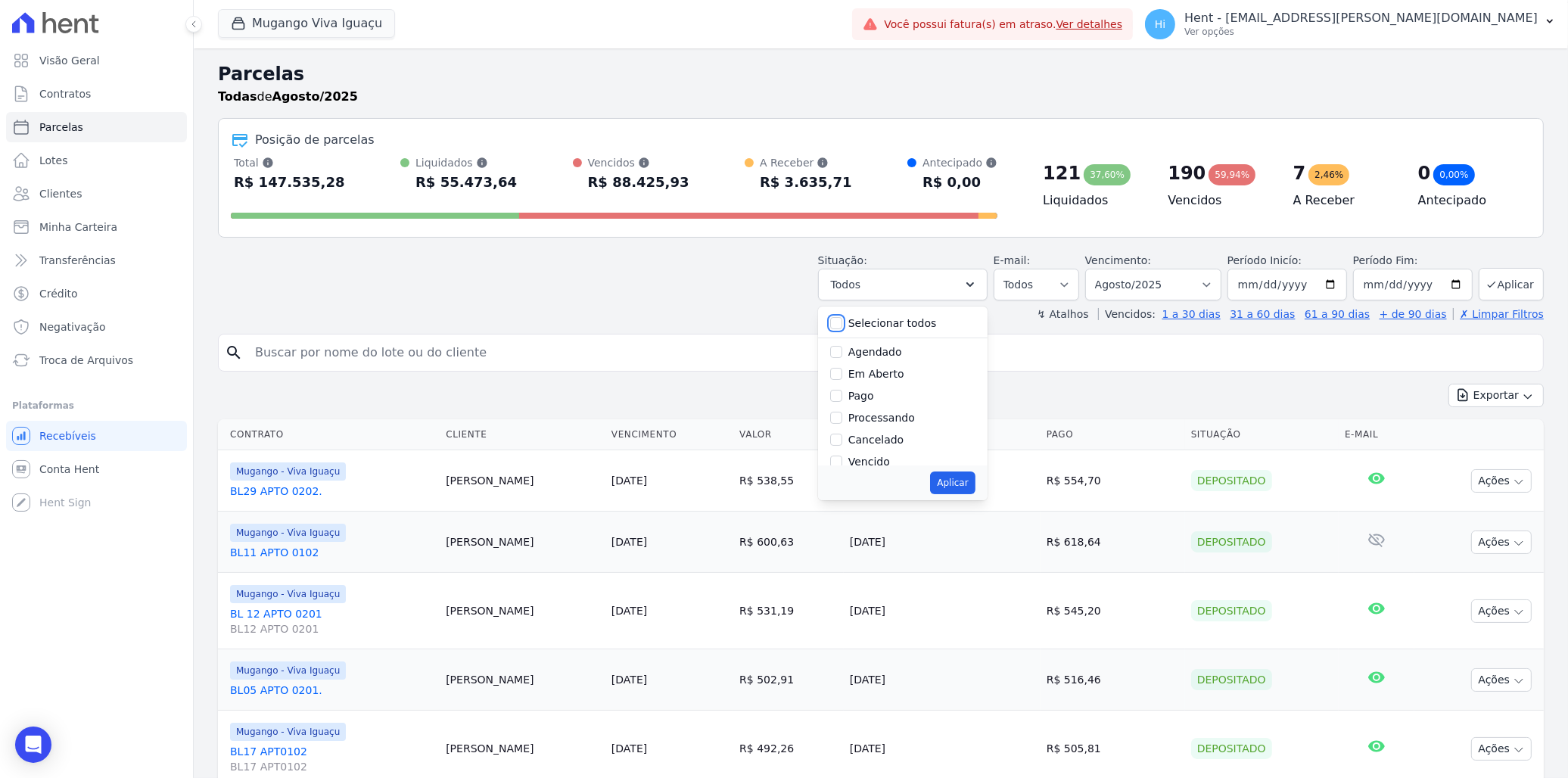
checkbox input "false"
click at [880, 352] on label "Agendado" at bounding box center [875, 352] width 53 height 12
click at [843, 352] on input "Agendado" at bounding box center [836, 352] width 12 height 12
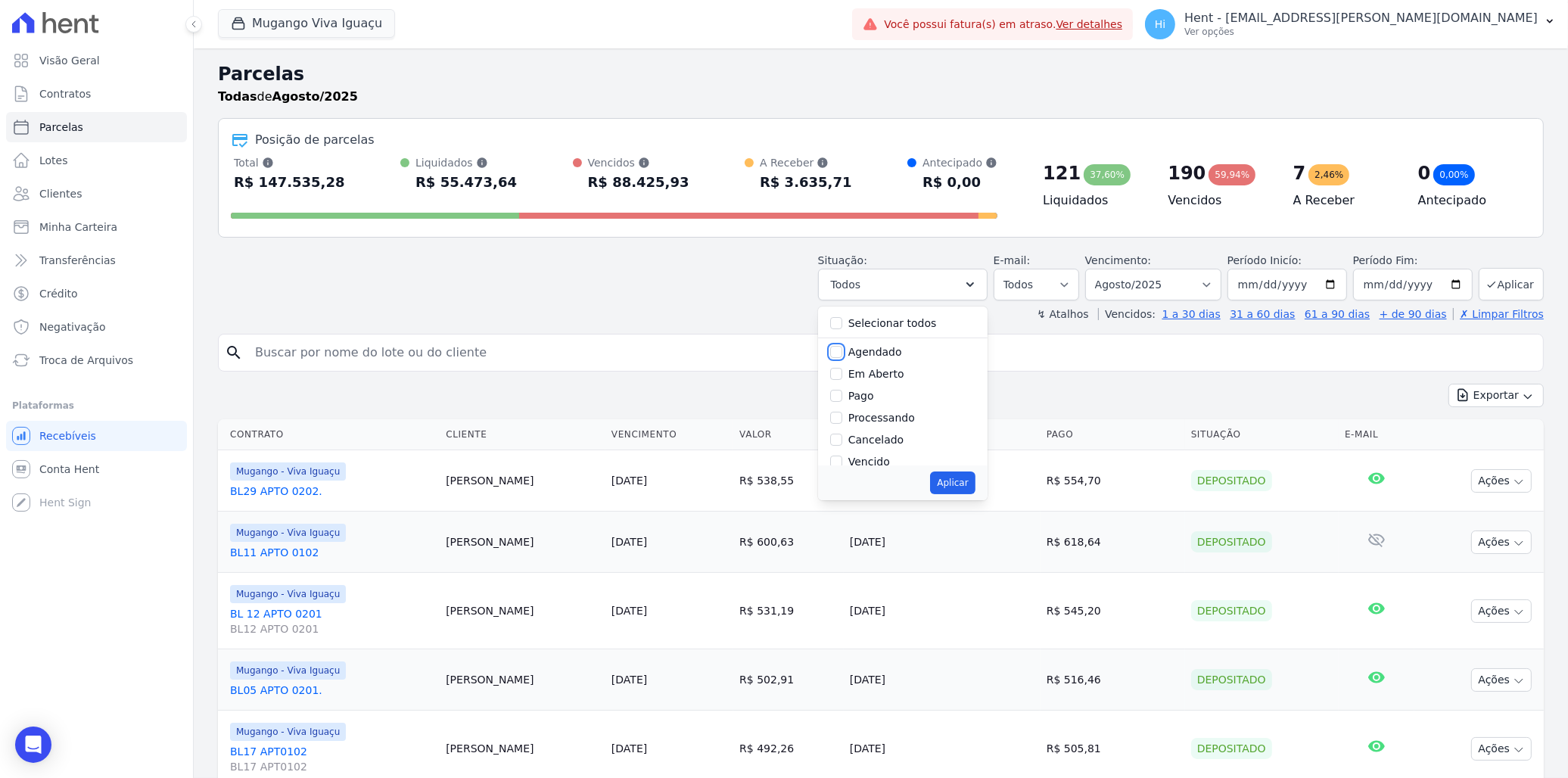
checkbox input "true"
click at [967, 482] on button "Aplicar" at bounding box center [952, 482] width 45 height 23
select select "scheduled"
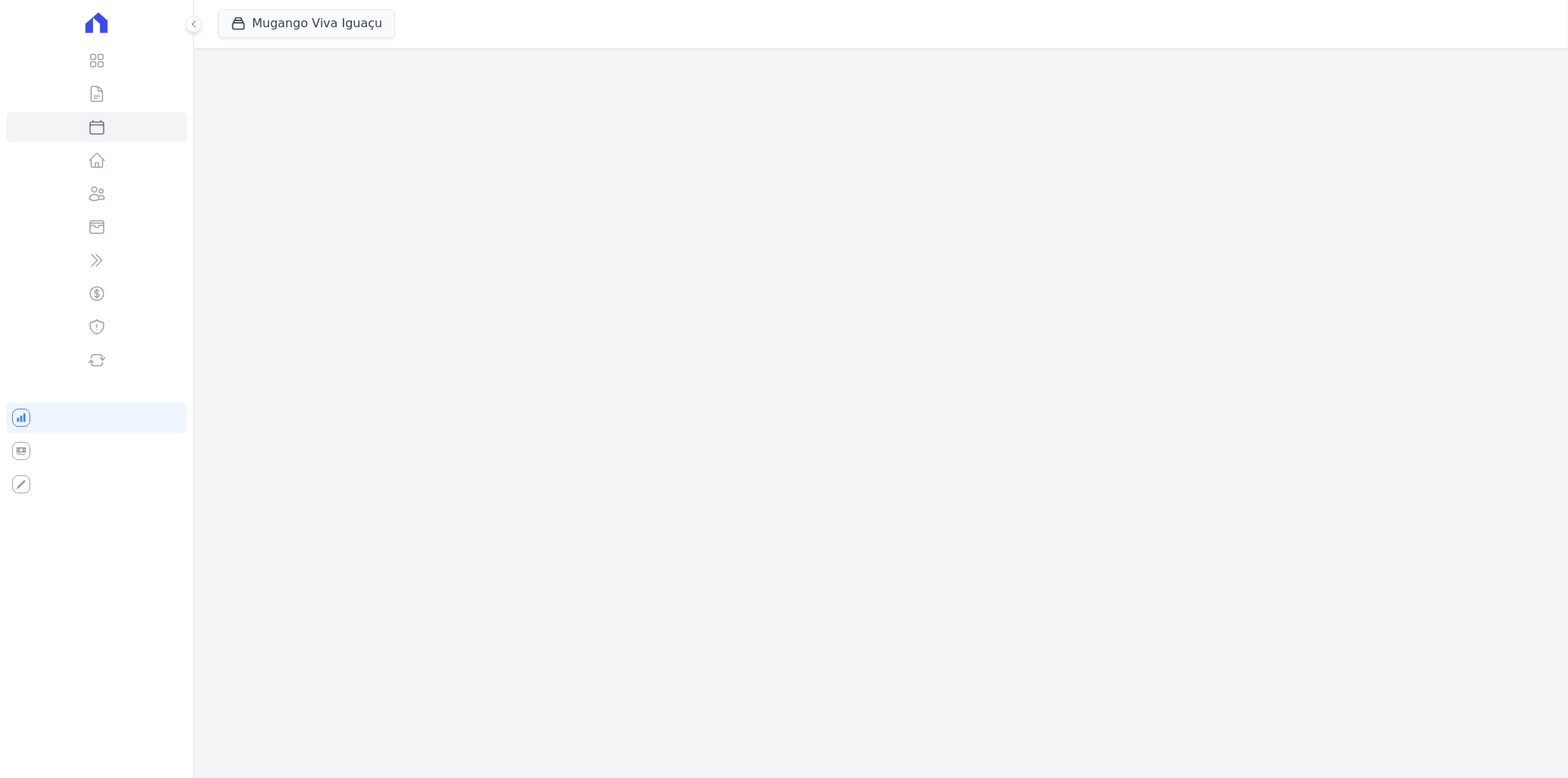
select select
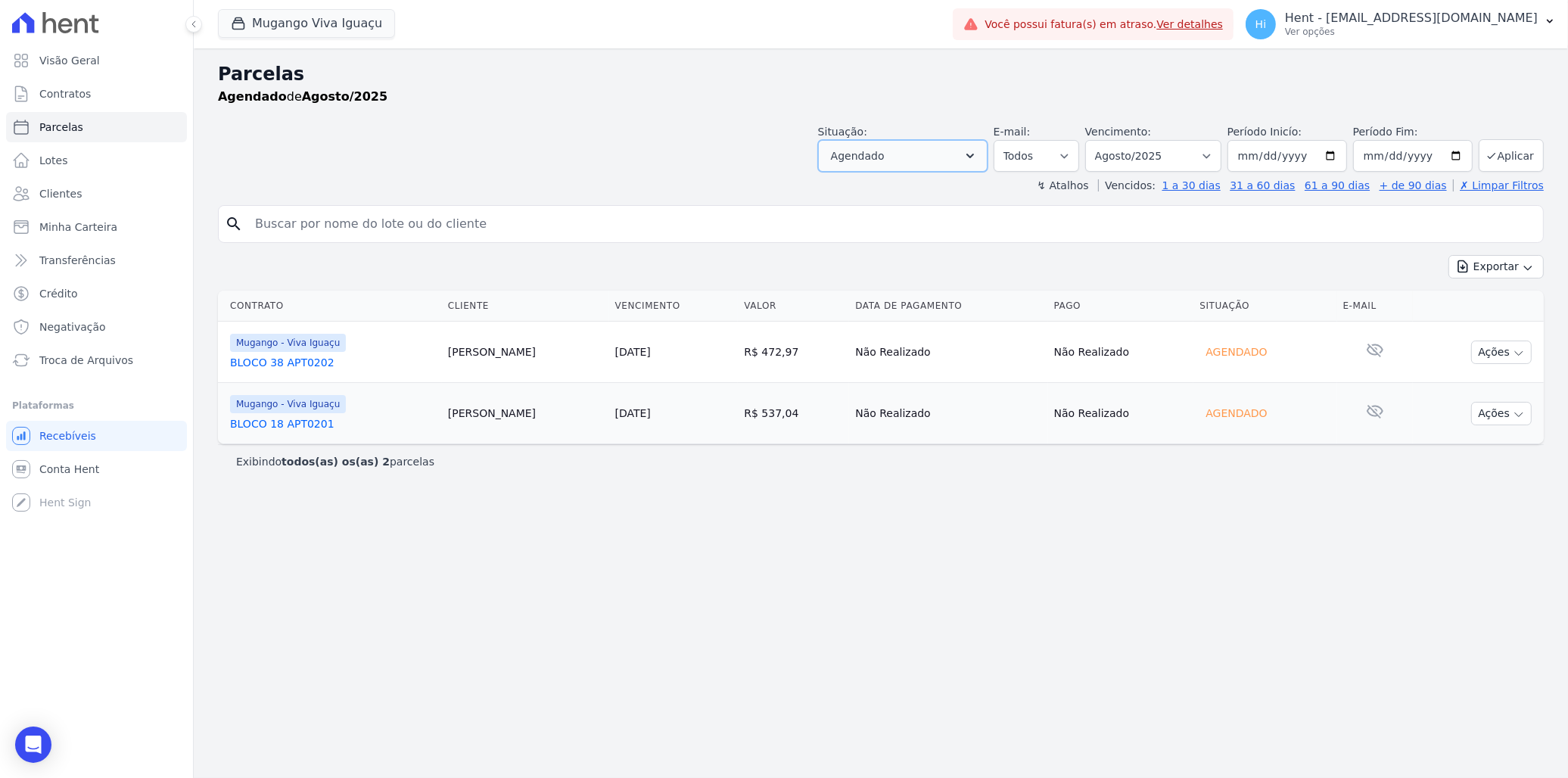
click at [918, 154] on button "Agendado" at bounding box center [902, 156] width 169 height 31
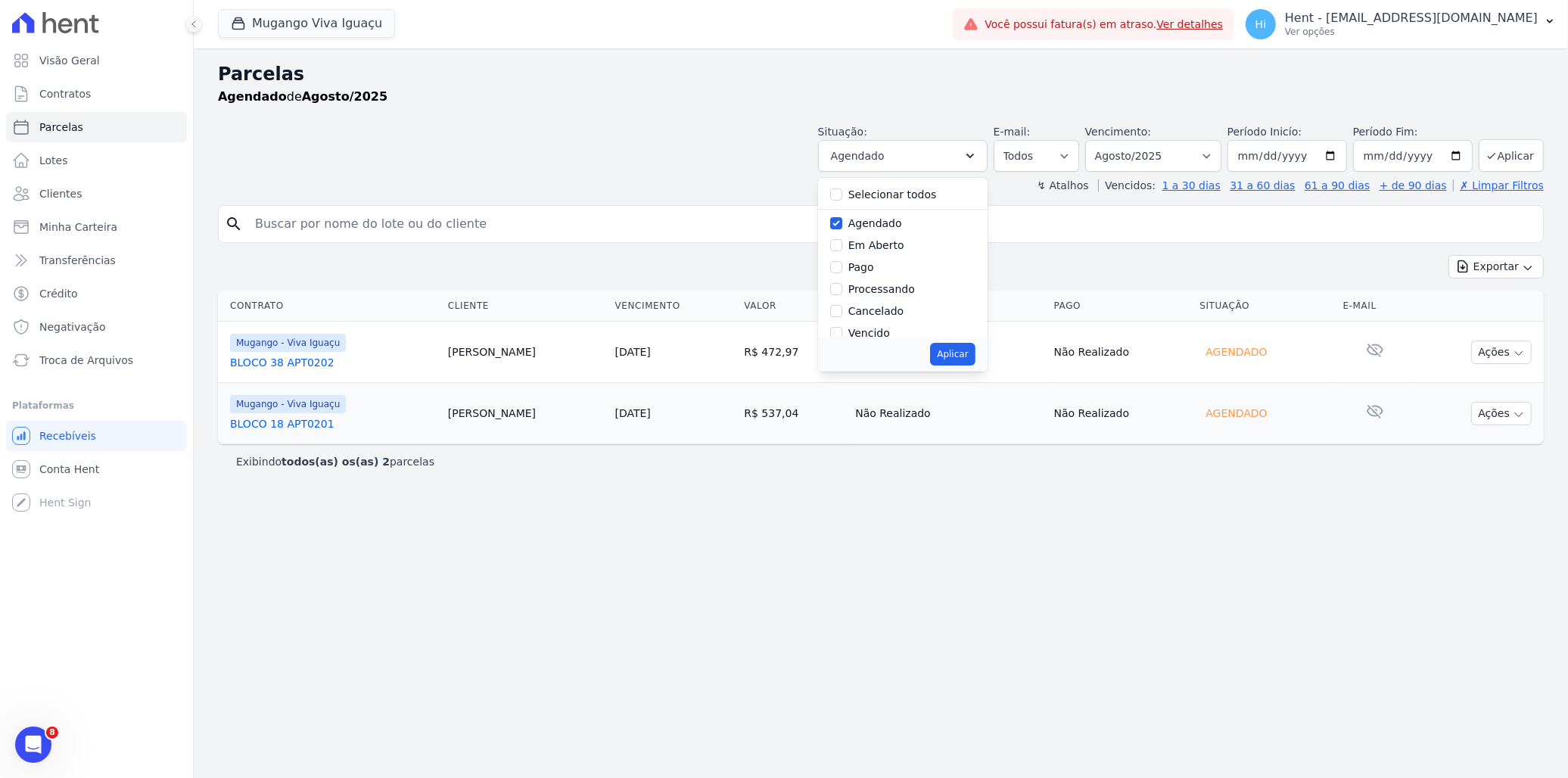
click at [869, 194] on div "Selecionar todos" at bounding box center [902, 195] width 146 height 22
click at [843, 191] on input "Selecionar todos" at bounding box center [836, 194] width 12 height 12
checkbox input "true"
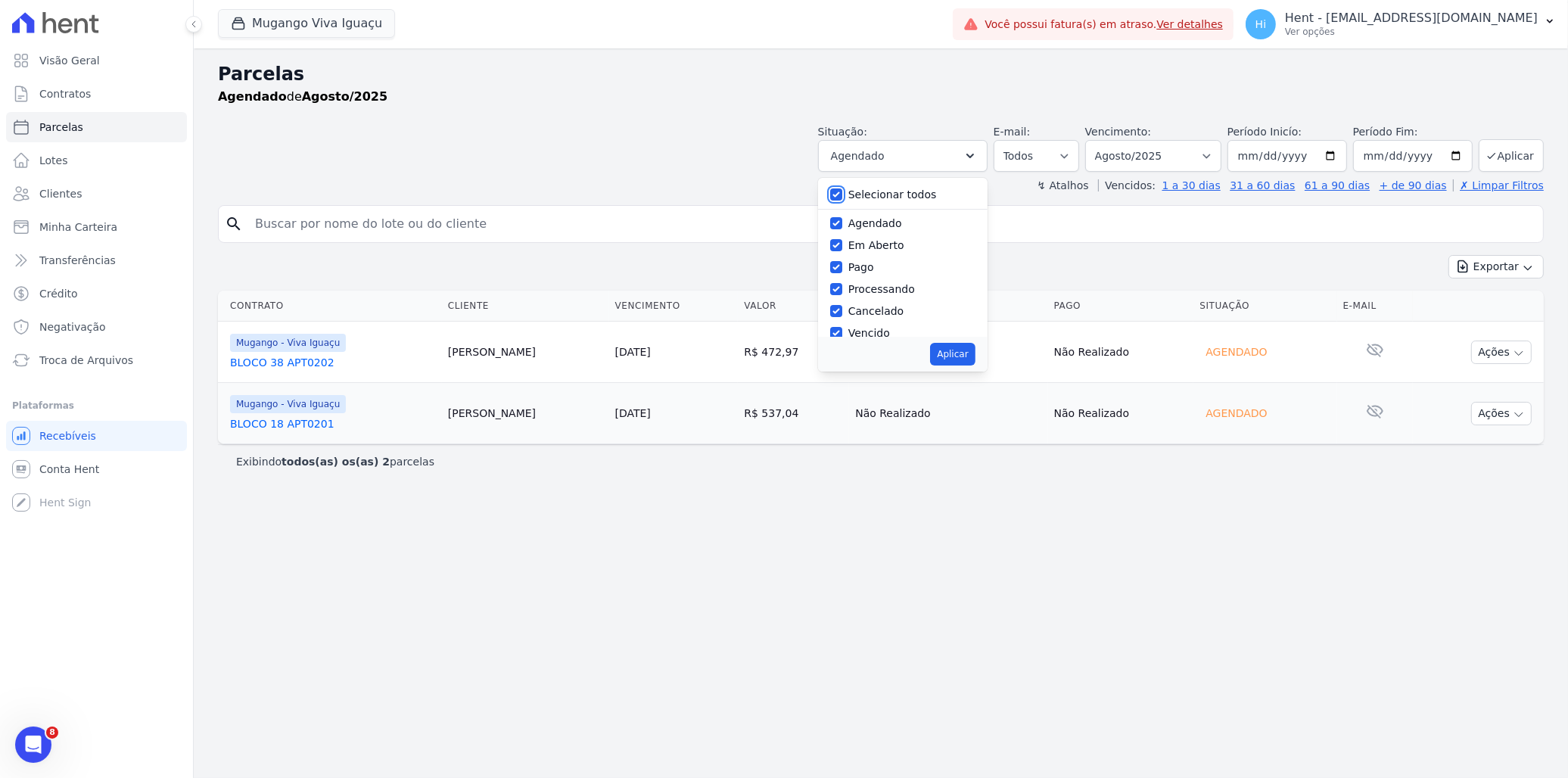
checkbox input "true"
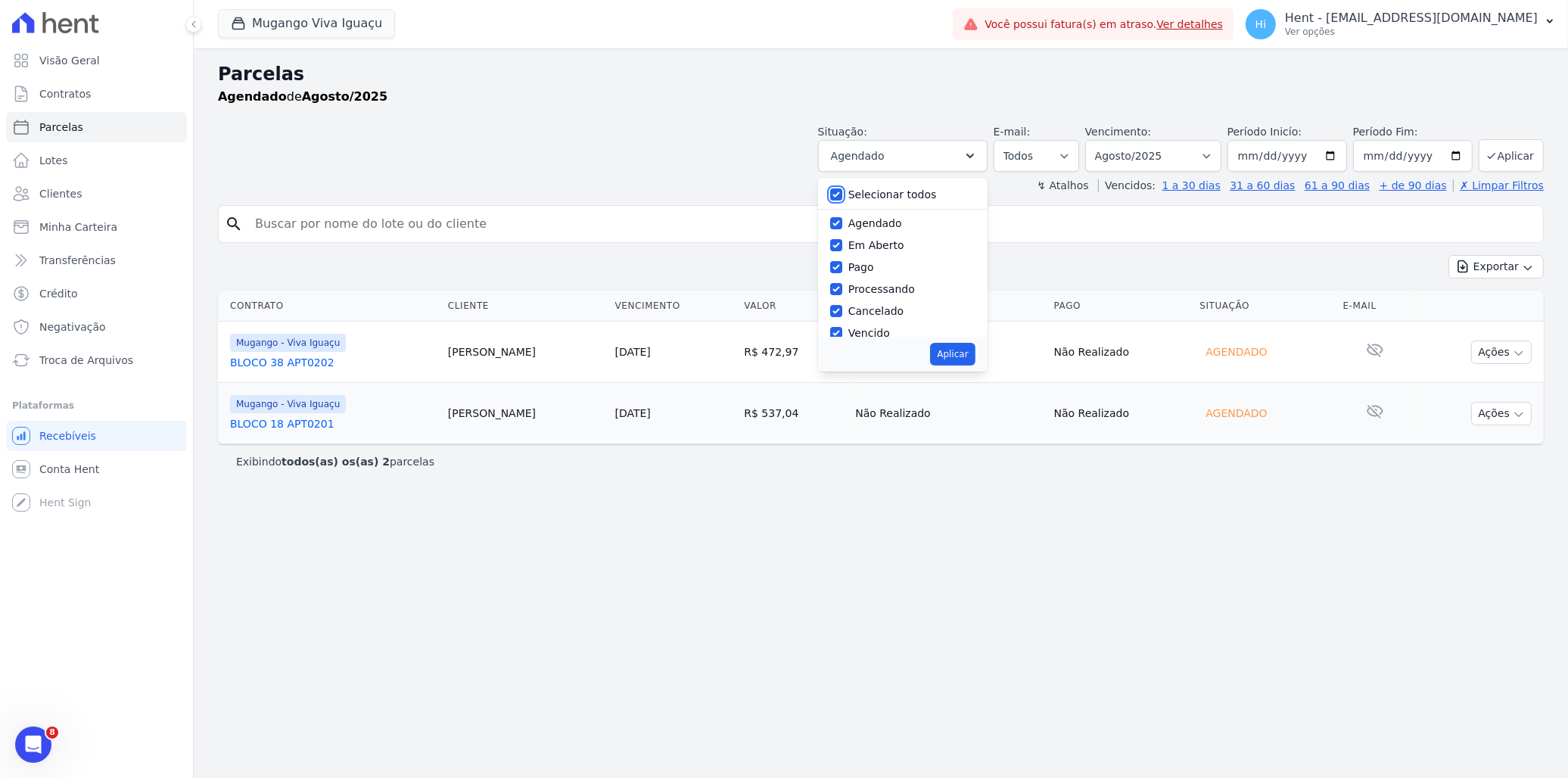
checkbox input "true"
click at [884, 194] on label "Selecionar todos" at bounding box center [892, 194] width 89 height 12
click at [843, 194] on input "Selecionar todos" at bounding box center [836, 194] width 12 height 12
checkbox input "false"
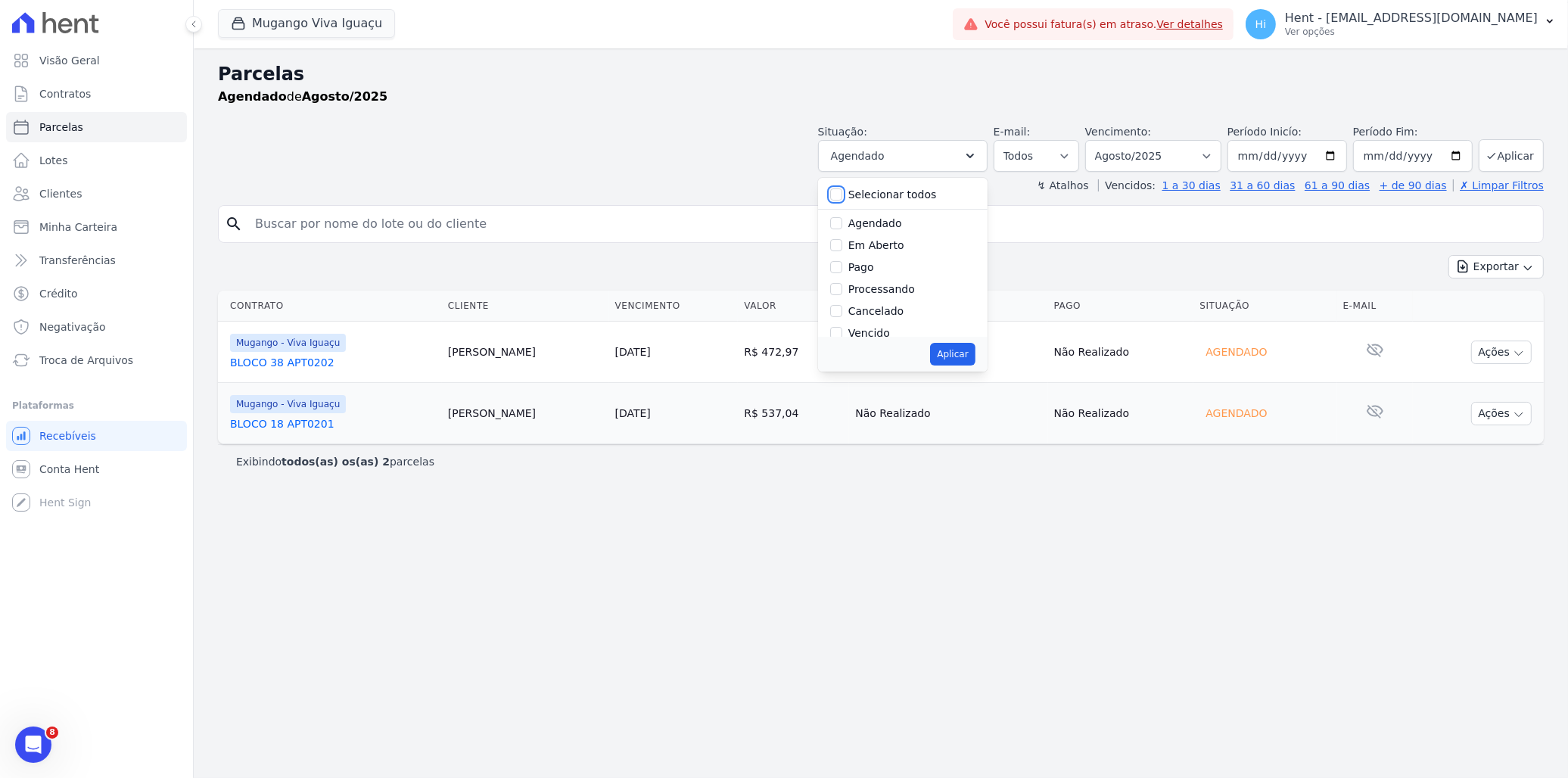
checkbox input "false"
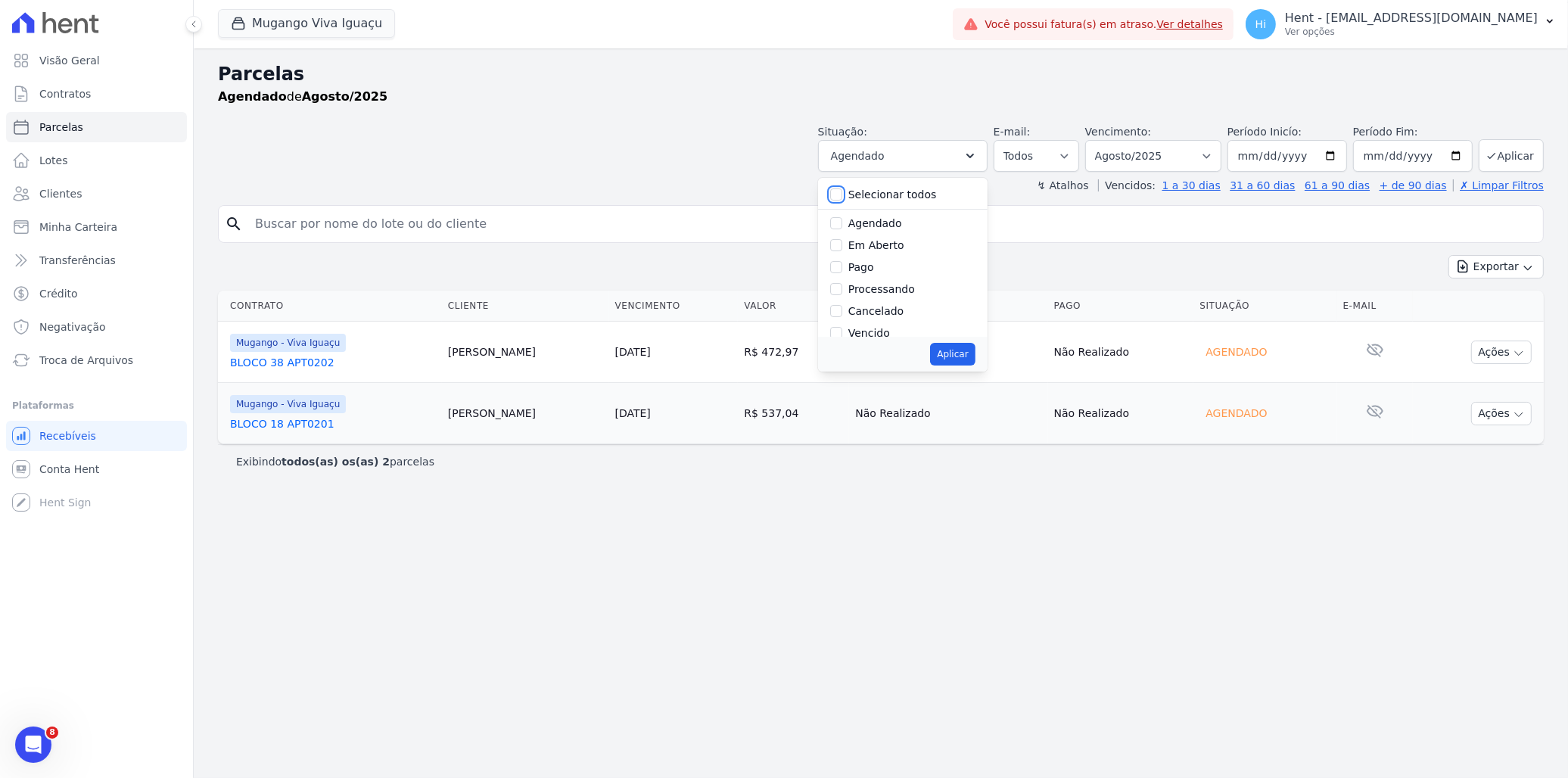
checkbox input "false"
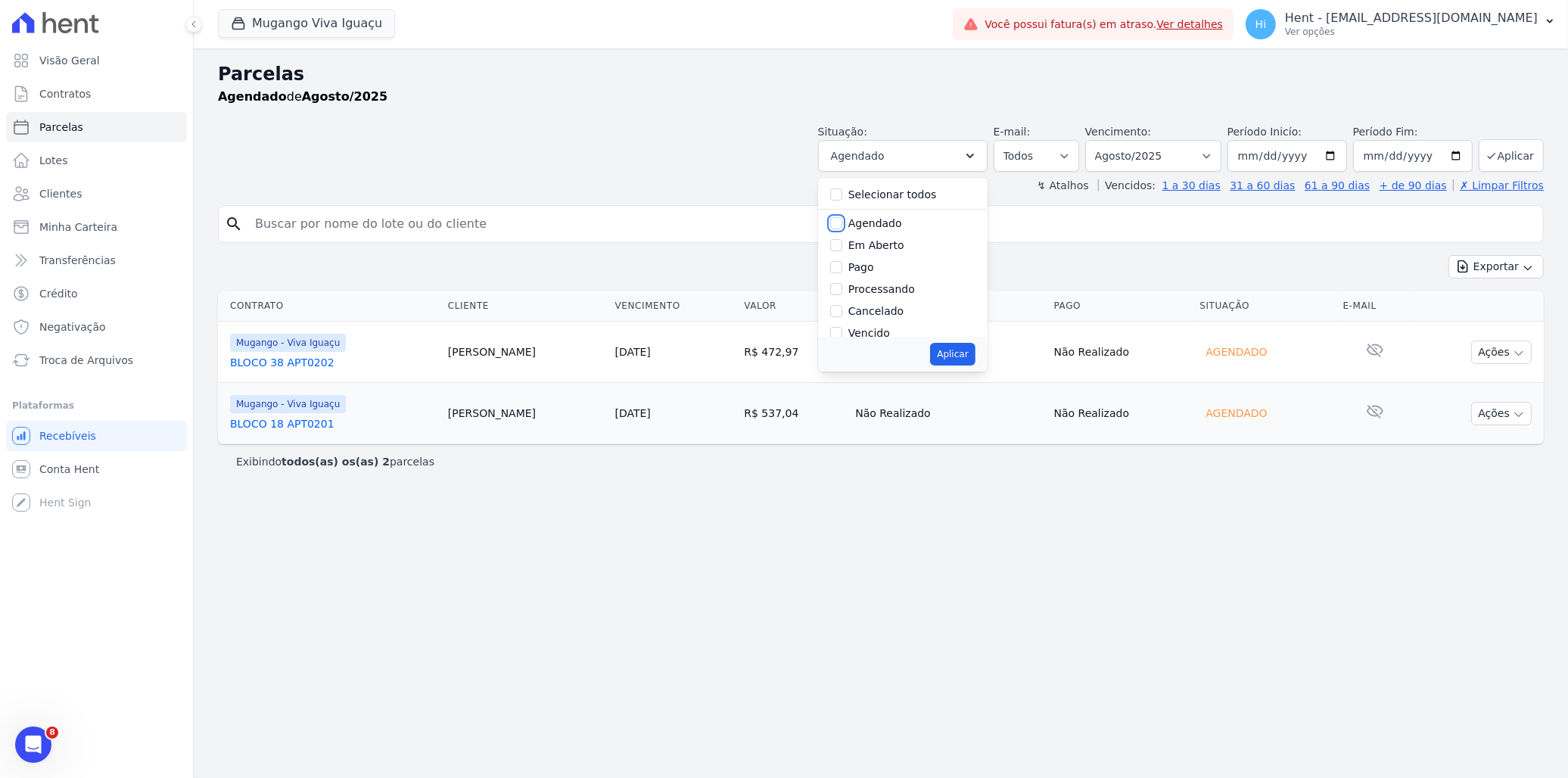
click at [843, 218] on input "Agendado" at bounding box center [836, 223] width 12 height 12
checkbox input "true"
click at [975, 361] on button "Aplicar" at bounding box center [952, 354] width 45 height 23
select select "scheduled"
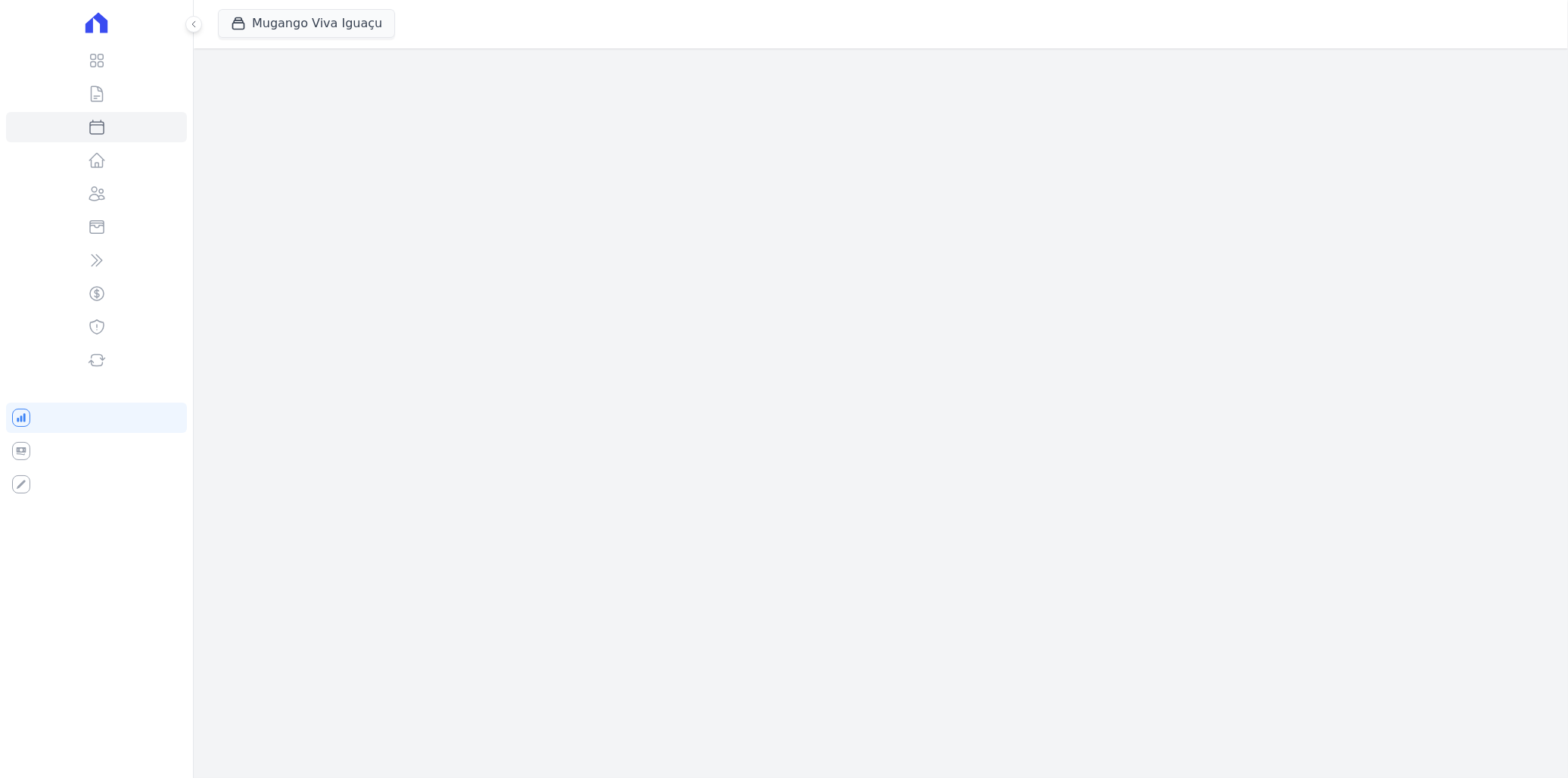
select select
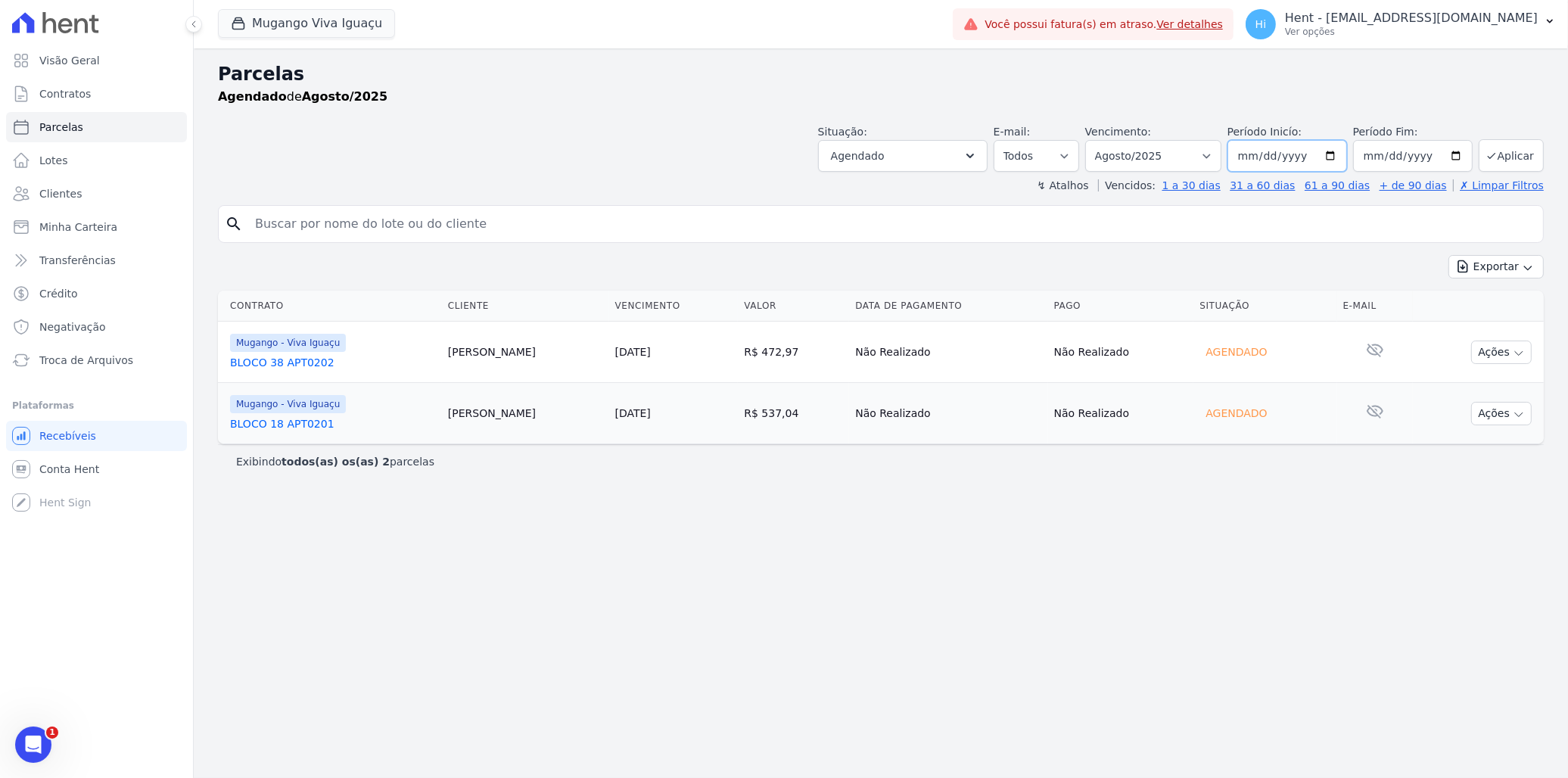
click at [1336, 162] on input "[DATE]" at bounding box center [1287, 156] width 120 height 31
click at [1340, 152] on input "[DATE]" at bounding box center [1287, 156] width 120 height 31
type input "[DATE]"
click at [1515, 153] on button "Aplicar" at bounding box center [1511, 155] width 65 height 32
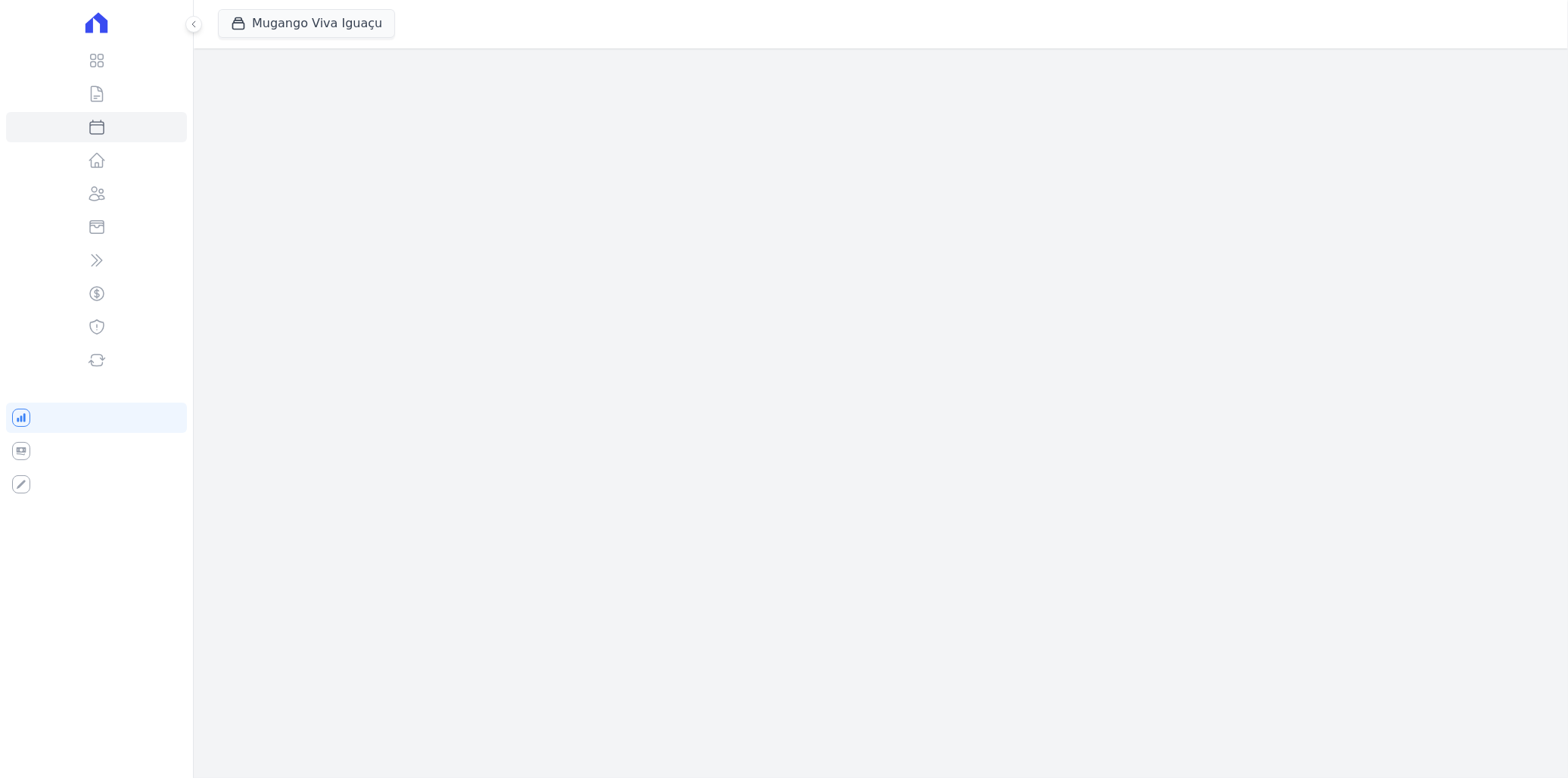
select select
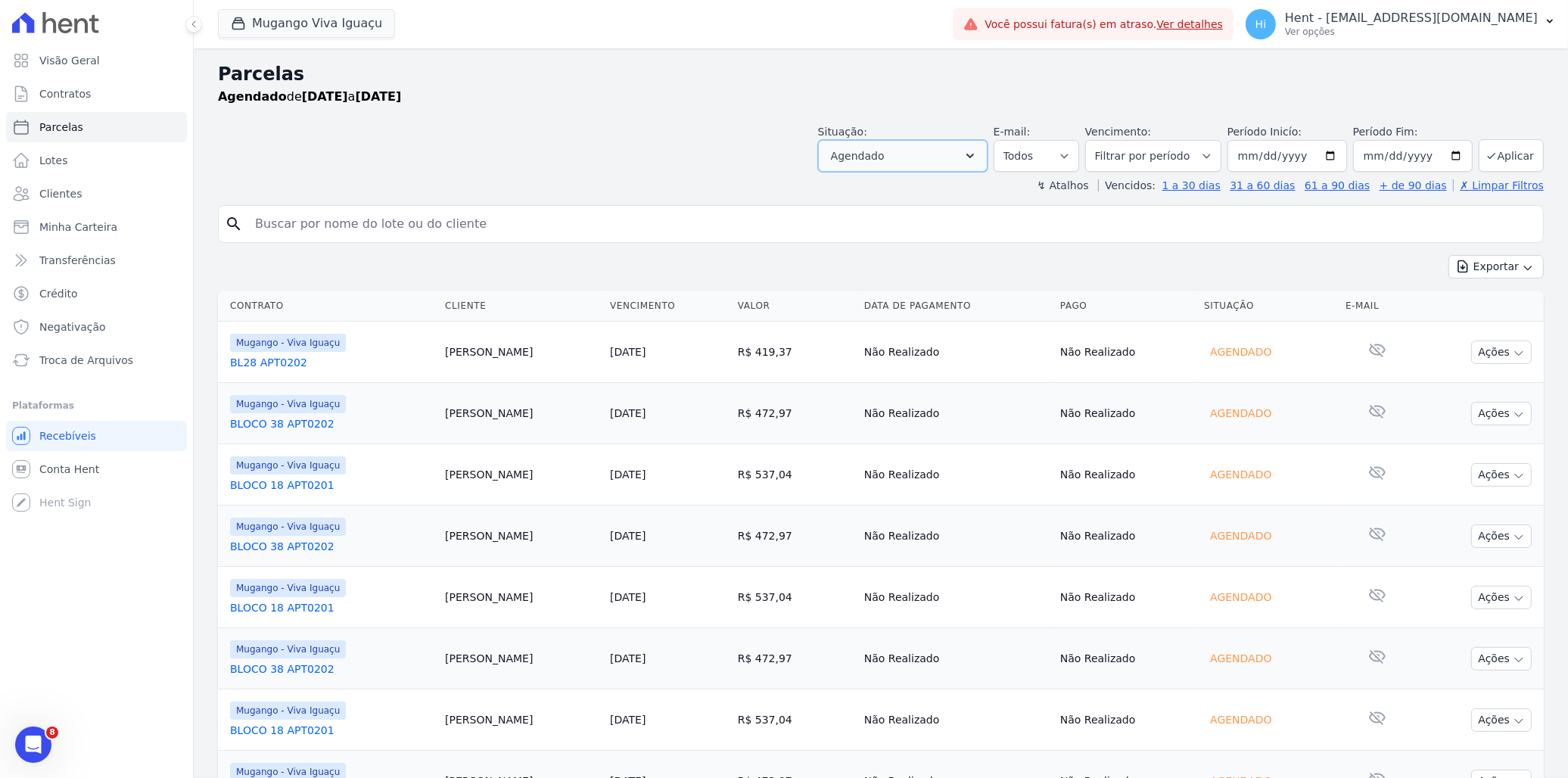
click at [978, 157] on icon "button" at bounding box center [970, 156] width 15 height 15
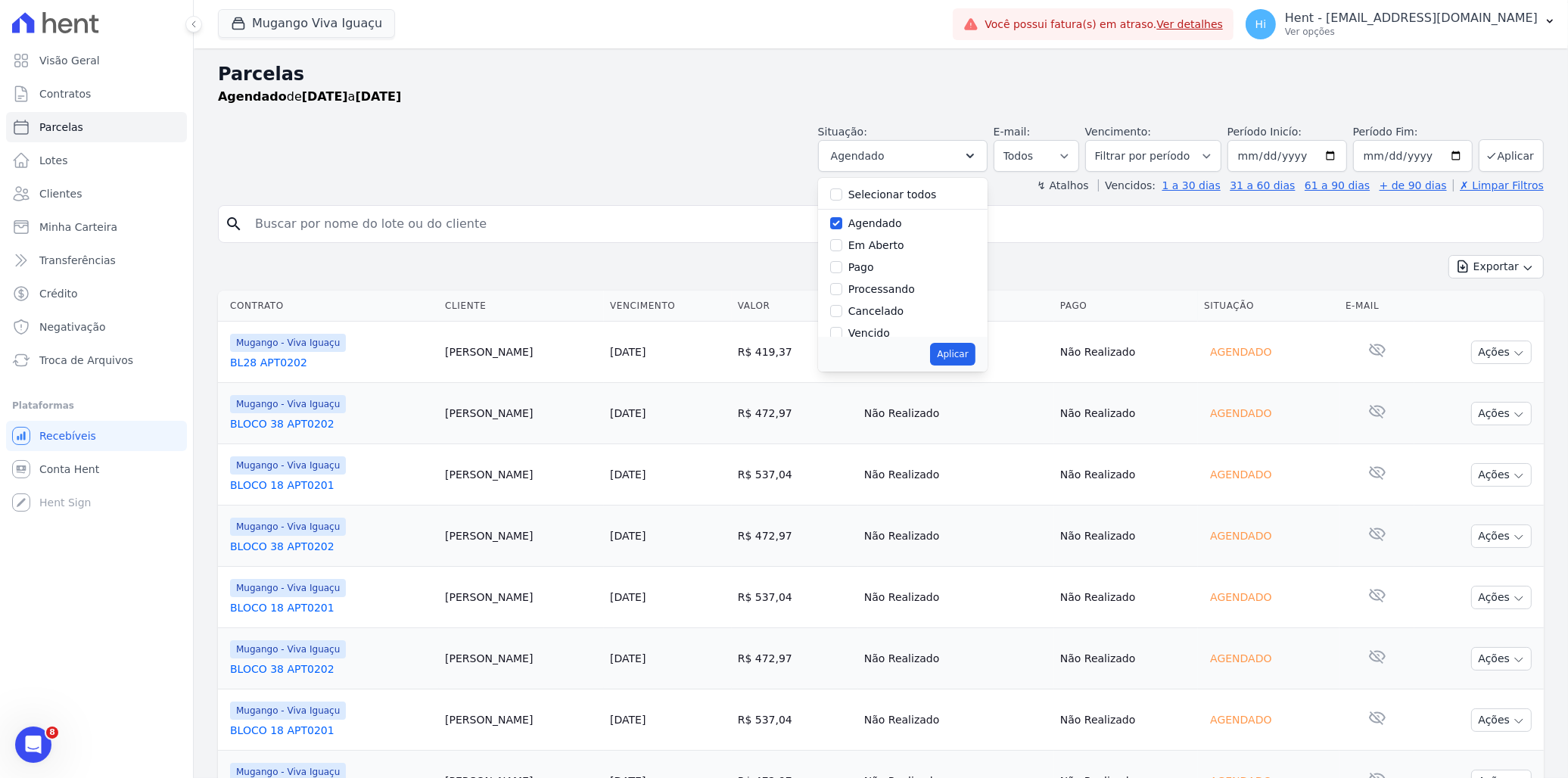
click at [870, 217] on label "Agendado" at bounding box center [875, 223] width 53 height 12
click at [843, 217] on input "Agendado" at bounding box center [836, 223] width 12 height 12
checkbox input "false"
click at [874, 230] on label "Vencido" at bounding box center [869, 232] width 42 height 12
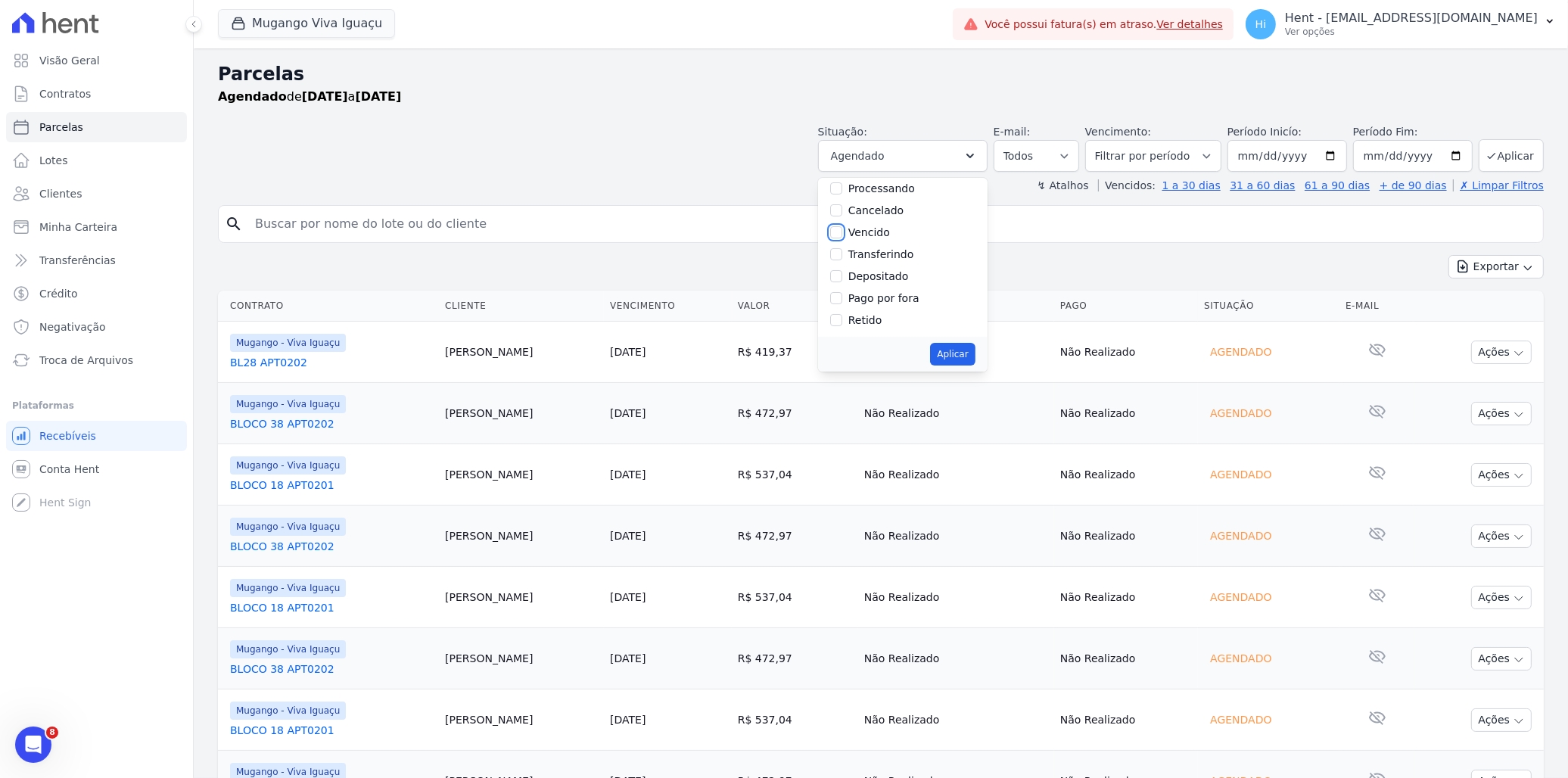
click at [843, 230] on input "Vencido" at bounding box center [836, 232] width 12 height 12
checkbox input "true"
click at [963, 356] on button "Aplicar" at bounding box center [952, 354] width 45 height 23
select select "overdue"
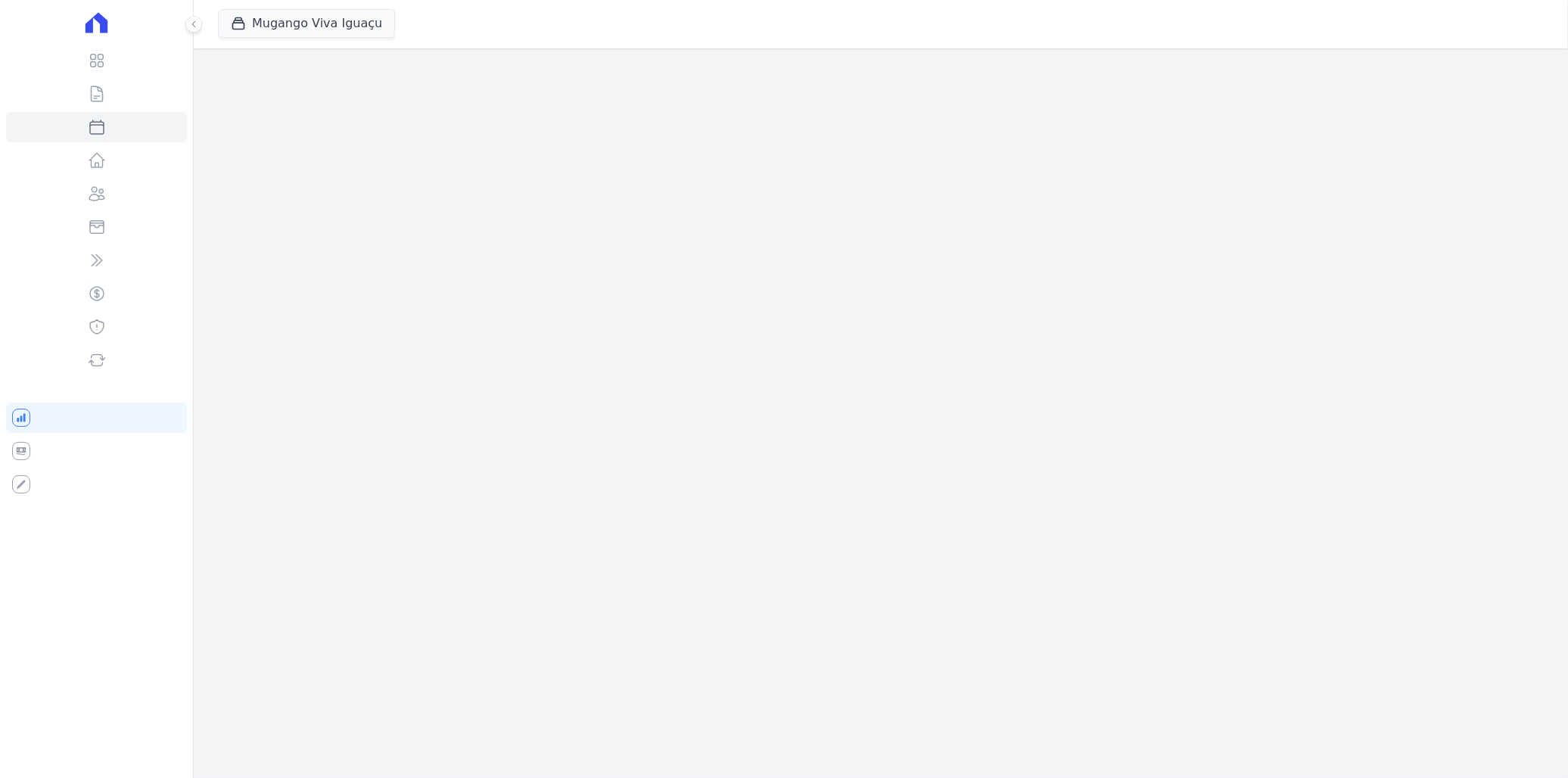
select select
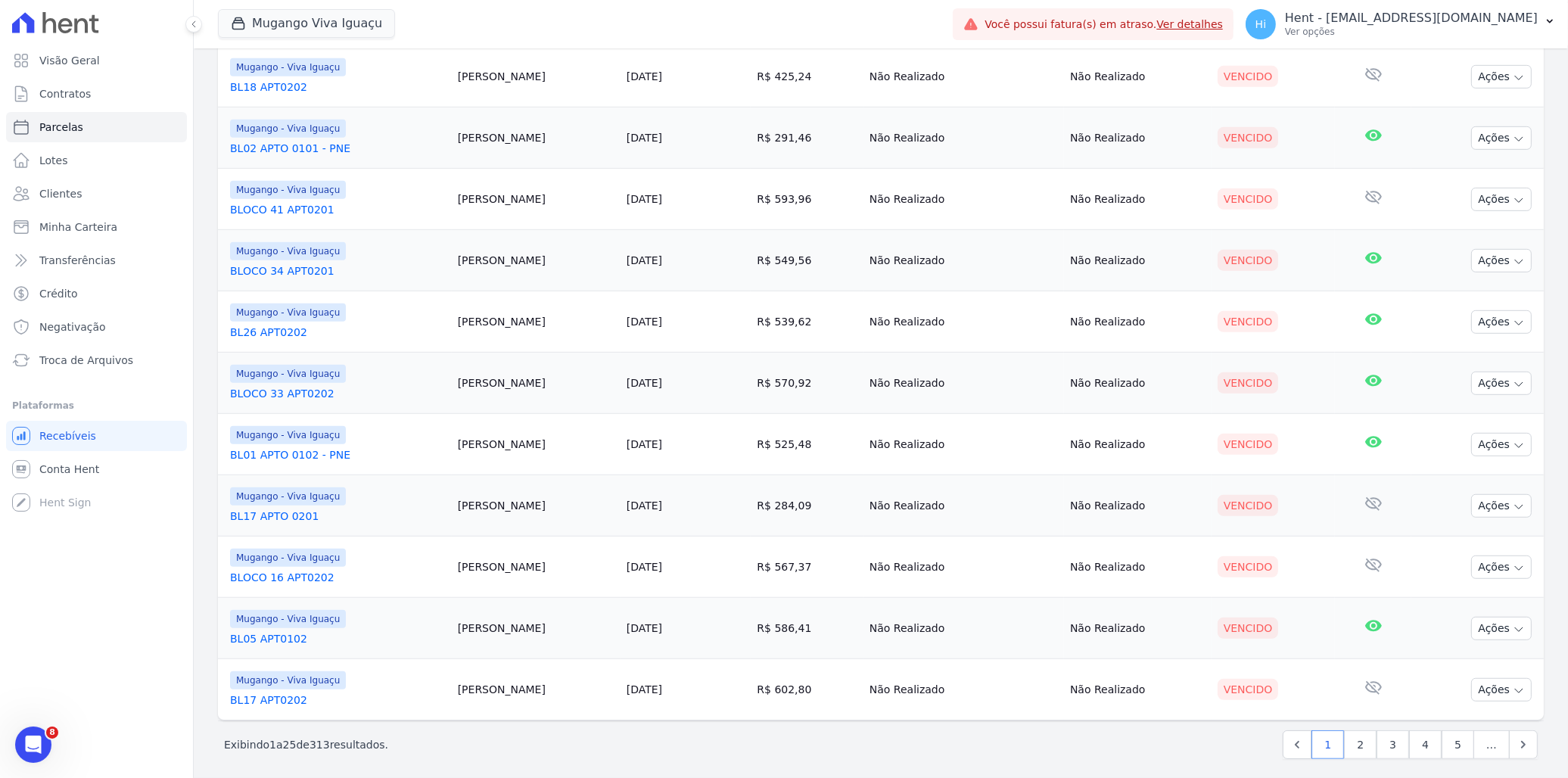
scroll to position [1143, 0]
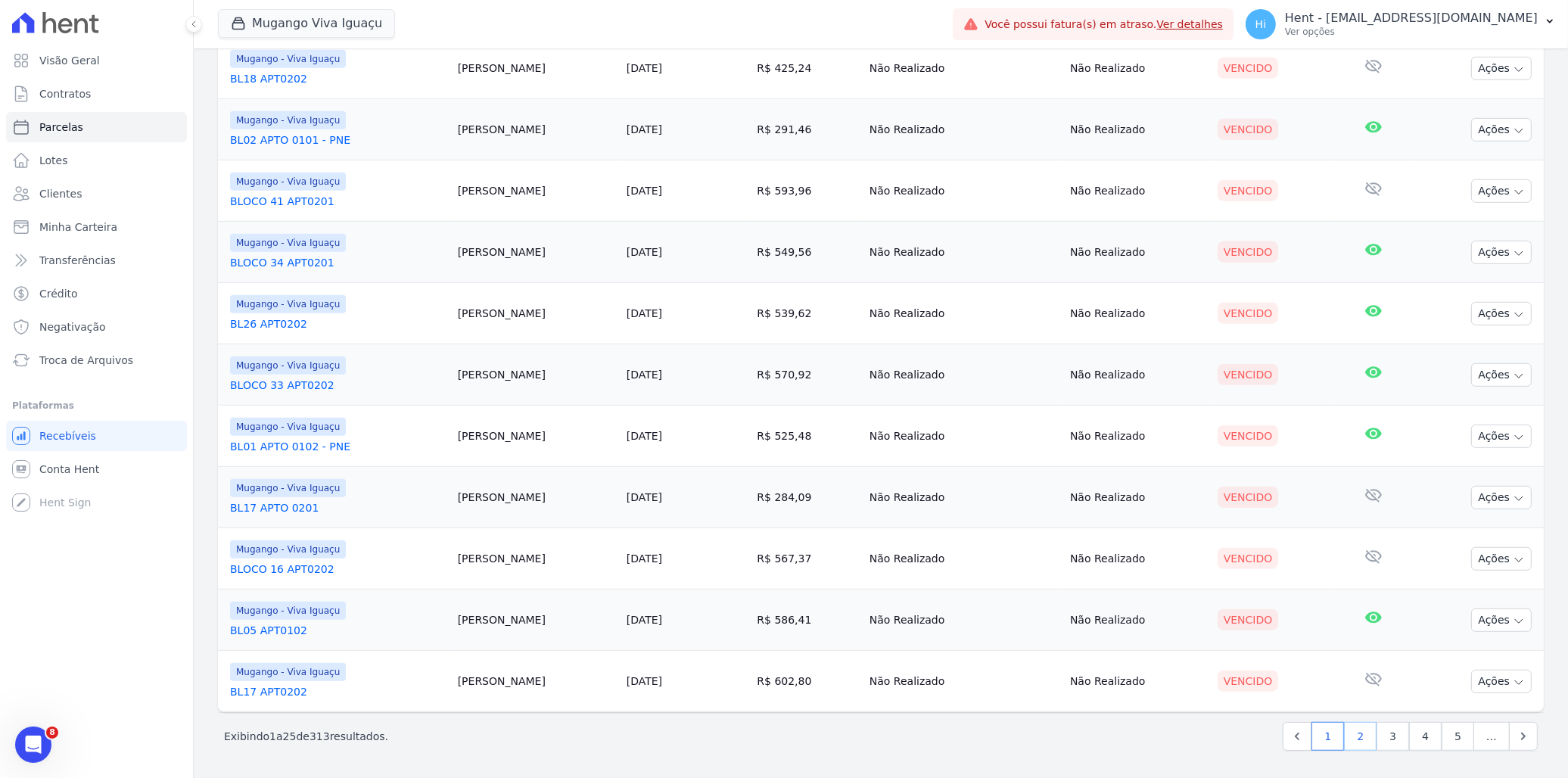
click at [1359, 737] on link "2" at bounding box center [1360, 736] width 32 height 29
select select
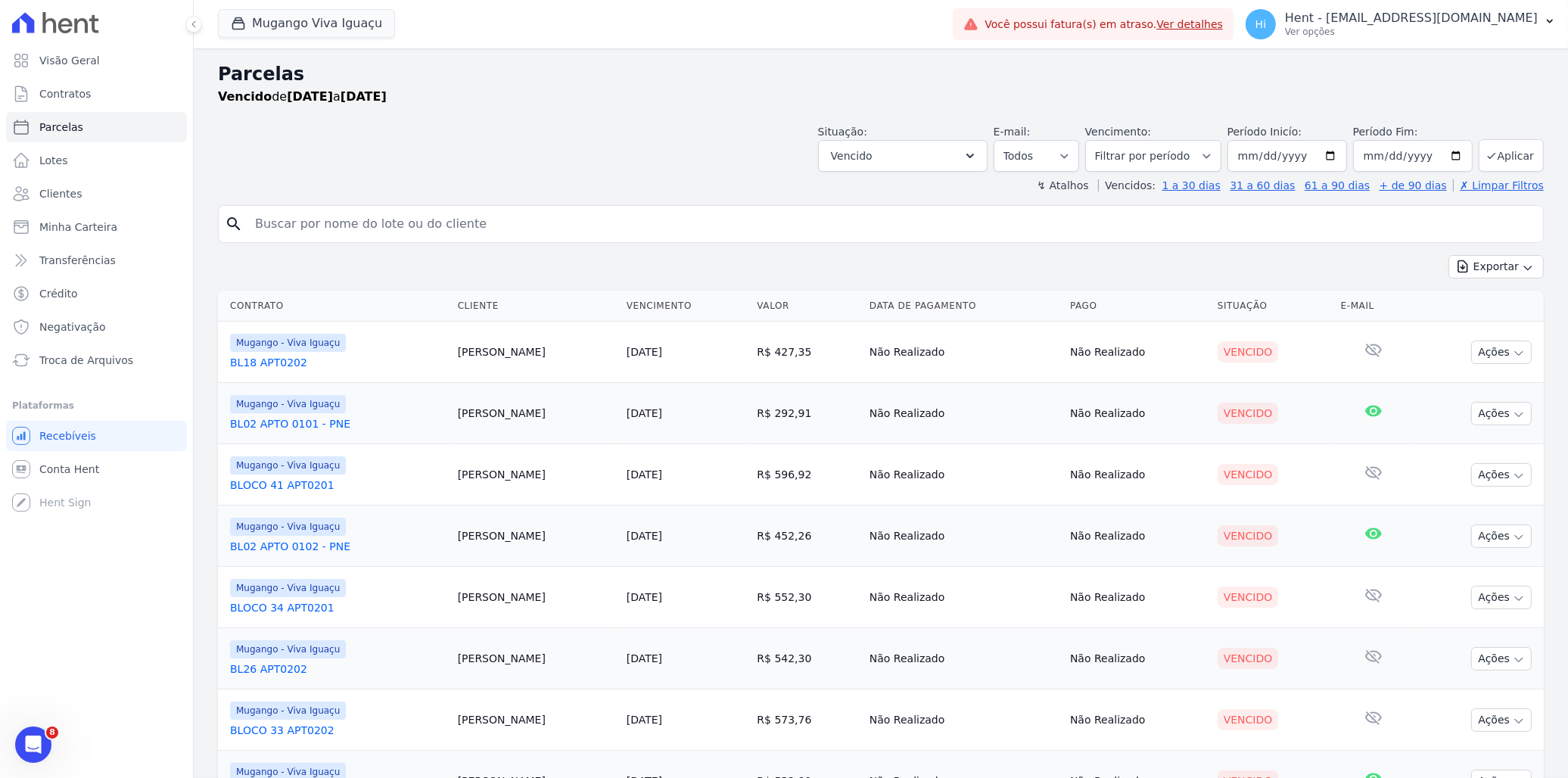
click at [530, 84] on h2 "Parcelas" at bounding box center [880, 74] width 1326 height 28
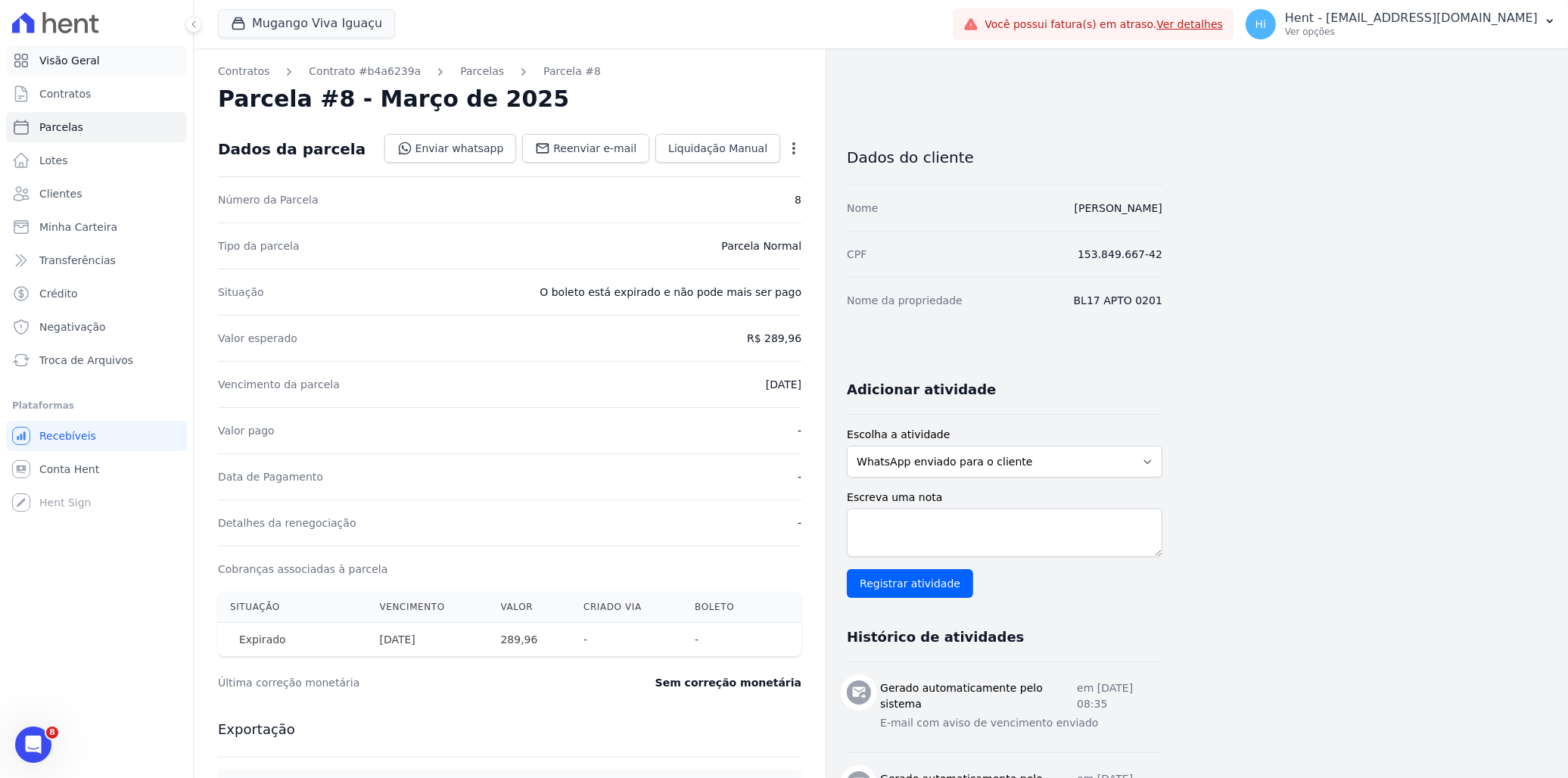
click at [72, 58] on span "Visão Geral" at bounding box center [69, 60] width 61 height 15
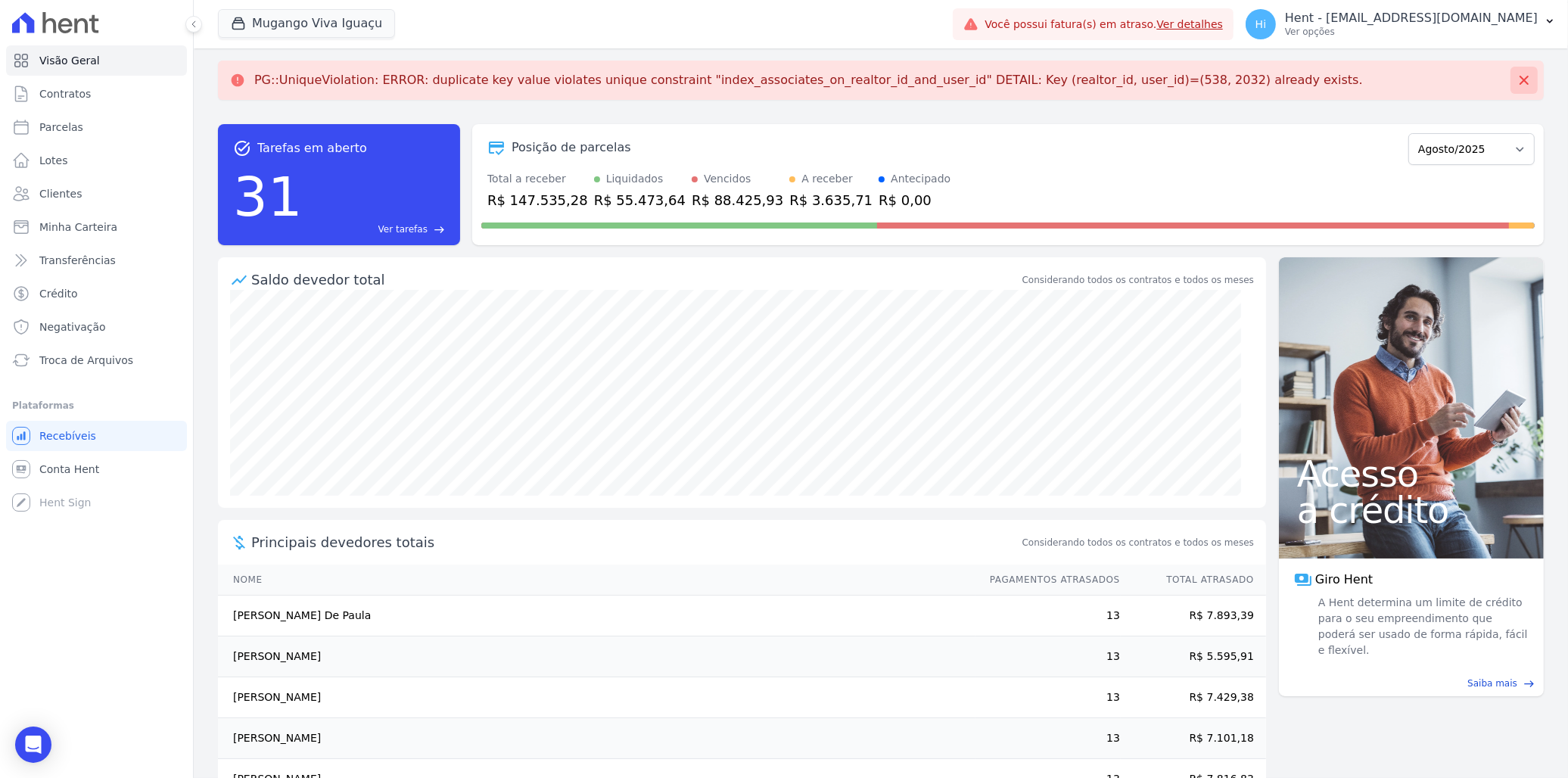
click at [1517, 85] on icon at bounding box center [1524, 79] width 15 height 15
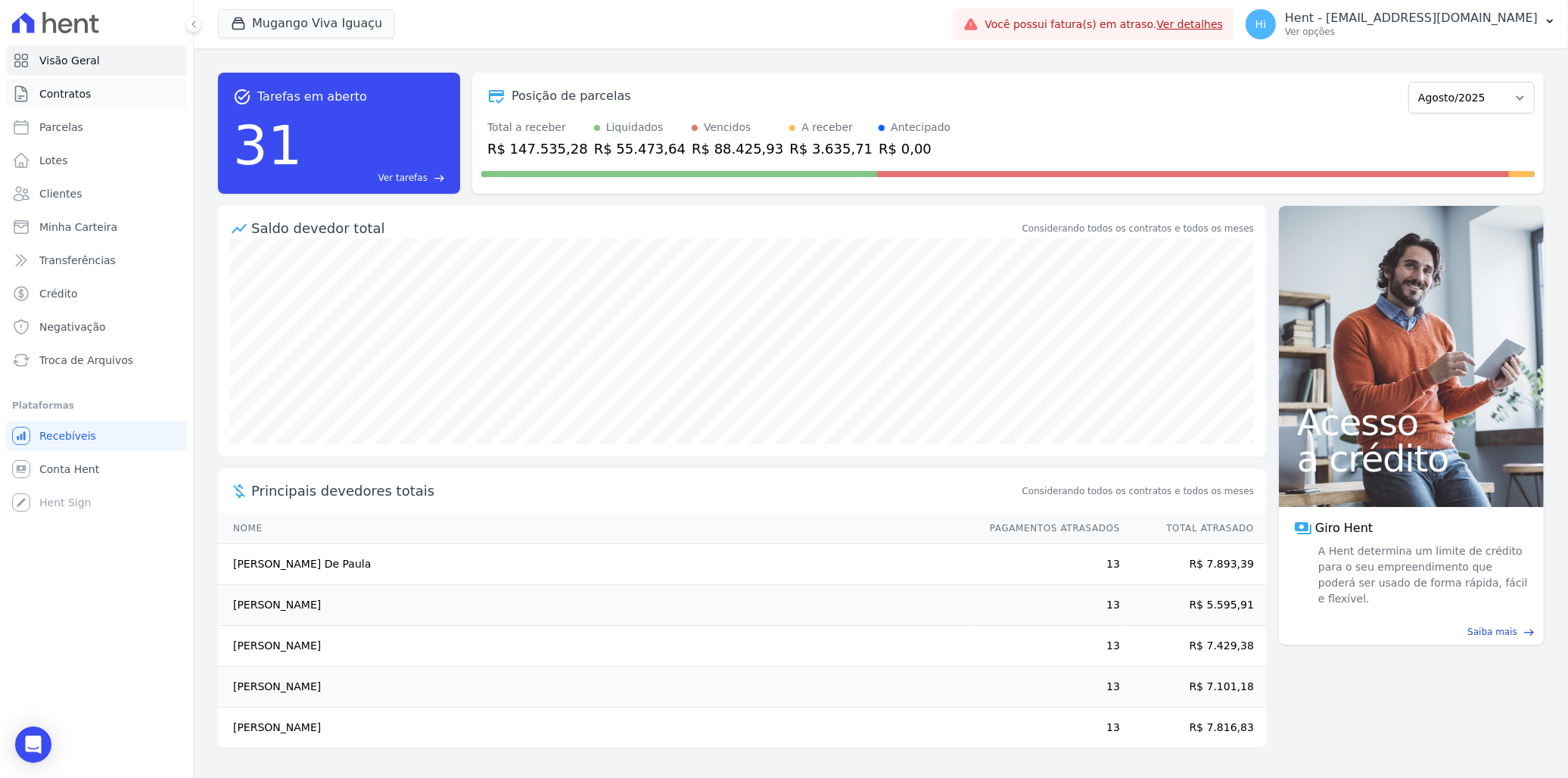
click at [91, 87] on link "Contratos" at bounding box center [97, 94] width 181 height 30
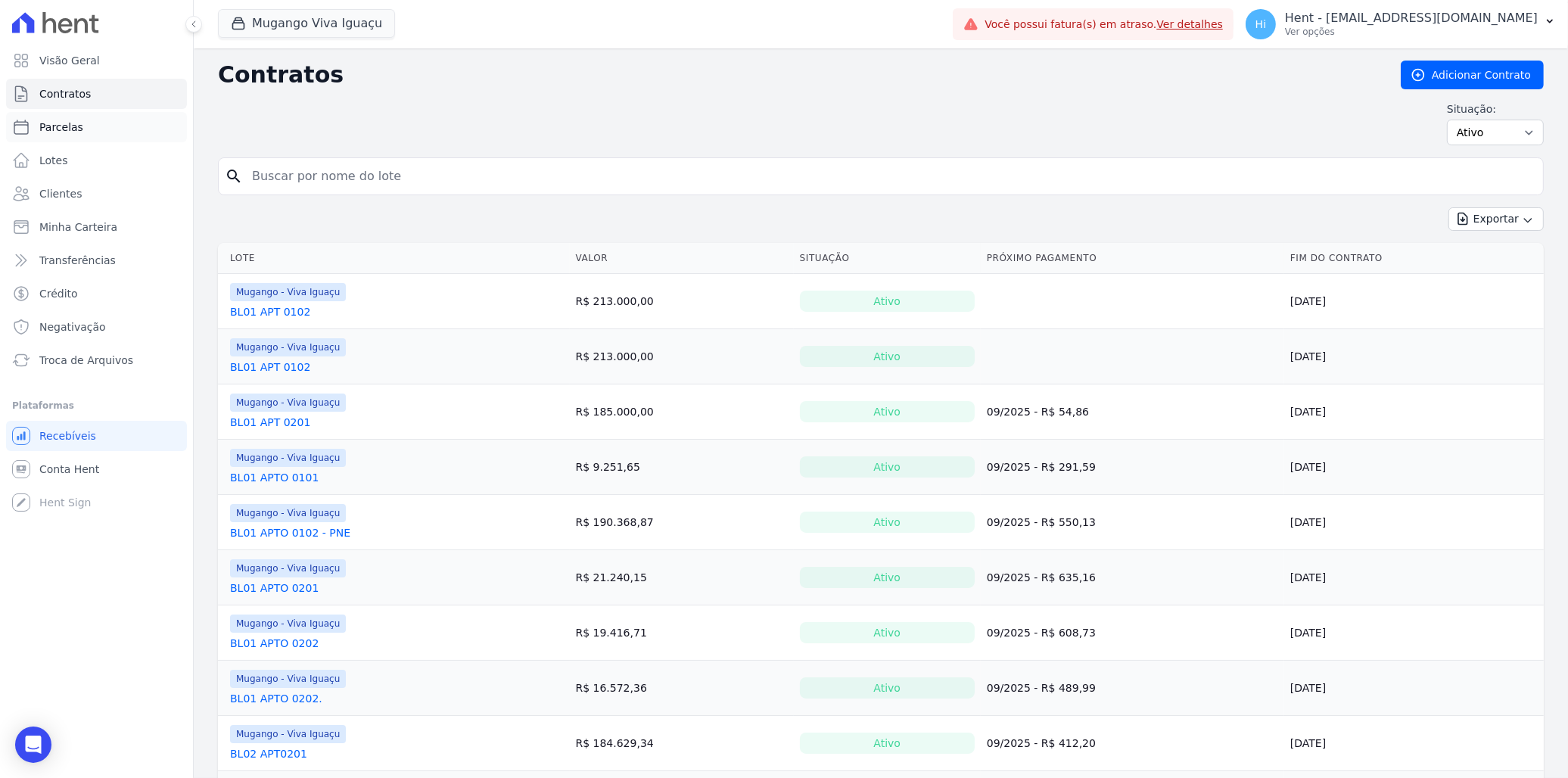
click at [86, 134] on link "Parcelas" at bounding box center [97, 127] width 181 height 30
select select
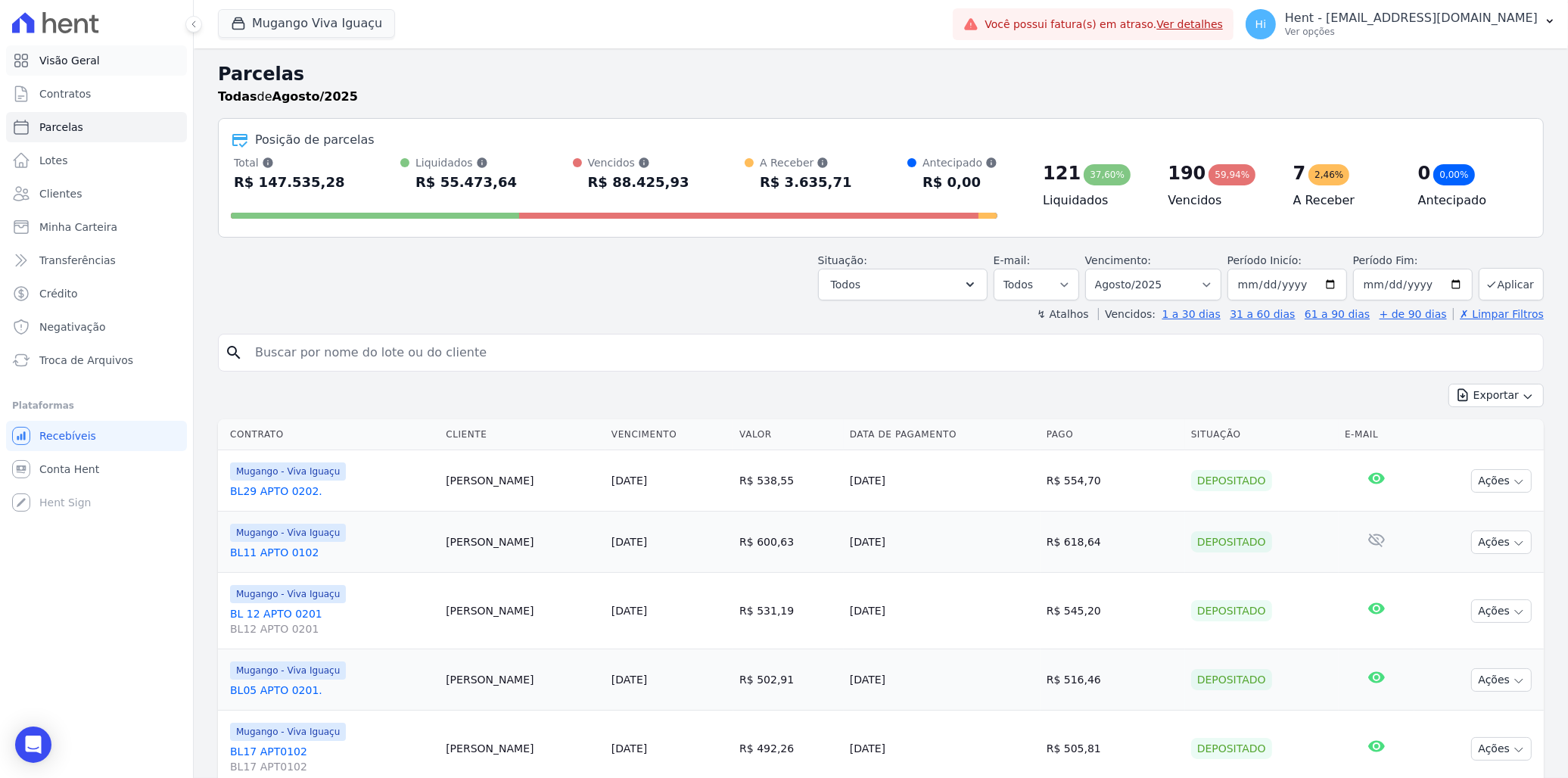
click at [98, 70] on link "Visão Geral" at bounding box center [97, 61] width 181 height 30
